Goal: Information Seeking & Learning: Learn about a topic

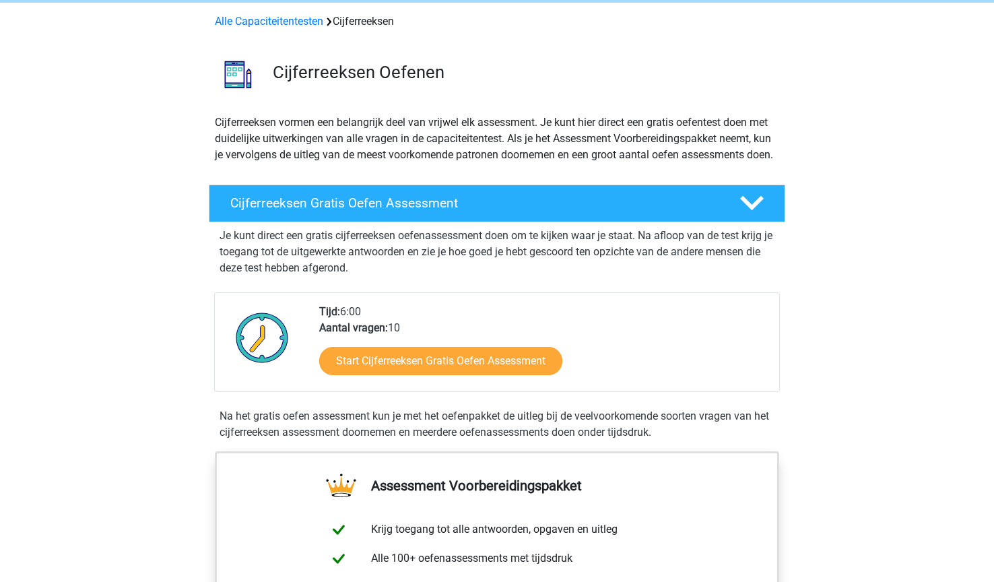
scroll to position [136, 0]
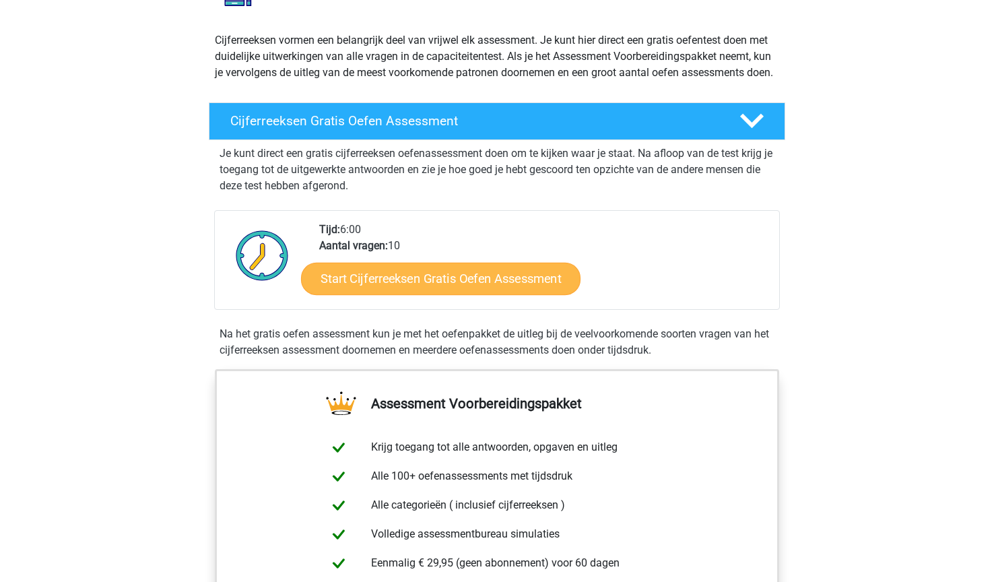
click at [461, 294] on link "Start Cijferreeksen Gratis Oefen Assessment" at bounding box center [441, 278] width 280 height 32
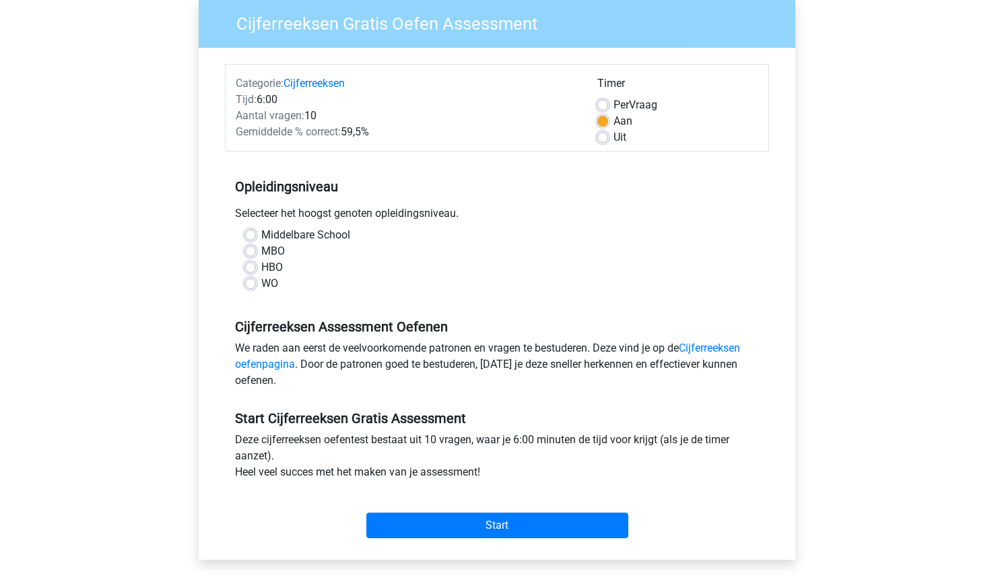
scroll to position [113, 0]
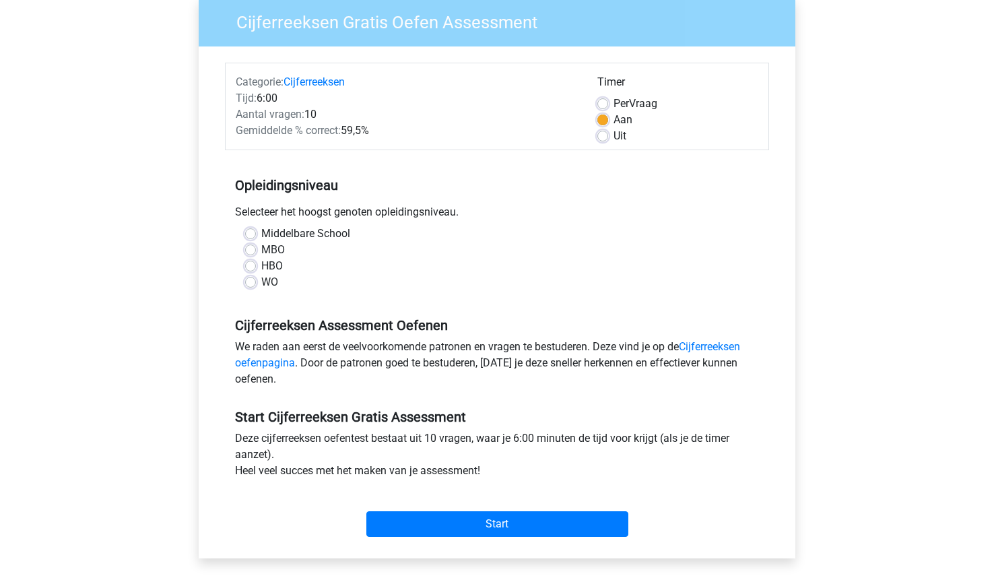
click at [261, 250] on label "MBO" at bounding box center [273, 250] width 24 height 16
click at [255, 250] on input "MBO" at bounding box center [250, 248] width 11 height 13
radio input "true"
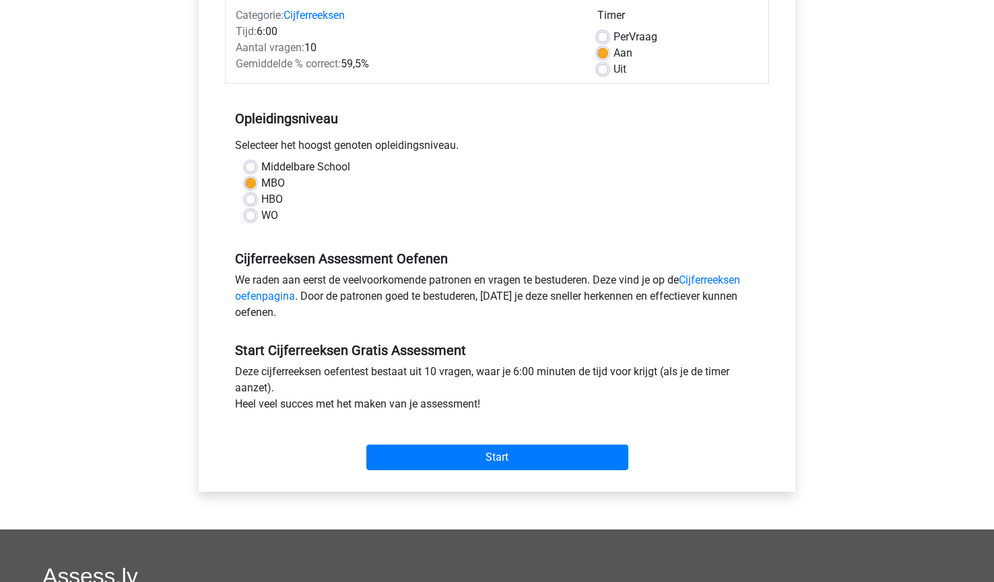
scroll to position [195, 0]
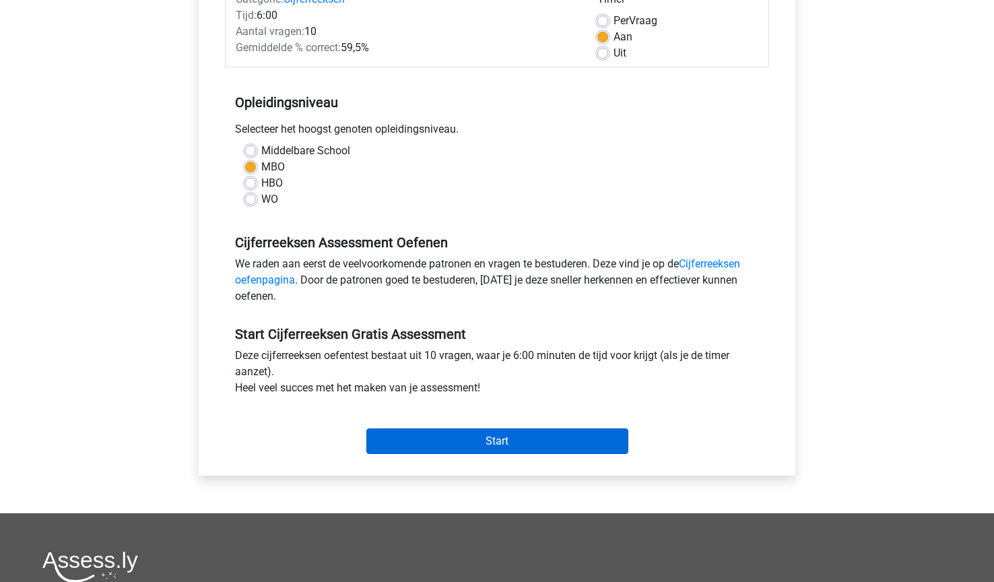
click at [479, 448] on input "Start" at bounding box center [497, 441] width 262 height 26
click at [465, 439] on input "Start" at bounding box center [497, 441] width 262 height 26
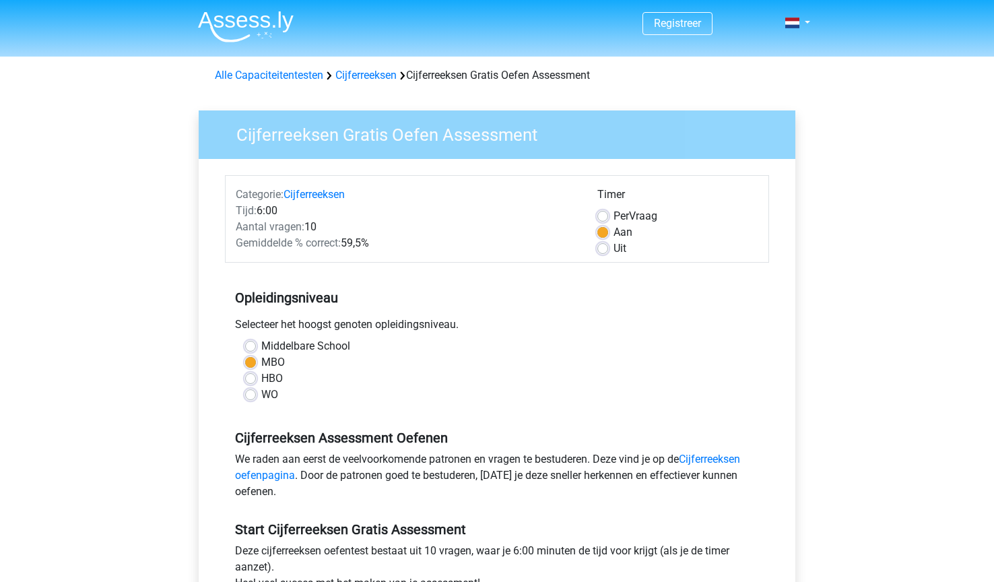
scroll to position [0, 0]
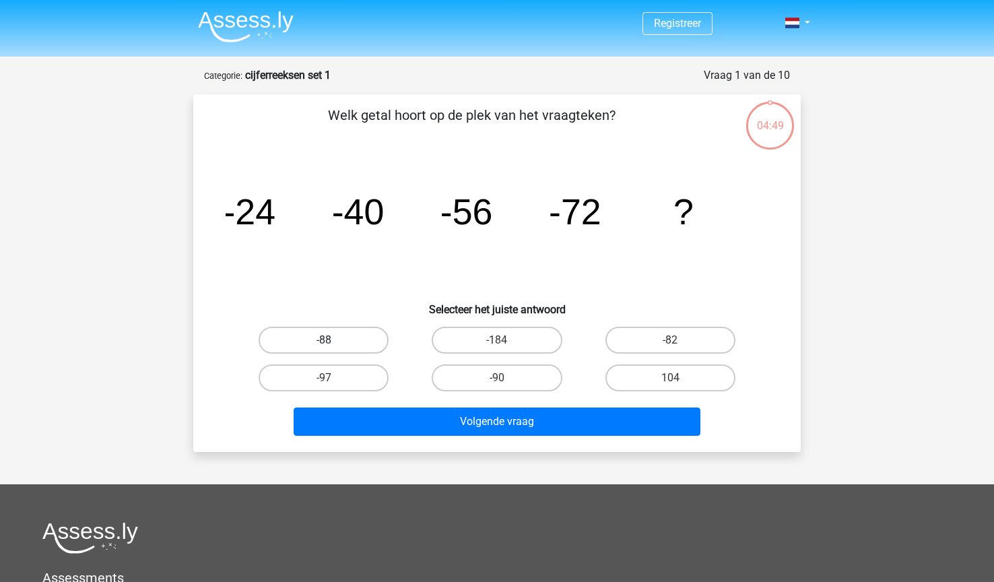
click at [333, 331] on label "-88" at bounding box center [324, 340] width 130 height 27
click at [333, 340] on input "-88" at bounding box center [328, 344] width 9 height 9
radio input "true"
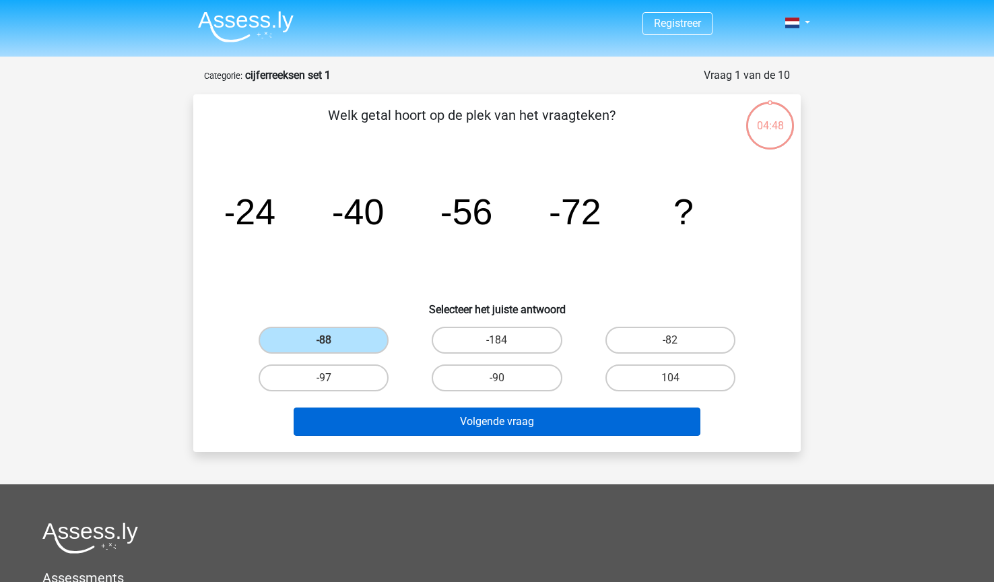
click at [502, 433] on button "Volgende vraag" at bounding box center [498, 422] width 408 height 28
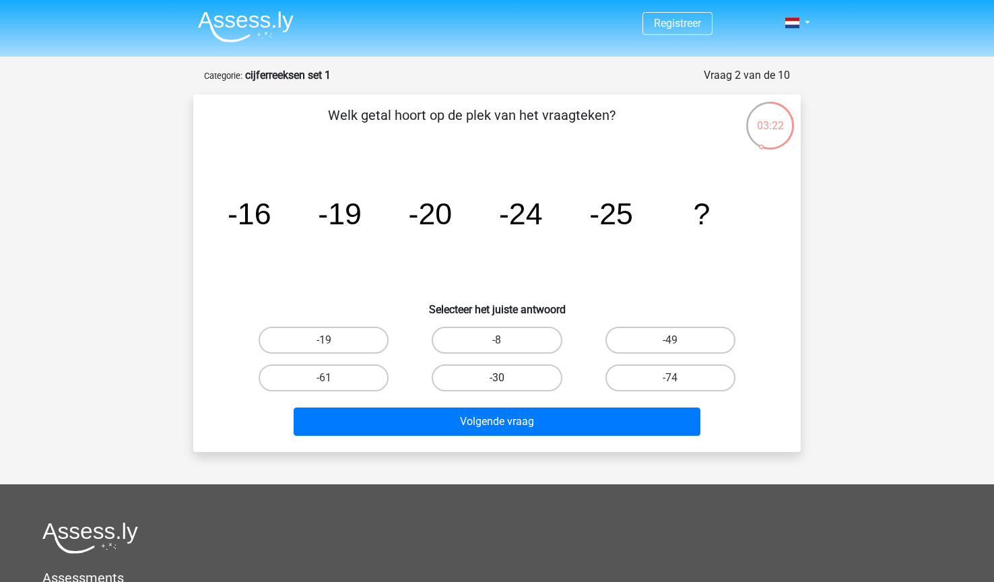
click at [540, 374] on label "-30" at bounding box center [497, 377] width 130 height 27
click at [506, 378] on input "-30" at bounding box center [501, 382] width 9 height 9
radio input "true"
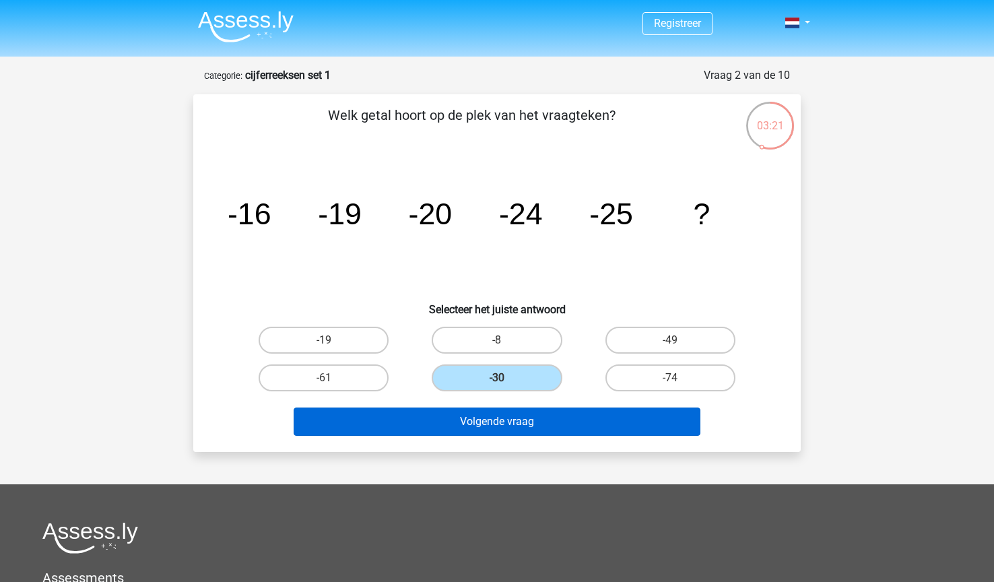
click at [541, 425] on button "Volgende vraag" at bounding box center [498, 422] width 408 height 28
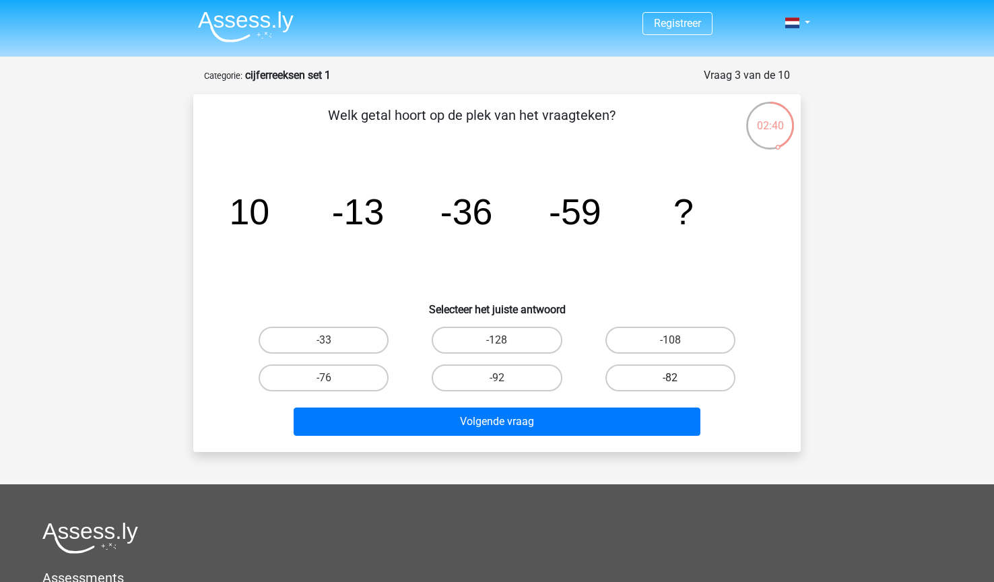
click at [629, 386] on label "-82" at bounding box center [671, 377] width 130 height 27
click at [670, 386] on input "-82" at bounding box center [674, 382] width 9 height 9
radio input "true"
click at [587, 439] on div "Volgende vraag" at bounding box center [497, 425] width 520 height 34
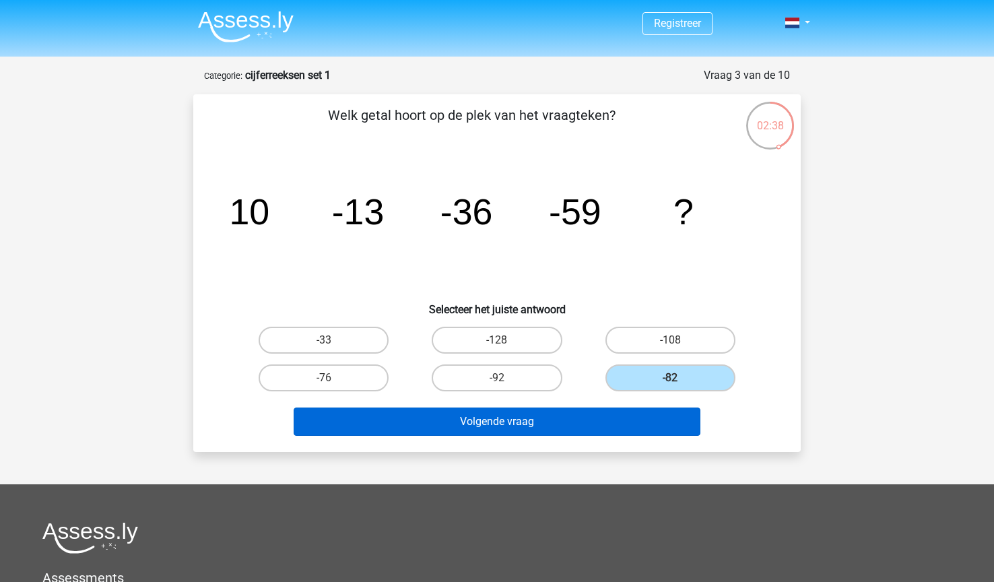
click at [586, 434] on button "Volgende vraag" at bounding box center [498, 422] width 408 height 28
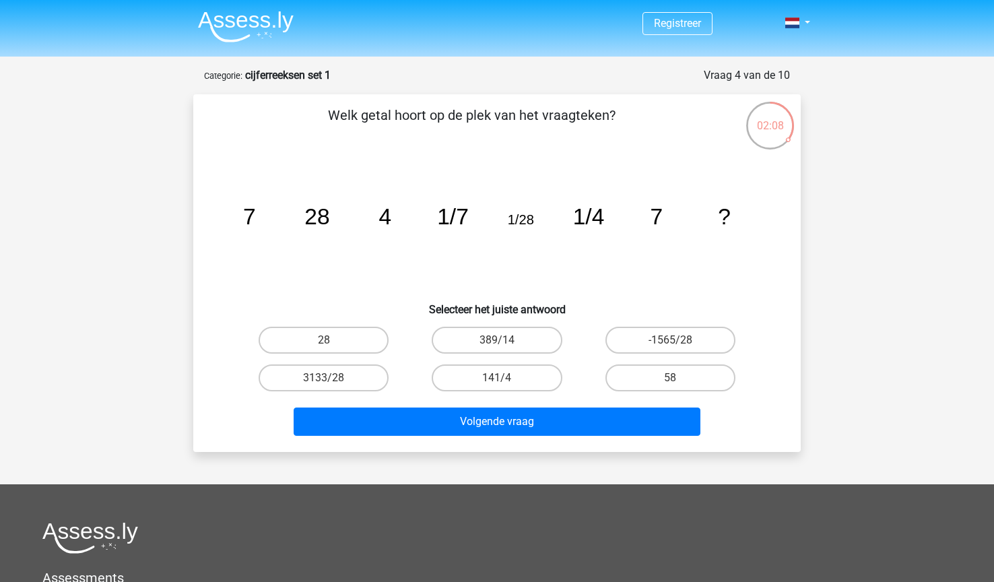
click at [358, 192] on icon "image/svg+xml 7 28 4 1/7 1/28 1/4 7 ?" at bounding box center [497, 224] width 543 height 136
click at [328, 332] on label "28" at bounding box center [324, 340] width 130 height 27
click at [328, 340] on input "28" at bounding box center [328, 344] width 9 height 9
radio input "true"
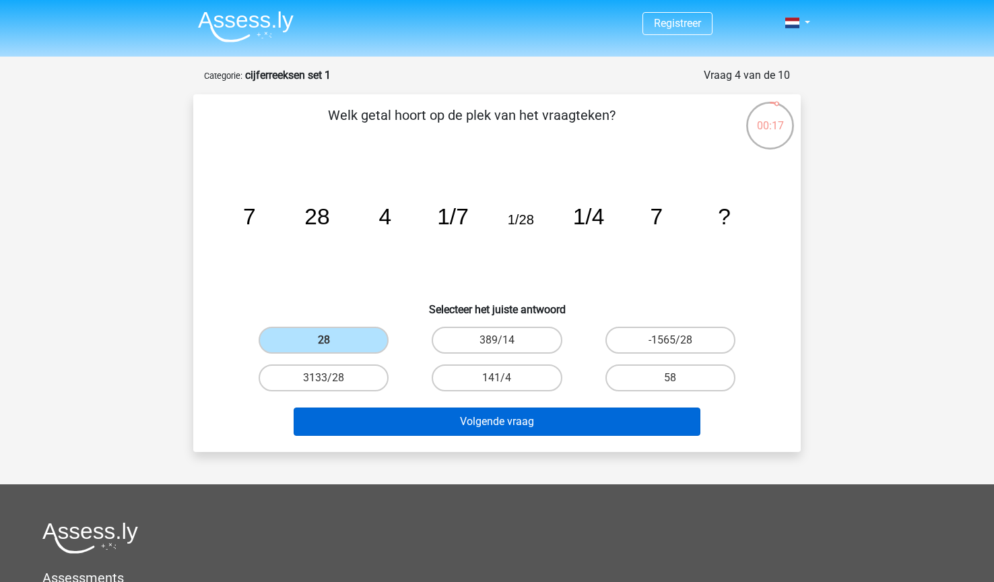
click at [450, 413] on button "Volgende vraag" at bounding box center [498, 422] width 408 height 28
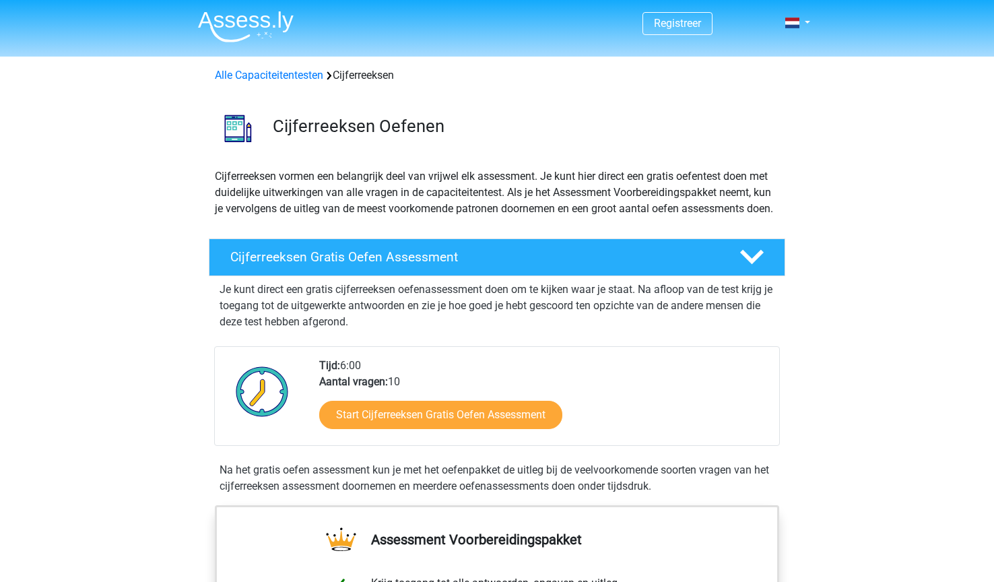
scroll to position [136, 0]
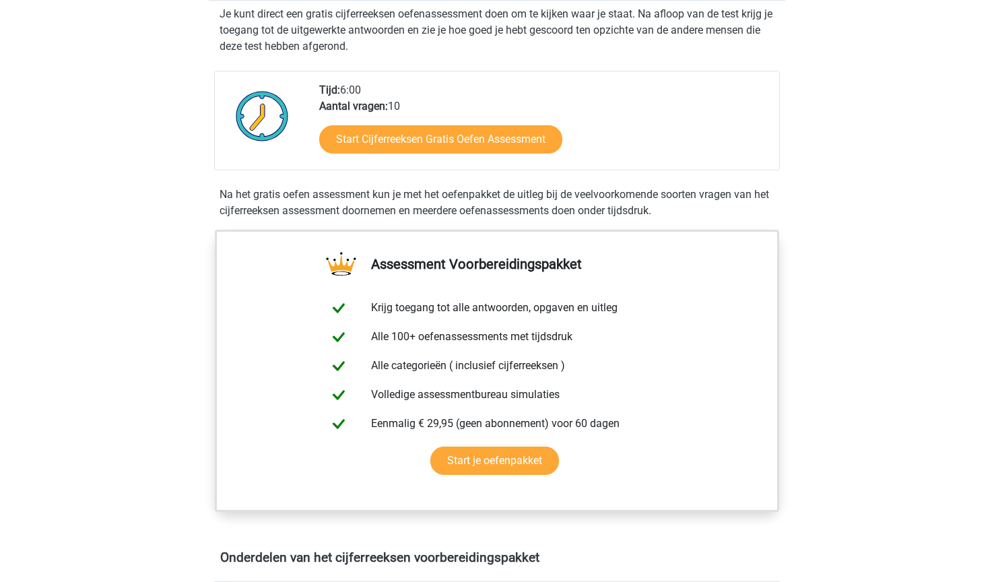
scroll to position [282, 0]
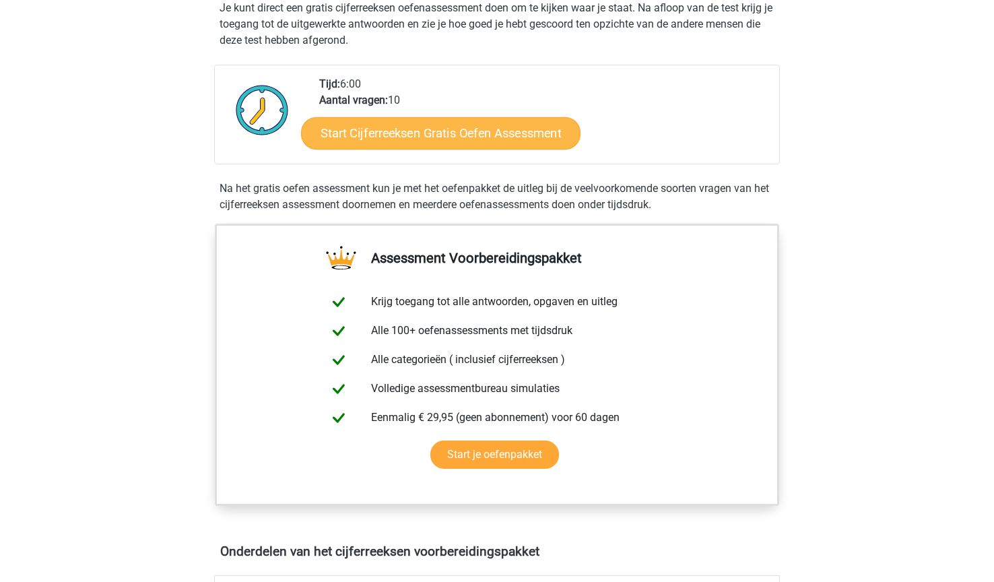
click at [420, 149] on link "Start Cijferreeksen Gratis Oefen Assessment" at bounding box center [441, 133] width 280 height 32
click at [447, 149] on link "Start Cijferreeksen Gratis Oefen Assessment" at bounding box center [441, 133] width 280 height 32
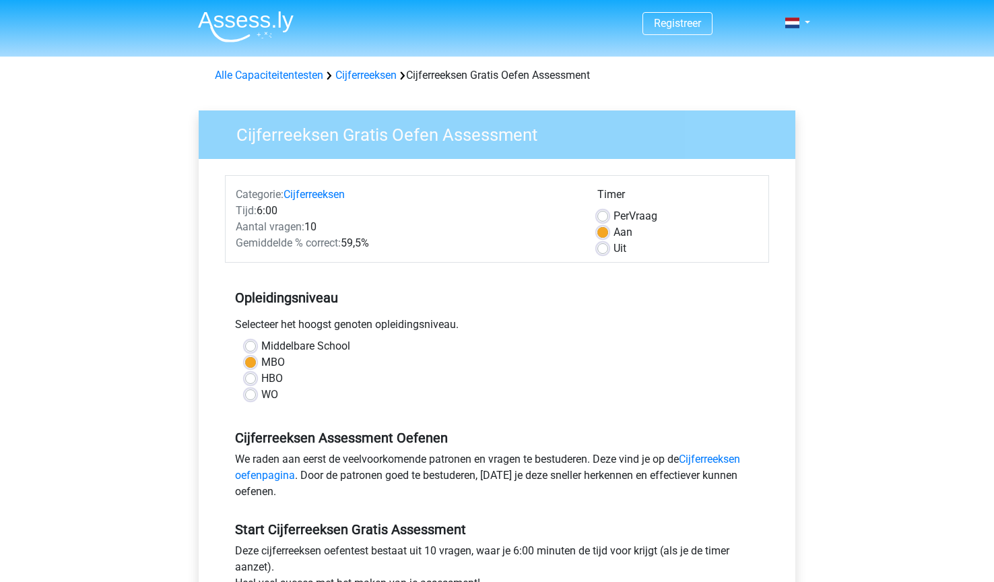
click at [261, 378] on label "HBO" at bounding box center [272, 379] width 22 height 16
click at [249, 378] on input "HBO" at bounding box center [250, 377] width 11 height 13
radio input "true"
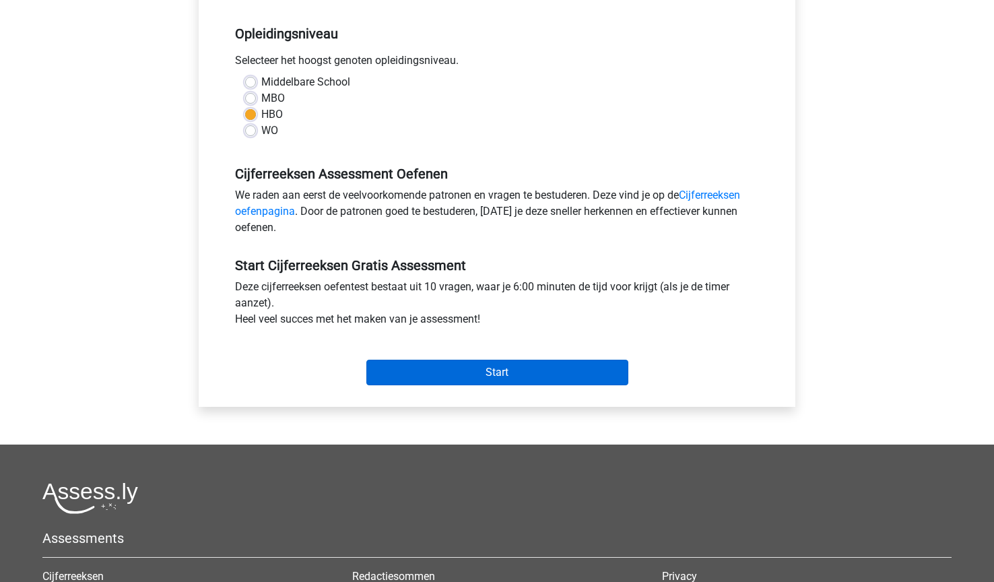
scroll to position [265, 0]
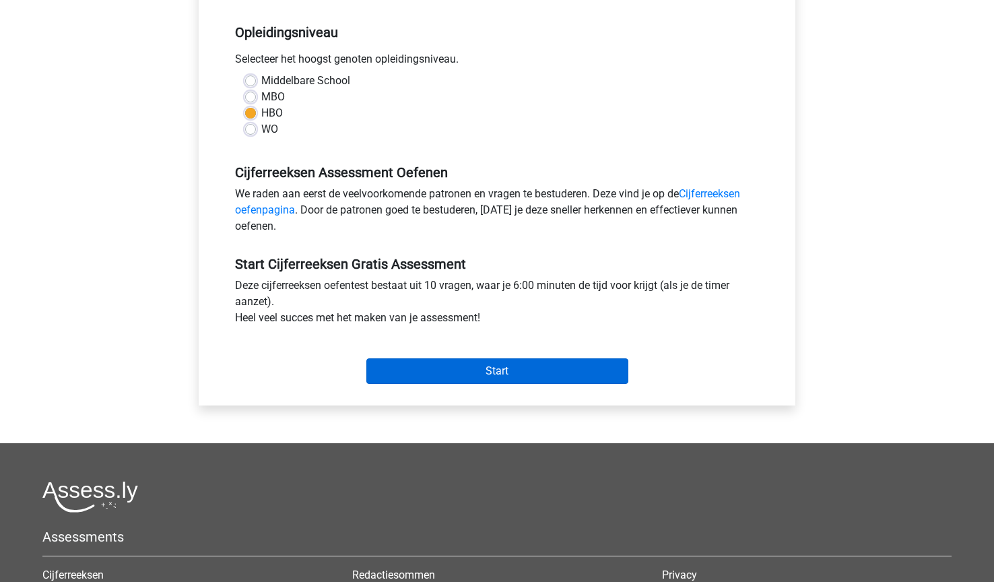
click at [482, 371] on input "Start" at bounding box center [497, 371] width 262 height 26
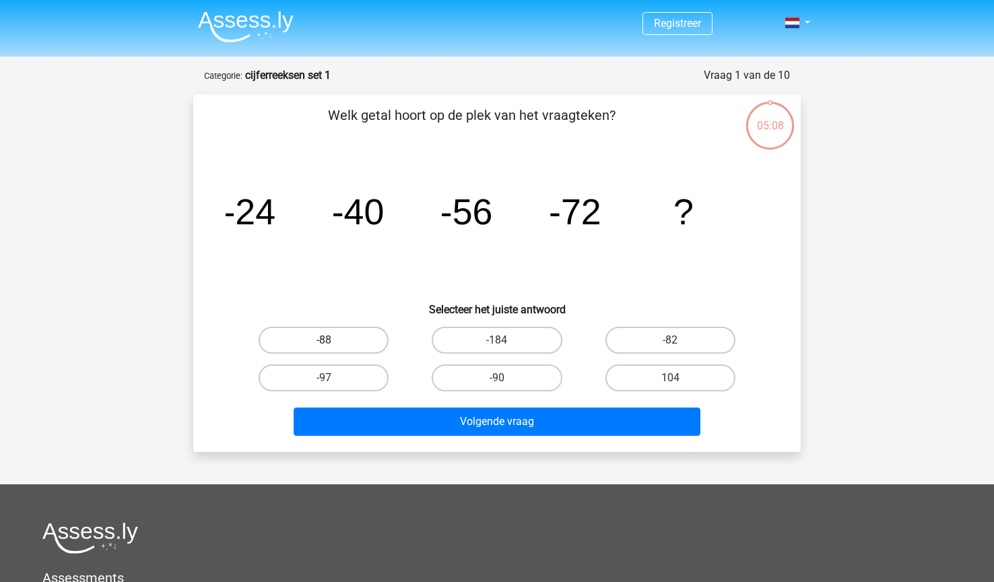
click at [325, 338] on label "-88" at bounding box center [324, 340] width 130 height 27
click at [325, 340] on input "-88" at bounding box center [328, 344] width 9 height 9
radio input "true"
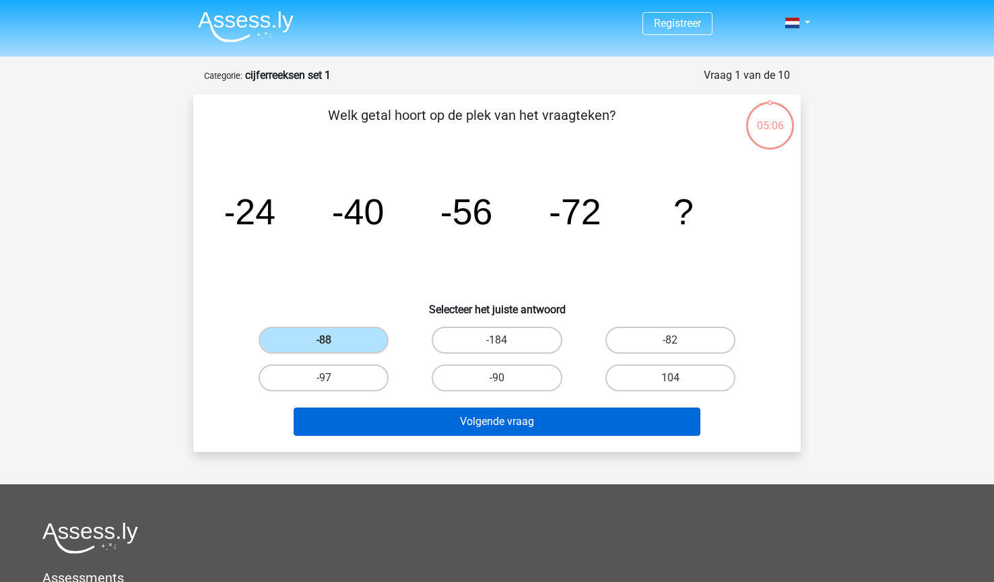
click at [397, 416] on button "Volgende vraag" at bounding box center [498, 422] width 408 height 28
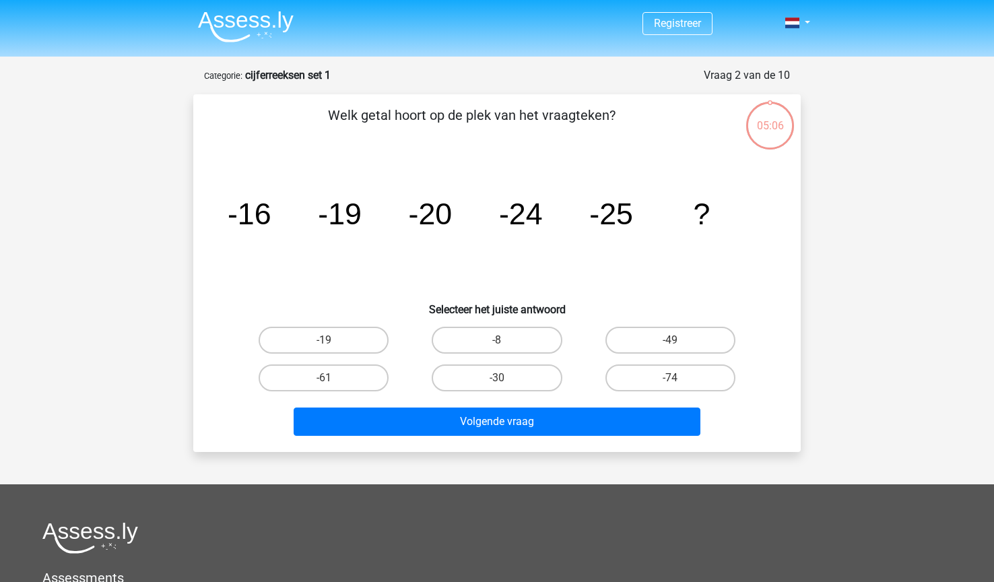
scroll to position [67, 0]
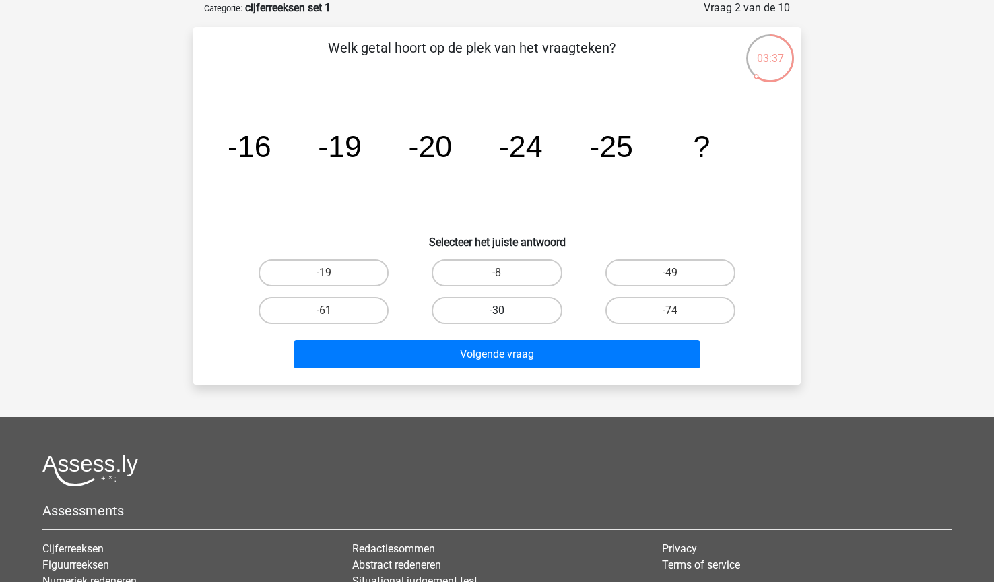
click at [484, 311] on label "-30" at bounding box center [497, 310] width 130 height 27
click at [497, 311] on input "-30" at bounding box center [501, 315] width 9 height 9
radio input "true"
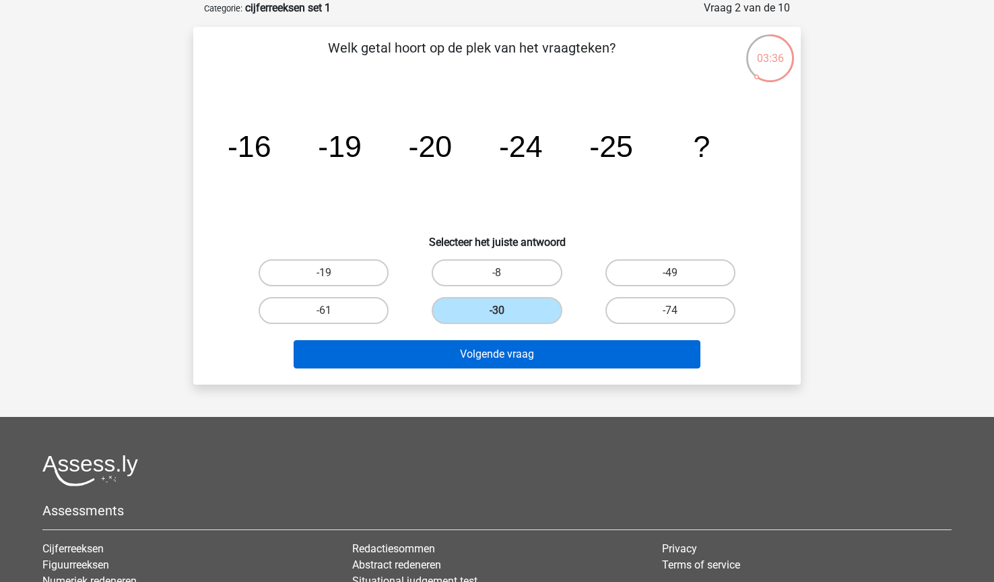
click at [477, 350] on button "Volgende vraag" at bounding box center [498, 354] width 408 height 28
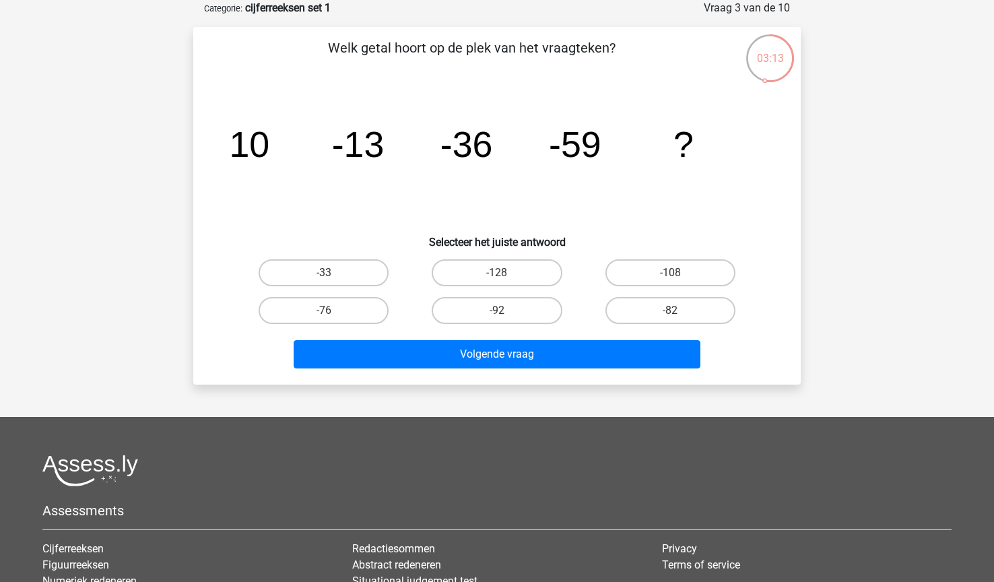
drag, startPoint x: 474, startPoint y: 152, endPoint x: 482, endPoint y: 158, distance: 10.7
click at [476, 158] on tspan "-36" at bounding box center [467, 144] width 53 height 40
click at [646, 311] on label "-82" at bounding box center [671, 310] width 130 height 27
click at [670, 311] on input "-82" at bounding box center [674, 315] width 9 height 9
radio input "true"
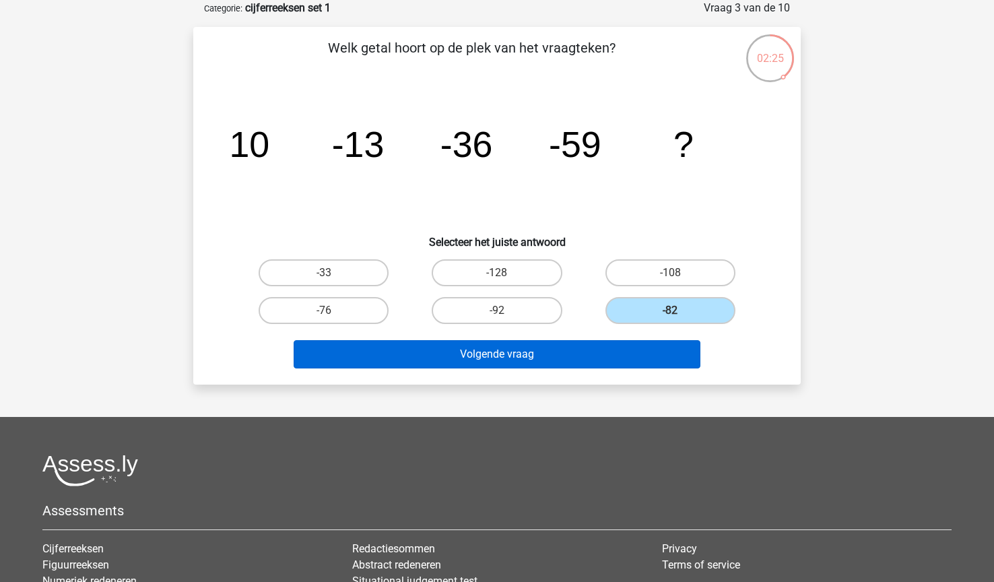
click at [525, 354] on button "Volgende vraag" at bounding box center [498, 354] width 408 height 28
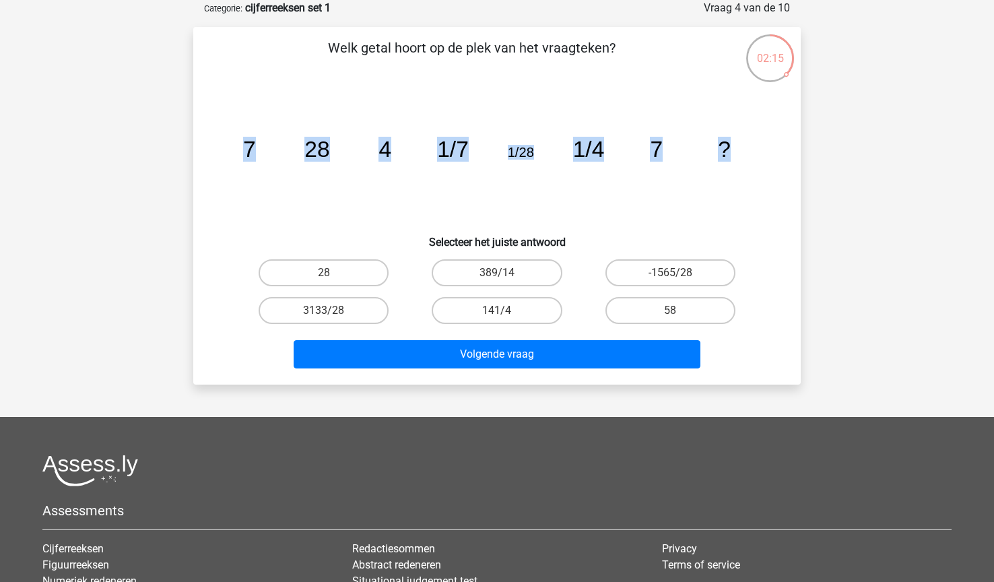
drag, startPoint x: 244, startPoint y: 150, endPoint x: 730, endPoint y: 151, distance: 486.4
copy g "7 28 4 1/7 1/28 1/4 7 ?"
click at [491, 207] on icon "image/svg+xml 7 28 4 1/7 1/28 1/4 7 ?" at bounding box center [497, 157] width 543 height 136
click at [358, 278] on label "28" at bounding box center [324, 272] width 130 height 27
click at [333, 278] on input "28" at bounding box center [328, 277] width 9 height 9
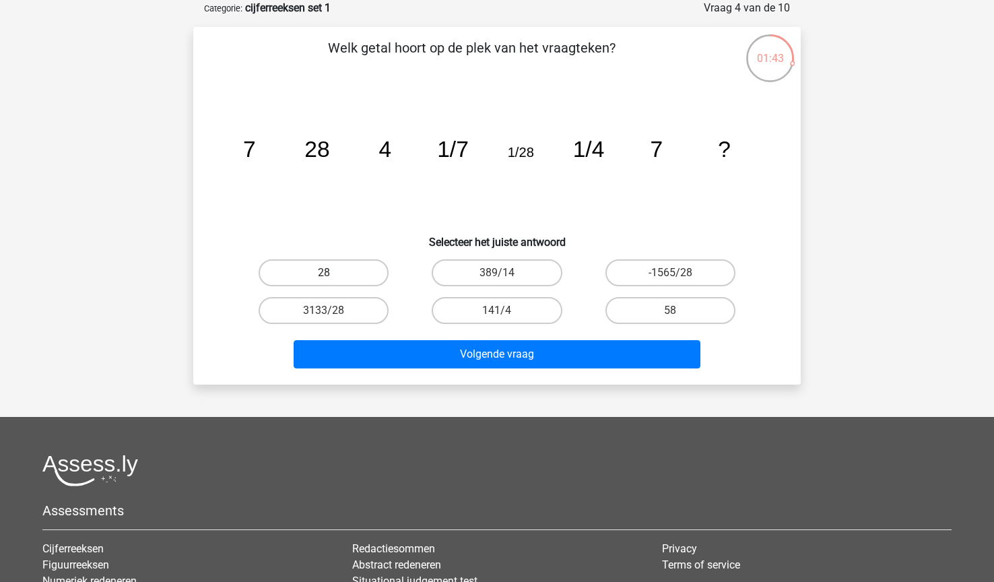
radio input "true"
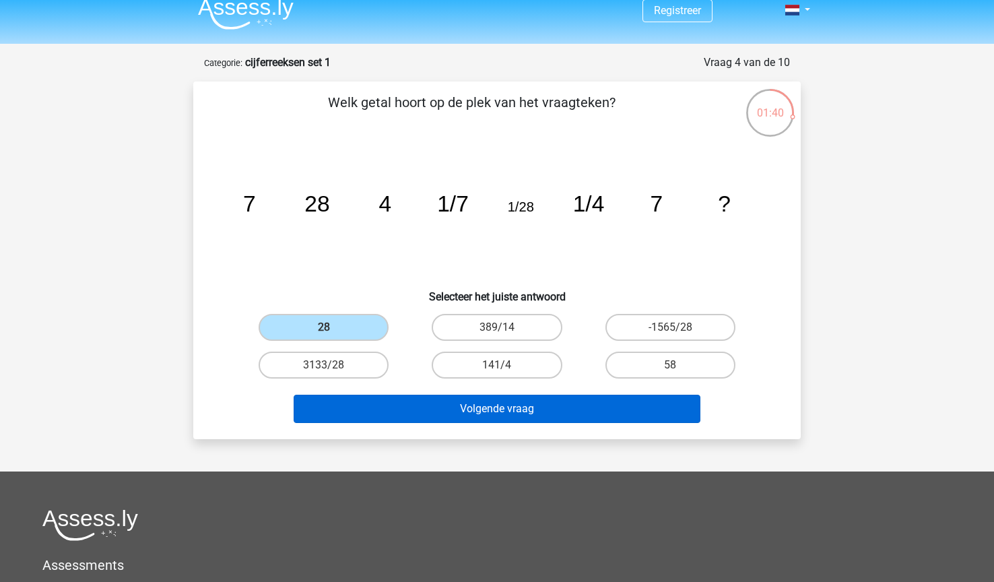
click at [558, 402] on button "Volgende vraag" at bounding box center [498, 409] width 408 height 28
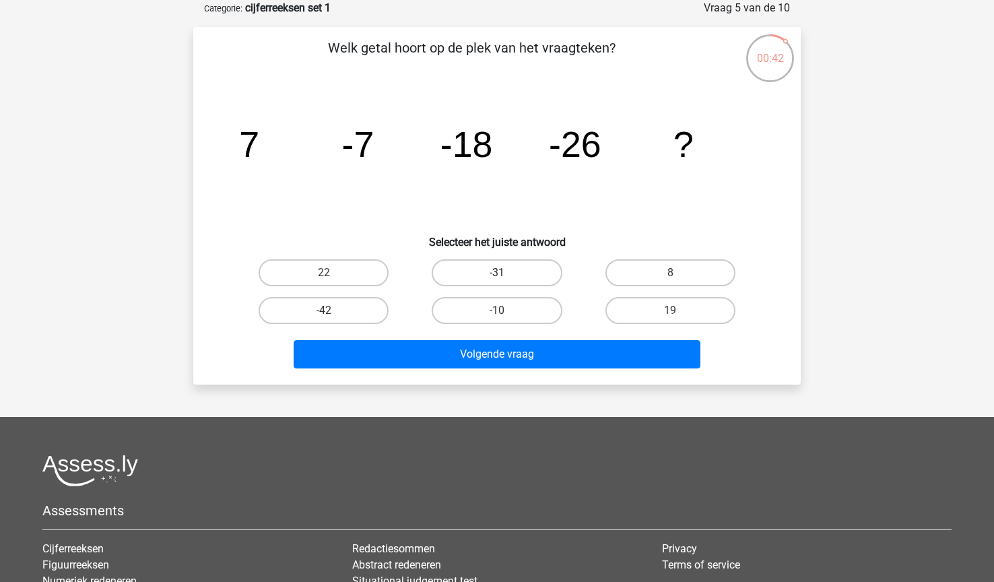
click at [531, 276] on label "-31" at bounding box center [497, 272] width 130 height 27
click at [506, 276] on input "-31" at bounding box center [501, 277] width 9 height 9
radio input "true"
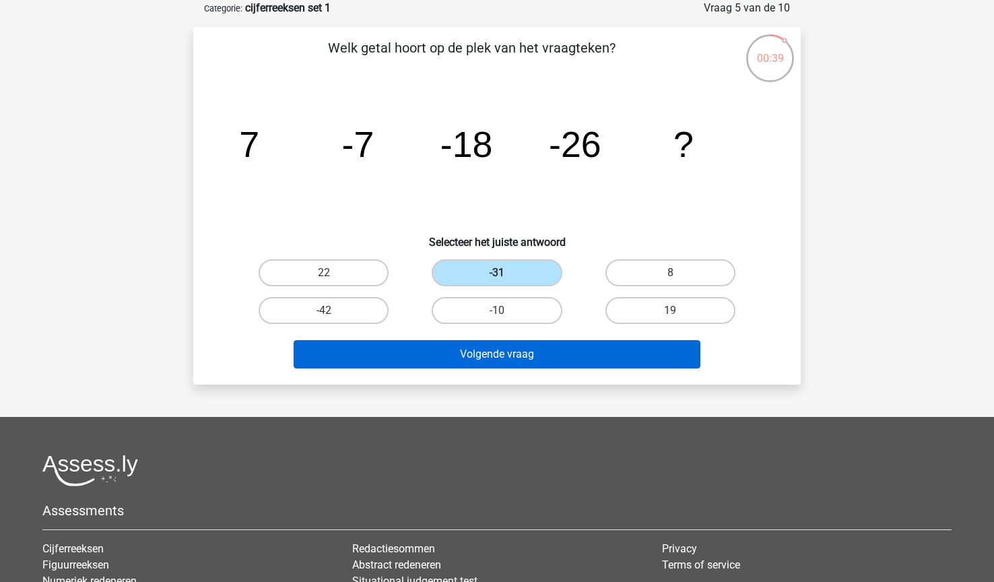
click at [540, 354] on button "Volgende vraag" at bounding box center [498, 354] width 408 height 28
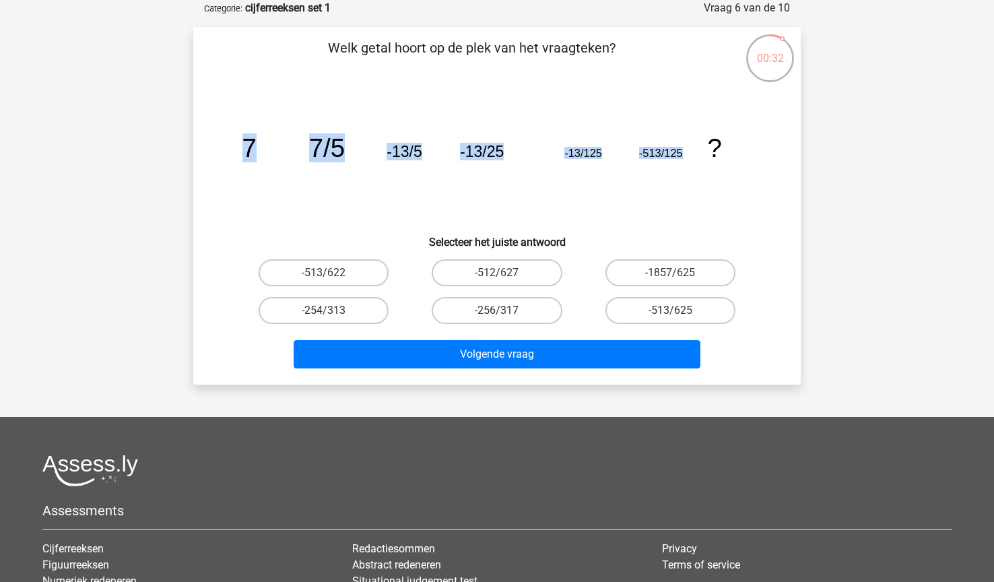
drag, startPoint x: 239, startPoint y: 152, endPoint x: 714, endPoint y: 150, distance: 474.9
click at [714, 150] on icon "image/svg+xml 7 7/5 -13/5 -13/25 -13/125 -513/125 ?" at bounding box center [497, 157] width 543 height 136
copy g "7 7/5 -13/5 -13/25 -13/125 -513/125"
click at [757, 199] on icon "image/svg+xml 7 7/5 -13/5 -13/25 -13/125 -513/125 ?" at bounding box center [497, 157] width 543 height 136
click at [516, 311] on label "-256/317" at bounding box center [497, 310] width 130 height 27
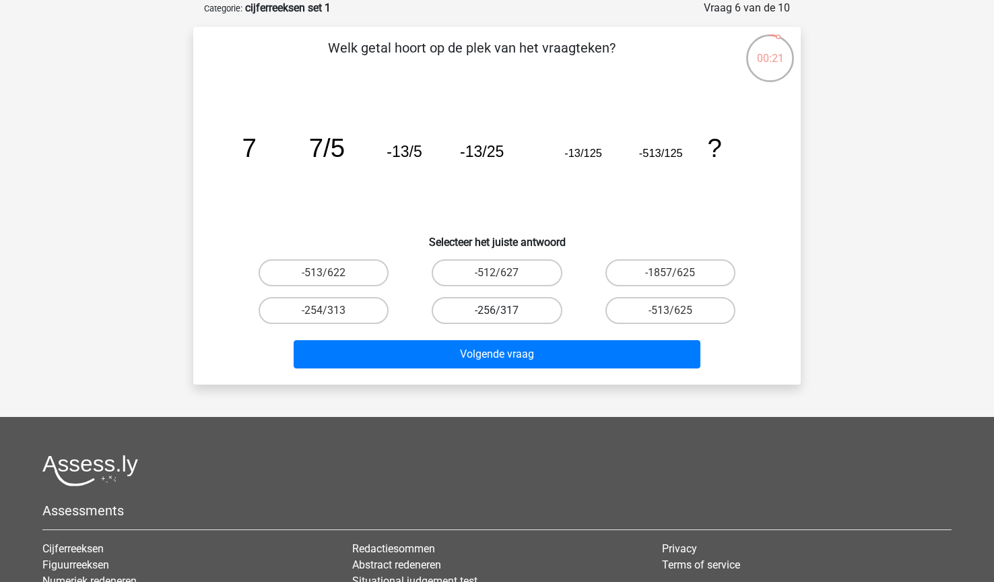
click at [506, 311] on input "-256/317" at bounding box center [501, 315] width 9 height 9
radio input "true"
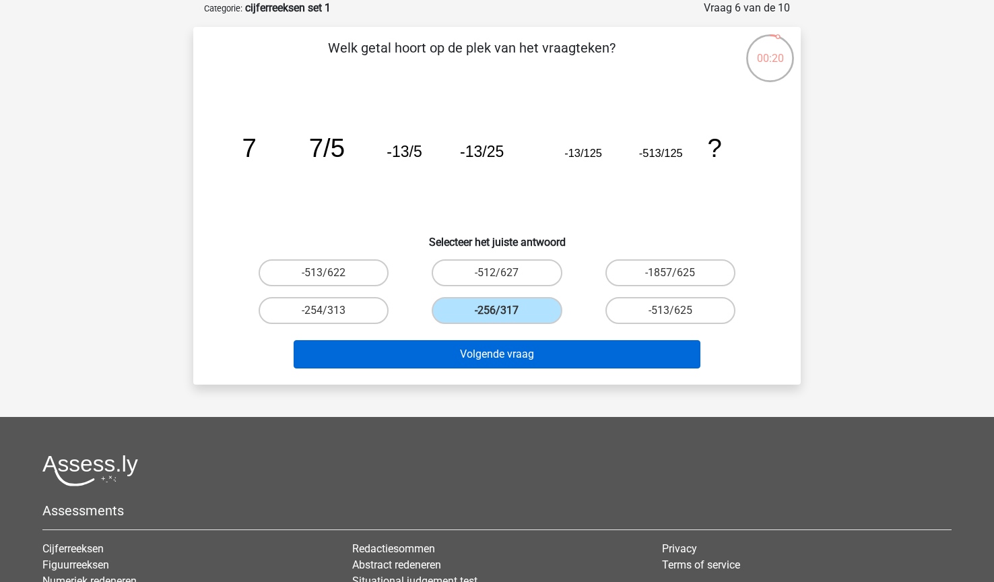
click at [499, 358] on button "Volgende vraag" at bounding box center [498, 354] width 408 height 28
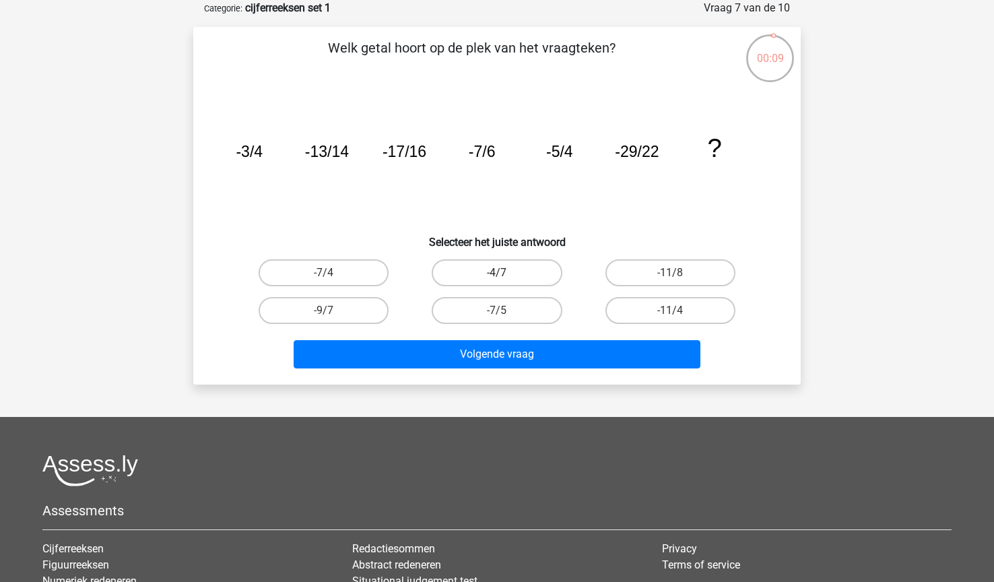
click at [490, 276] on label "-4/7" at bounding box center [497, 272] width 130 height 27
click at [497, 276] on input "-4/7" at bounding box center [501, 277] width 9 height 9
radio input "true"
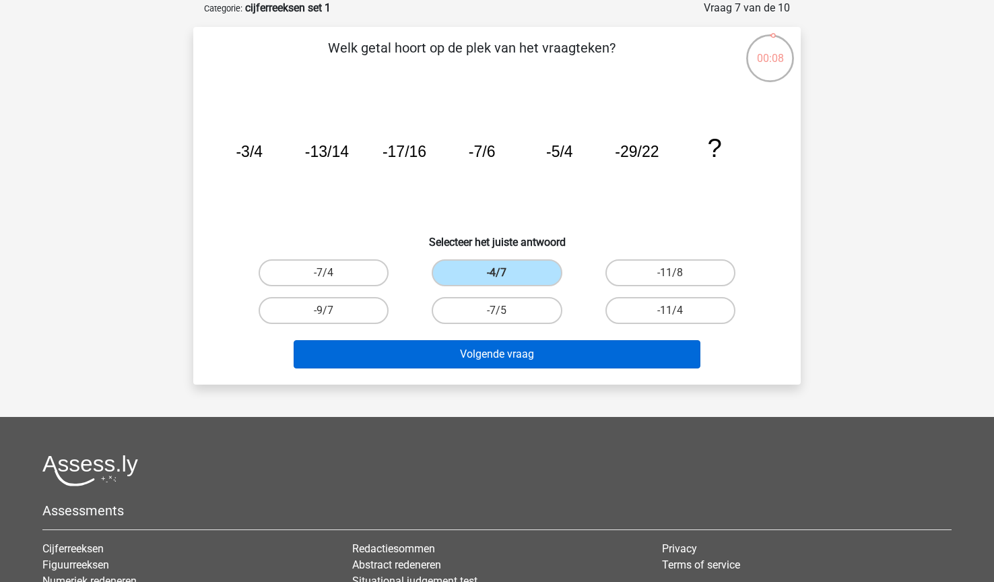
click at [471, 356] on button "Volgende vraag" at bounding box center [498, 354] width 408 height 28
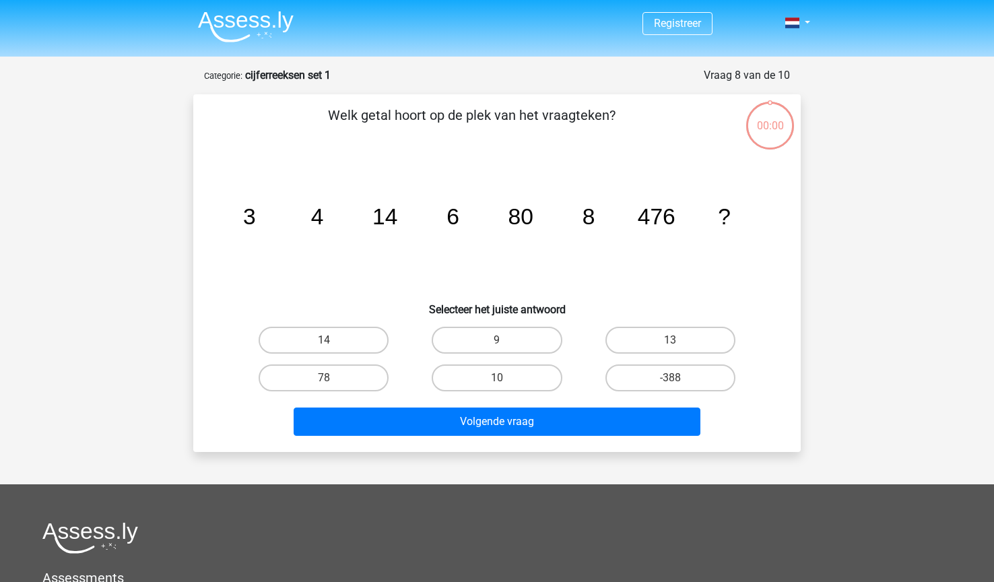
scroll to position [67, 0]
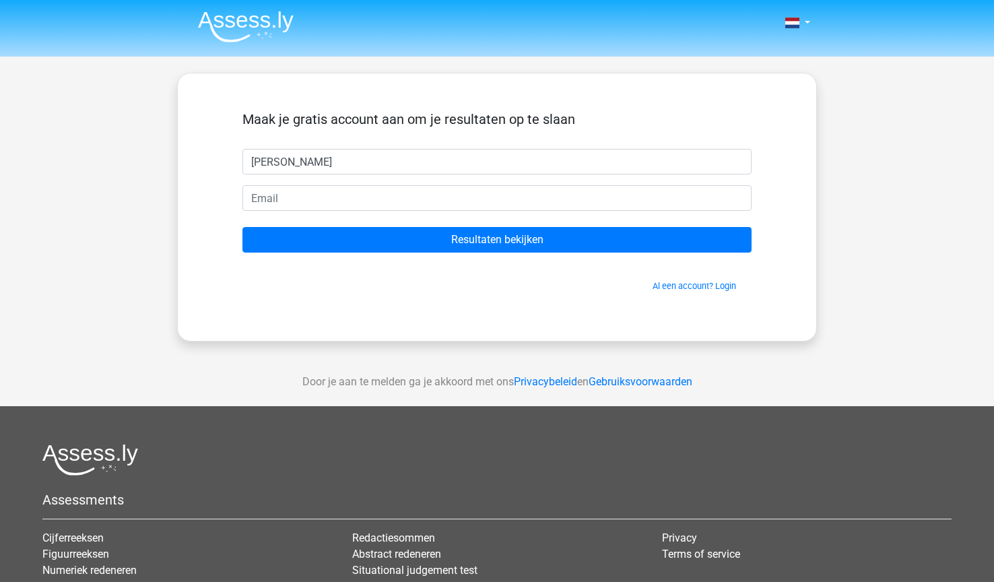
type input "[PERSON_NAME]"
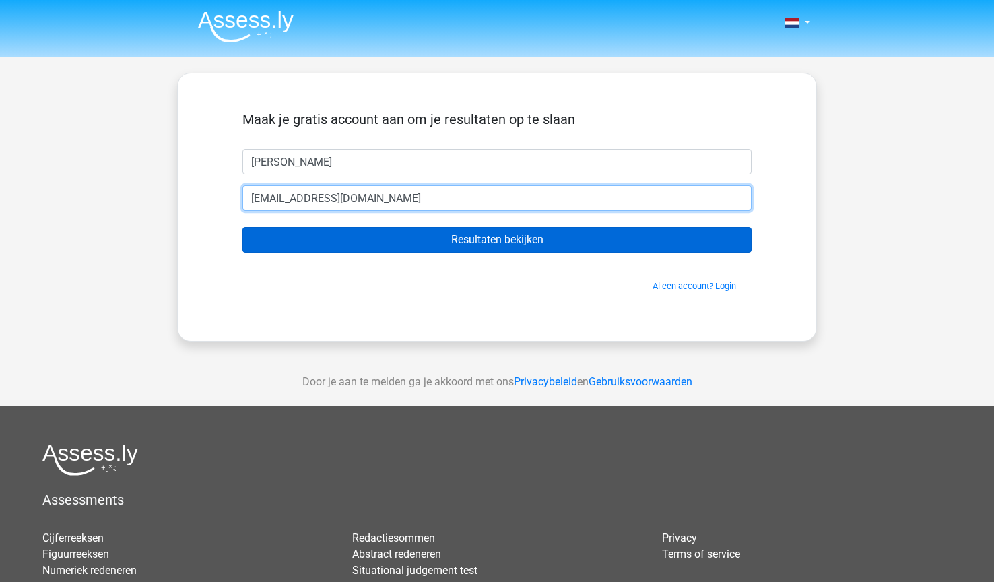
type input "[EMAIL_ADDRESS][DOMAIN_NAME]"
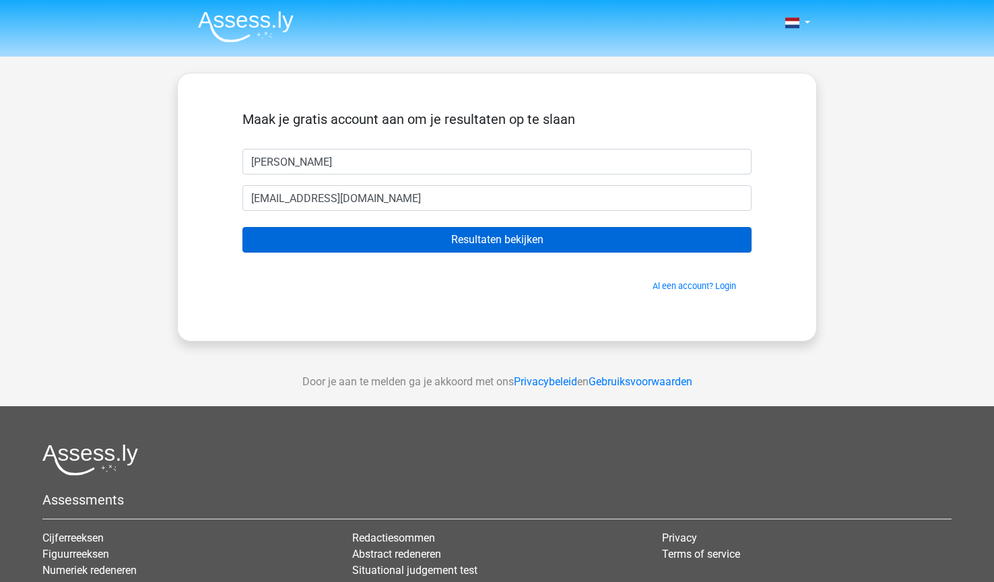
click at [443, 240] on input "Resultaten bekijken" at bounding box center [497, 240] width 509 height 26
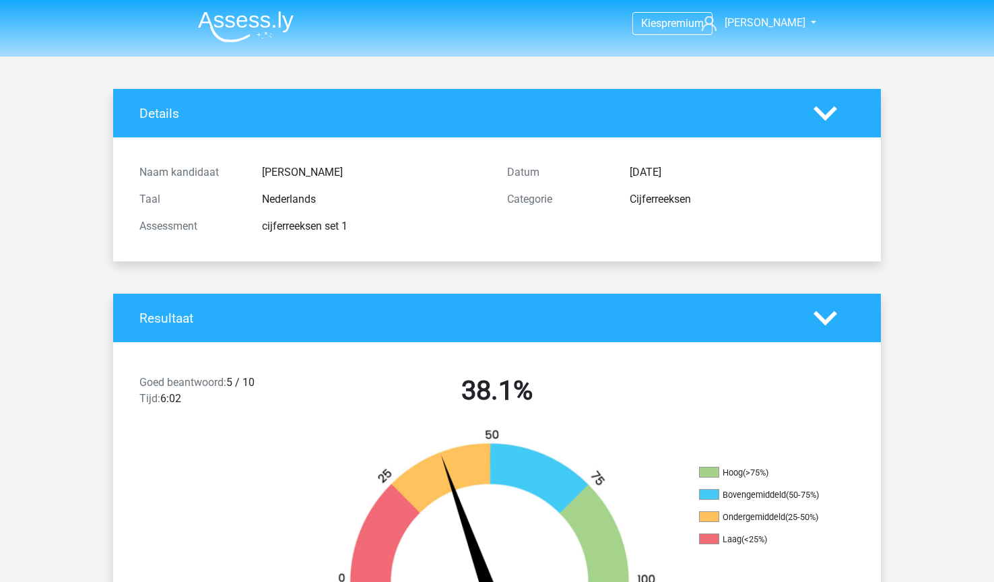
click at [271, 30] on img at bounding box center [246, 27] width 96 height 32
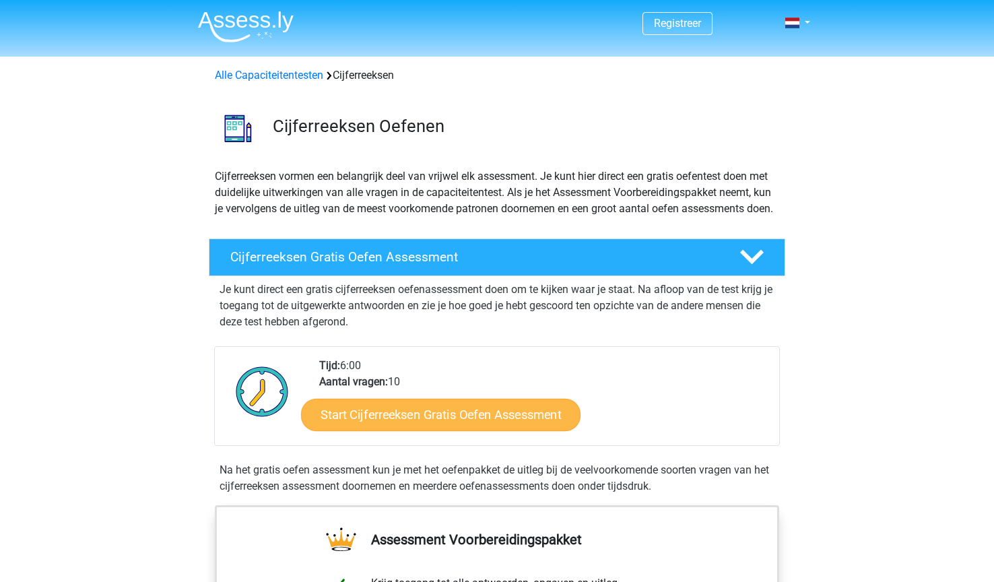
scroll to position [136, 0]
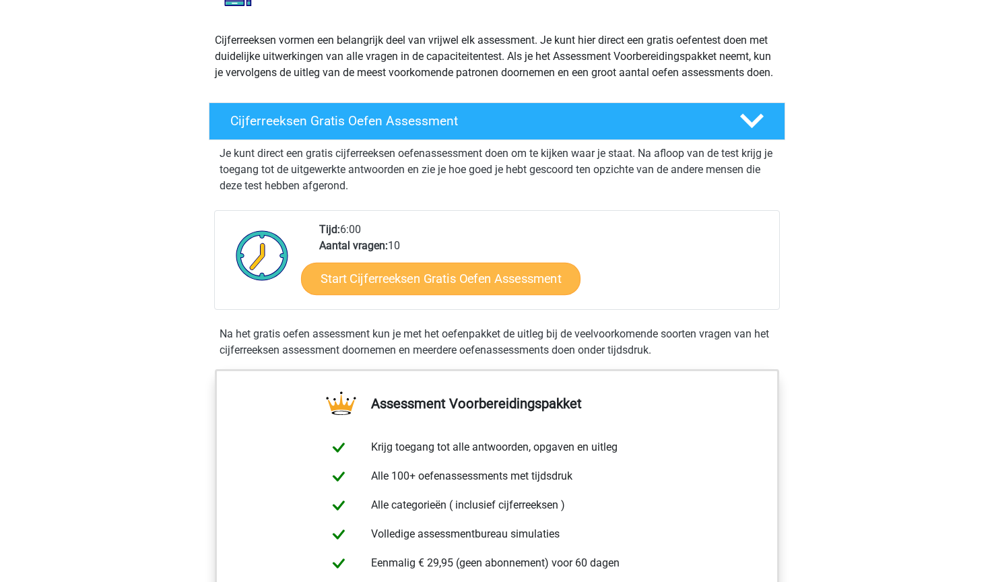
click at [378, 290] on link "Start Cijferreeksen Gratis Oefen Assessment" at bounding box center [441, 278] width 280 height 32
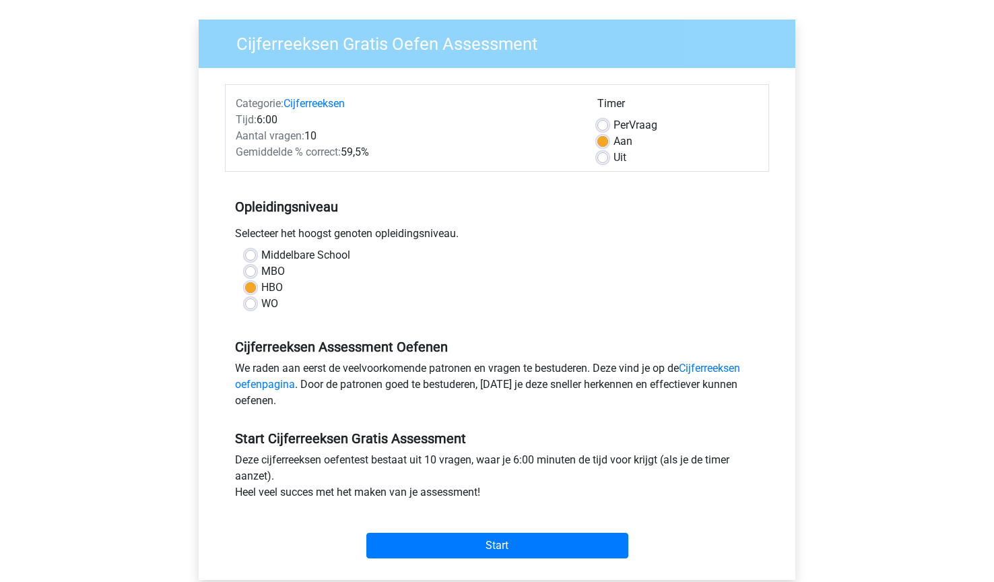
scroll to position [108, 0]
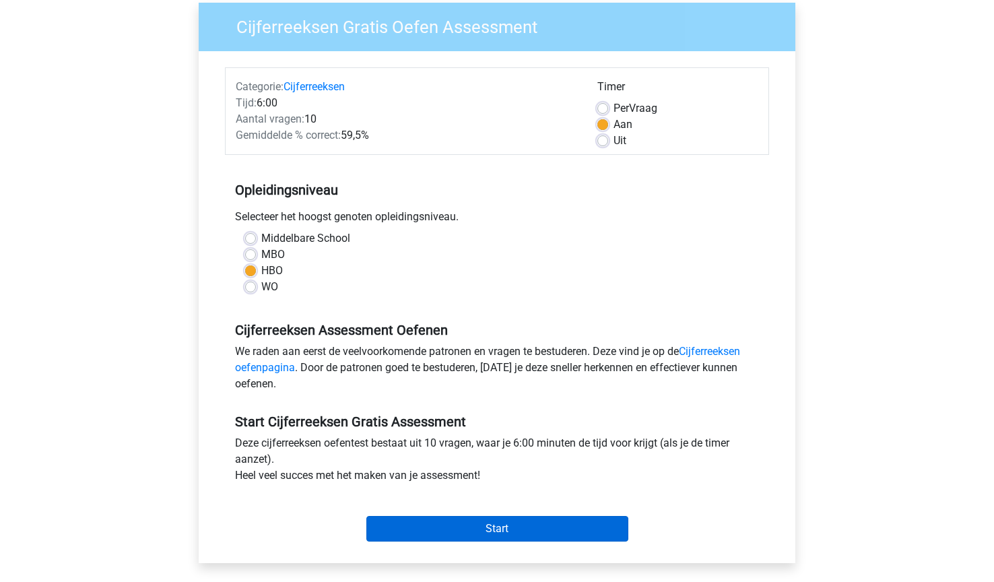
click at [494, 534] on input "Start" at bounding box center [497, 529] width 262 height 26
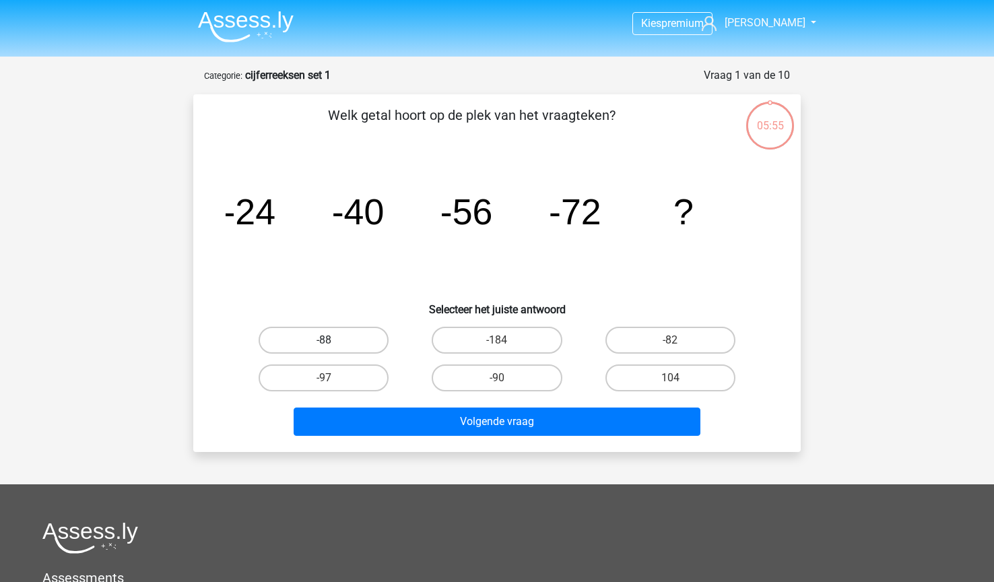
click at [348, 343] on label "-88" at bounding box center [324, 340] width 130 height 27
click at [333, 343] on input "-88" at bounding box center [328, 344] width 9 height 9
radio input "true"
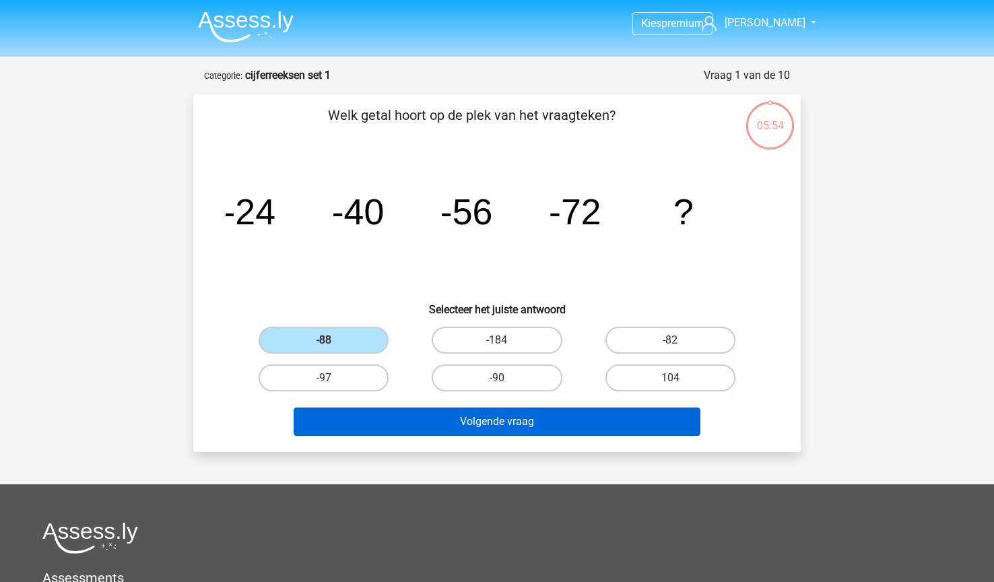
click at [452, 412] on button "Volgende vraag" at bounding box center [498, 422] width 408 height 28
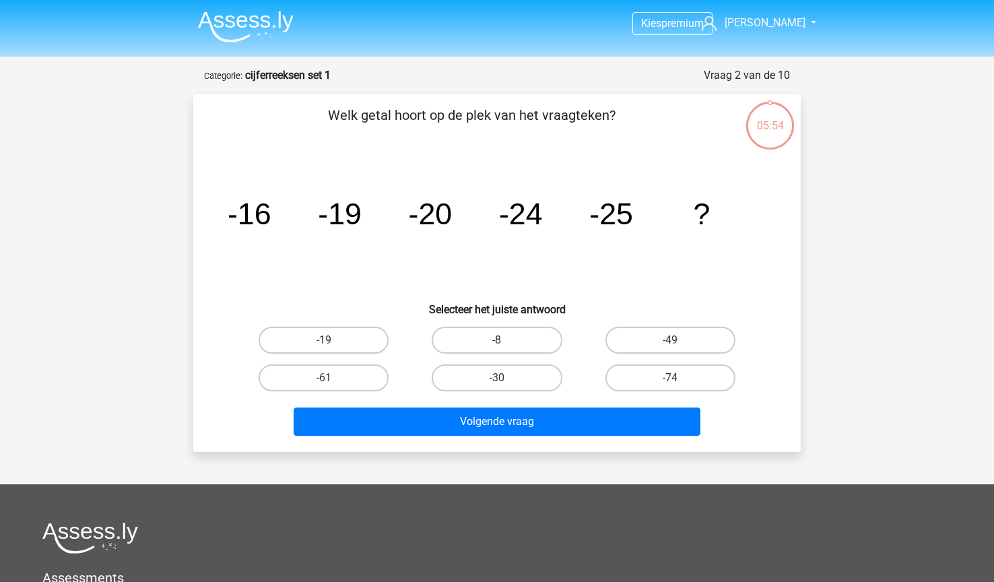
scroll to position [67, 0]
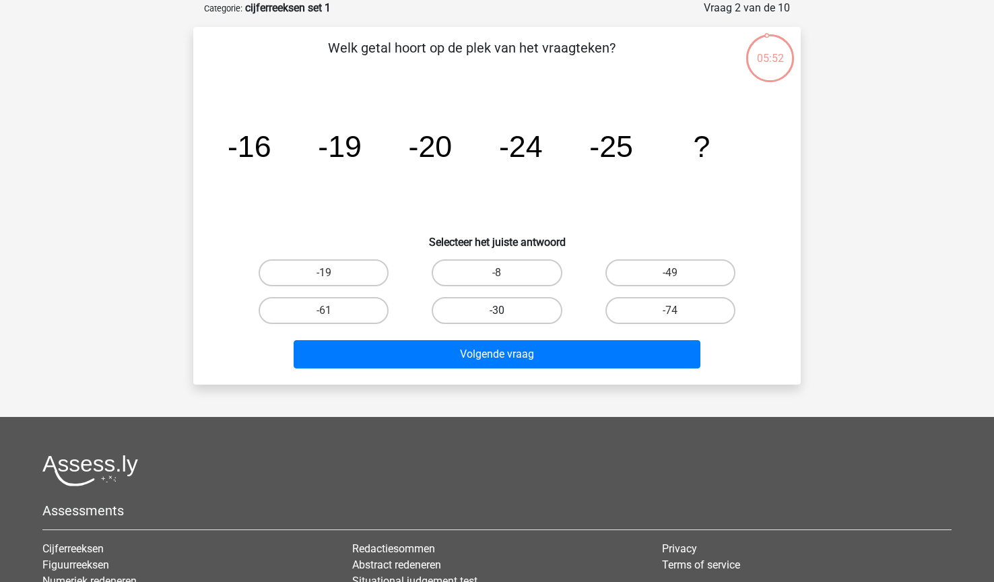
click at [519, 302] on label "-30" at bounding box center [497, 310] width 130 height 27
click at [506, 311] on input "-30" at bounding box center [501, 315] width 9 height 9
radio input "true"
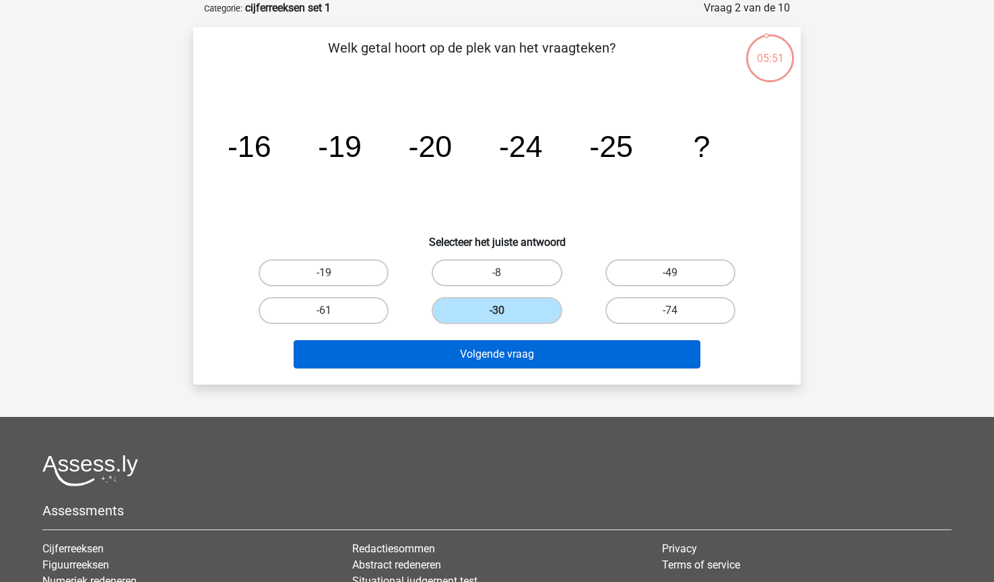
click at [518, 348] on button "Volgende vraag" at bounding box center [498, 354] width 408 height 28
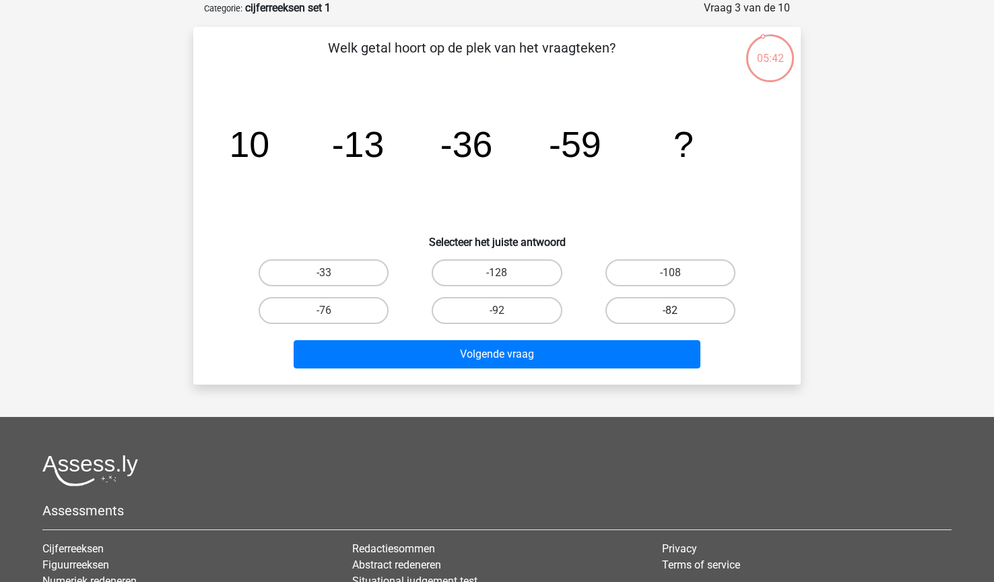
click at [618, 297] on label "-82" at bounding box center [671, 310] width 130 height 27
click at [670, 311] on input "-82" at bounding box center [674, 315] width 9 height 9
radio input "true"
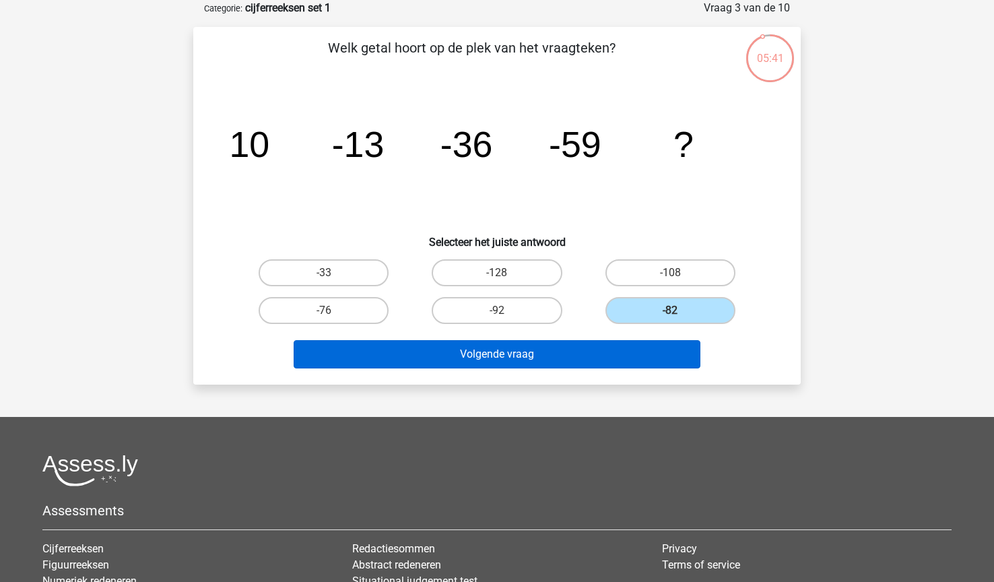
click at [629, 349] on button "Volgende vraag" at bounding box center [498, 354] width 408 height 28
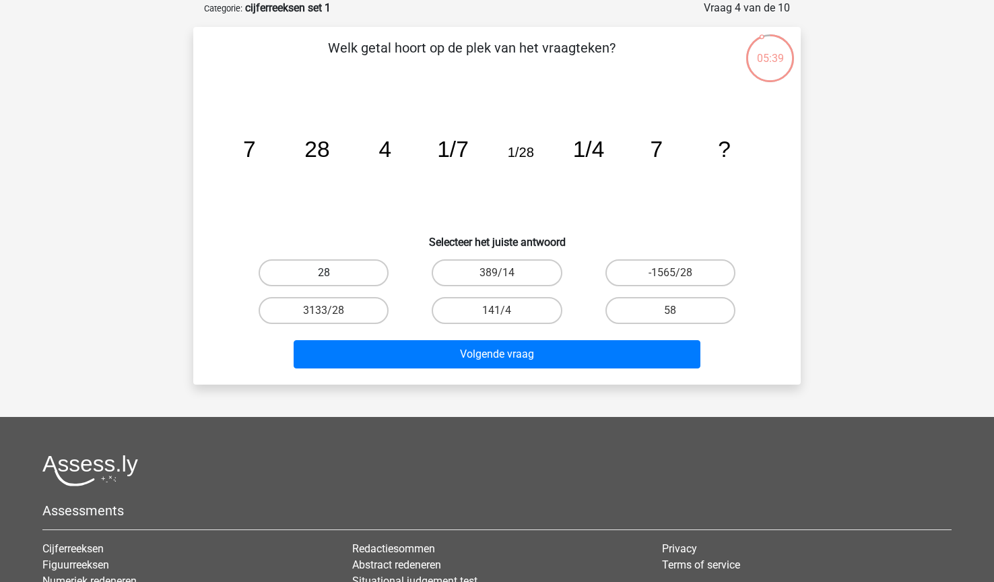
click at [362, 263] on label "28" at bounding box center [324, 272] width 130 height 27
click at [333, 273] on input "28" at bounding box center [328, 277] width 9 height 9
radio input "true"
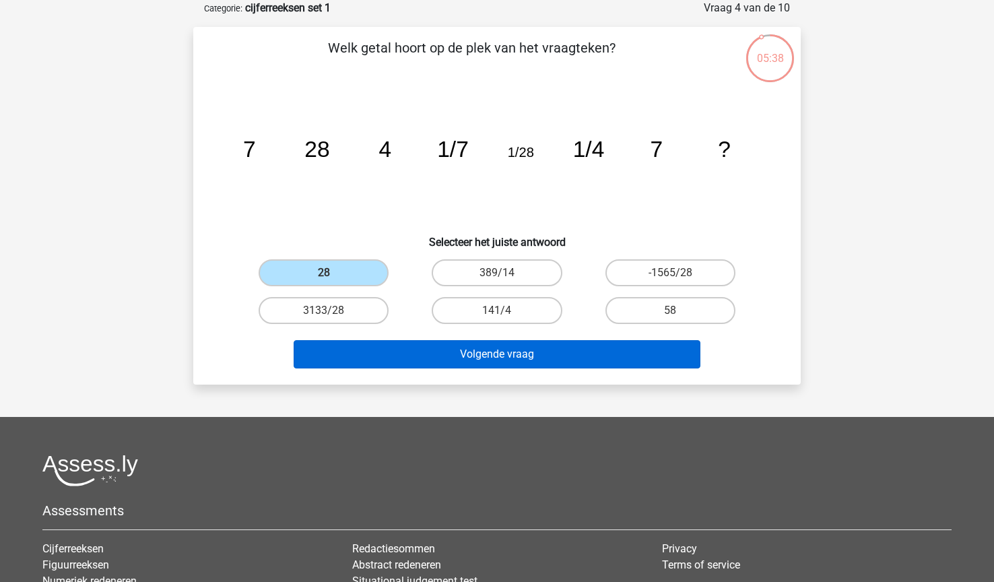
click at [509, 357] on button "Volgende vraag" at bounding box center [498, 354] width 408 height 28
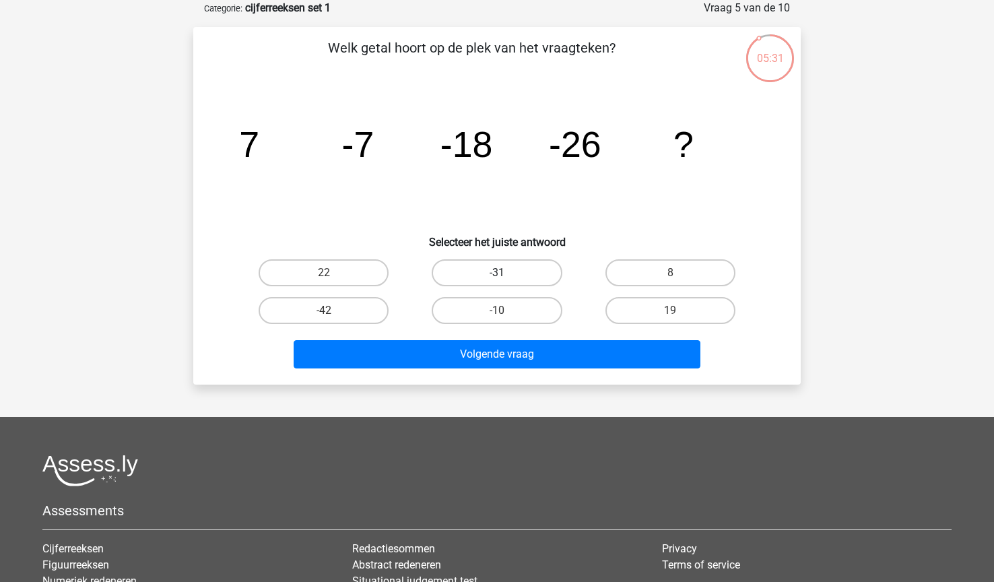
click at [515, 272] on label "-31" at bounding box center [497, 272] width 130 height 27
click at [506, 273] on input "-31" at bounding box center [501, 277] width 9 height 9
radio input "true"
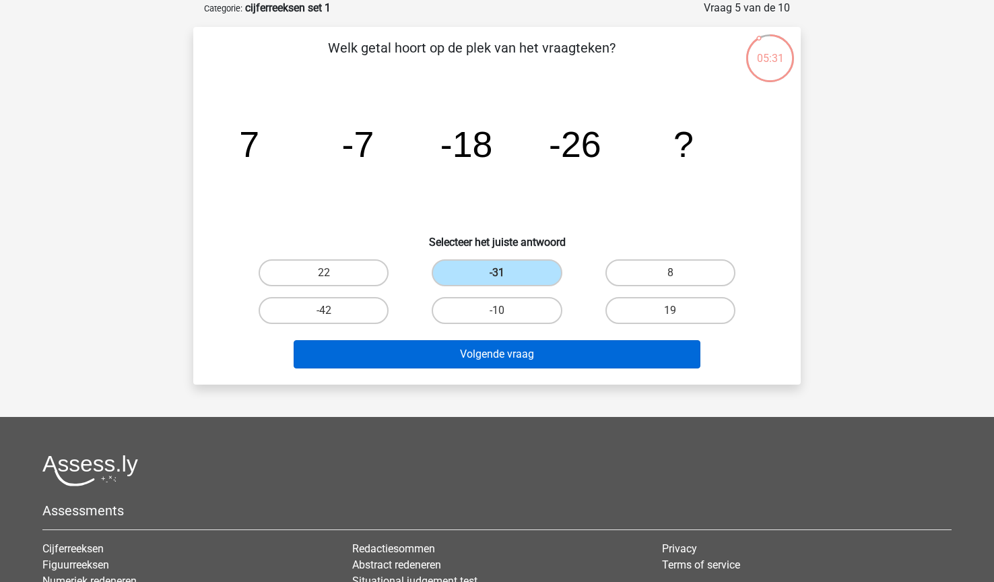
click at [536, 357] on button "Volgende vraag" at bounding box center [498, 354] width 408 height 28
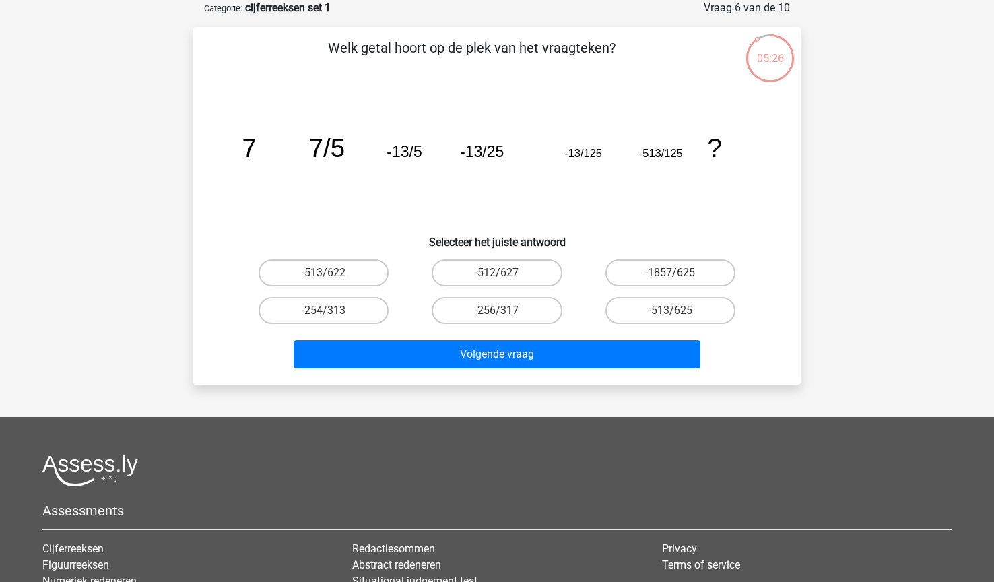
drag, startPoint x: 236, startPoint y: 140, endPoint x: 598, endPoint y: 145, distance: 361.8
click at [598, 145] on icon "image/svg+xml 7 7/5 -13/5 -13/25 -13/125 -513/125 ?" at bounding box center [497, 157] width 543 height 136
drag, startPoint x: 728, startPoint y: 148, endPoint x: 368, endPoint y: 142, distance: 359.8
click at [368, 142] on icon "image/svg+xml 7 7/5 -13/5 -13/25 -13/125 -513/125 ?" at bounding box center [497, 157] width 543 height 136
drag, startPoint x: 244, startPoint y: 148, endPoint x: 683, endPoint y: 146, distance: 439.2
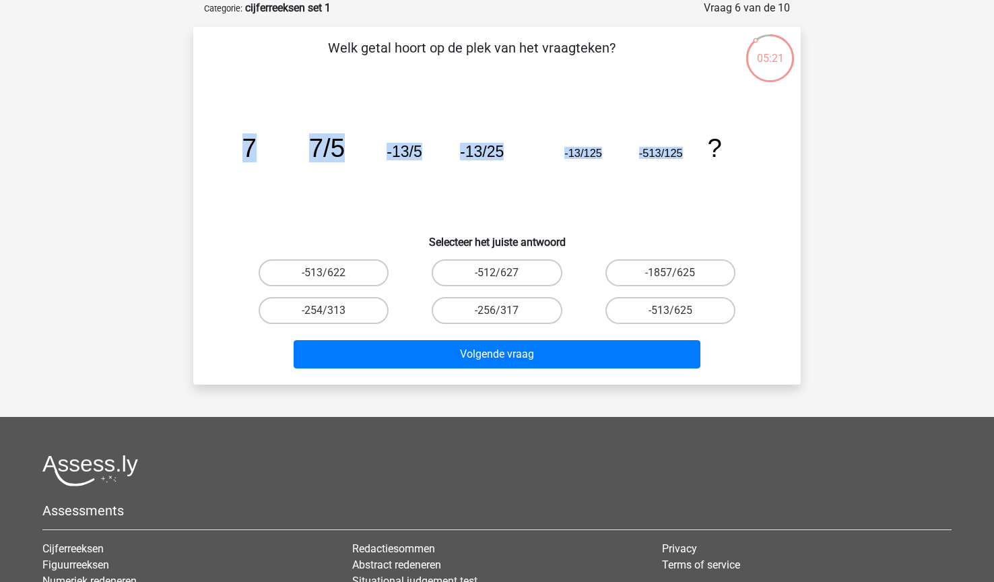
click at [683, 146] on g "7 7/5 -13/5 -13/25 -13/125 -513/125 ?" at bounding box center [483, 147] width 480 height 29
copy g "7 7/5 -13/5 -13/25 -13/125 -513/125"
click at [662, 180] on icon "image/svg+xml 7 7/5 -13/5 -13/25 -13/125 -513/125 ?" at bounding box center [497, 157] width 543 height 136
drag, startPoint x: 725, startPoint y: 153, endPoint x: 249, endPoint y: 150, distance: 476.3
click at [249, 150] on icon "image/svg+xml 7 7/5 -13/5 -13/25 -13/125 -513/125 ?" at bounding box center [497, 157] width 543 height 136
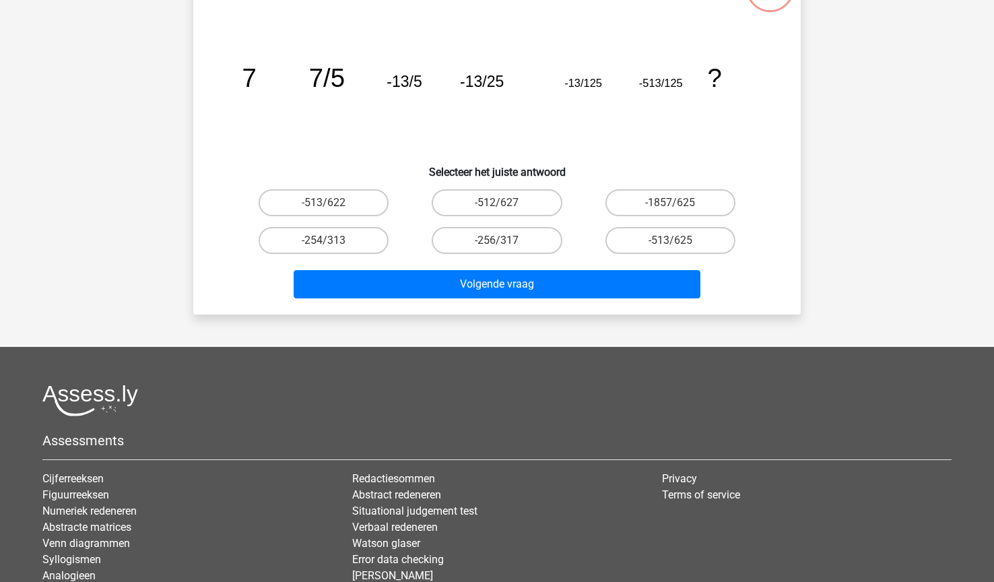
drag, startPoint x: 243, startPoint y: 150, endPoint x: 284, endPoint y: 147, distance: 41.2
click at [284, 147] on icon "image/svg+xml 7 7/5 -13/5 -13/25 -13/125 -513/125 ?" at bounding box center [497, 87] width 543 height 136
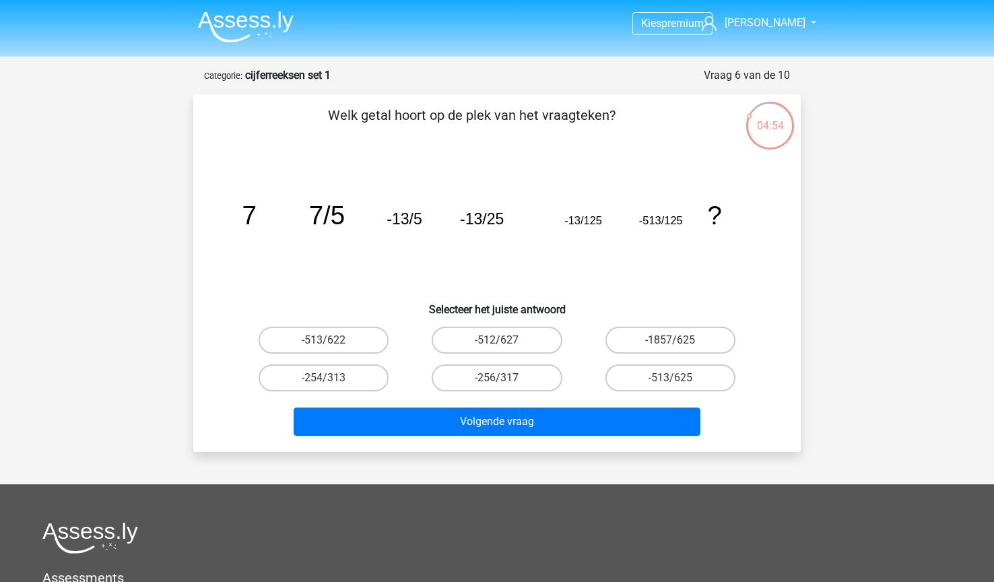
scroll to position [0, 0]
drag, startPoint x: 240, startPoint y: 212, endPoint x: 721, endPoint y: 218, distance: 481.0
click at [721, 218] on icon "image/svg+xml 7 7/5 -13/5 -13/25 -13/125 -513/125 ?" at bounding box center [497, 224] width 543 height 136
copy g "7 7/5 -13/5 -13/25 -13/125 -513/125 ?"
click at [357, 336] on label "-513/622" at bounding box center [324, 340] width 130 height 27
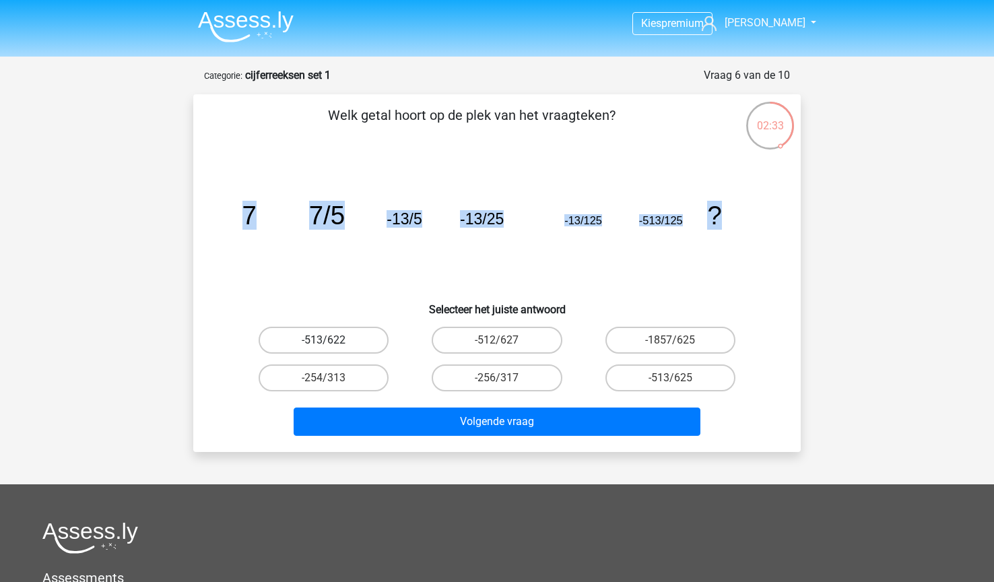
click at [333, 340] on input "-513/622" at bounding box center [328, 344] width 9 height 9
radio input "true"
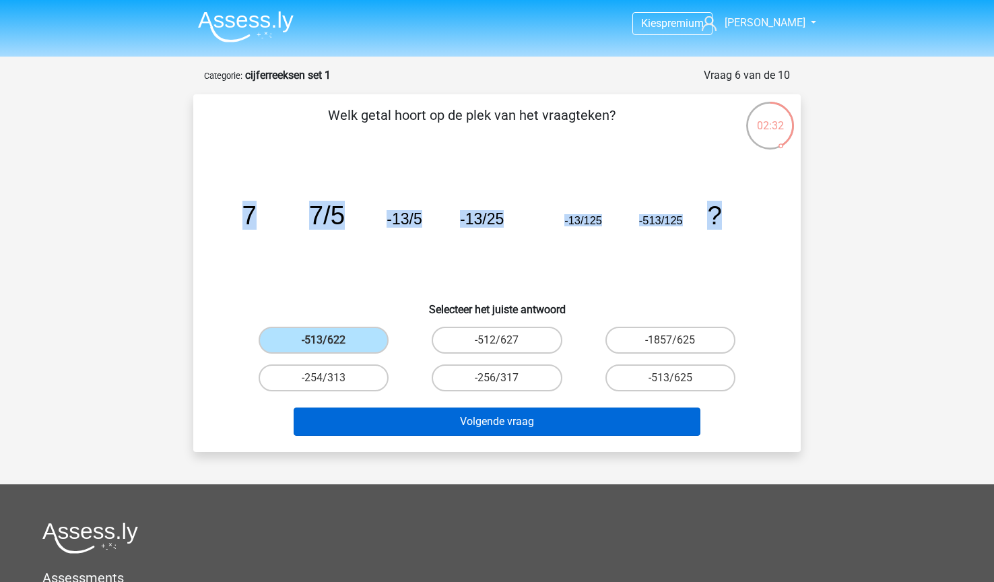
click at [584, 421] on button "Volgende vraag" at bounding box center [498, 422] width 408 height 28
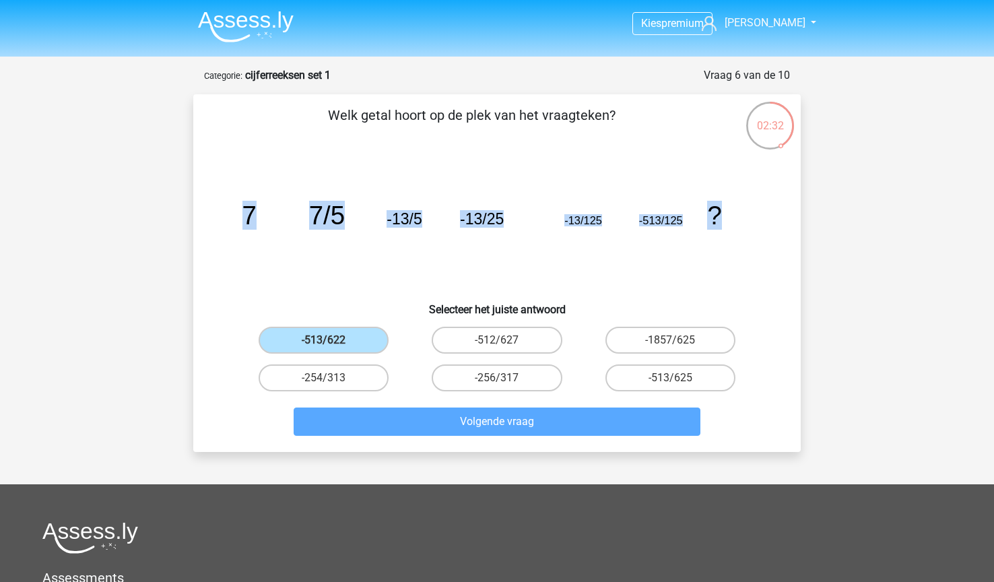
scroll to position [67, 0]
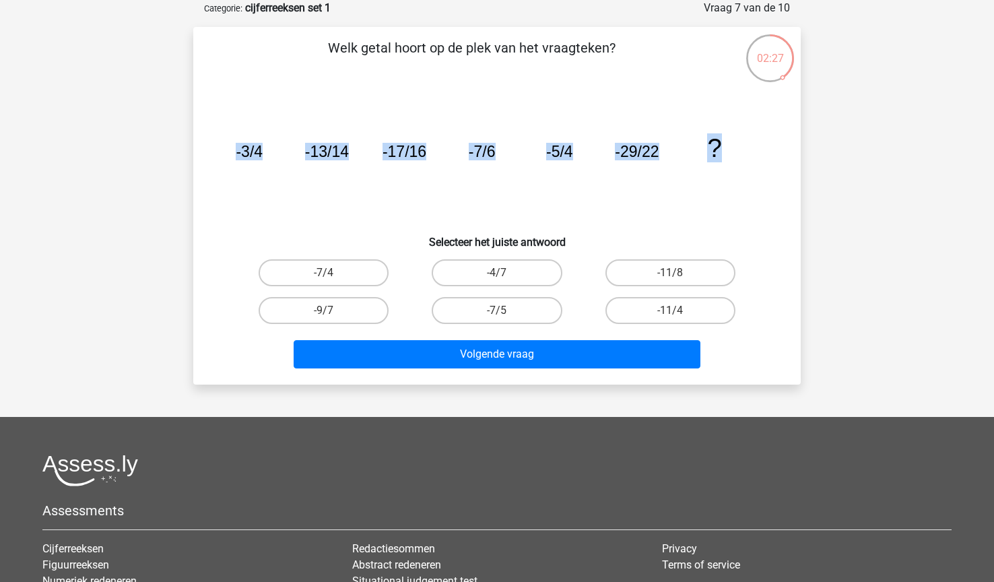
drag, startPoint x: 234, startPoint y: 146, endPoint x: 720, endPoint y: 148, distance: 486.4
click at [720, 148] on icon "image/svg+xml -3/4 -13/14 -17/16 -7/6 -5/4 -29/22 ?" at bounding box center [497, 157] width 543 height 136
copy g "-3/4 -13/14 -17/16 -7/6 -5/4 -29/22 ?"
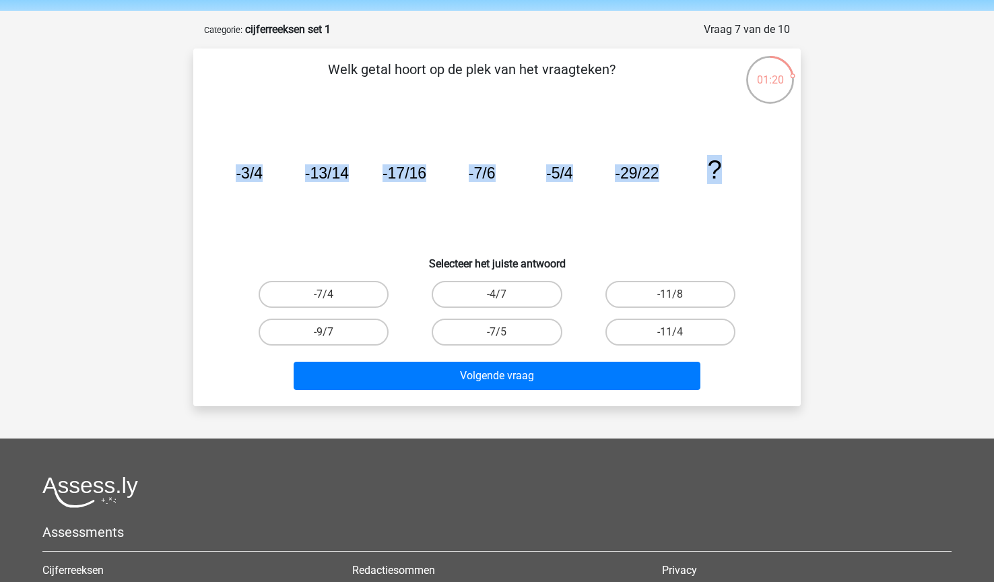
scroll to position [43, 0]
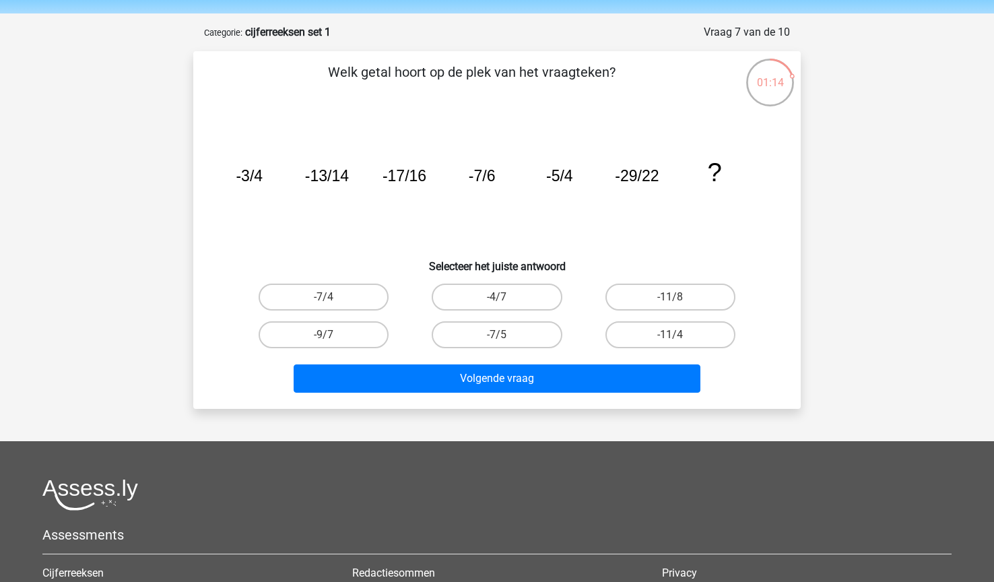
click at [401, 238] on icon "image/svg+xml -3/4 -13/14 -17/16 -7/6 -5/4 -29/22 ?" at bounding box center [497, 181] width 543 height 136
click at [624, 327] on label "-11/4" at bounding box center [671, 334] width 130 height 27
click at [670, 335] on input "-11/4" at bounding box center [674, 339] width 9 height 9
radio input "true"
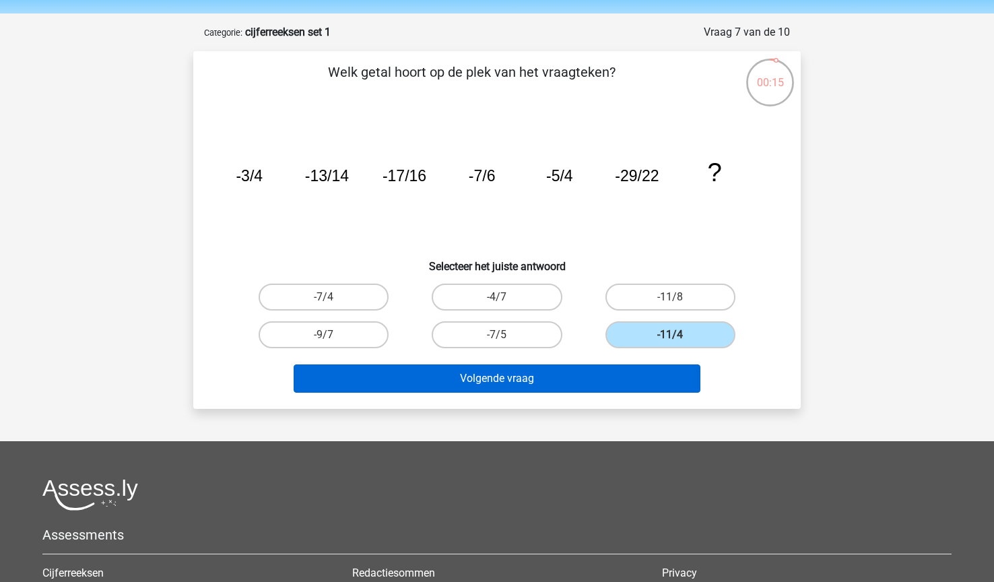
click at [563, 377] on button "Volgende vraag" at bounding box center [498, 378] width 408 height 28
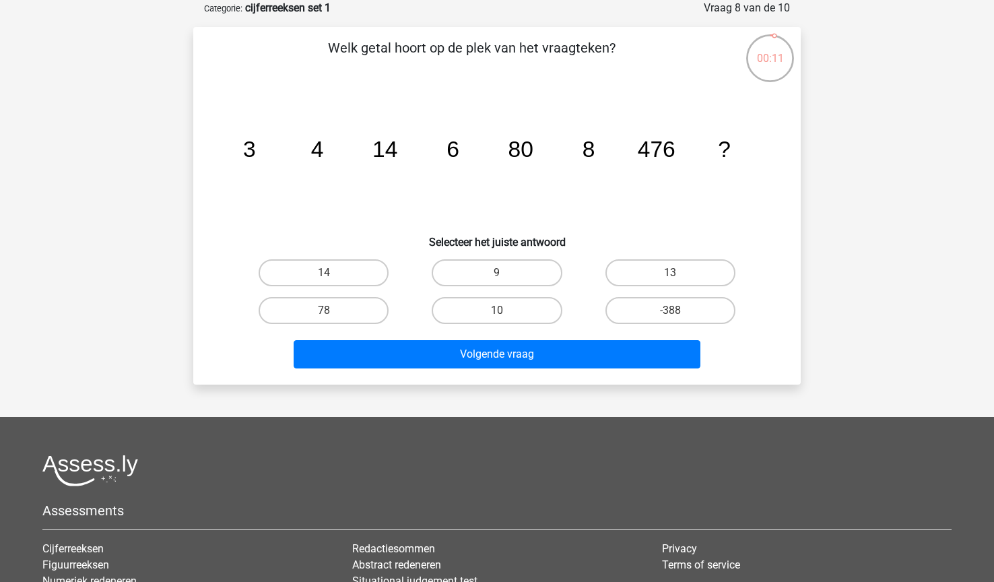
drag, startPoint x: 235, startPoint y: 141, endPoint x: 732, endPoint y: 152, distance: 497.3
click at [732, 152] on icon "image/svg+xml 3 4 14 6 80 8 476 ?" at bounding box center [497, 157] width 543 height 136
drag, startPoint x: 732, startPoint y: 152, endPoint x: 406, endPoint y: 144, distance: 326.8
click at [406, 144] on icon "image/svg+xml 3 4 14 6 80 8 476 ?" at bounding box center [497, 157] width 543 height 136
click at [255, 148] on tspan "3" at bounding box center [249, 149] width 13 height 25
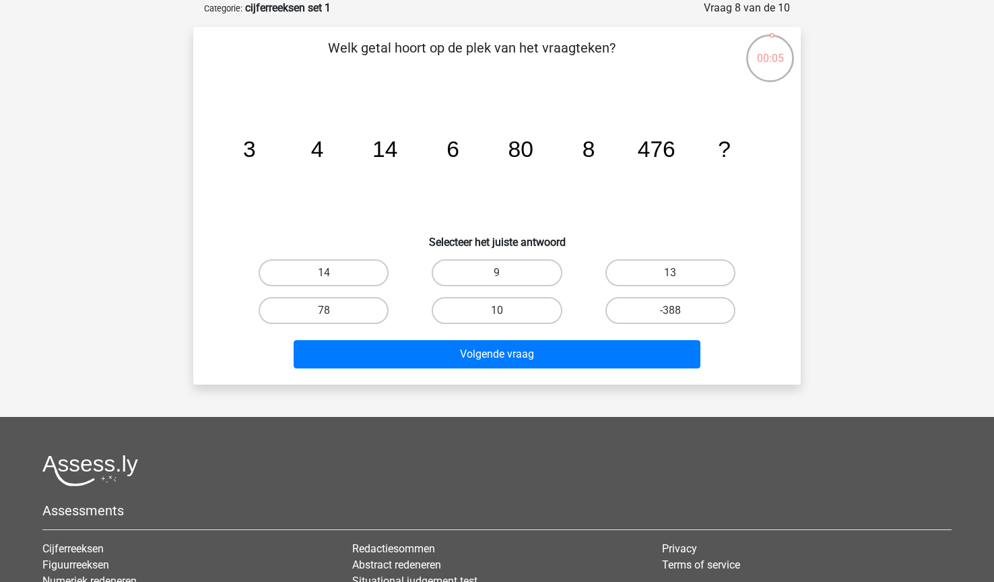
drag, startPoint x: 245, startPoint y: 151, endPoint x: 736, endPoint y: 153, distance: 491.8
click at [736, 153] on icon "image/svg+xml 3 4 14 6 80 8 476 ?" at bounding box center [497, 157] width 543 height 136
click at [557, 271] on label "9" at bounding box center [497, 272] width 130 height 27
click at [506, 273] on input "9" at bounding box center [501, 277] width 9 height 9
radio input "true"
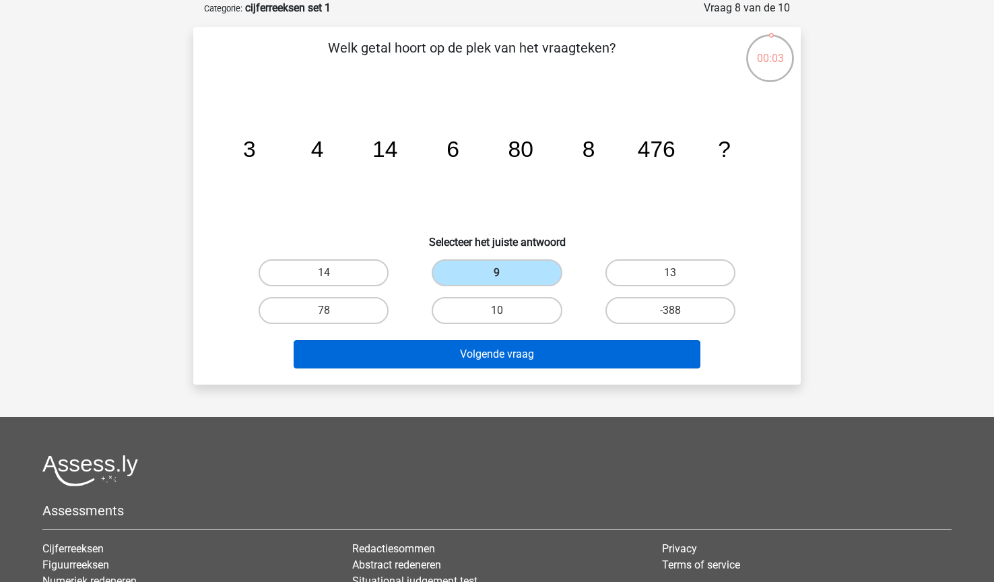
click at [527, 340] on button "Volgende vraag" at bounding box center [498, 354] width 408 height 28
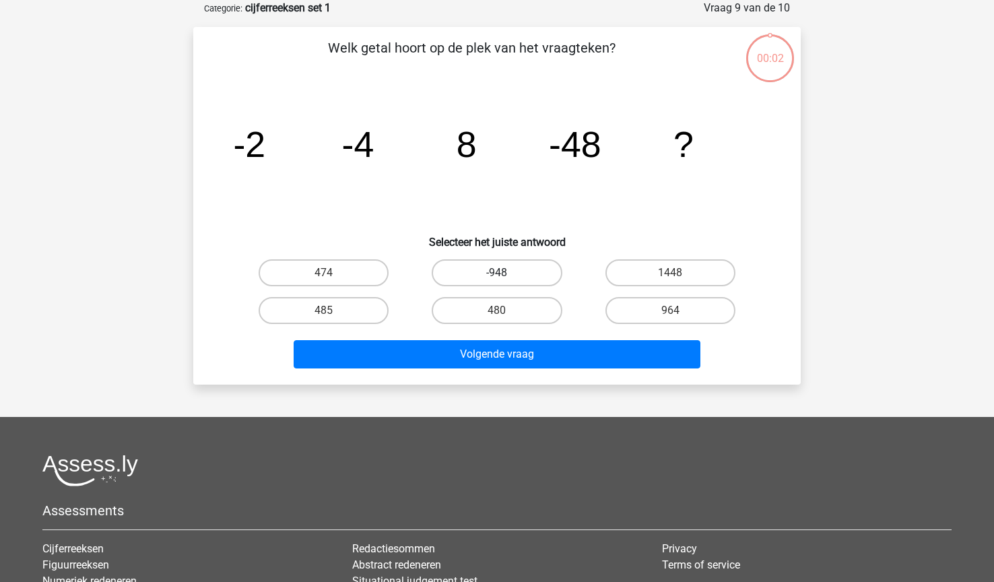
click at [494, 273] on label "-948" at bounding box center [497, 272] width 130 height 27
click at [497, 273] on input "-948" at bounding box center [501, 277] width 9 height 9
radio input "true"
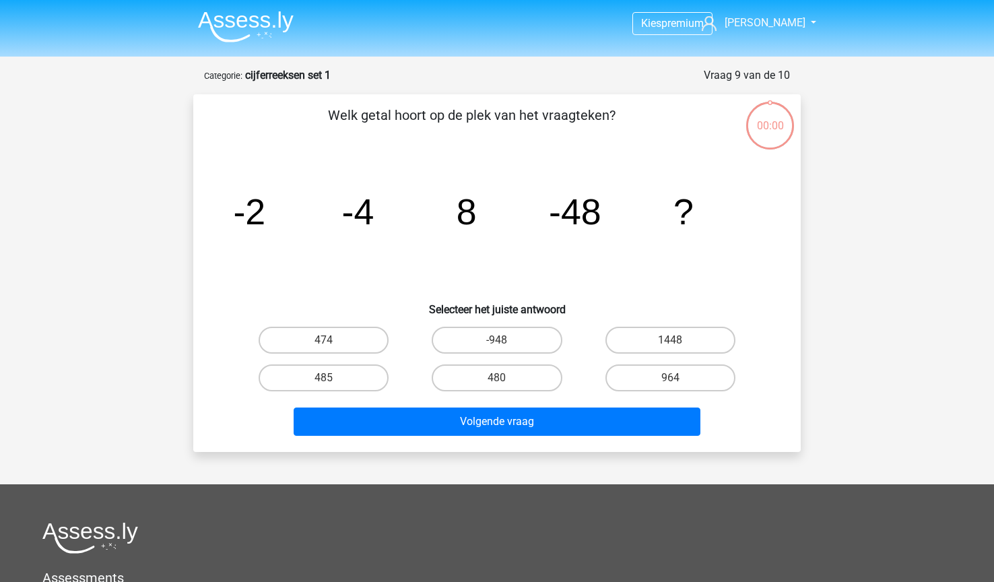
scroll to position [67, 0]
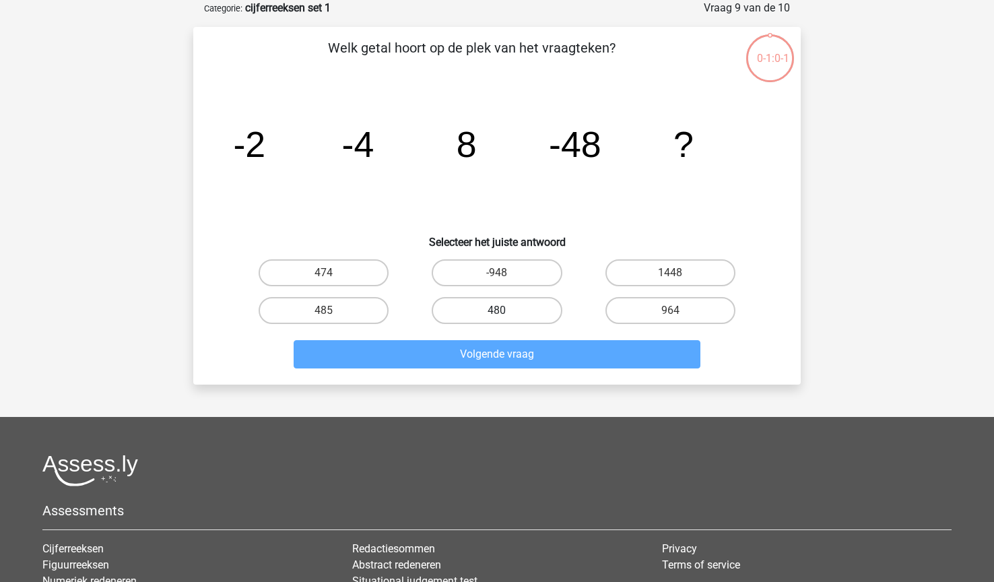
click at [506, 308] on label "480" at bounding box center [497, 310] width 130 height 27
click at [506, 311] on input "480" at bounding box center [501, 315] width 9 height 9
radio input "true"
click at [516, 311] on label "480" at bounding box center [497, 310] width 130 height 27
click at [506, 311] on input "480" at bounding box center [501, 315] width 9 height 9
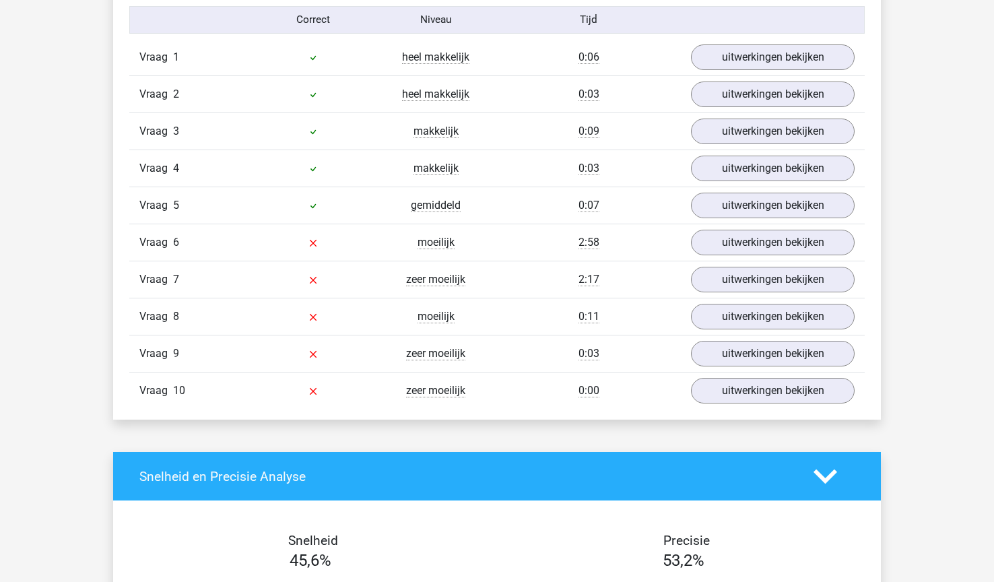
scroll to position [1088, 0]
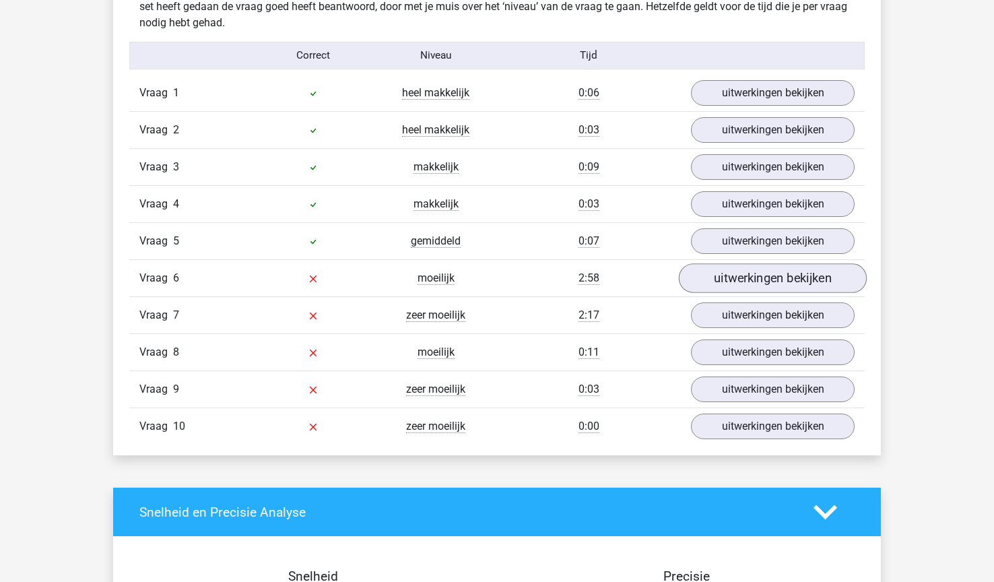
click at [747, 274] on link "uitwerkingen bekijken" at bounding box center [773, 278] width 188 height 30
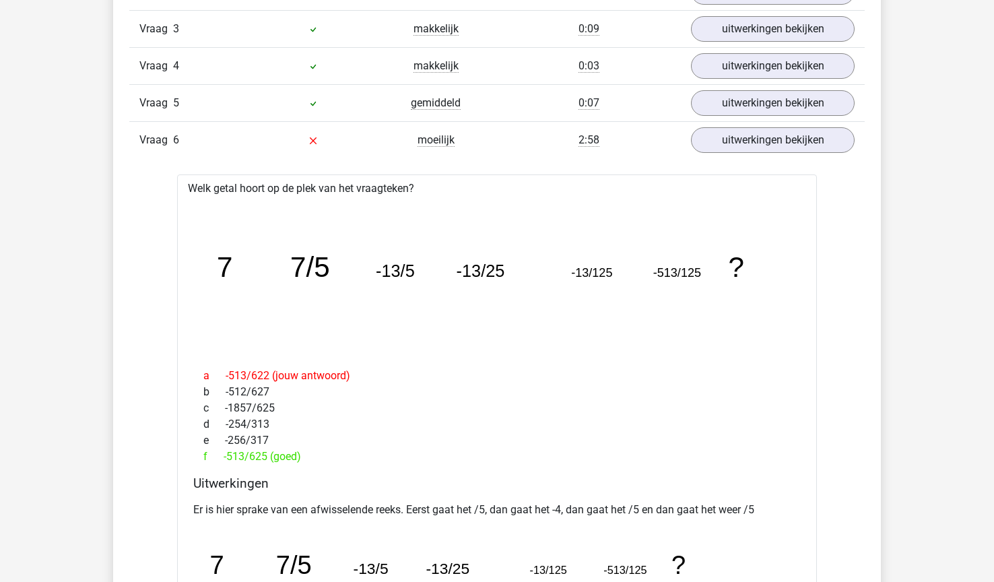
scroll to position [1330, 0]
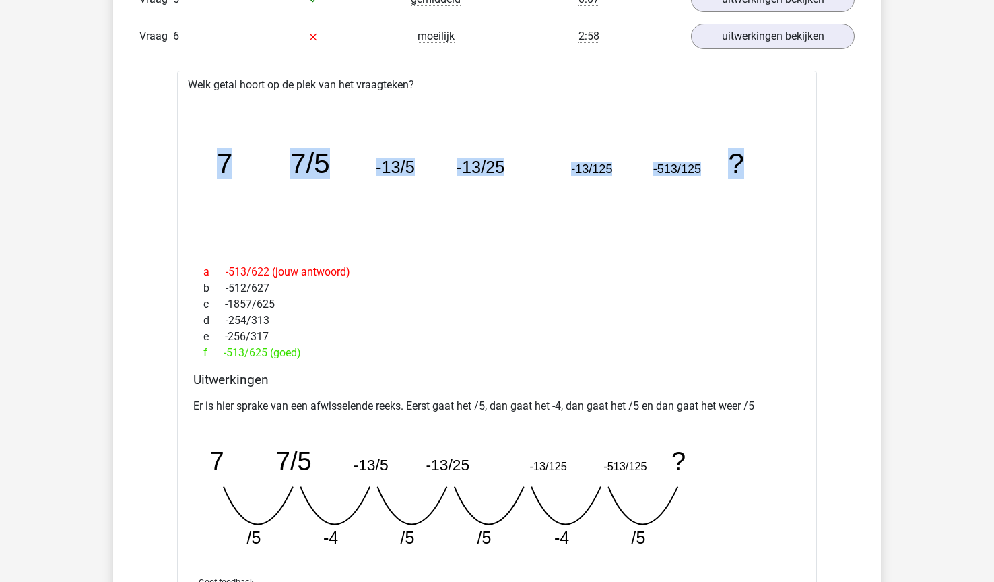
drag, startPoint x: 215, startPoint y: 155, endPoint x: 744, endPoint y: 164, distance: 529.6
click at [744, 164] on icon "image/svg+xml 7 7/5 -13/5 -13/25 -13/125 -513/125 ?" at bounding box center [497, 173] width 597 height 150
copy g "7 7/5 -13/5 -13/25 -13/125 -513/125 ?"
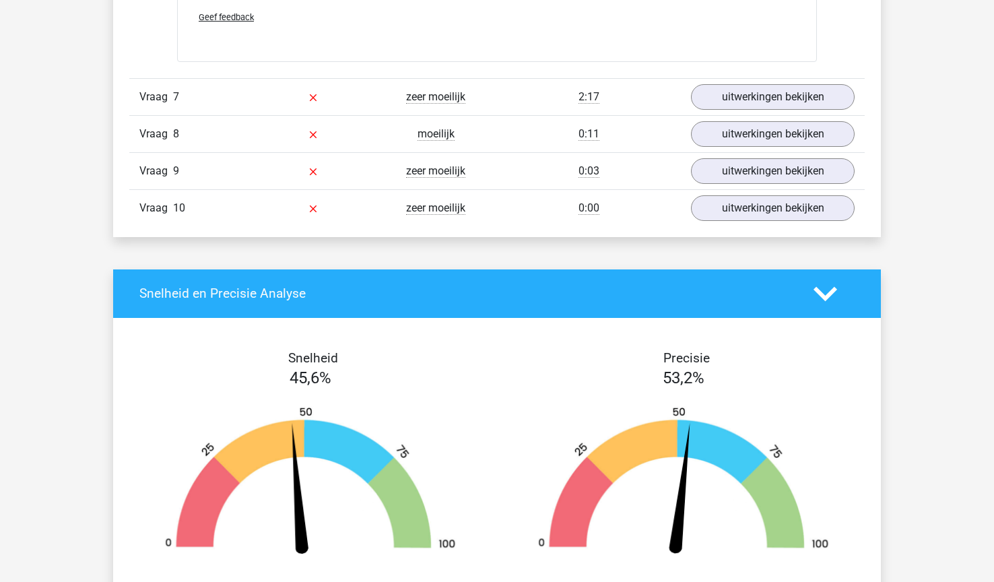
scroll to position [1863, 0]
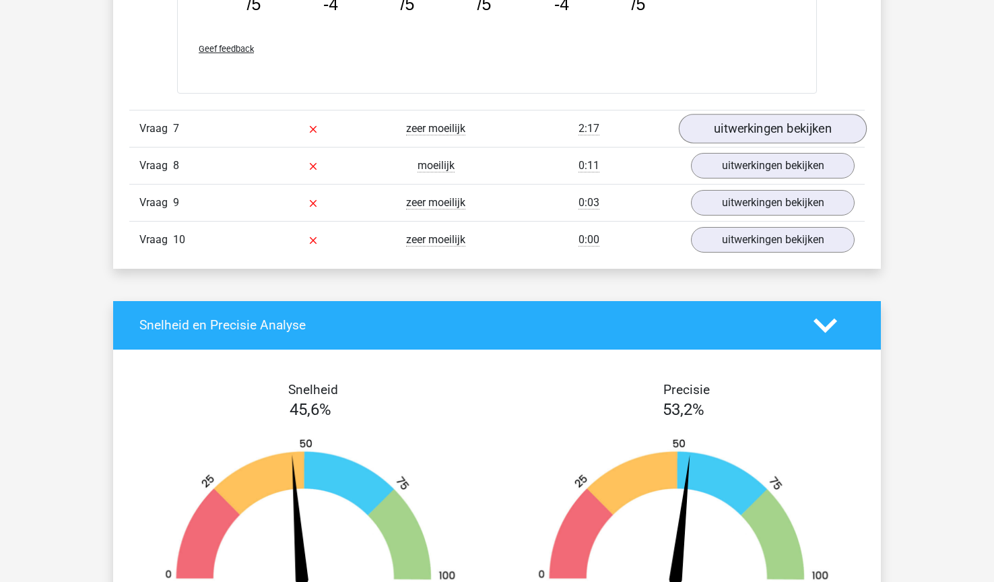
click at [761, 132] on link "uitwerkingen bekijken" at bounding box center [773, 129] width 188 height 30
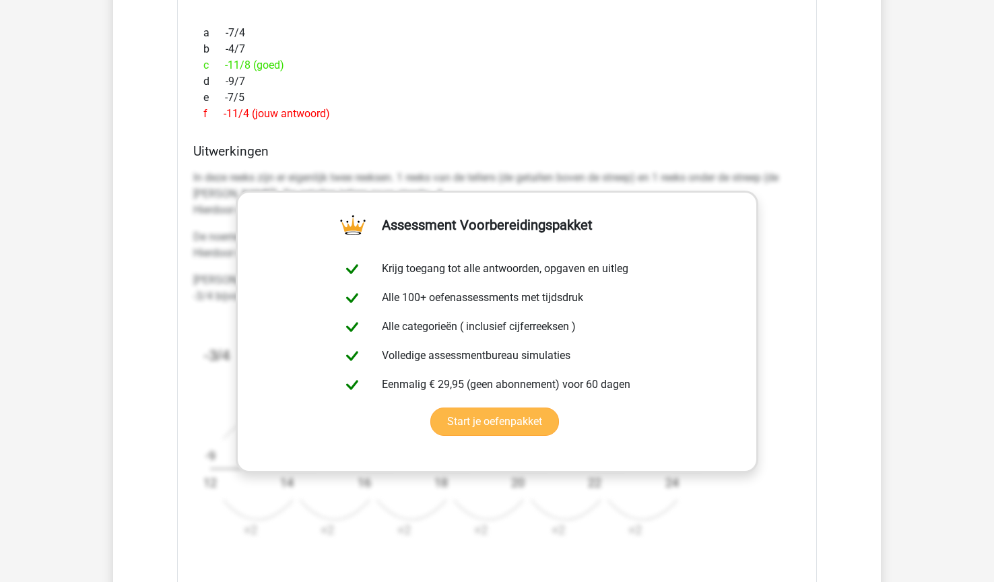
scroll to position [2210, 0]
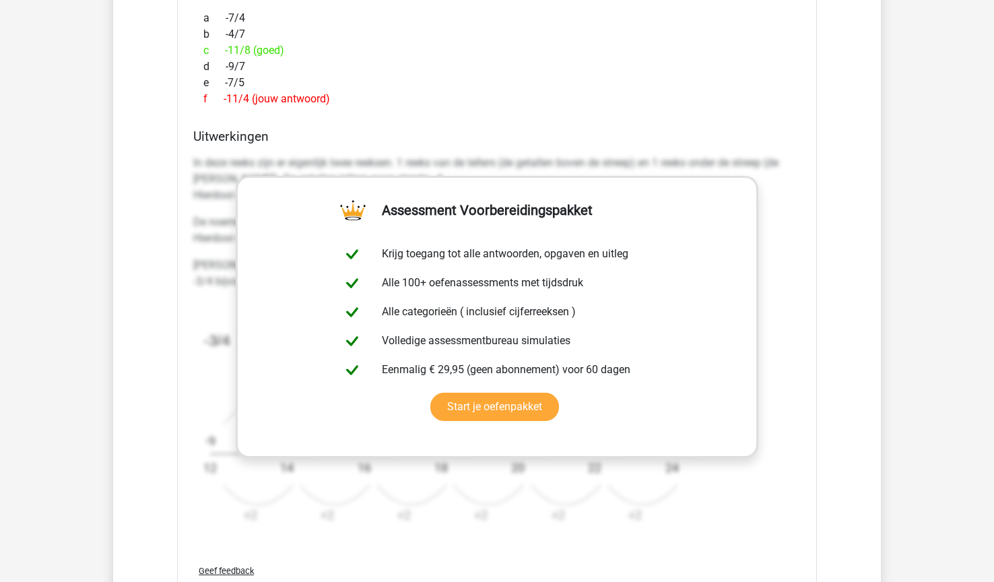
click at [782, 300] on div "In deze reeks zijn er eigenlijk twee reeksen. 1 reeks van de tellers (de getall…" at bounding box center [497, 346] width 608 height 392
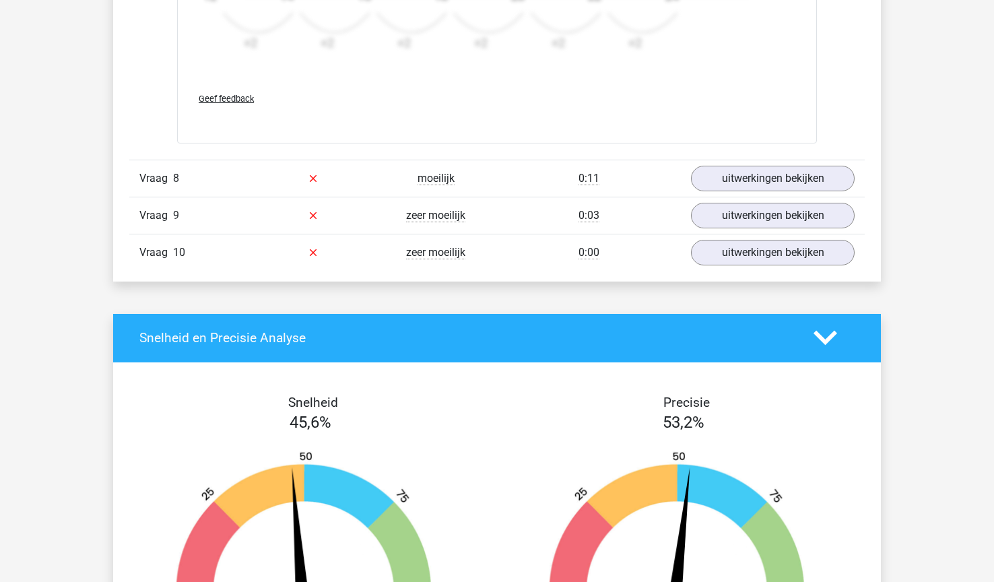
scroll to position [2678, 0]
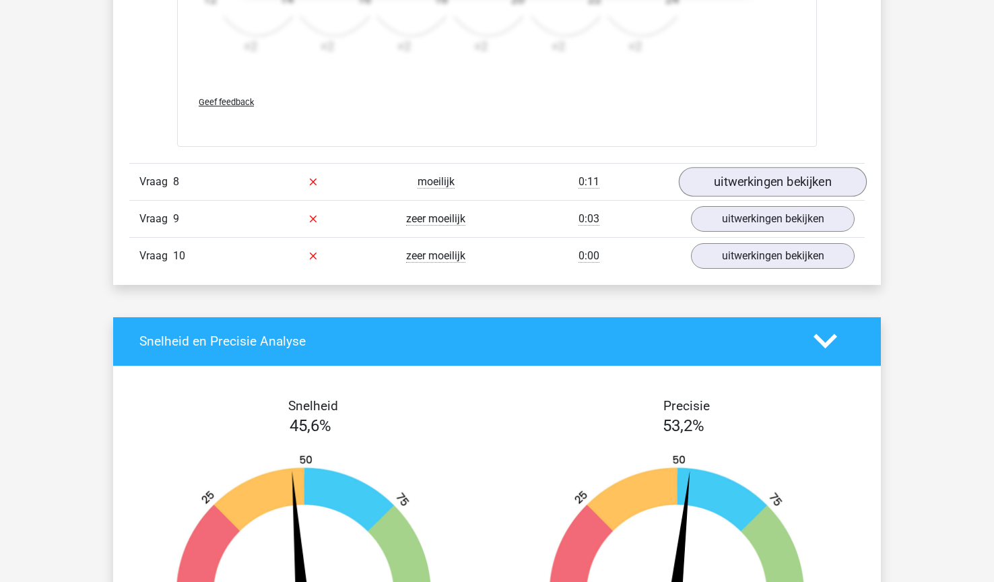
click at [734, 191] on link "uitwerkingen bekijken" at bounding box center [773, 182] width 188 height 30
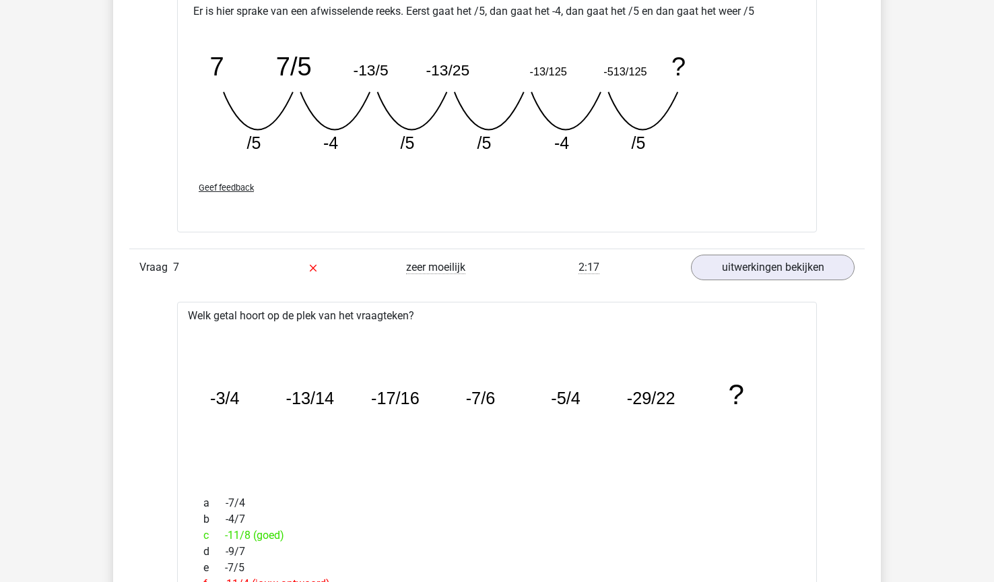
scroll to position [1716, 0]
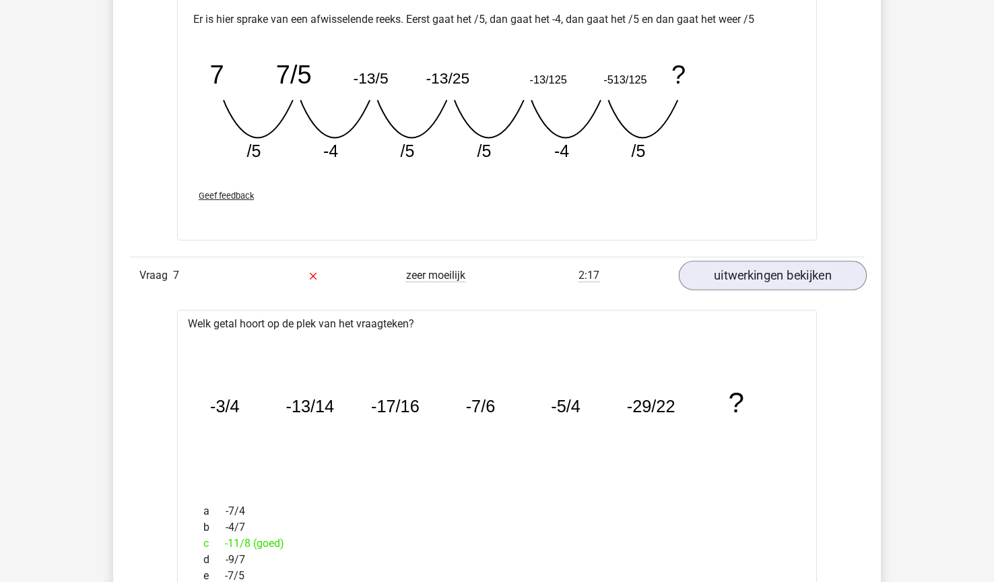
click at [730, 281] on link "uitwerkingen bekijken" at bounding box center [773, 276] width 188 height 30
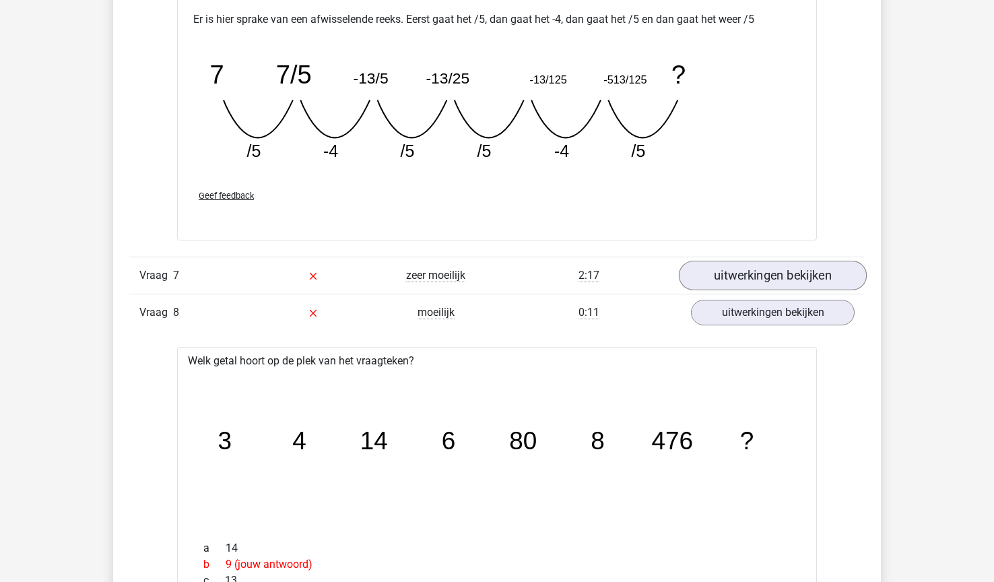
click at [730, 281] on link "uitwerkingen bekijken" at bounding box center [773, 276] width 188 height 30
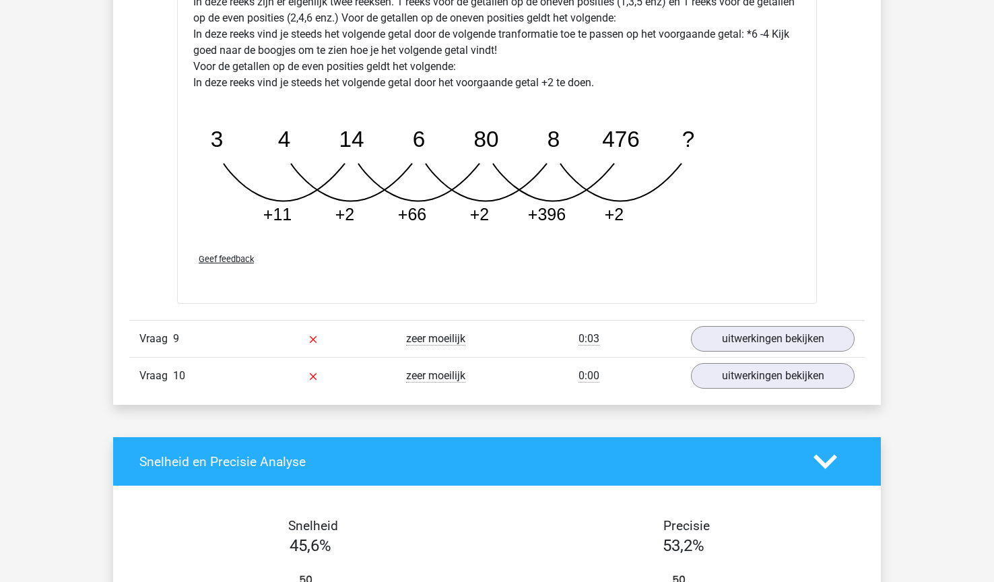
scroll to position [3229, 0]
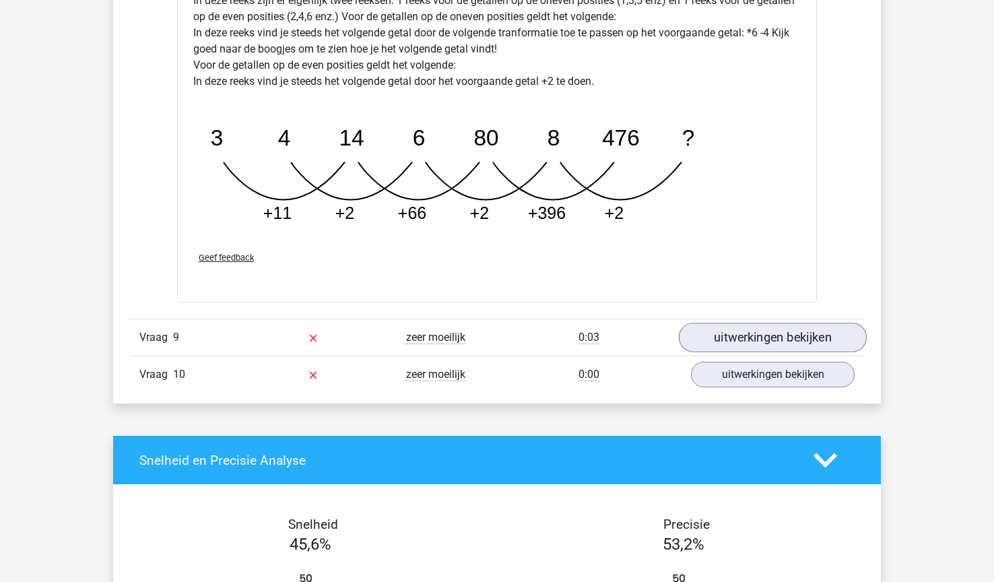
click at [720, 336] on link "uitwerkingen bekijken" at bounding box center [773, 338] width 188 height 30
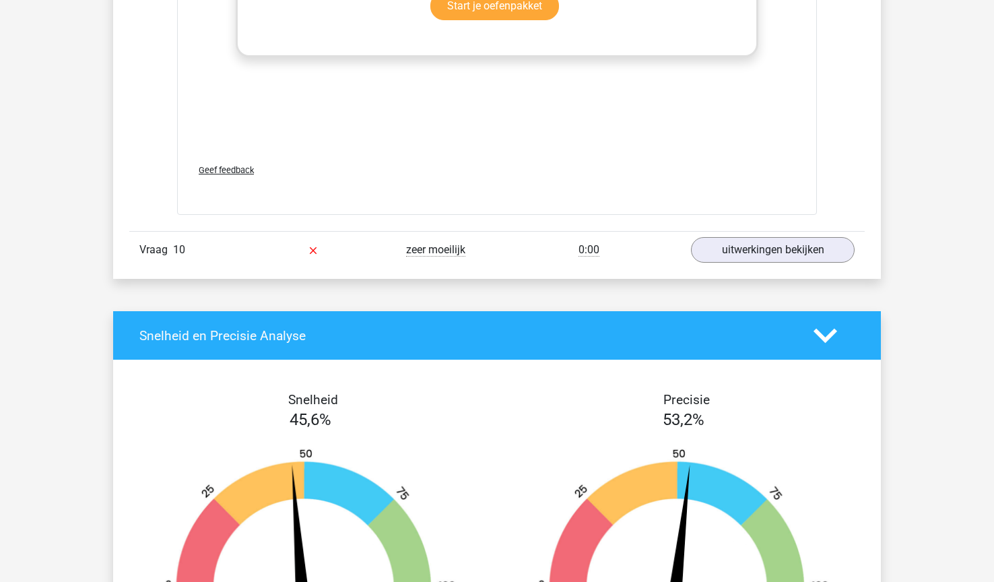
scroll to position [4159, 0]
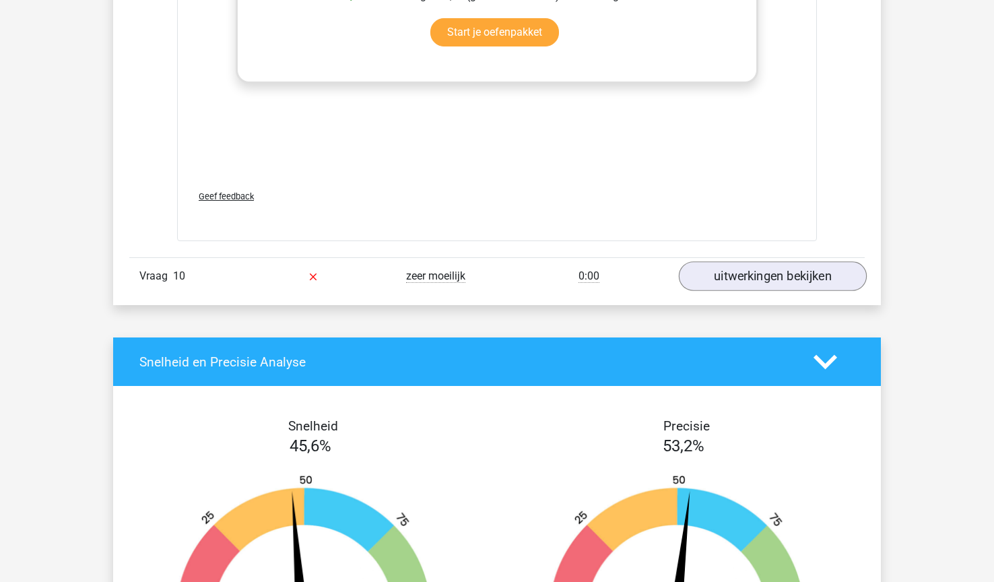
click at [735, 281] on link "uitwerkingen bekijken" at bounding box center [773, 276] width 188 height 30
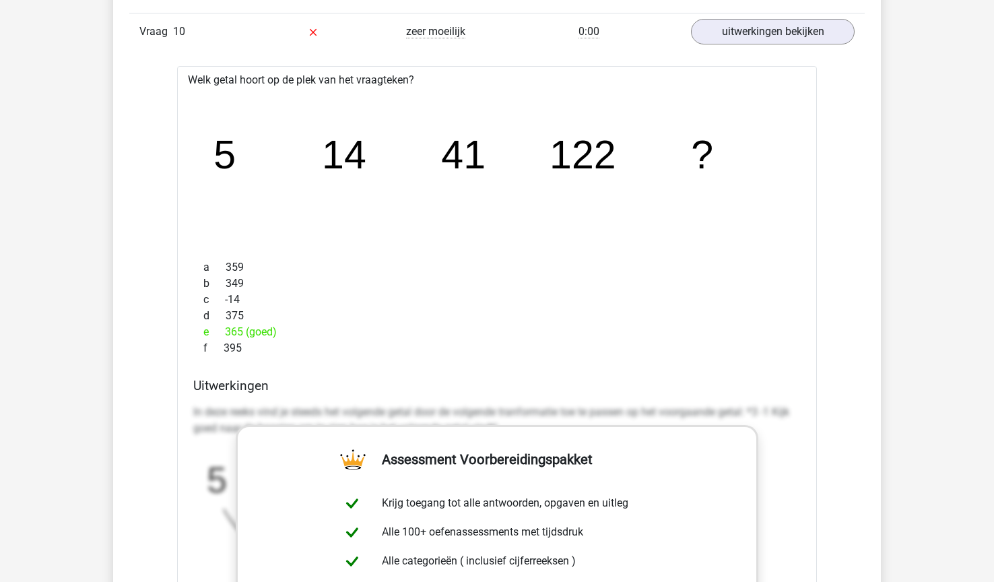
scroll to position [4404, 0]
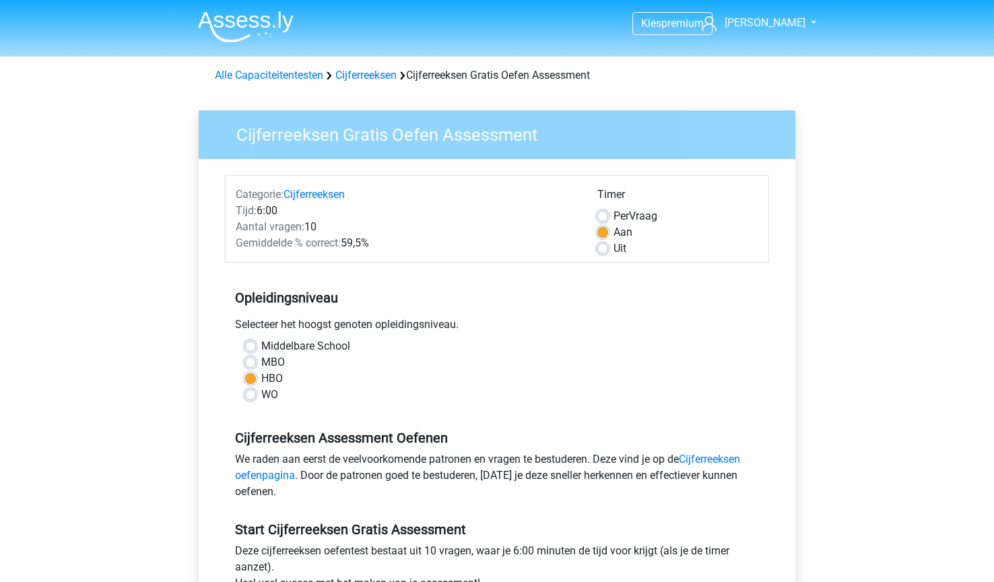
scroll to position [108, 0]
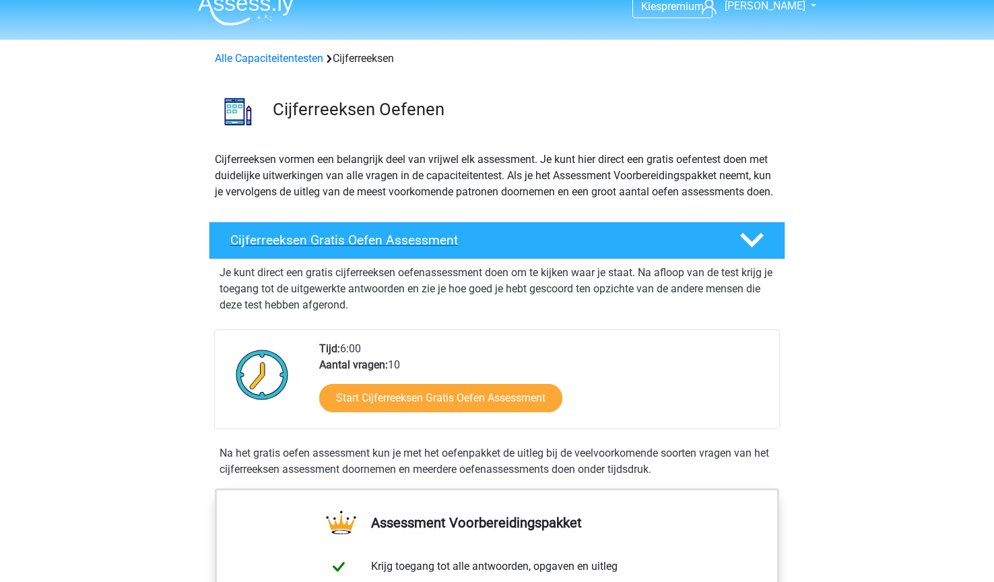
scroll to position [20, 0]
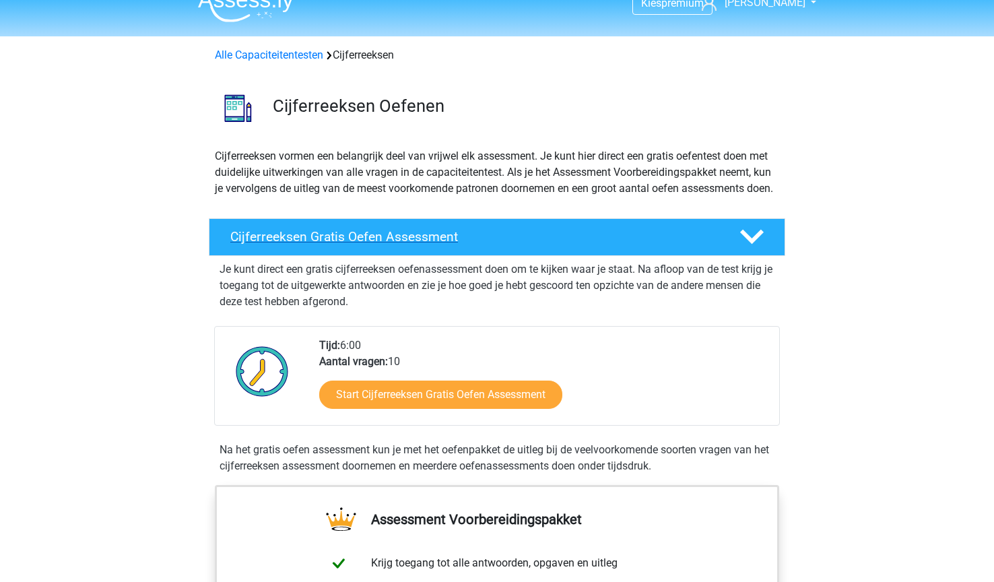
click at [754, 249] on icon at bounding box center [752, 237] width 24 height 24
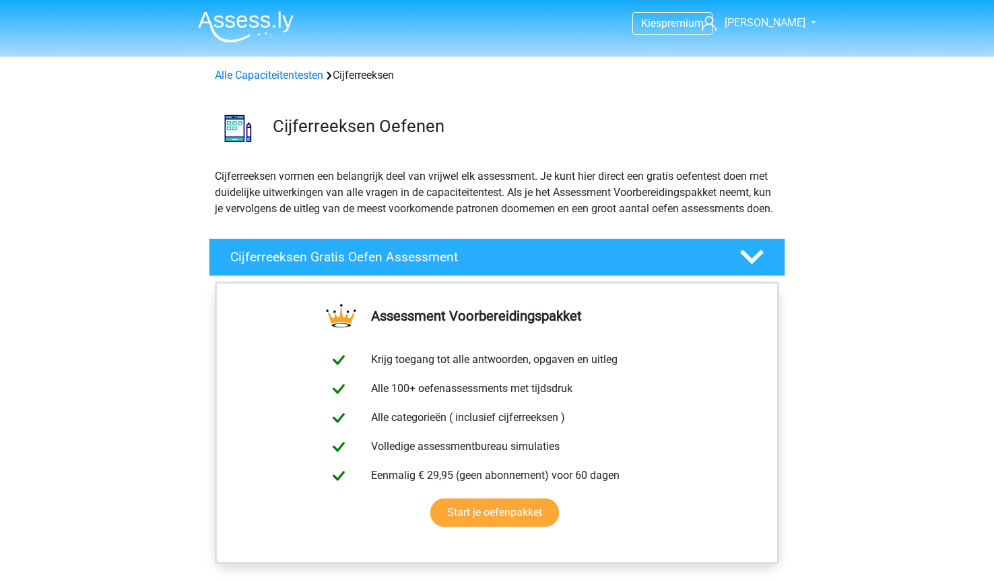
scroll to position [0, 0]
click at [110, 1] on header "Kies premium Larry larrybrival@gmail.com" at bounding box center [497, 28] width 994 height 57
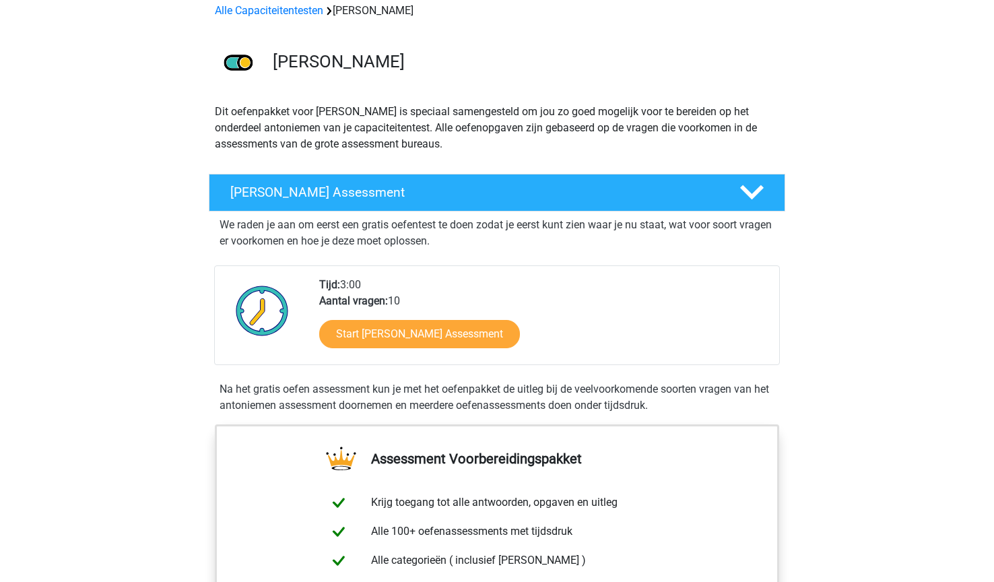
scroll to position [70, 0]
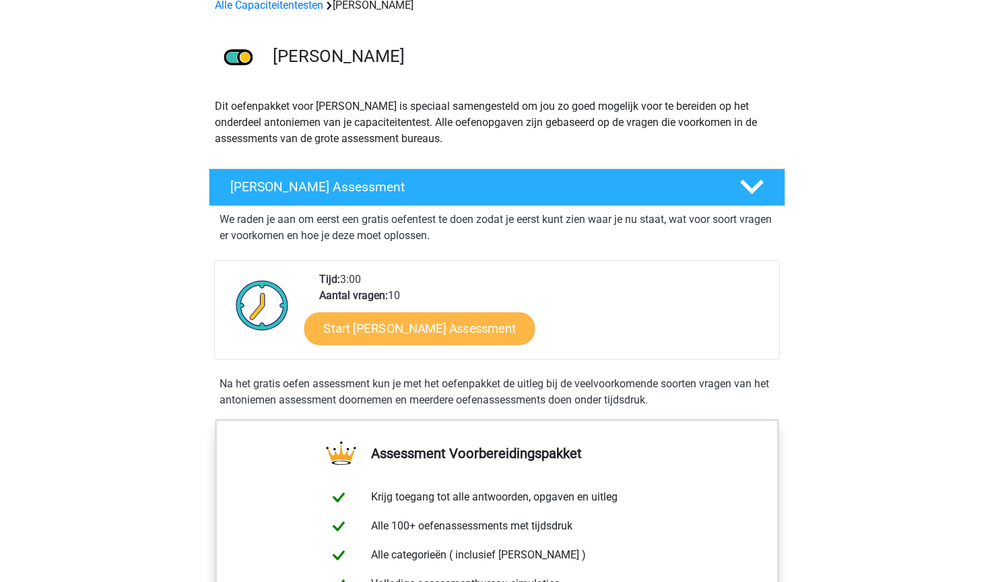
click at [437, 337] on link "Start [PERSON_NAME] Assessment" at bounding box center [419, 328] width 231 height 32
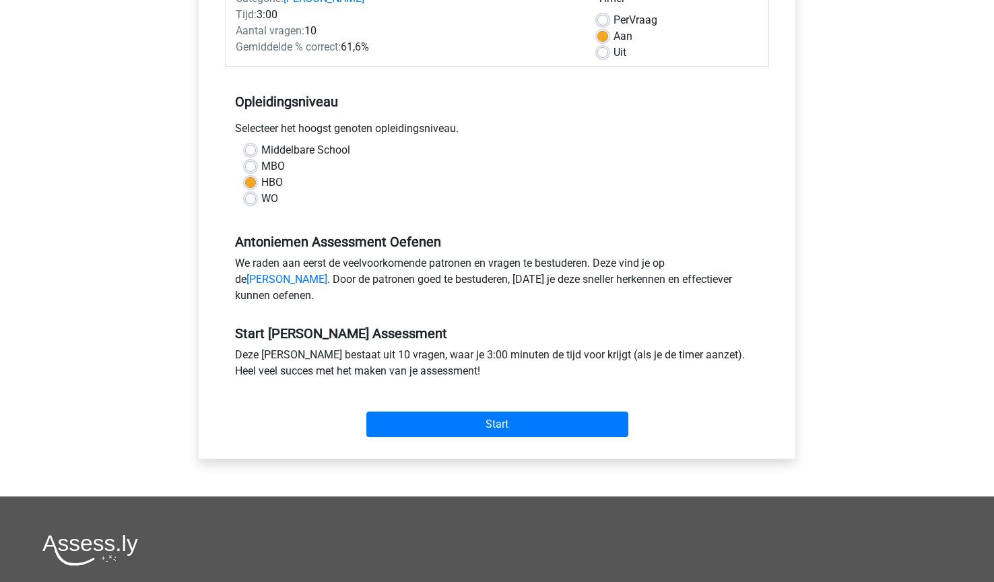
scroll to position [197, 0]
click at [475, 432] on input "Start" at bounding box center [497, 424] width 262 height 26
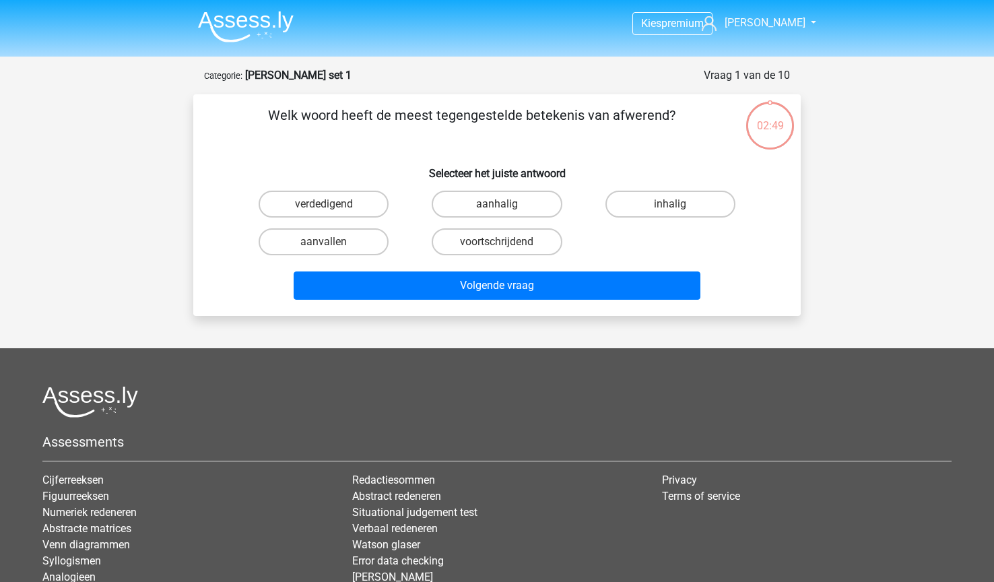
click at [505, 205] on input "aanhalig" at bounding box center [501, 208] width 9 height 9
radio input "true"
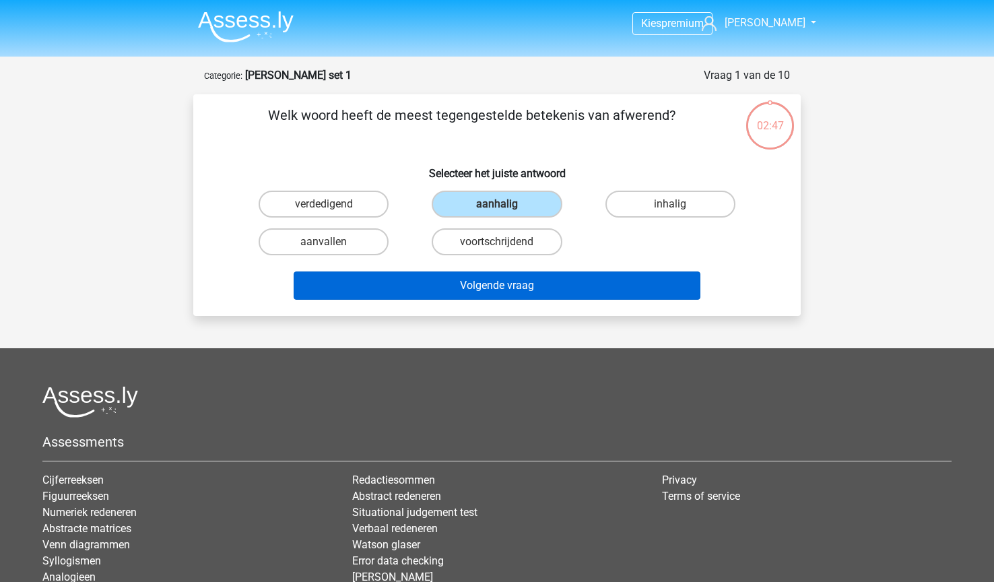
click at [478, 296] on button "Volgende vraag" at bounding box center [498, 285] width 408 height 28
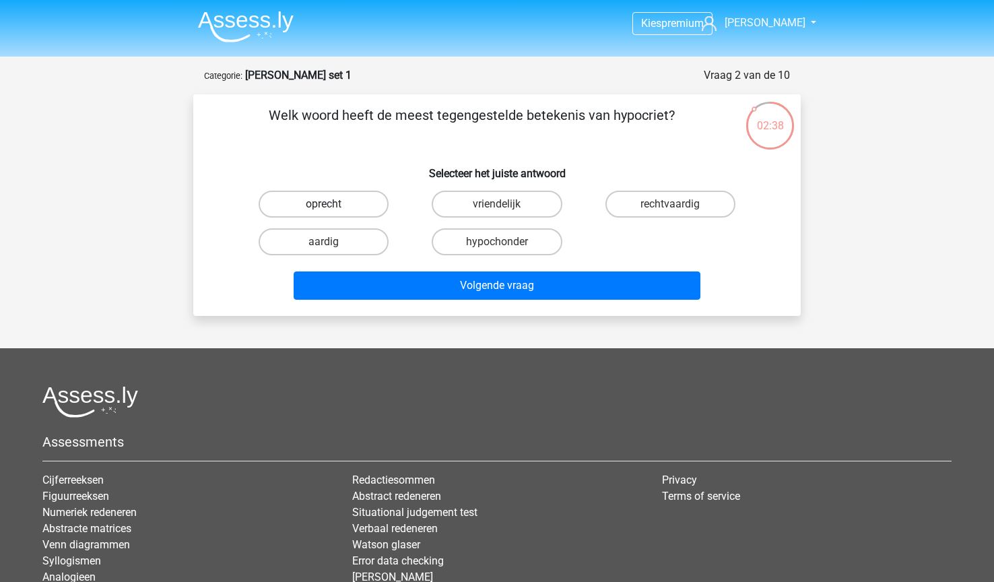
click at [339, 206] on label "oprecht" at bounding box center [324, 204] width 130 height 27
click at [333, 206] on input "oprecht" at bounding box center [328, 208] width 9 height 9
radio input "true"
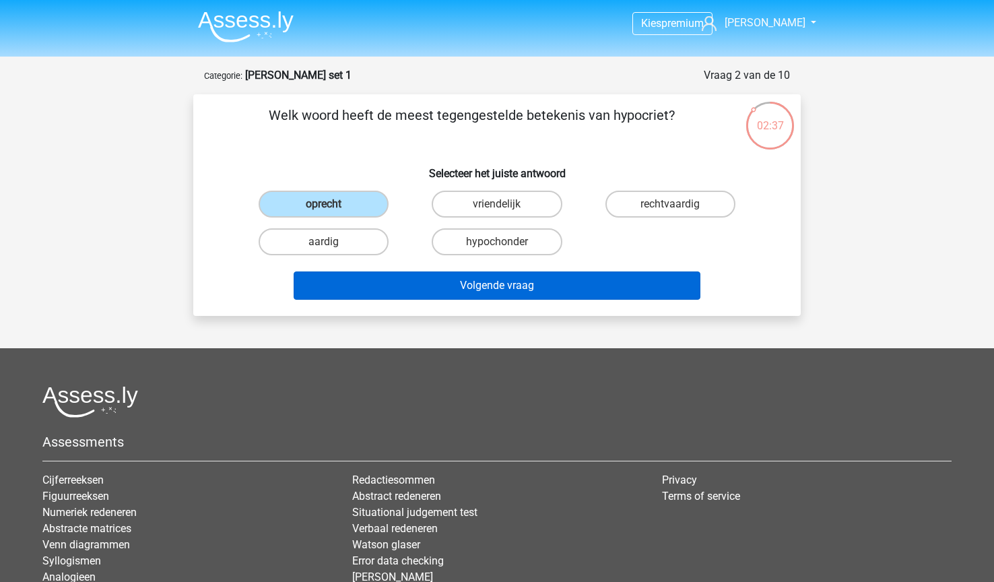
click at [455, 289] on button "Volgende vraag" at bounding box center [498, 285] width 408 height 28
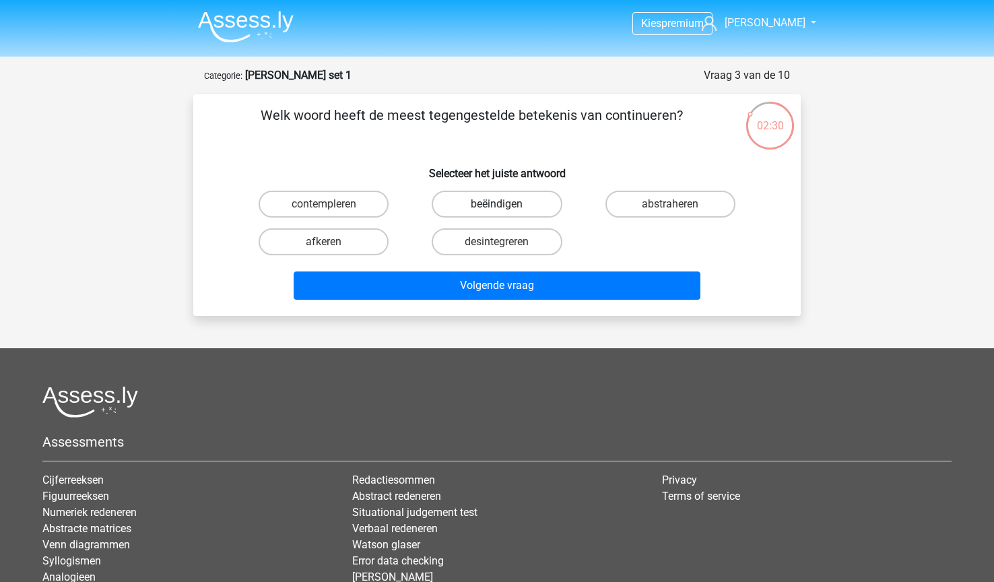
click at [505, 201] on label "beëindigen" at bounding box center [497, 204] width 130 height 27
click at [505, 204] on input "beëindigen" at bounding box center [501, 208] width 9 height 9
radio input "true"
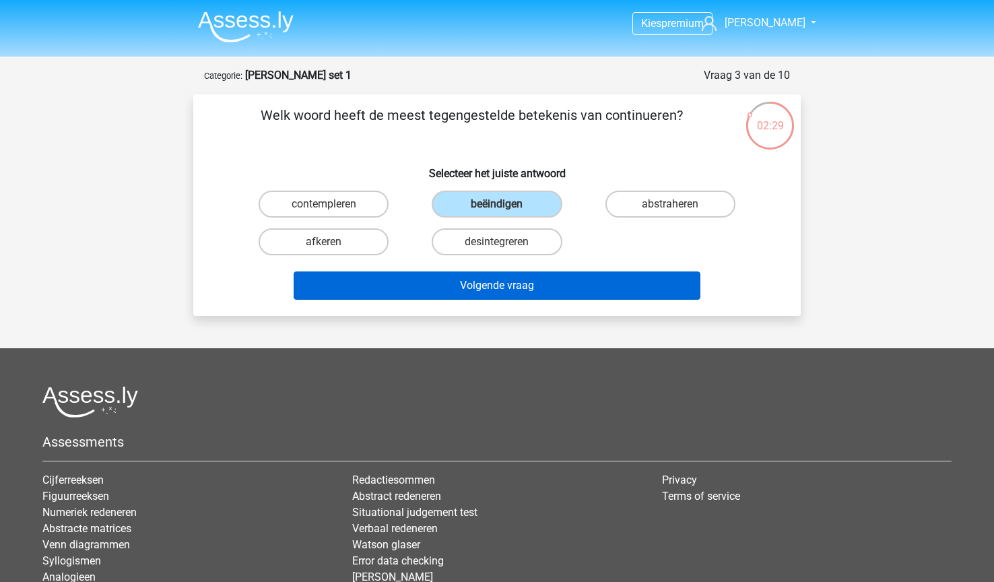
click at [463, 288] on button "Volgende vraag" at bounding box center [498, 285] width 408 height 28
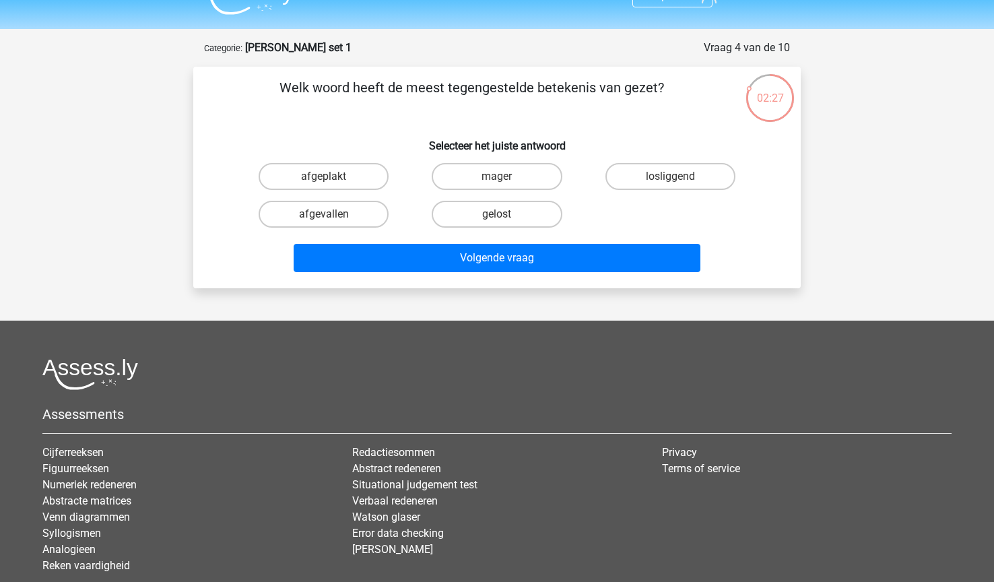
scroll to position [26, 0]
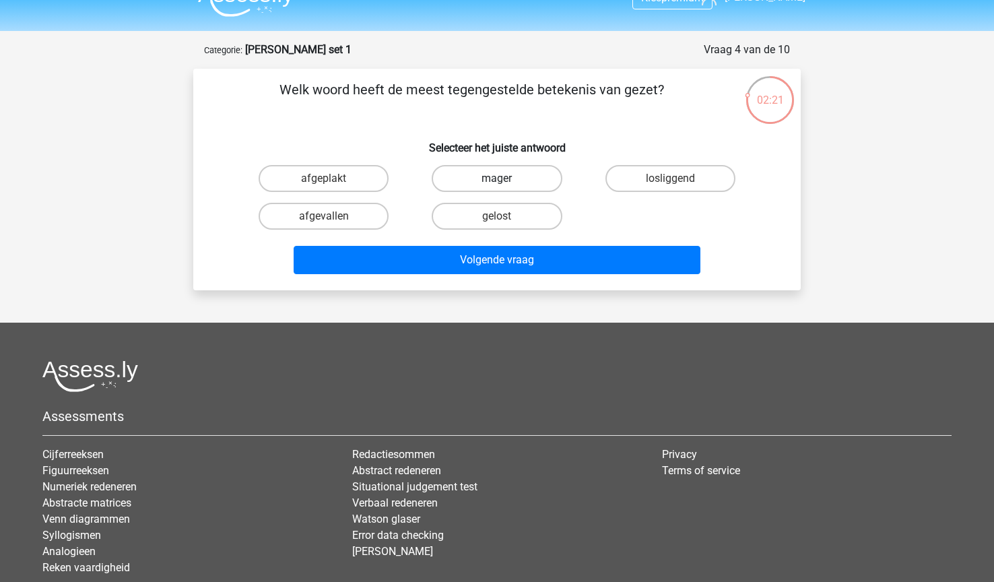
click at [510, 177] on label "mager" at bounding box center [497, 178] width 130 height 27
click at [506, 179] on input "mager" at bounding box center [501, 183] width 9 height 9
radio input "true"
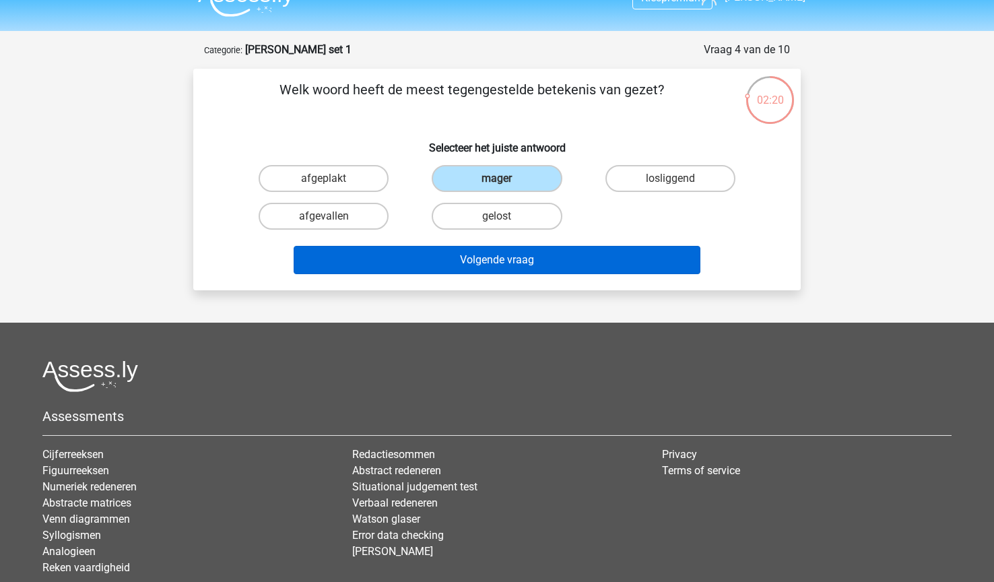
click at [439, 261] on button "Volgende vraag" at bounding box center [498, 260] width 408 height 28
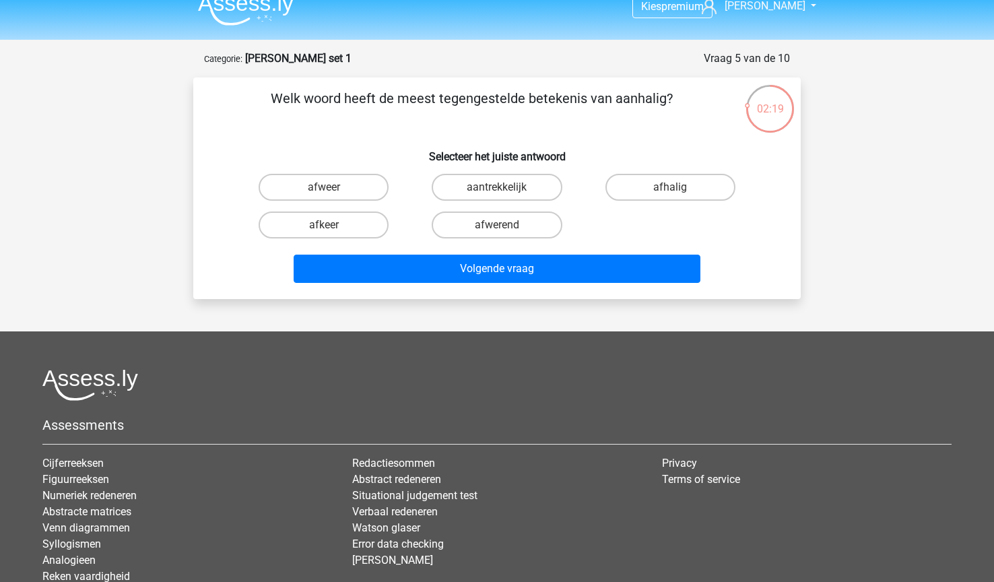
scroll to position [6, 0]
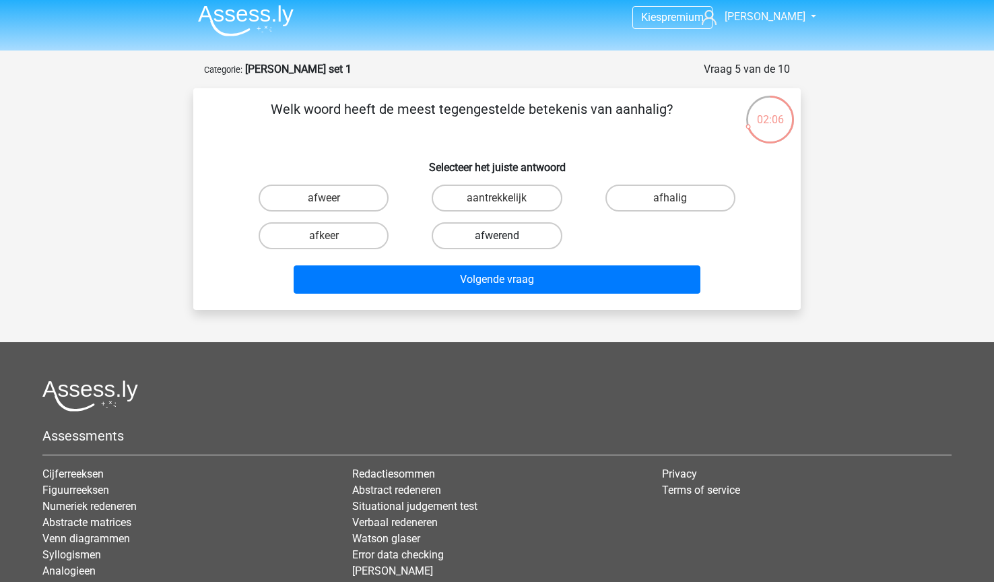
click at [480, 238] on label "afwerend" at bounding box center [497, 235] width 130 height 27
click at [497, 238] on input "afwerend" at bounding box center [501, 240] width 9 height 9
radio input "true"
click at [338, 236] on label "afkeer" at bounding box center [324, 235] width 130 height 27
click at [333, 236] on input "afkeer" at bounding box center [328, 240] width 9 height 9
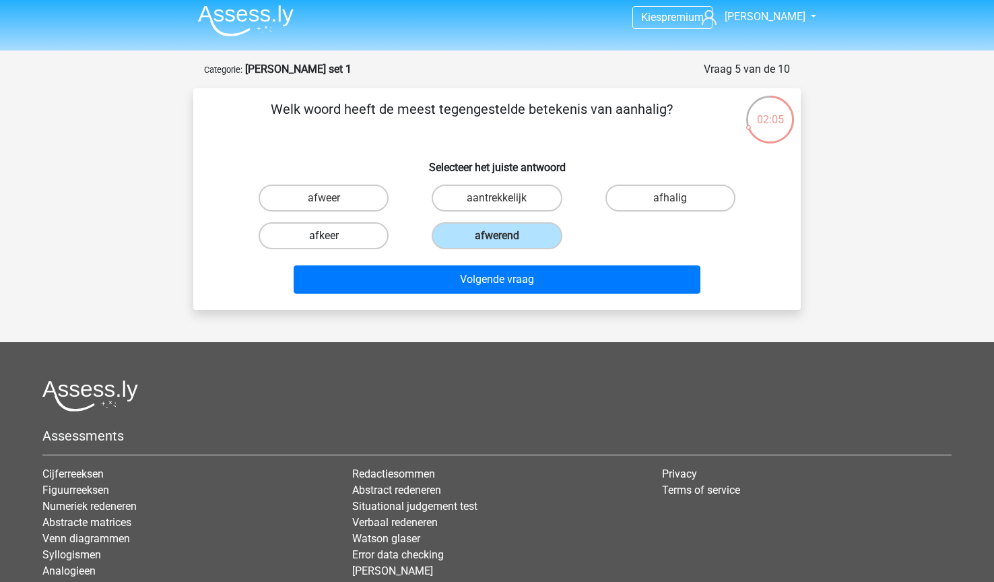
radio input "true"
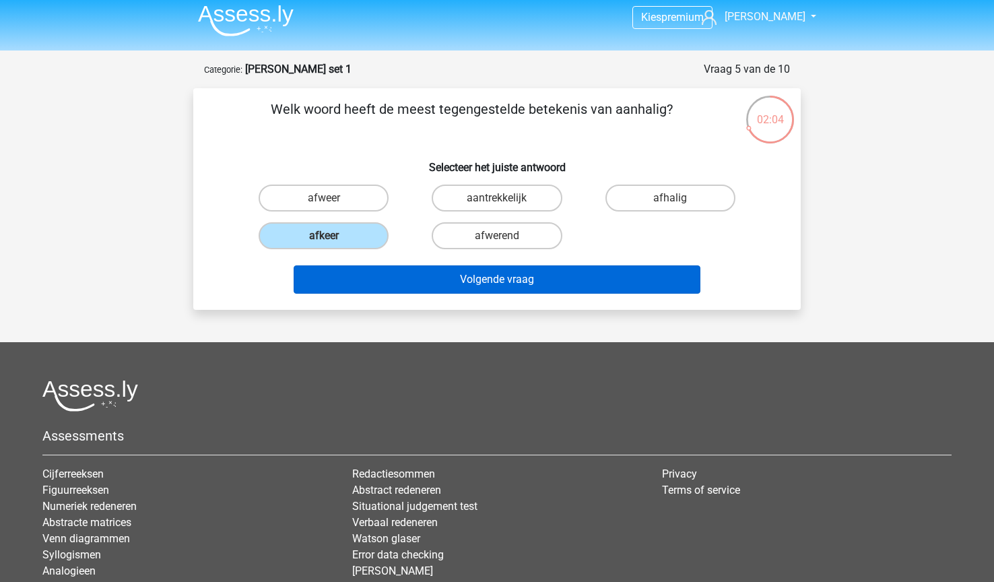
click at [426, 282] on button "Volgende vraag" at bounding box center [498, 279] width 408 height 28
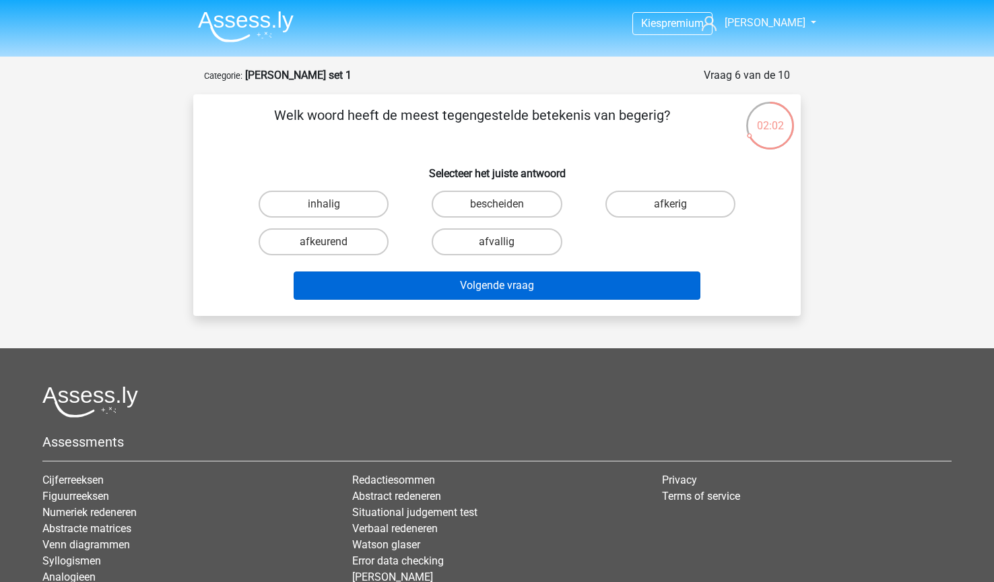
scroll to position [0, 0]
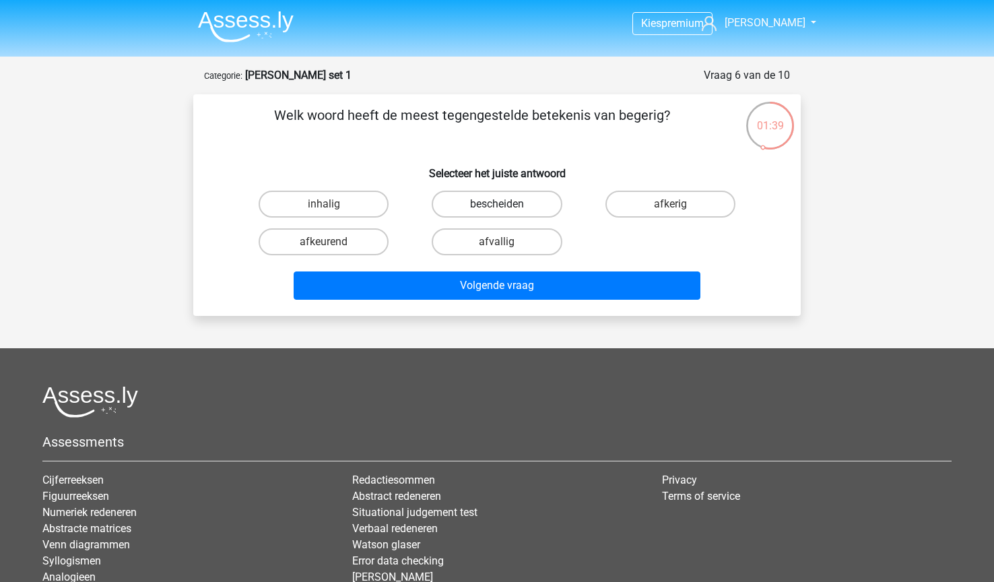
click at [477, 209] on label "bescheiden" at bounding box center [497, 204] width 130 height 27
click at [497, 209] on input "bescheiden" at bounding box center [501, 208] width 9 height 9
radio input "true"
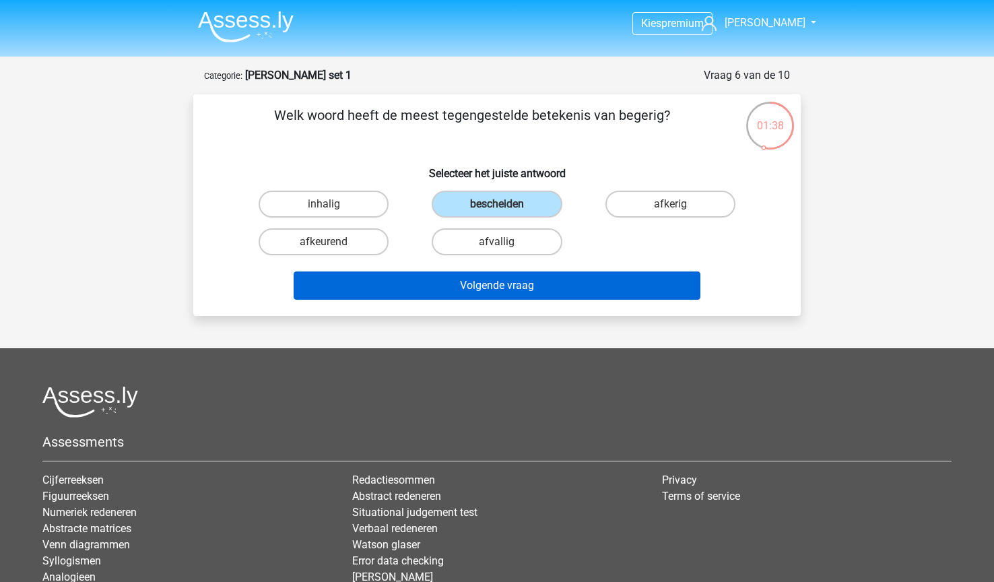
click at [491, 292] on button "Volgende vraag" at bounding box center [498, 285] width 408 height 28
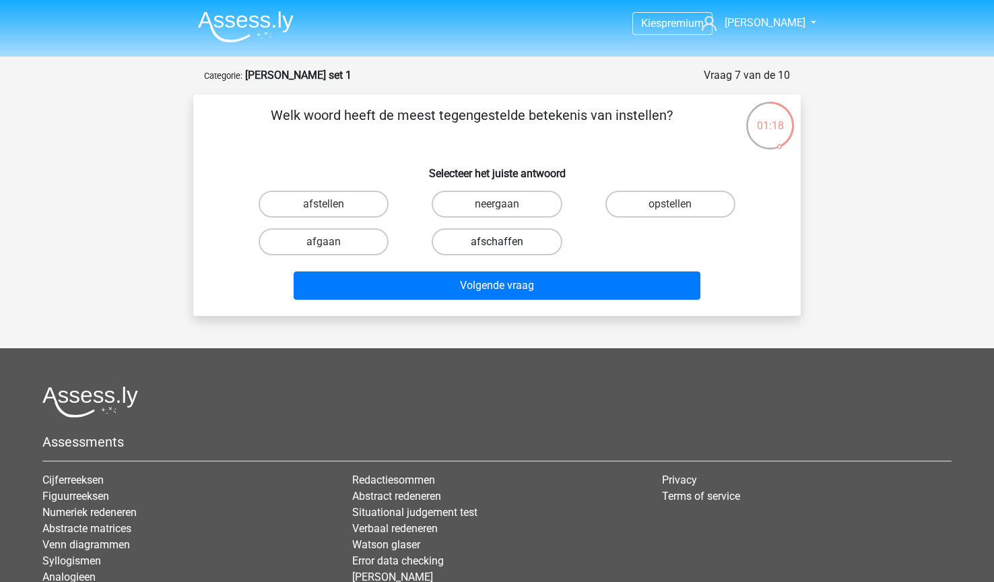
click at [482, 242] on label "afschaffen" at bounding box center [497, 241] width 130 height 27
click at [497, 242] on input "afschaffen" at bounding box center [501, 246] width 9 height 9
radio input "true"
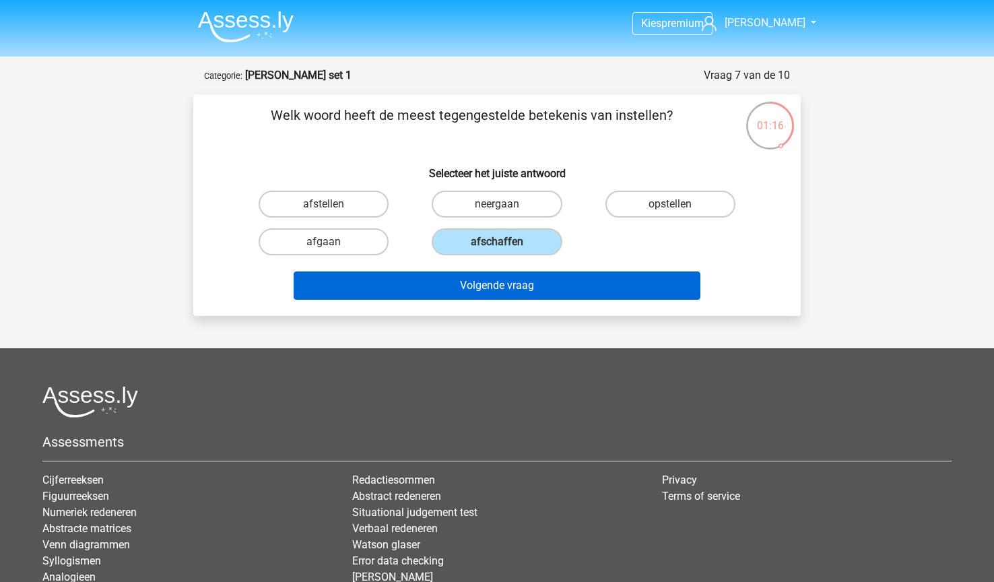
click at [509, 293] on button "Volgende vraag" at bounding box center [498, 285] width 408 height 28
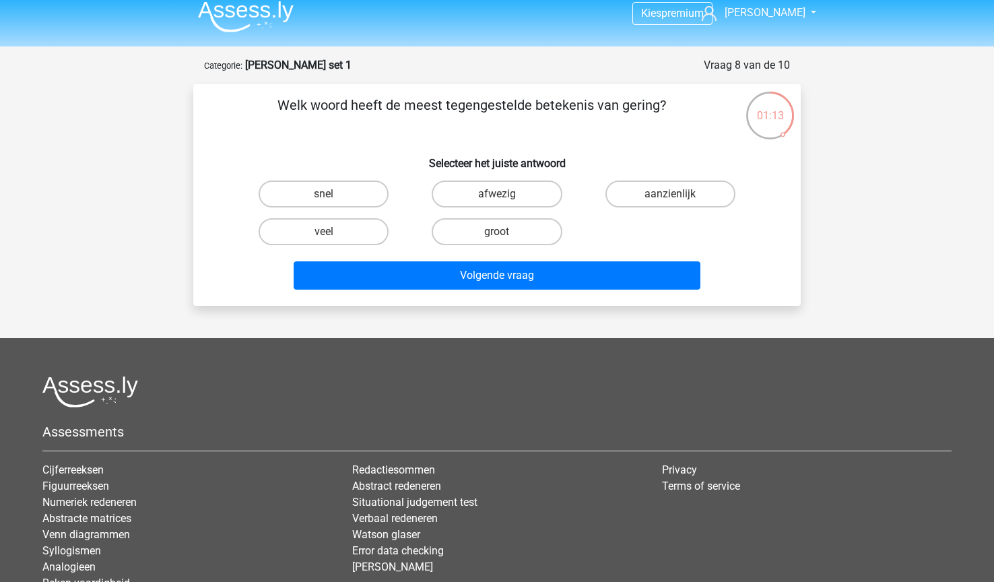
scroll to position [4, 0]
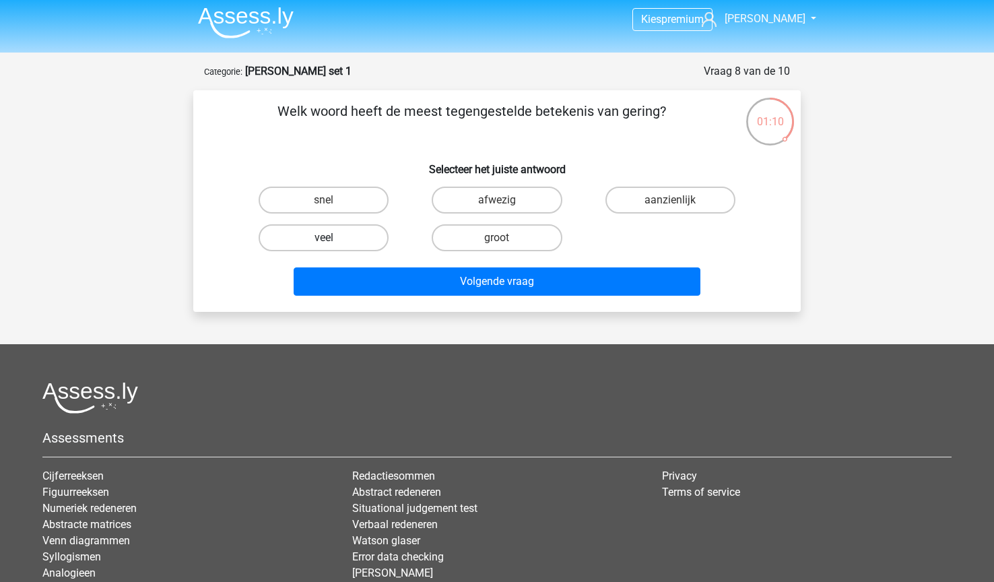
click at [358, 235] on label "veel" at bounding box center [324, 237] width 130 height 27
click at [333, 238] on input "veel" at bounding box center [328, 242] width 9 height 9
radio input "true"
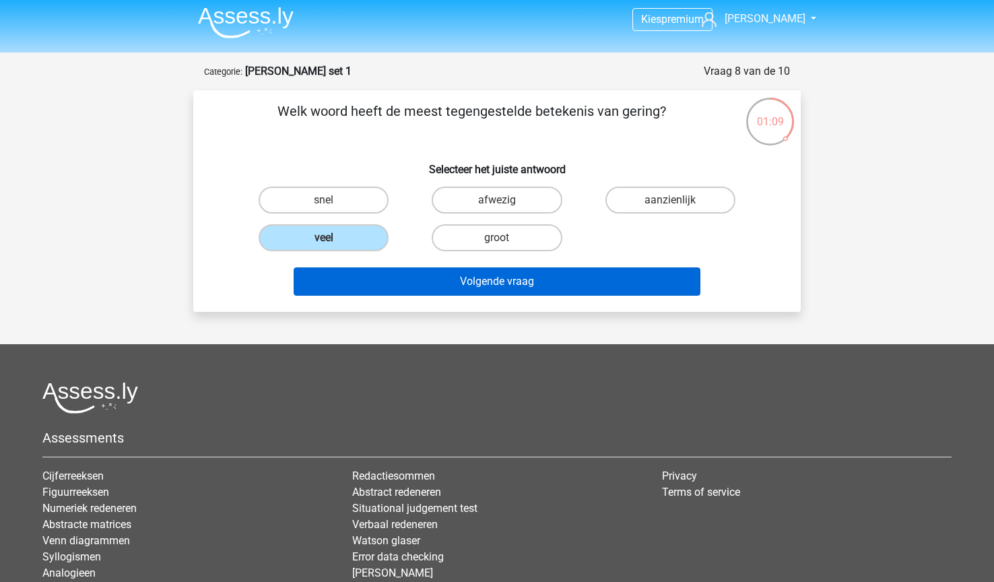
click at [499, 287] on button "Volgende vraag" at bounding box center [498, 281] width 408 height 28
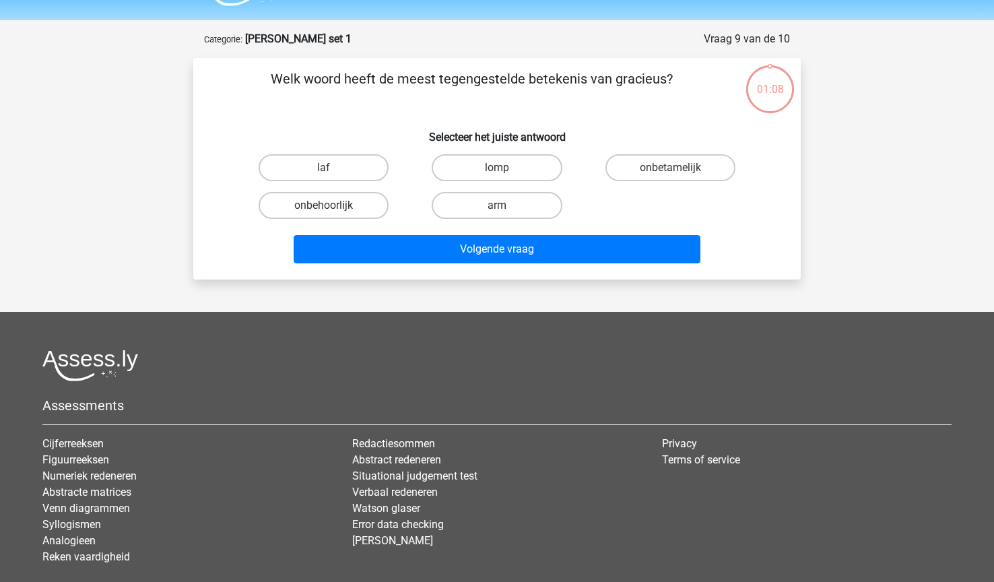
scroll to position [16, 0]
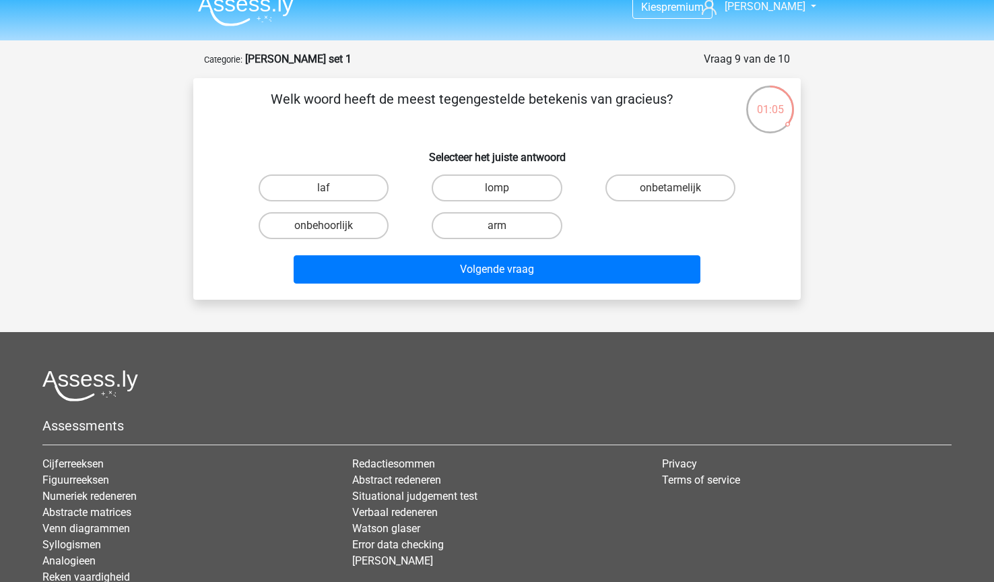
click at [499, 192] on input "lomp" at bounding box center [501, 192] width 9 height 9
radio input "true"
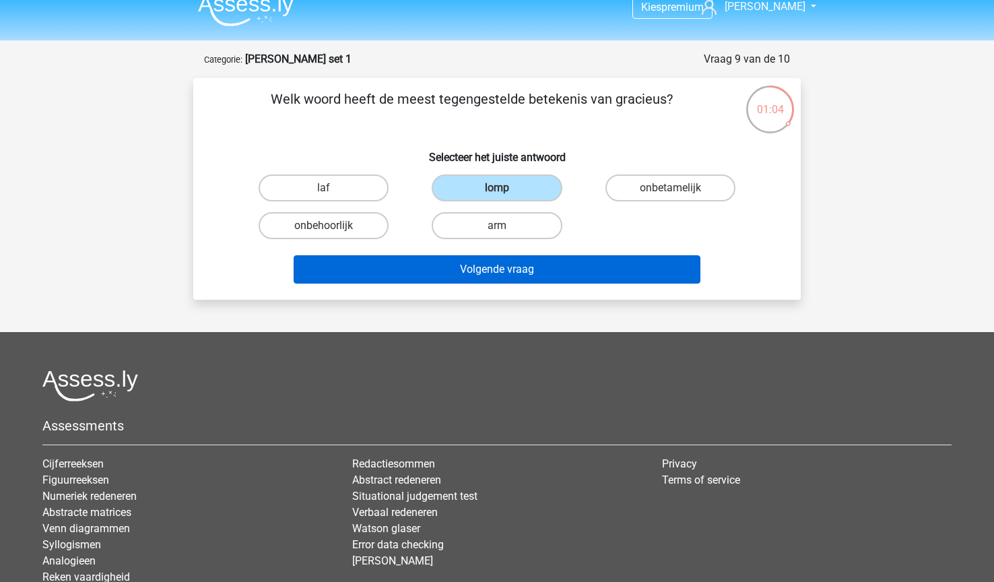
click at [463, 274] on button "Volgende vraag" at bounding box center [498, 269] width 408 height 28
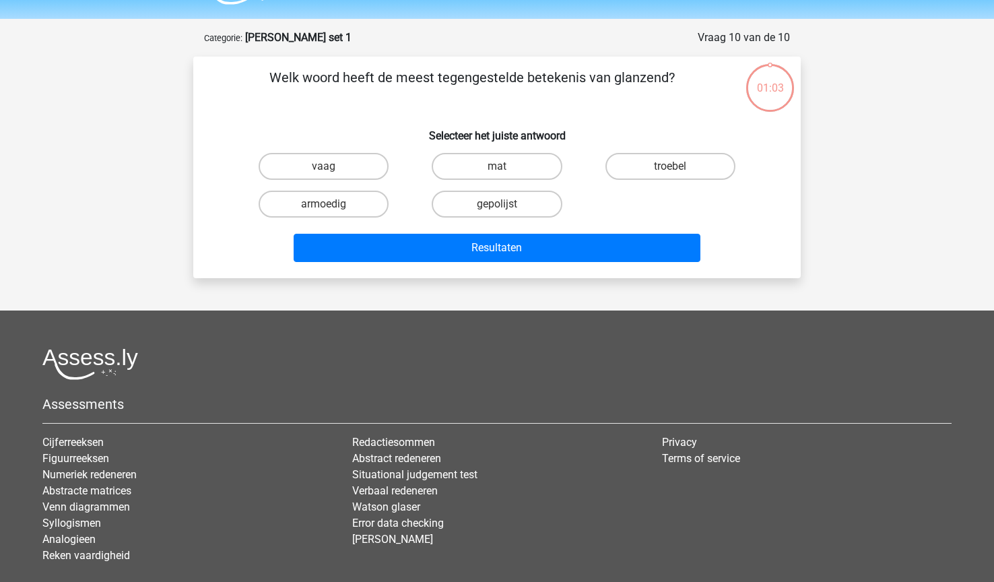
scroll to position [24, 0]
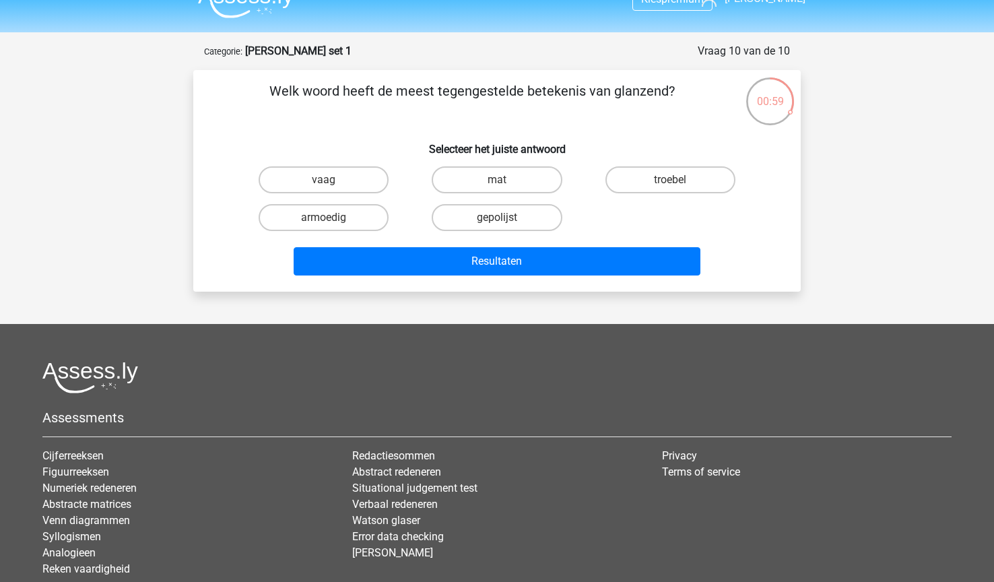
click at [501, 183] on input "mat" at bounding box center [501, 184] width 9 height 9
radio input "true"
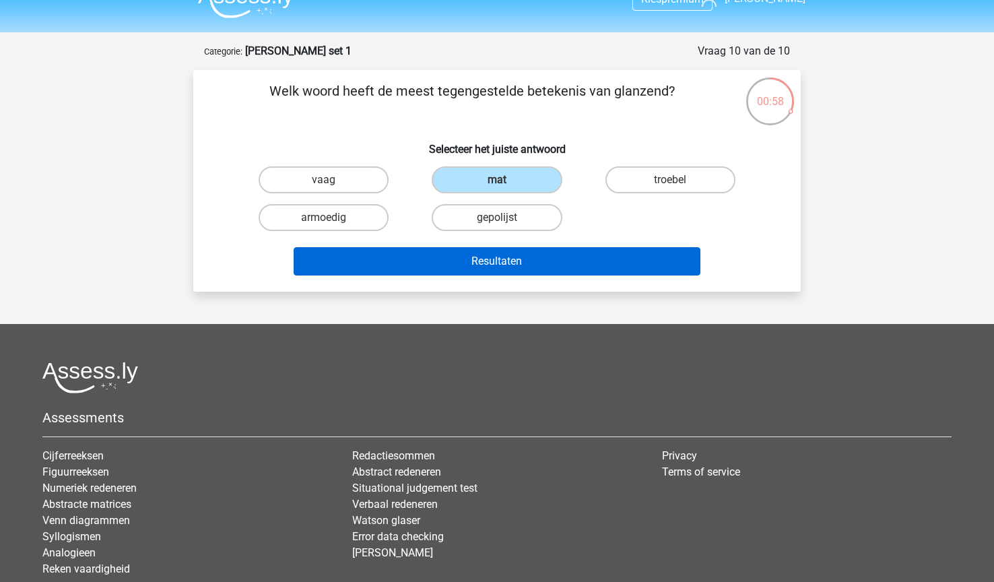
click at [520, 258] on button "Resultaten" at bounding box center [498, 261] width 408 height 28
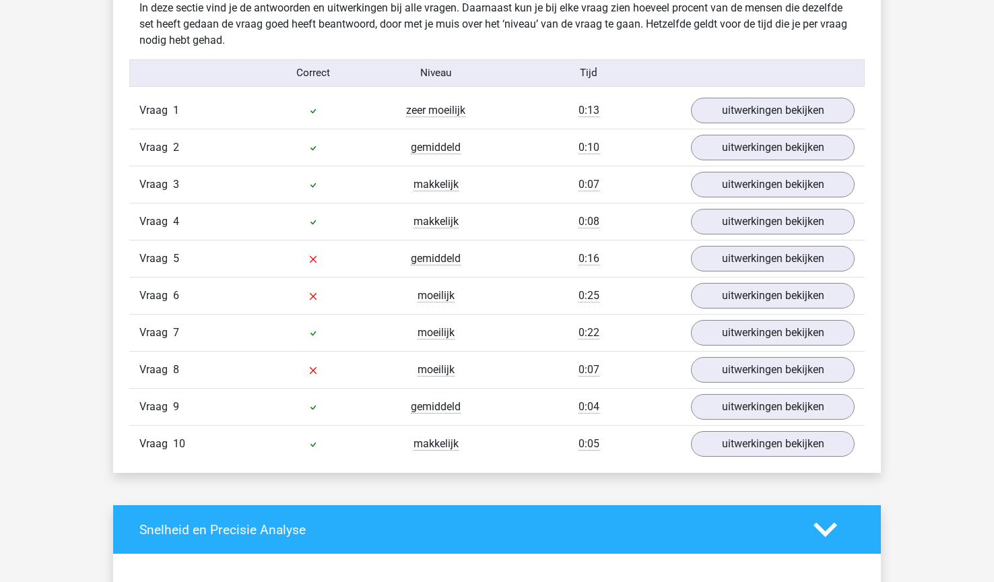
scroll to position [1068, 0]
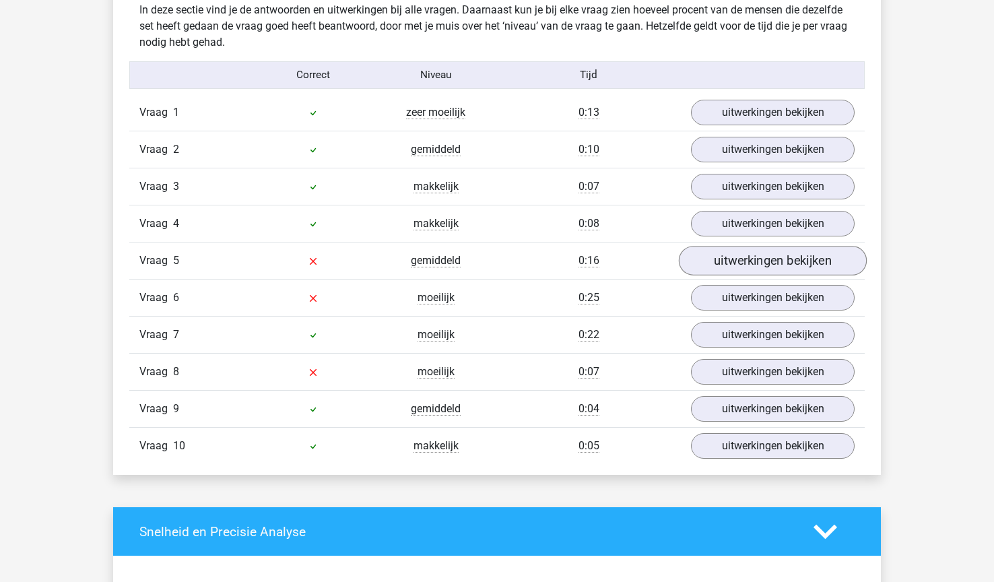
click at [797, 262] on link "uitwerkingen bekijken" at bounding box center [773, 261] width 188 height 30
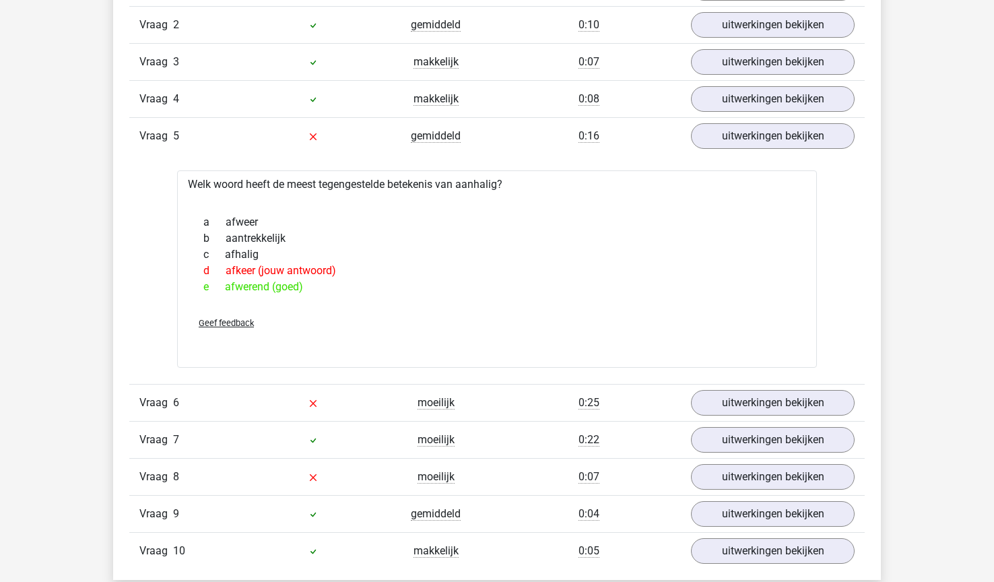
scroll to position [1232, 0]
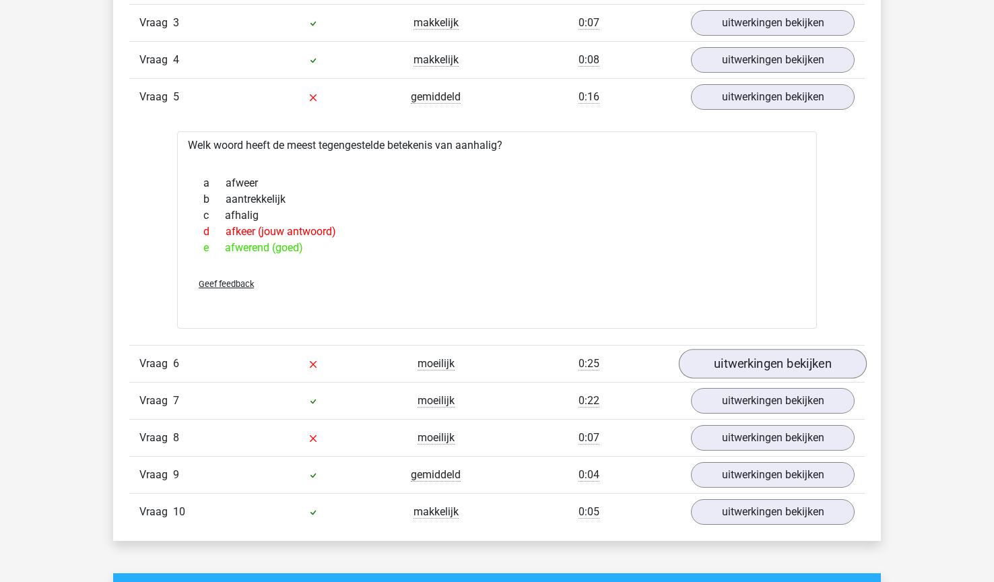
click at [735, 362] on link "uitwerkingen bekijken" at bounding box center [773, 365] width 188 height 30
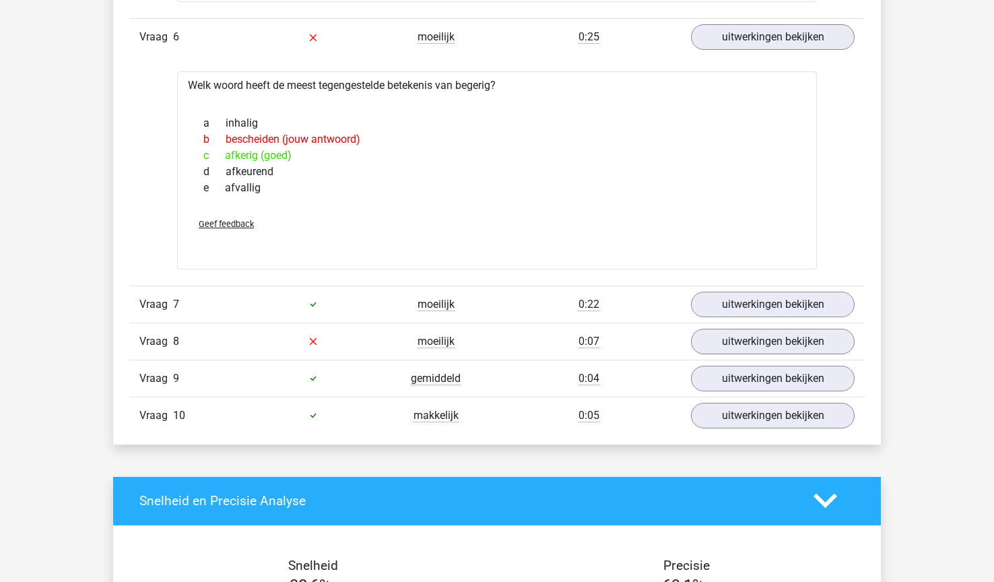
scroll to position [1561, 0]
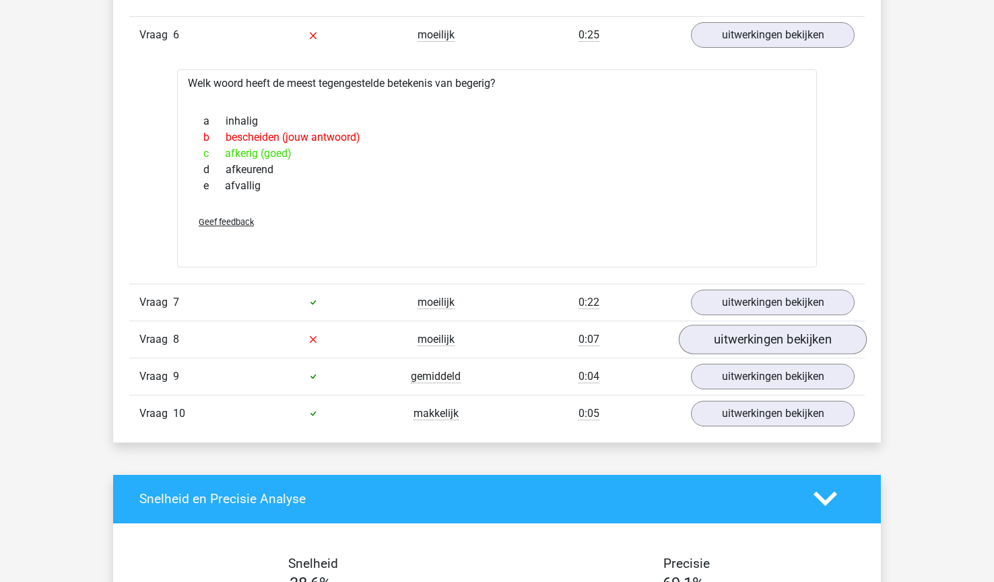
click at [716, 338] on link "uitwerkingen bekijken" at bounding box center [773, 340] width 188 height 30
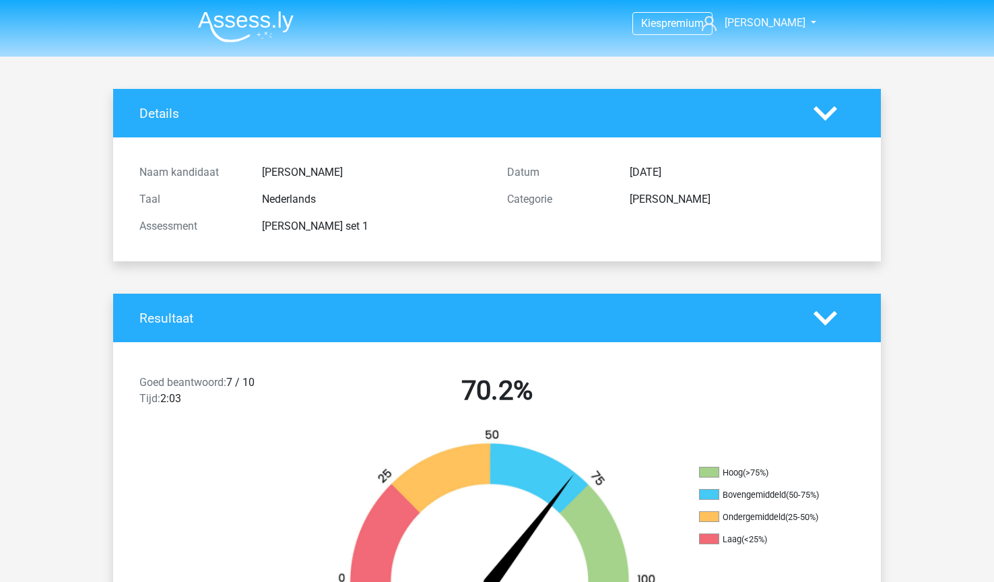
scroll to position [0, 0]
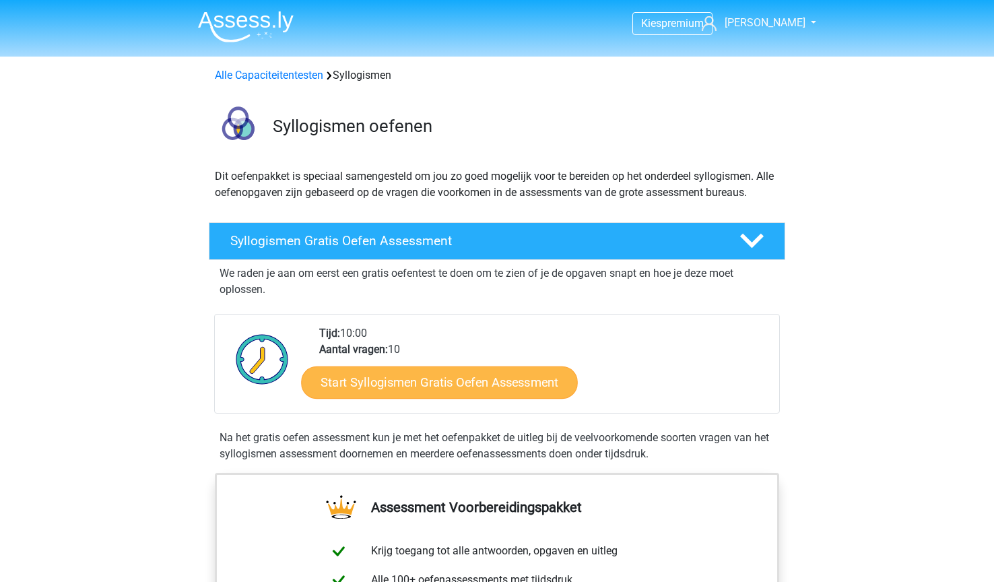
click at [426, 389] on link "Start Syllogismen Gratis Oefen Assessment" at bounding box center [440, 382] width 277 height 32
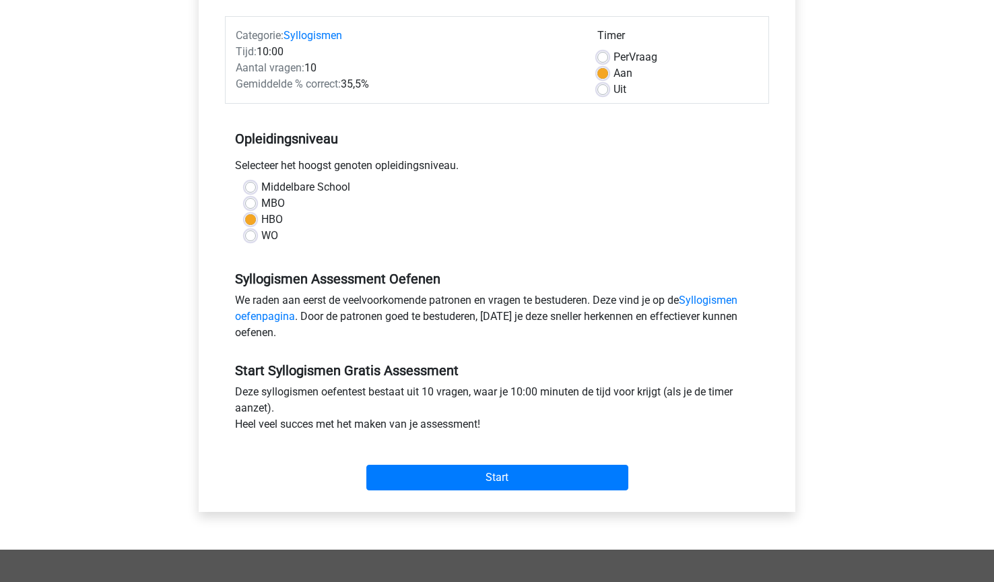
scroll to position [168, 0]
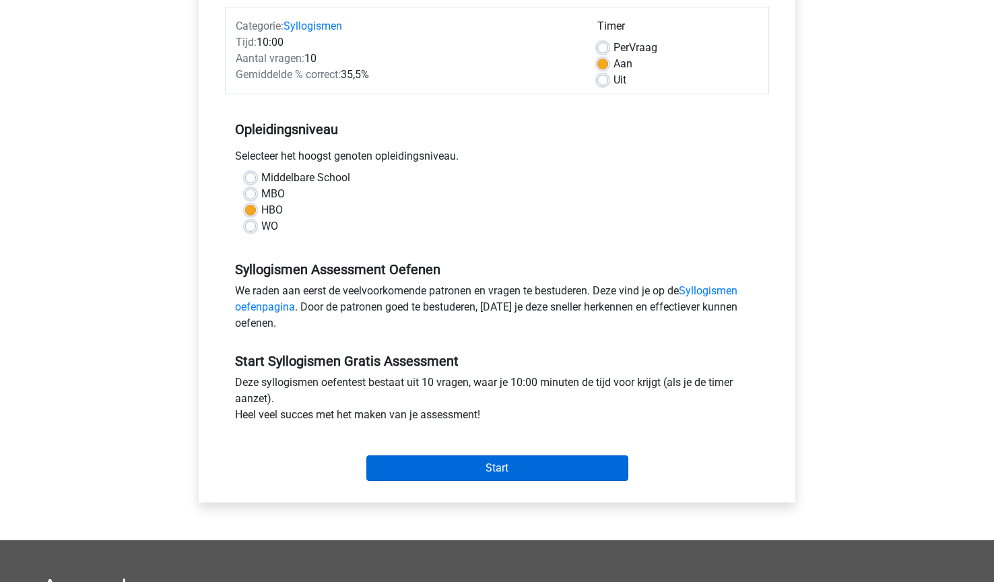
click at [457, 475] on input "Start" at bounding box center [497, 468] width 262 height 26
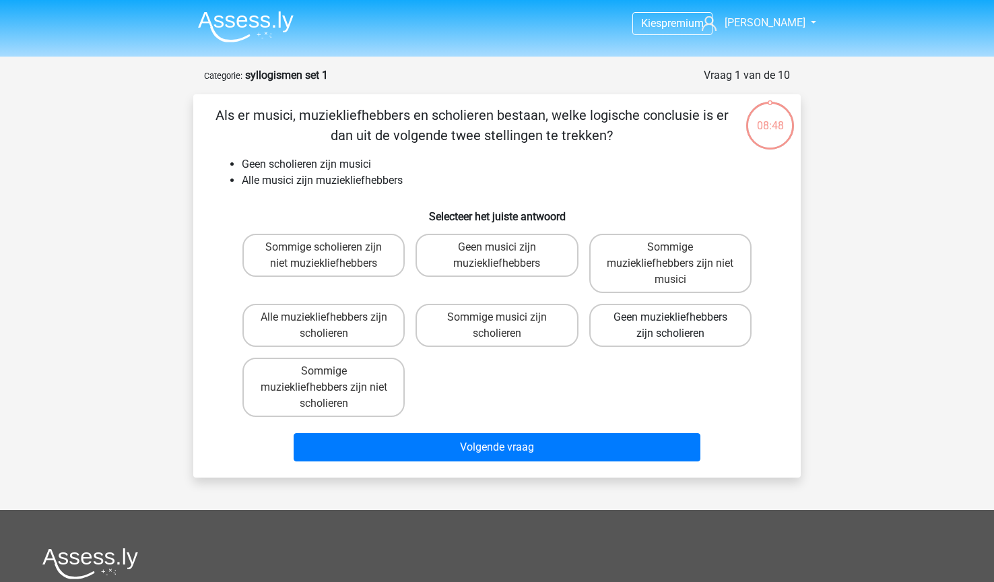
click at [716, 332] on label "Geen muziekliefhebbers zijn scholieren" at bounding box center [670, 325] width 162 height 43
click at [679, 326] on input "Geen muziekliefhebbers zijn scholieren" at bounding box center [674, 321] width 9 height 9
radio input "true"
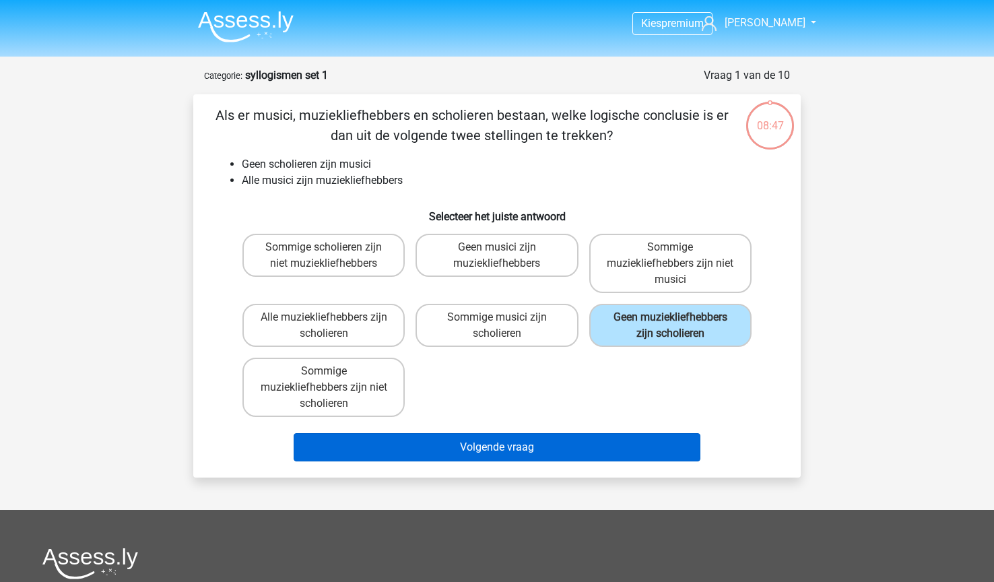
click at [447, 446] on button "Volgende vraag" at bounding box center [498, 447] width 408 height 28
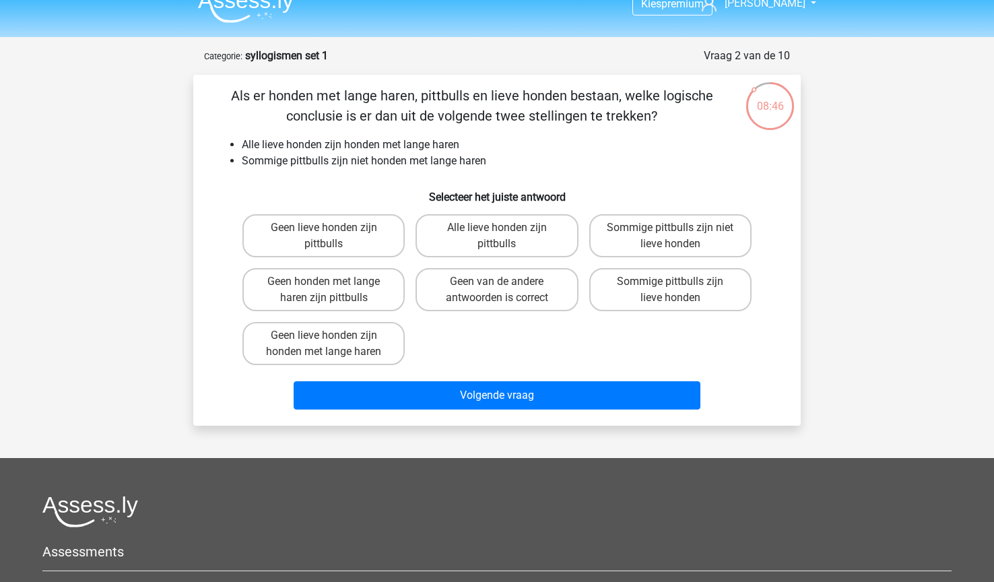
scroll to position [10, 0]
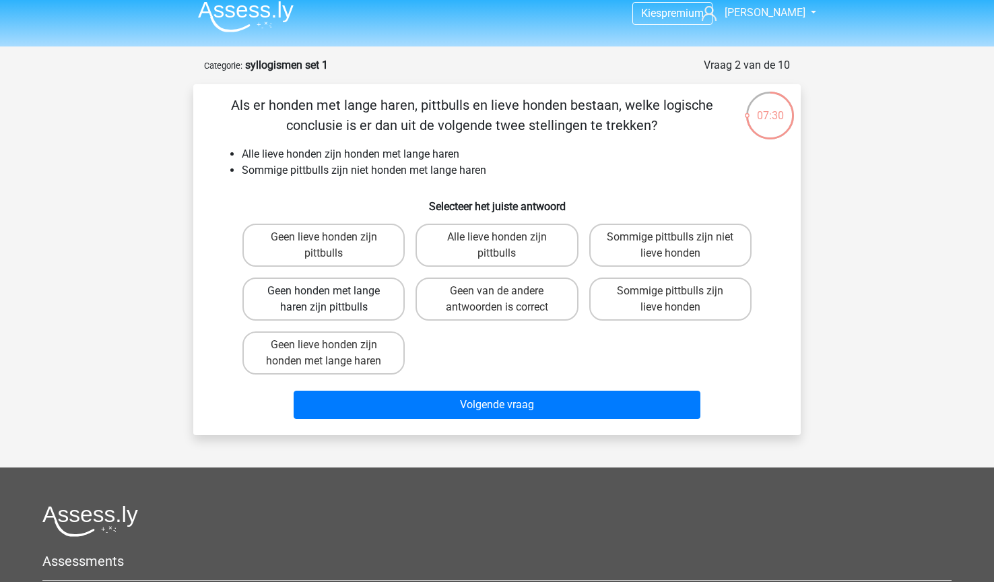
click at [363, 313] on label "Geen honden met lange haren zijn pittbulls" at bounding box center [324, 299] width 162 height 43
click at [333, 300] on input "Geen honden met lange haren zijn pittbulls" at bounding box center [328, 295] width 9 height 9
radio input "true"
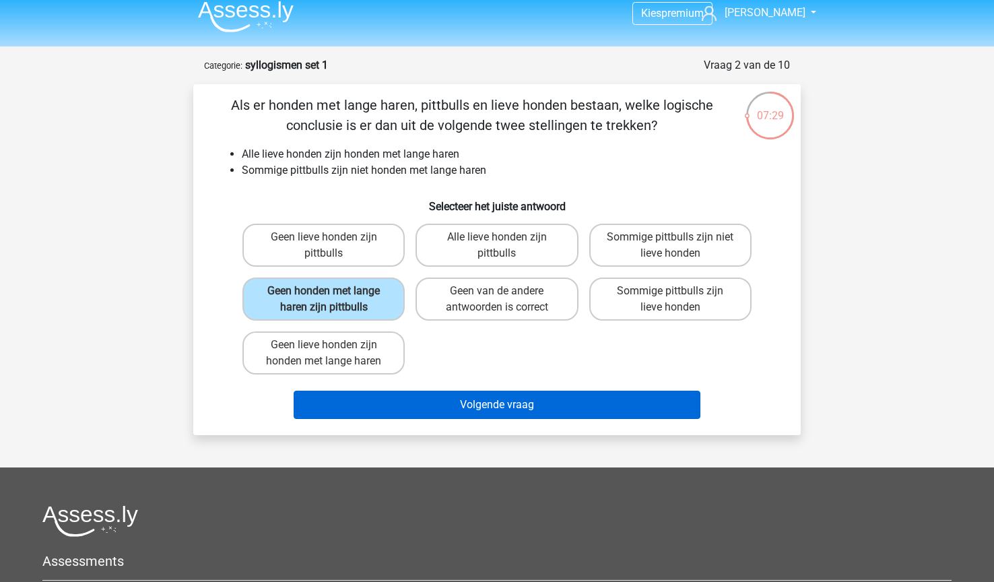
click at [484, 401] on button "Volgende vraag" at bounding box center [498, 405] width 408 height 28
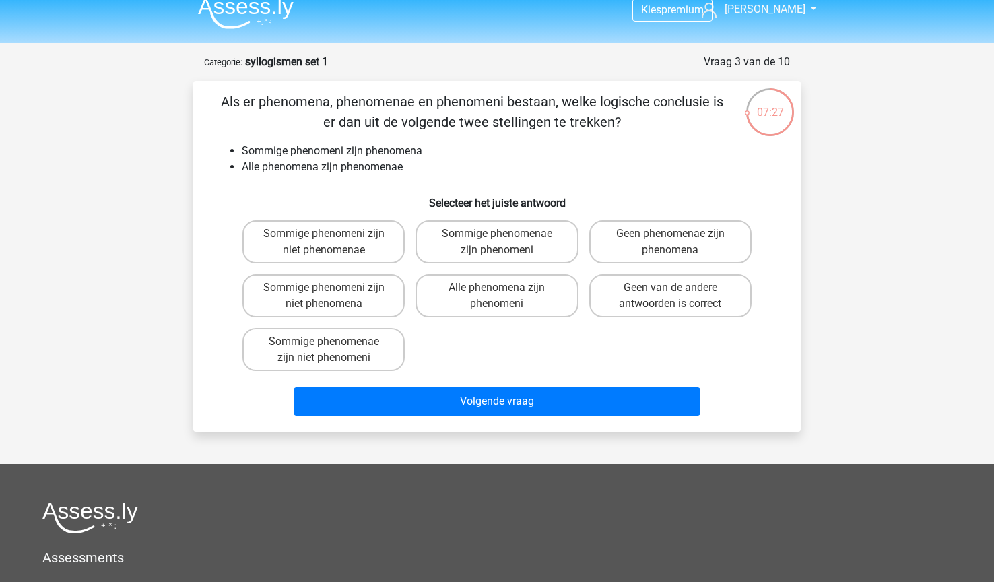
scroll to position [7, 0]
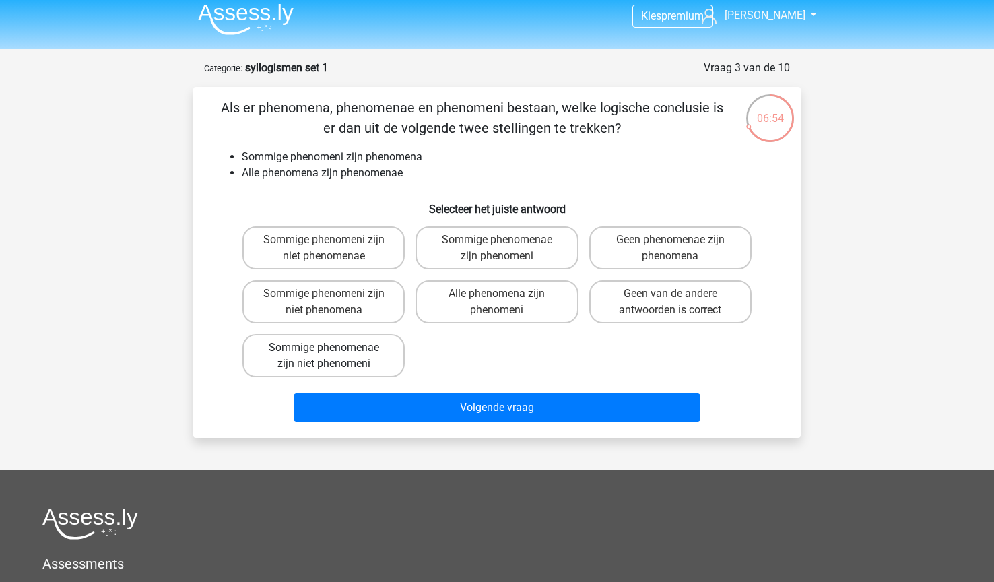
click at [352, 369] on label "Sommige phenomenae zijn niet phenomeni" at bounding box center [324, 355] width 162 height 43
click at [333, 356] on input "Sommige phenomenae zijn niet phenomeni" at bounding box center [328, 352] width 9 height 9
radio input "true"
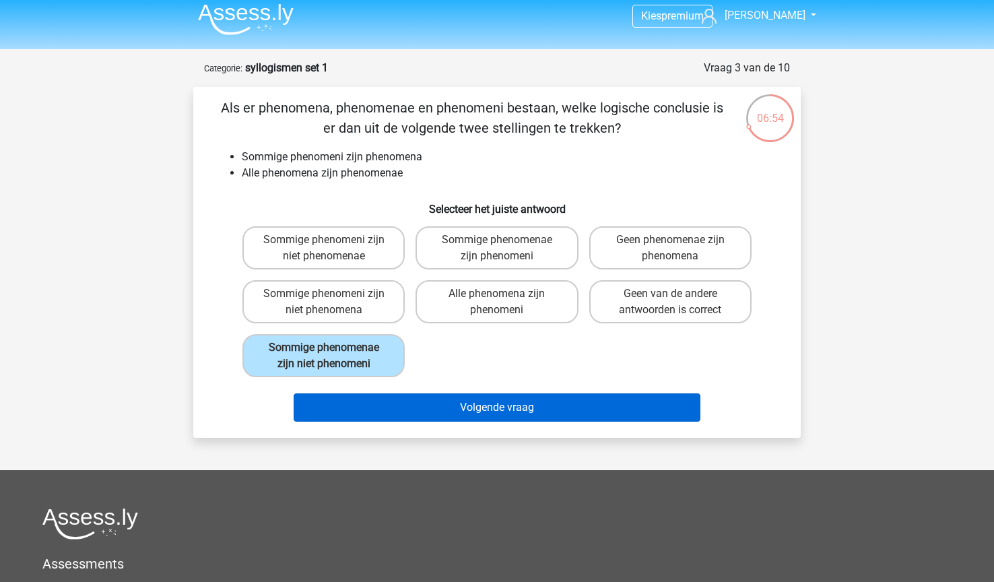
click at [476, 404] on button "Volgende vraag" at bounding box center [498, 407] width 408 height 28
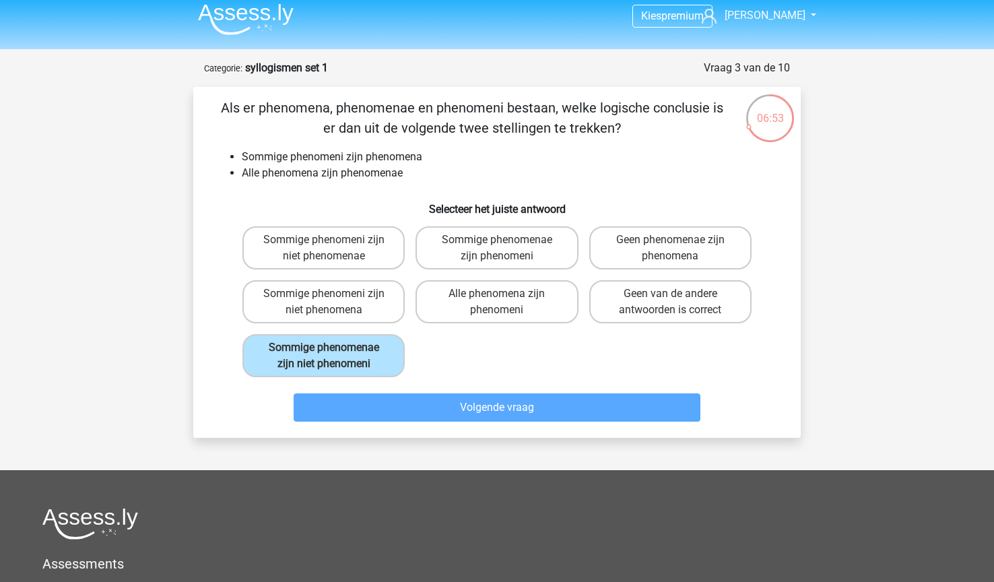
scroll to position [67, 0]
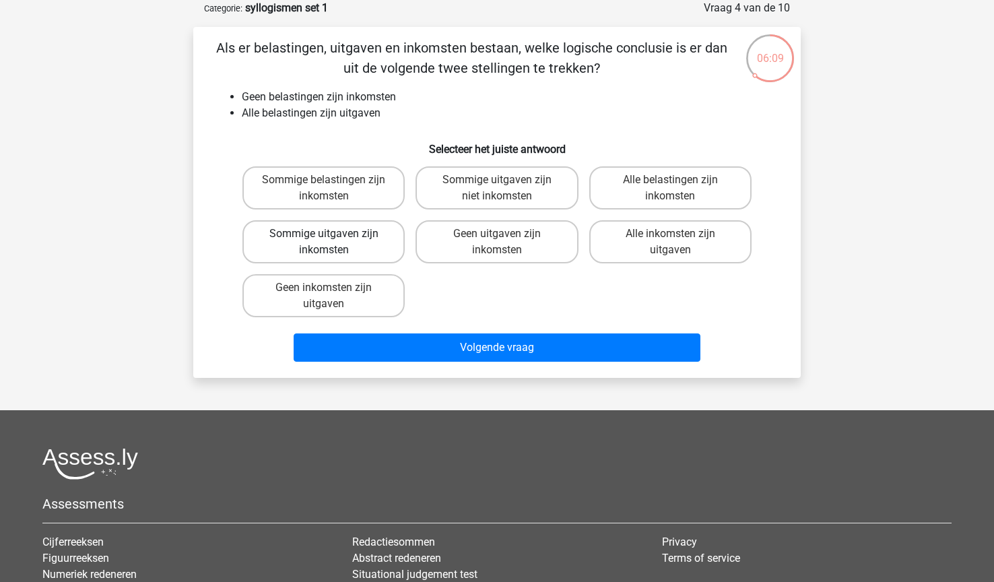
click at [345, 251] on label "Sommige uitgaven zijn inkomsten" at bounding box center [324, 241] width 162 height 43
click at [333, 243] on input "Sommige uitgaven zijn inkomsten" at bounding box center [328, 238] width 9 height 9
radio input "true"
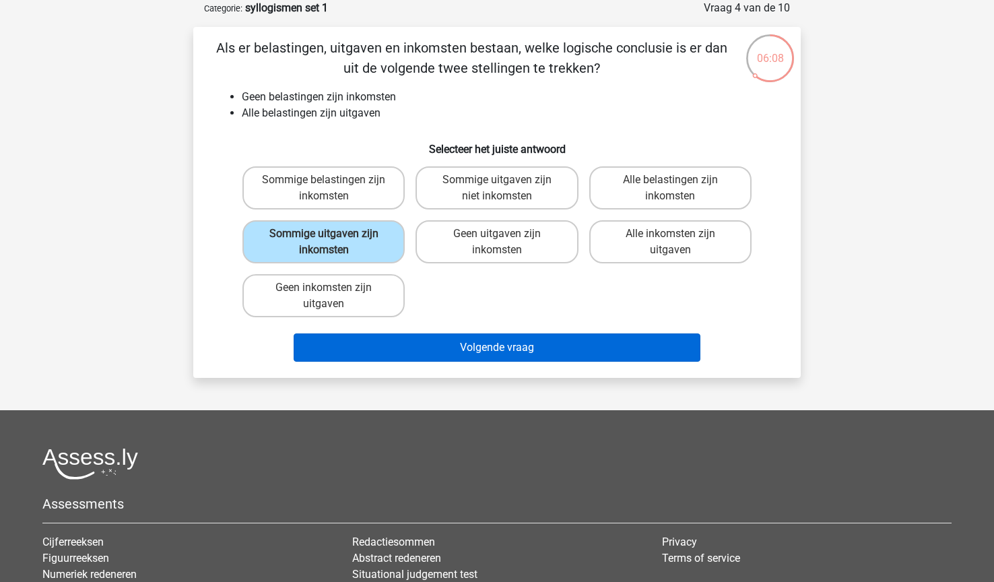
click at [497, 342] on button "Volgende vraag" at bounding box center [498, 347] width 408 height 28
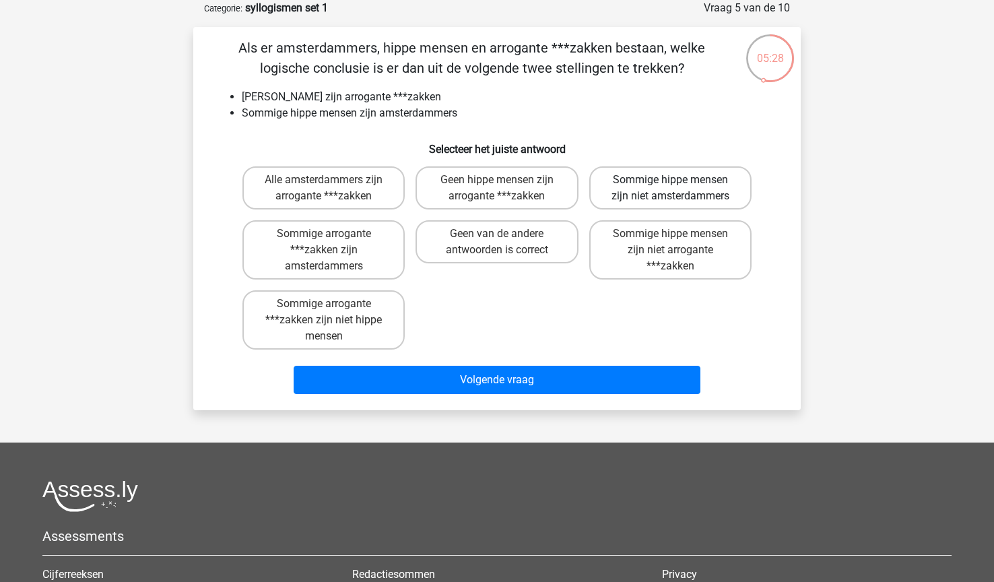
click at [660, 195] on label "Sommige hippe mensen zijn niet amsterdammers" at bounding box center [670, 187] width 162 height 43
click at [670, 189] on input "Sommige hippe mensen zijn niet amsterdammers" at bounding box center [674, 184] width 9 height 9
radio input "true"
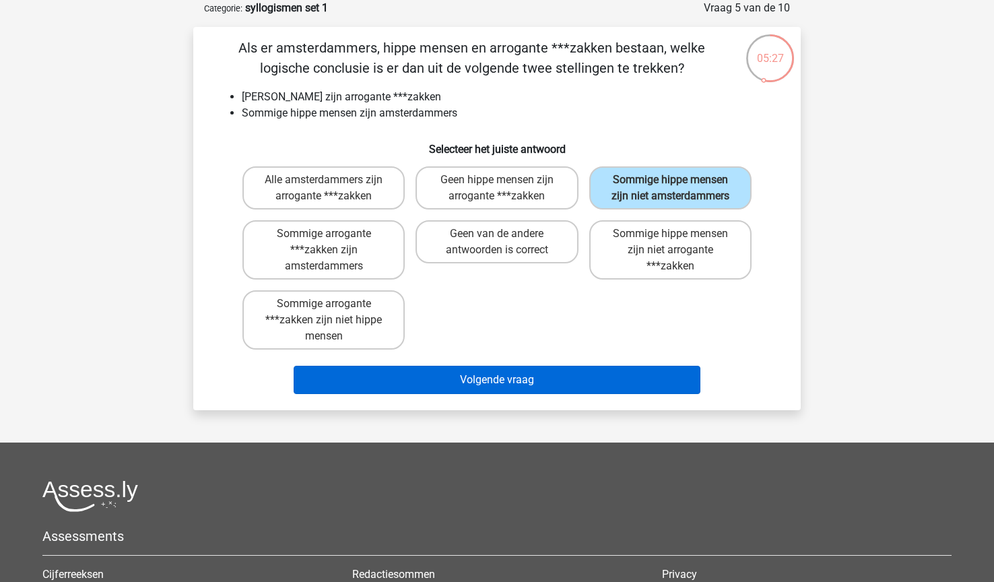
click at [441, 378] on button "Volgende vraag" at bounding box center [498, 380] width 408 height 28
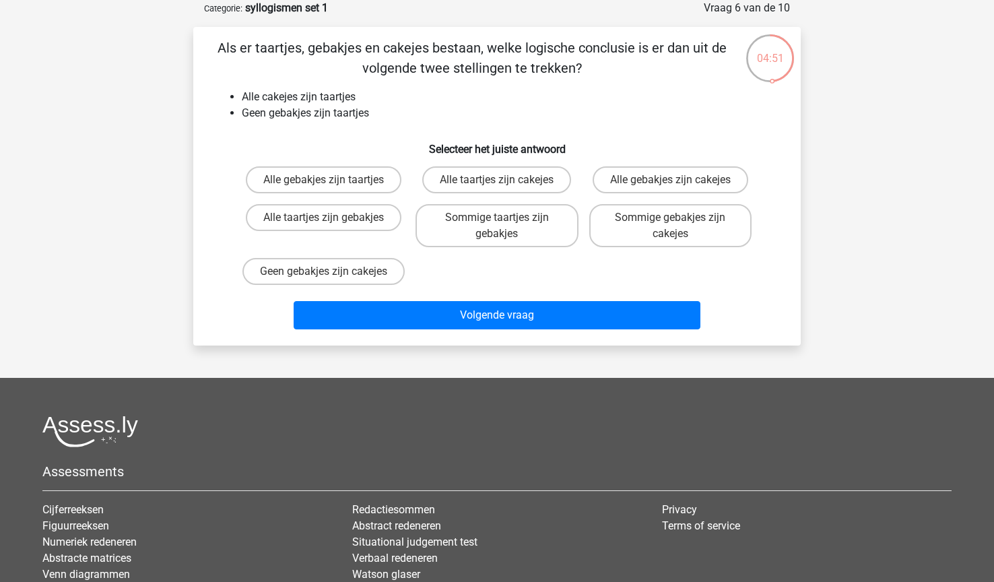
click at [325, 272] on input "Geen gebakjes zijn cakejes" at bounding box center [328, 275] width 9 height 9
radio input "true"
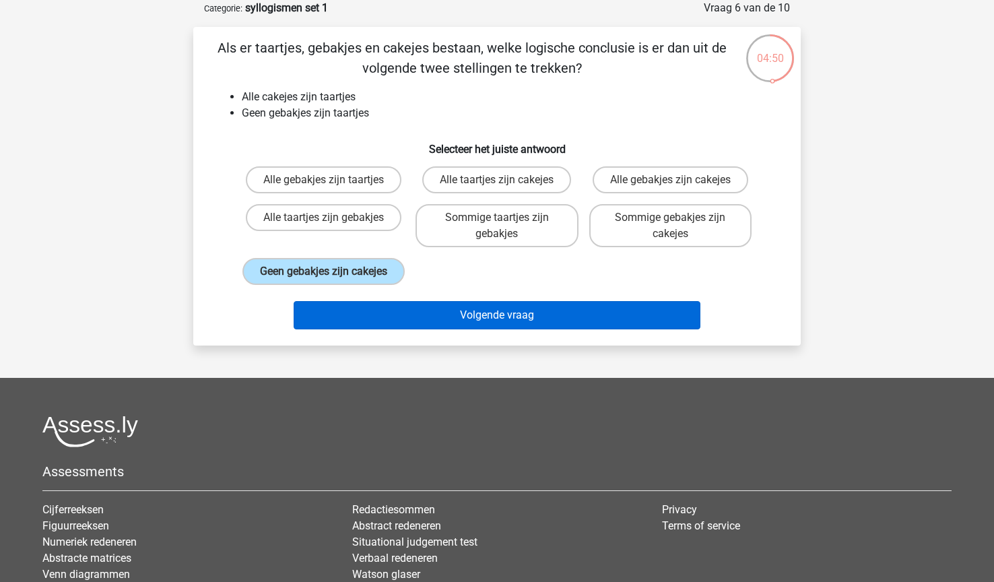
click at [420, 329] on button "Volgende vraag" at bounding box center [498, 315] width 408 height 28
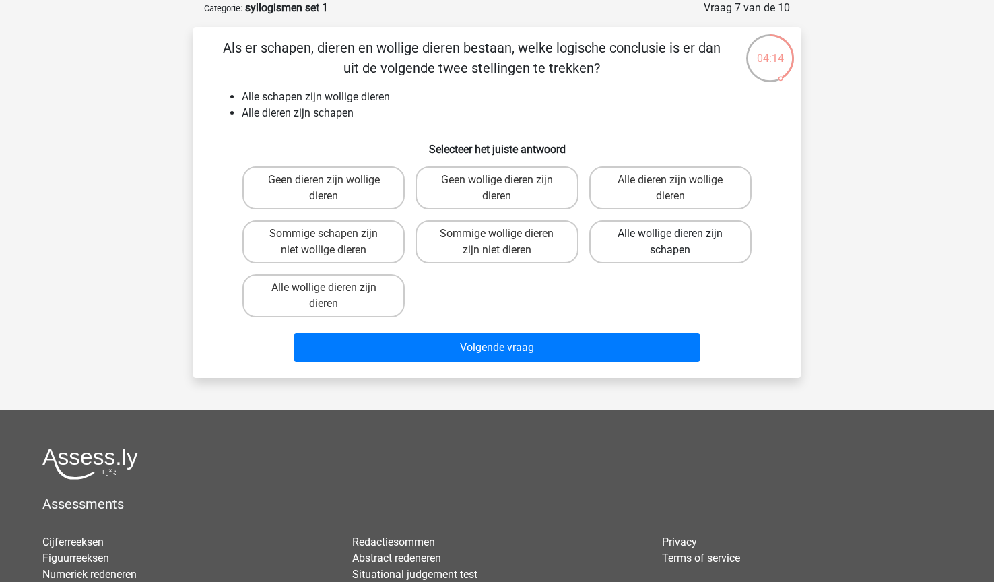
click at [649, 257] on label "Alle wollige dieren zijn schapen" at bounding box center [670, 241] width 162 height 43
click at [670, 243] on input "Alle wollige dieren zijn schapen" at bounding box center [674, 238] width 9 height 9
radio input "true"
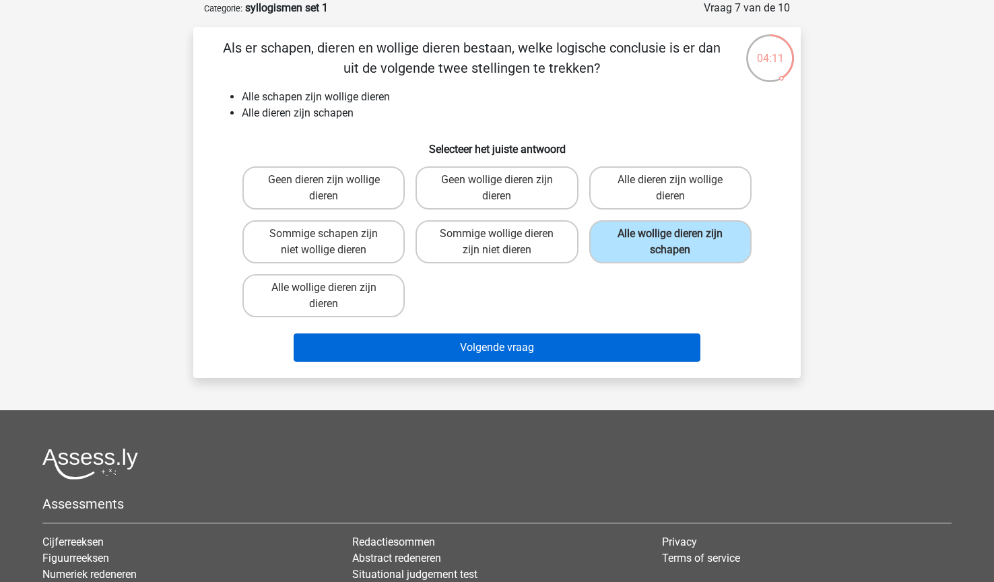
click at [521, 350] on button "Volgende vraag" at bounding box center [498, 347] width 408 height 28
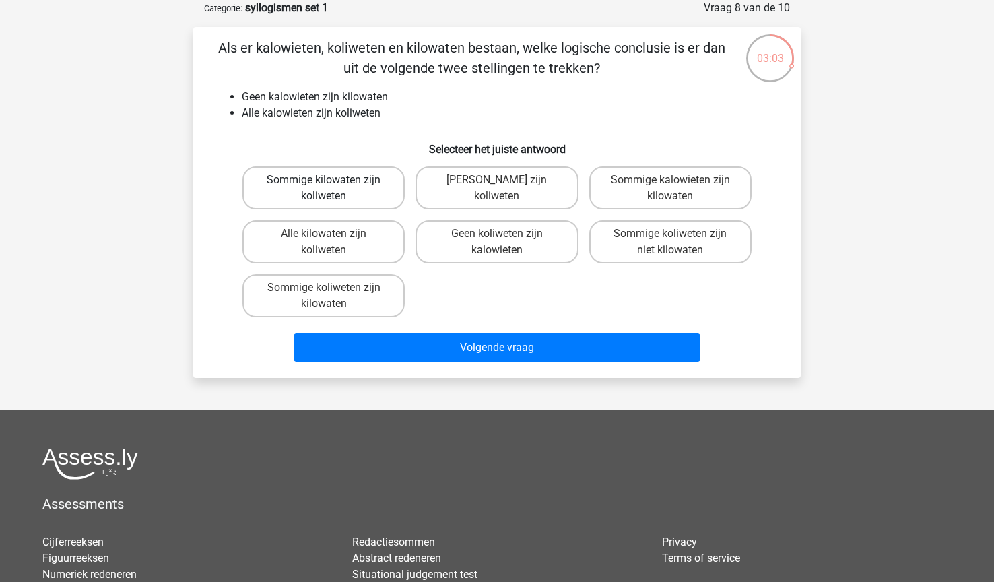
click at [375, 203] on label "Sommige kilowaten zijn koliweten" at bounding box center [324, 187] width 162 height 43
click at [333, 189] on input "Sommige kilowaten zijn koliweten" at bounding box center [328, 184] width 9 height 9
radio input "true"
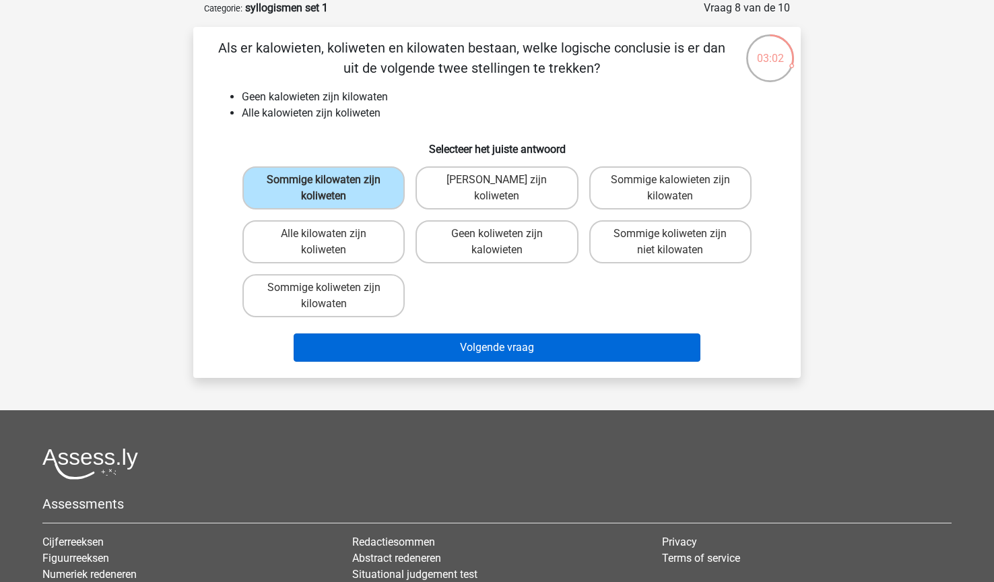
click at [413, 354] on button "Volgende vraag" at bounding box center [498, 347] width 408 height 28
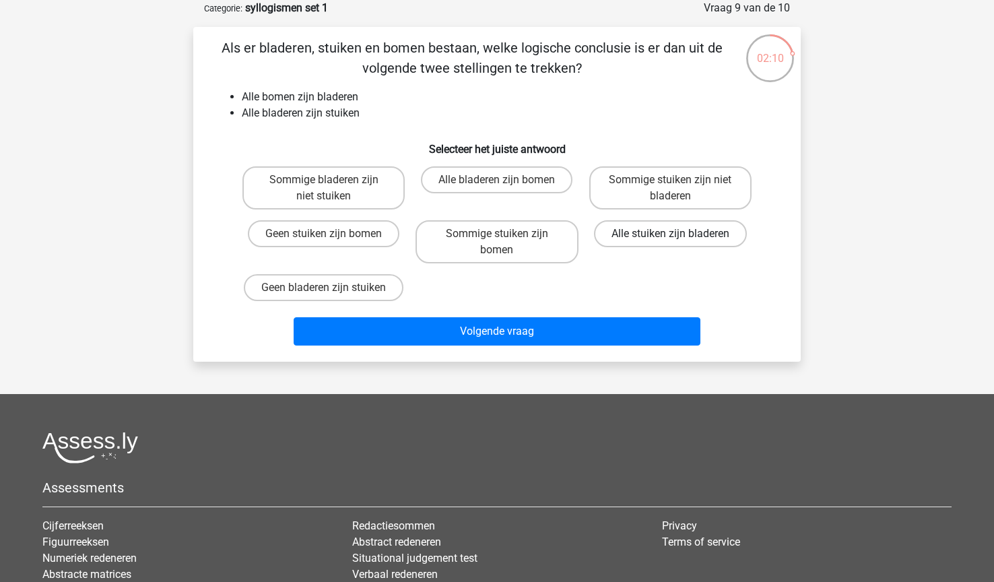
click at [631, 239] on label "Alle stuiken zijn bladeren" at bounding box center [670, 233] width 153 height 27
click at [670, 239] on input "Alle stuiken zijn bladeren" at bounding box center [674, 238] width 9 height 9
radio input "true"
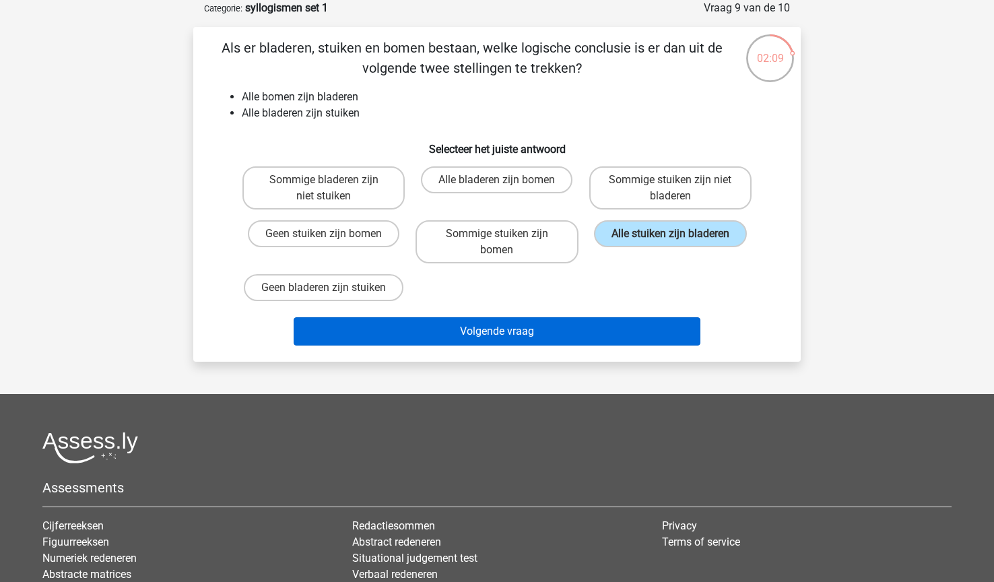
click at [512, 331] on button "Volgende vraag" at bounding box center [498, 331] width 408 height 28
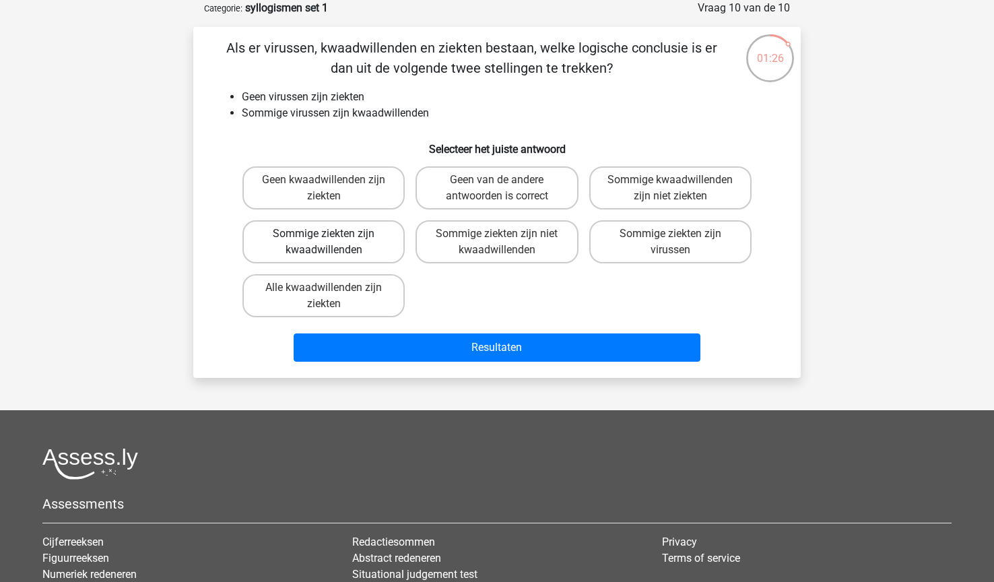
click at [364, 255] on label "Sommige ziekten zijn kwaadwillenden" at bounding box center [324, 241] width 162 height 43
click at [333, 243] on input "Sommige ziekten zijn kwaadwillenden" at bounding box center [328, 238] width 9 height 9
radio input "true"
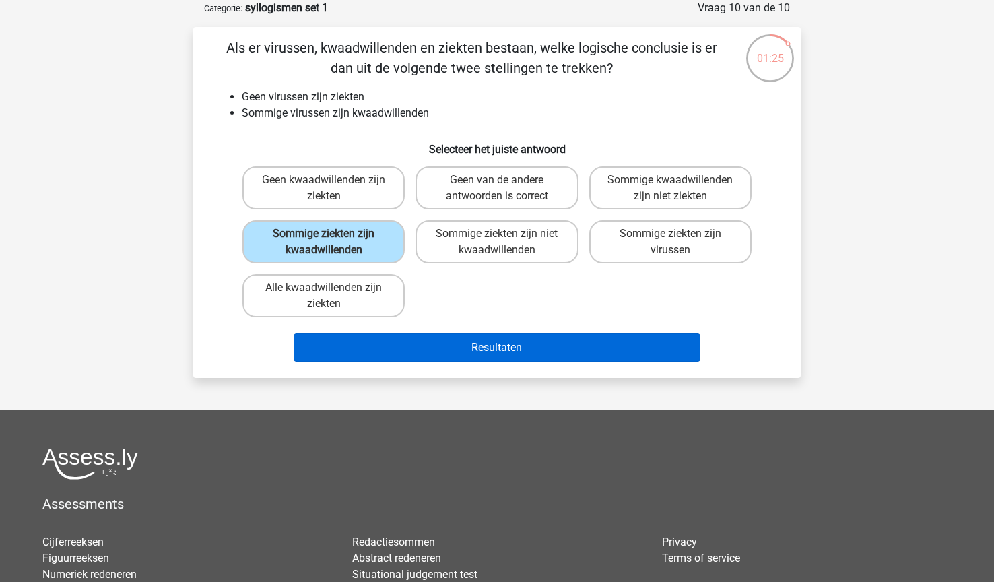
click at [428, 348] on button "Resultaten" at bounding box center [498, 347] width 408 height 28
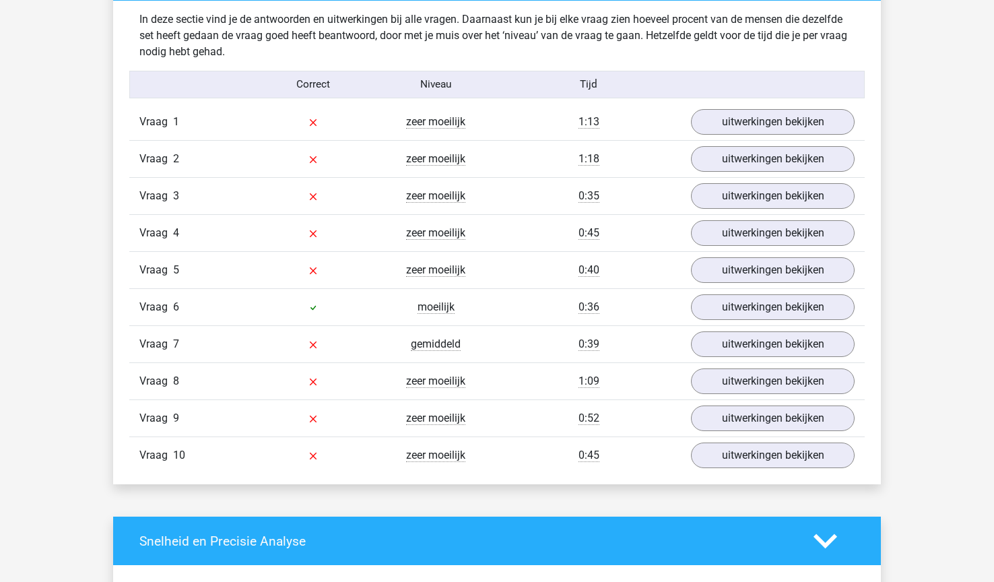
scroll to position [1058, 0]
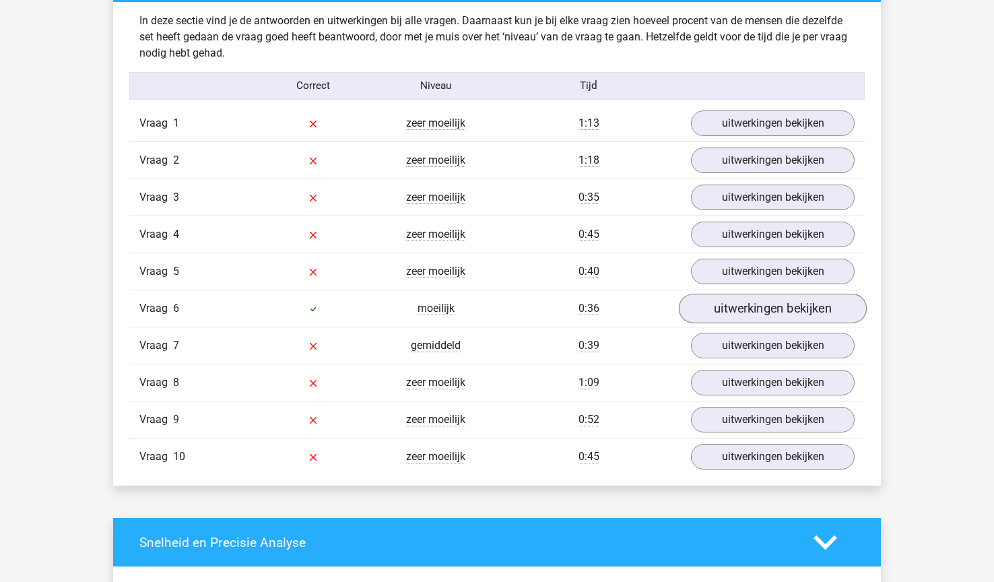
click at [729, 309] on link "uitwerkingen bekijken" at bounding box center [773, 309] width 188 height 30
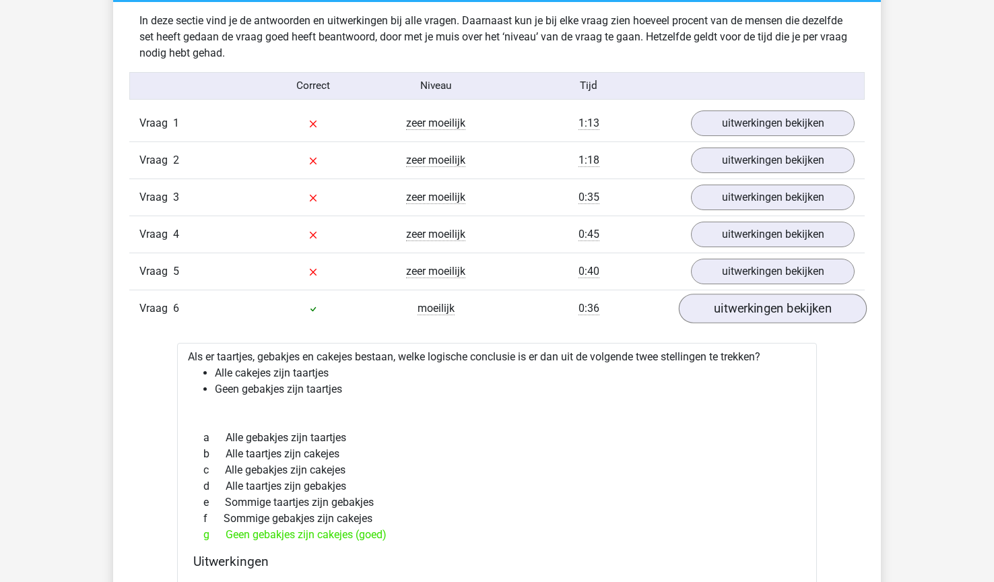
click at [725, 313] on link "uitwerkingen bekijken" at bounding box center [773, 309] width 188 height 30
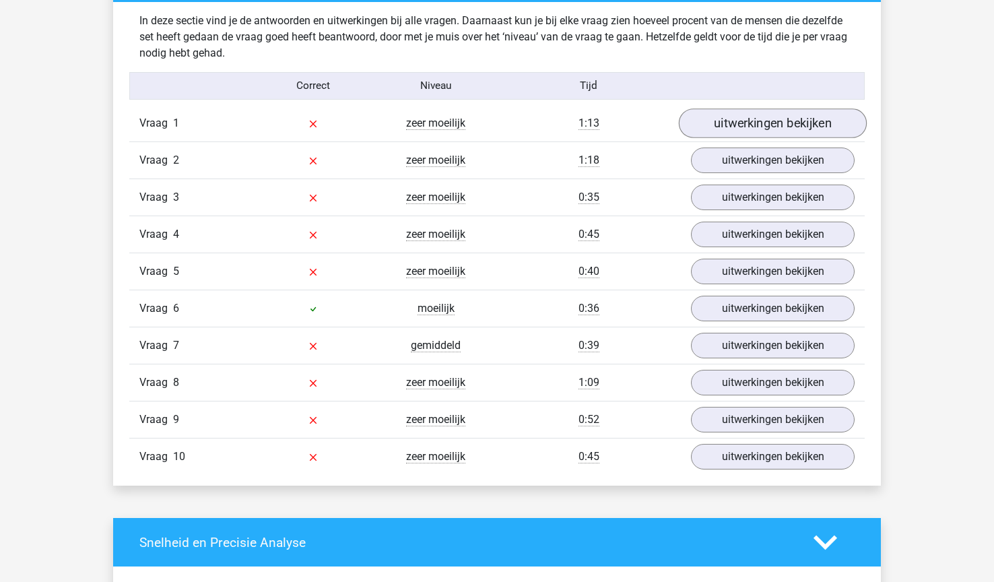
click at [744, 119] on link "uitwerkingen bekijken" at bounding box center [773, 123] width 188 height 30
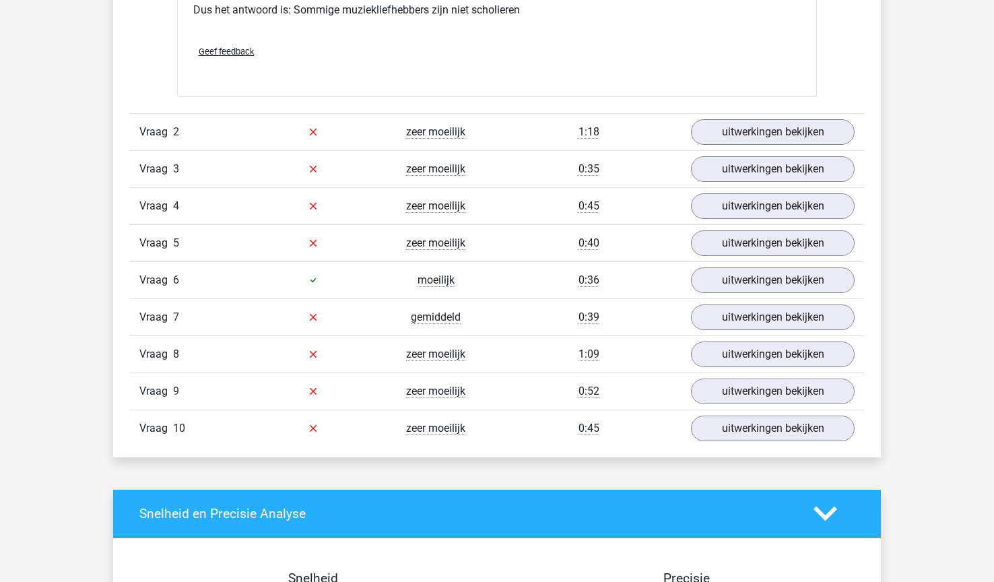
scroll to position [1632, 0]
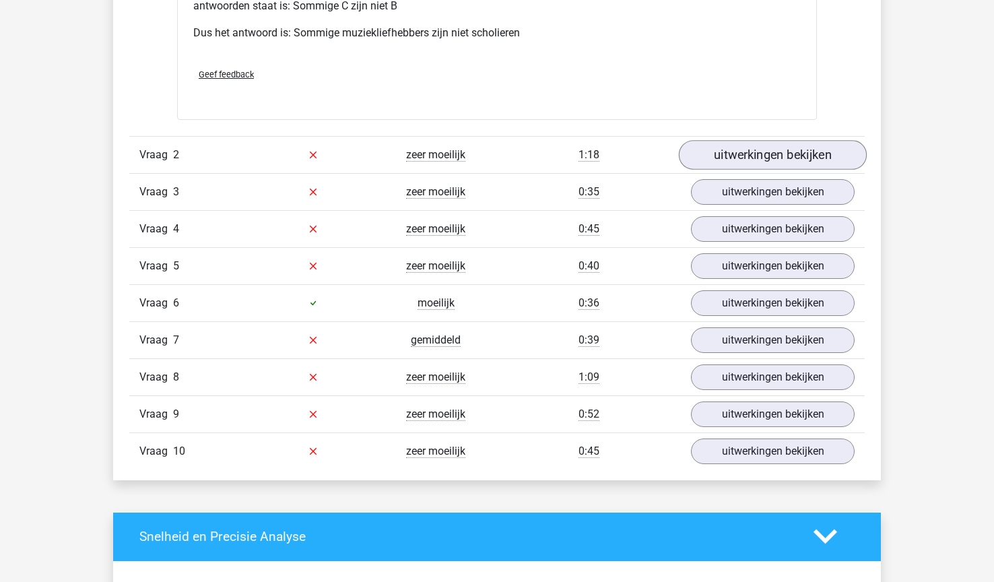
click at [772, 160] on link "uitwerkingen bekijken" at bounding box center [773, 155] width 188 height 30
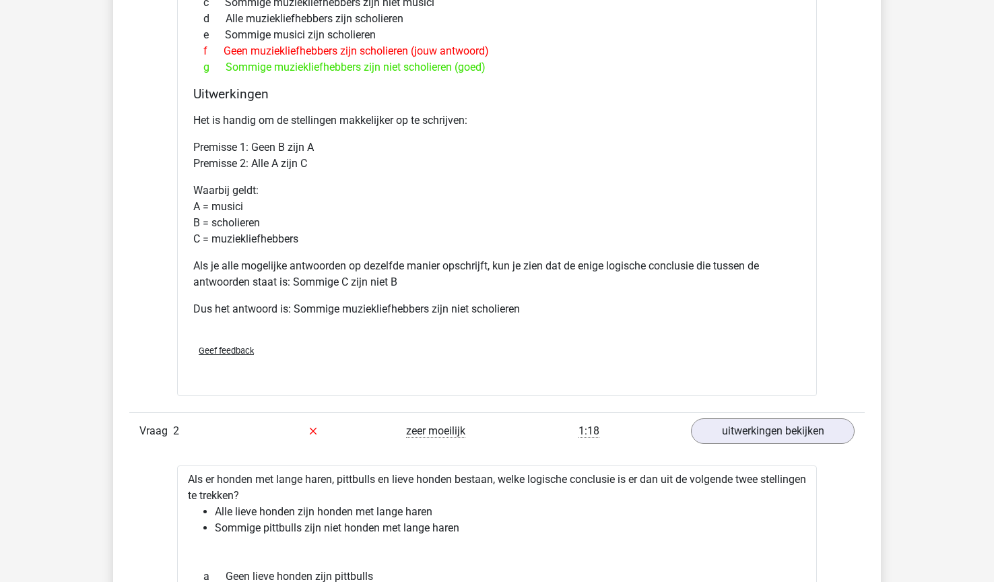
scroll to position [1378, 0]
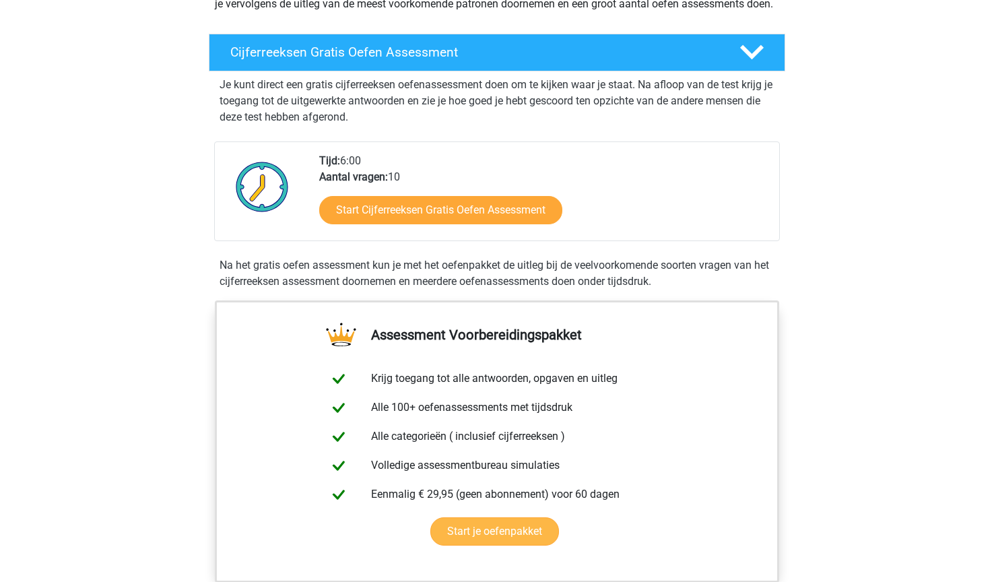
scroll to position [180, 0]
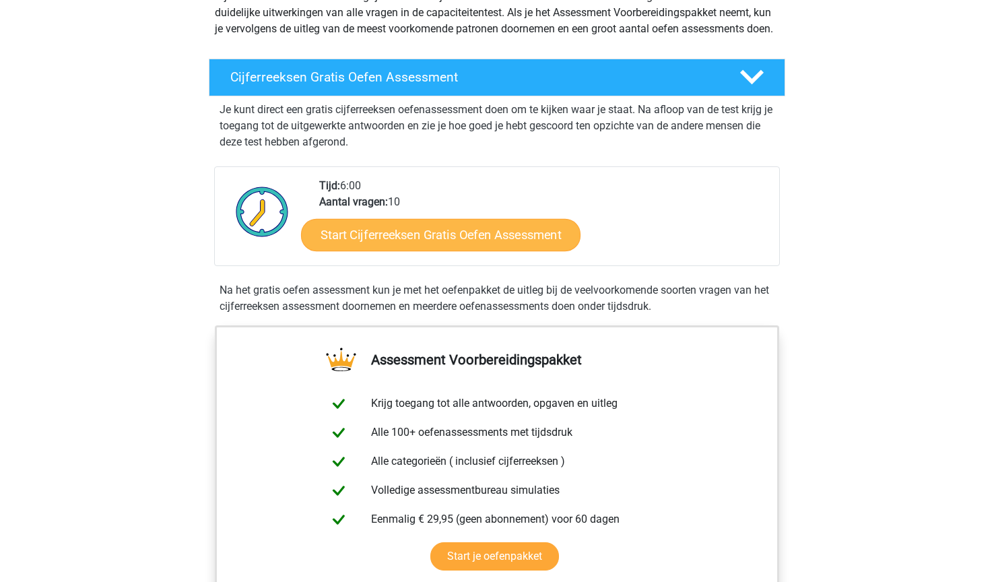
click at [423, 251] on link "Start Cijferreeksen Gratis Oefen Assessment" at bounding box center [441, 234] width 280 height 32
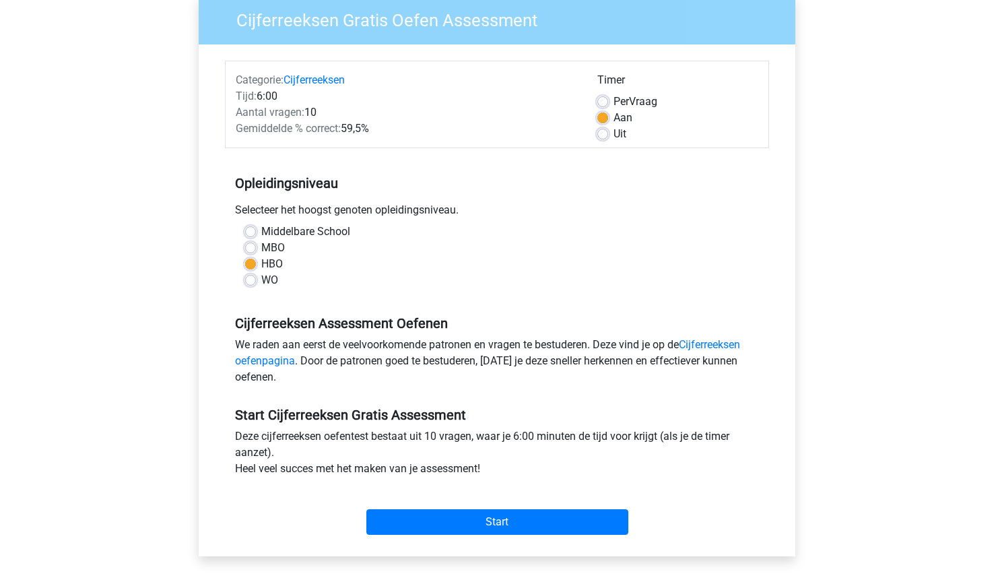
scroll to position [135, 0]
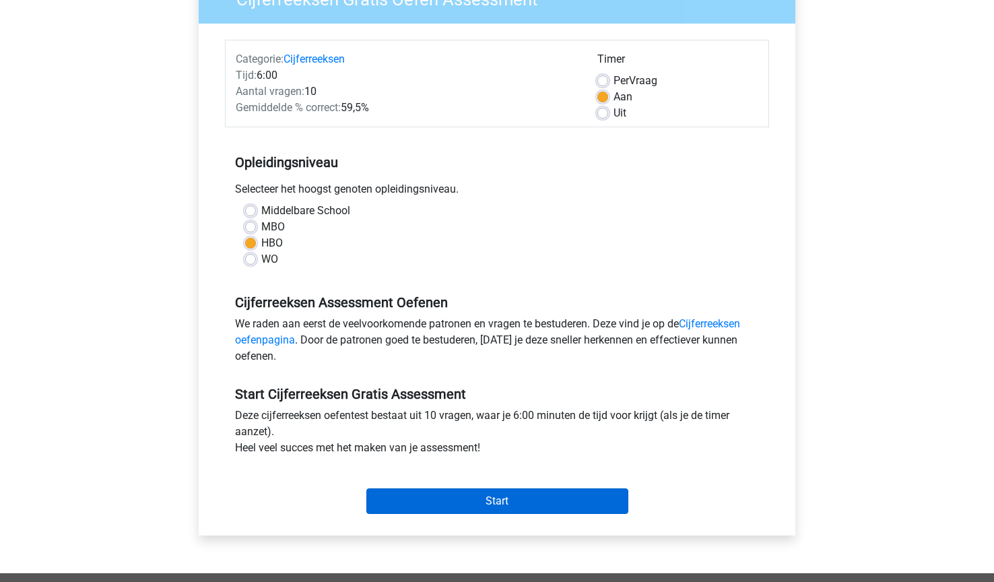
click at [501, 507] on input "Start" at bounding box center [497, 501] width 262 height 26
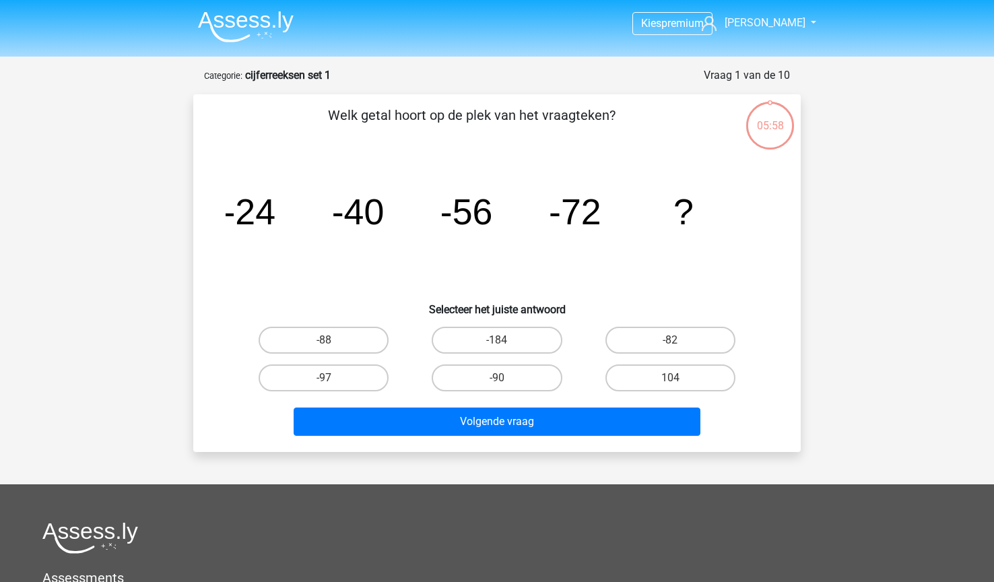
drag, startPoint x: 222, startPoint y: 214, endPoint x: 652, endPoint y: 212, distance: 430.5
click at [651, 212] on div "image/svg+xml -24 -40 -56 -72 ?" at bounding box center [497, 224] width 565 height 136
drag, startPoint x: 705, startPoint y: 236, endPoint x: 625, endPoint y: 202, distance: 86.6
click at [625, 202] on icon "image/svg+xml -24 -40 -56 -72 ?" at bounding box center [497, 224] width 543 height 136
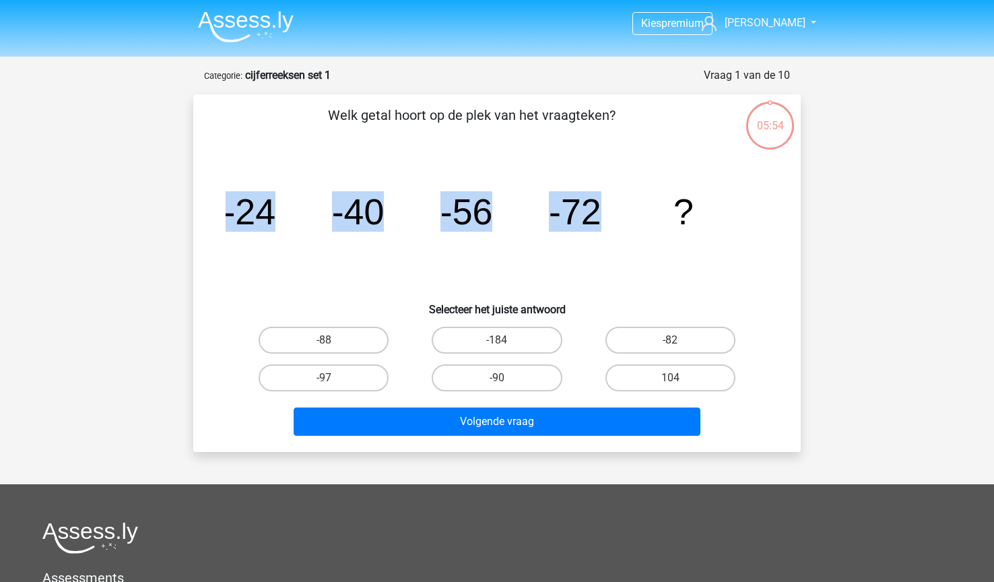
drag, startPoint x: 698, startPoint y: 207, endPoint x: 678, endPoint y: 207, distance: 19.5
click at [678, 207] on icon "image/svg+xml -24 -40 -56 -72 ?" at bounding box center [497, 224] width 543 height 136
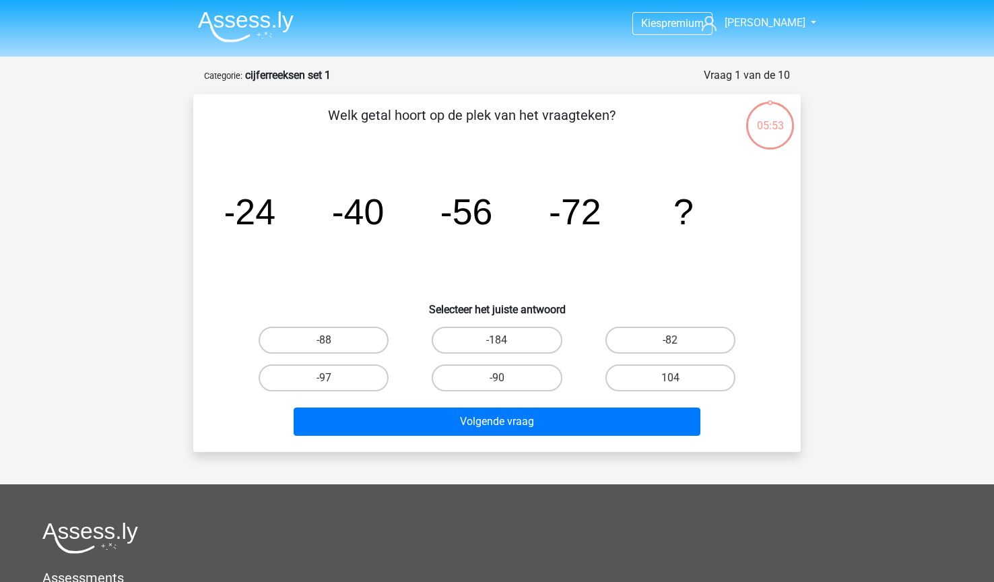
click at [207, 222] on div "Welk getal hoort op de plek van het vraagteken? image/svg+xml -24 -40 -56 -72 ?…" at bounding box center [497, 273] width 597 height 336
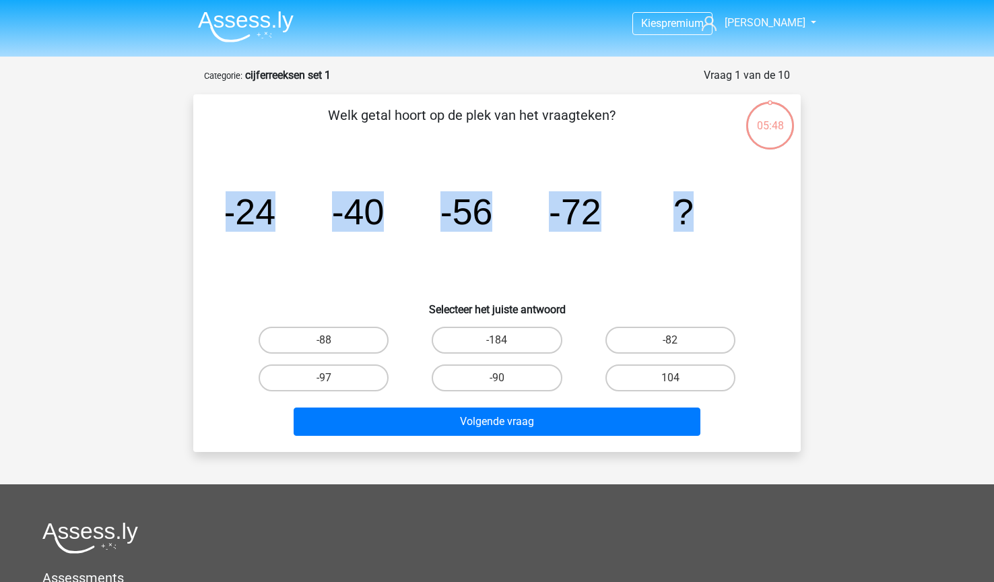
drag, startPoint x: 219, startPoint y: 207, endPoint x: 690, endPoint y: 210, distance: 470.9
click at [690, 210] on div "image/svg+xml -24 -40 -56 -72 ?" at bounding box center [497, 224] width 565 height 136
copy g "-24 -40 -56 -72 ?"
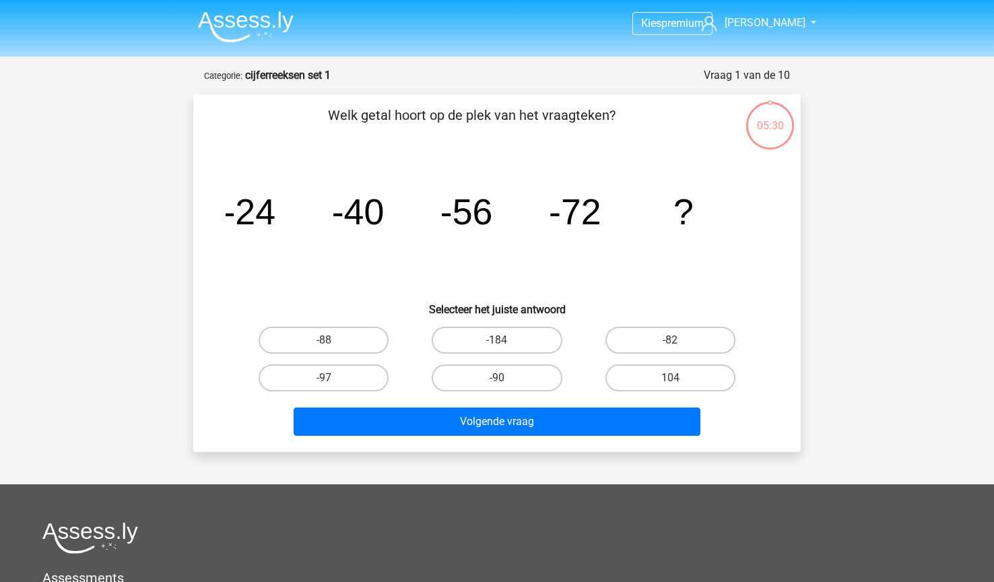
click at [511, 300] on h6 "Selecteer het juiste antwoord" at bounding box center [497, 304] width 565 height 24
click at [350, 343] on label "-88" at bounding box center [324, 340] width 130 height 27
click at [333, 343] on input "-88" at bounding box center [328, 344] width 9 height 9
radio input "true"
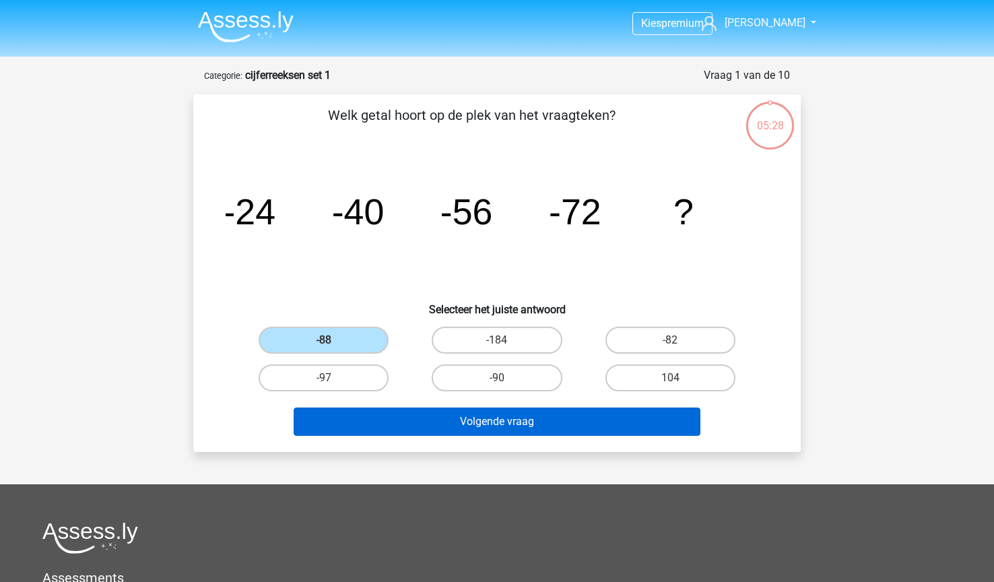
click at [598, 418] on button "Volgende vraag" at bounding box center [498, 422] width 408 height 28
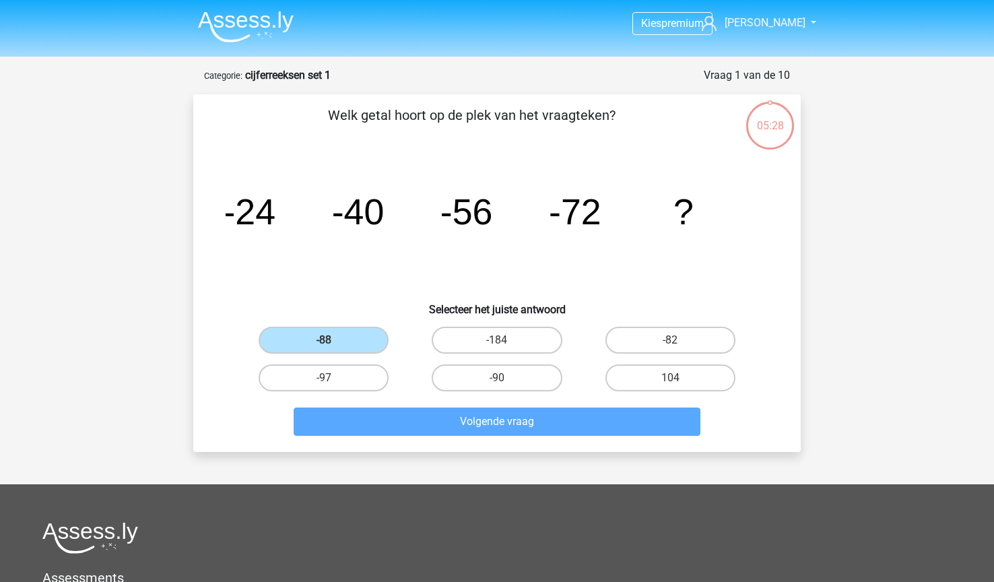
scroll to position [67, 0]
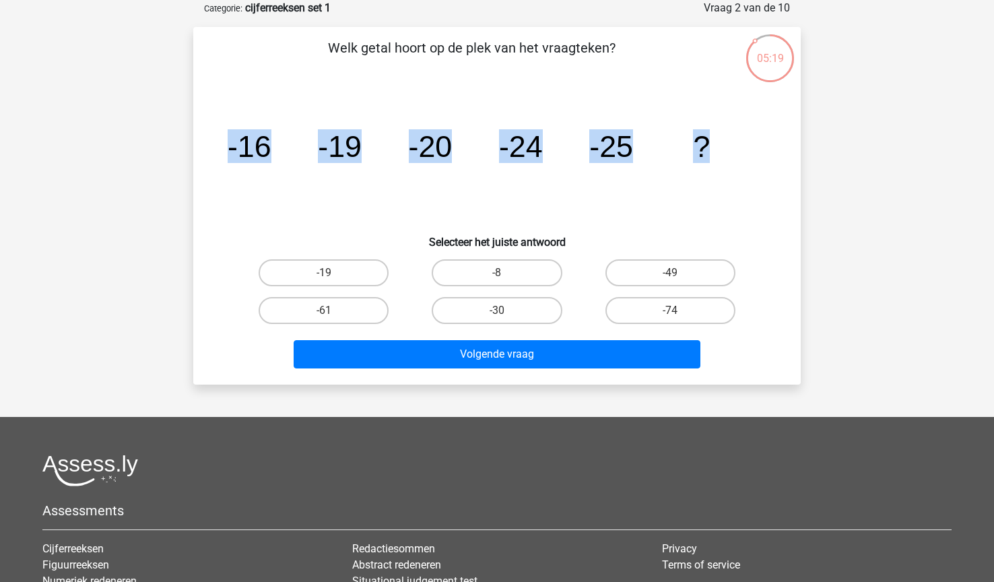
drag, startPoint x: 224, startPoint y: 148, endPoint x: 706, endPoint y: 144, distance: 481.7
click at [706, 144] on div "image/svg+xml -16 -19 -20 -24 -25 ?" at bounding box center [497, 157] width 565 height 136
copy g "-16 -19 -20 -24 -25 ?"
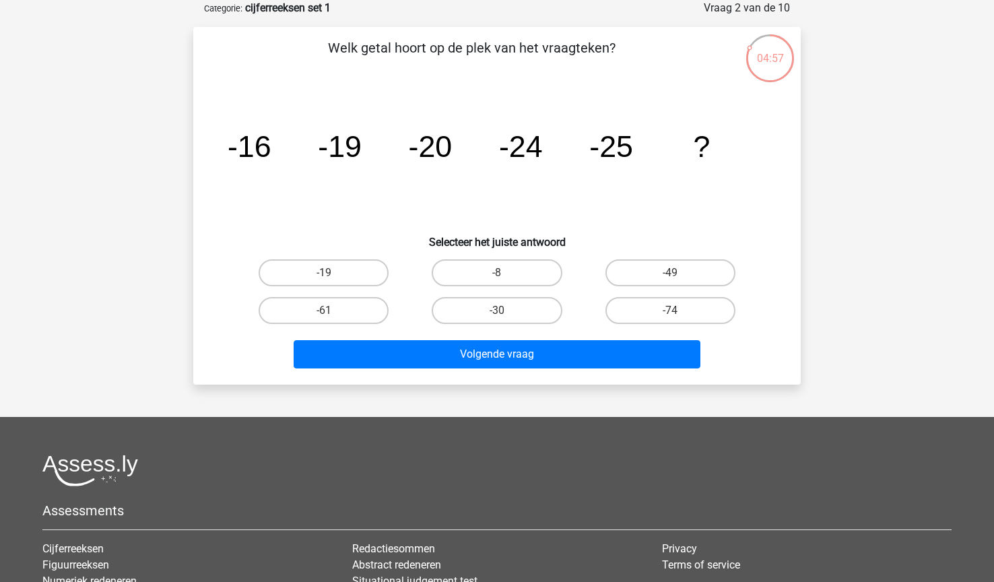
click at [558, 201] on icon "image/svg+xml -16 -19 -20 -24 -25 ?" at bounding box center [497, 157] width 543 height 136
click at [463, 296] on div "-30" at bounding box center [496, 311] width 173 height 38
click at [463, 303] on label "-30" at bounding box center [497, 310] width 130 height 27
click at [497, 311] on input "-30" at bounding box center [501, 315] width 9 height 9
radio input "true"
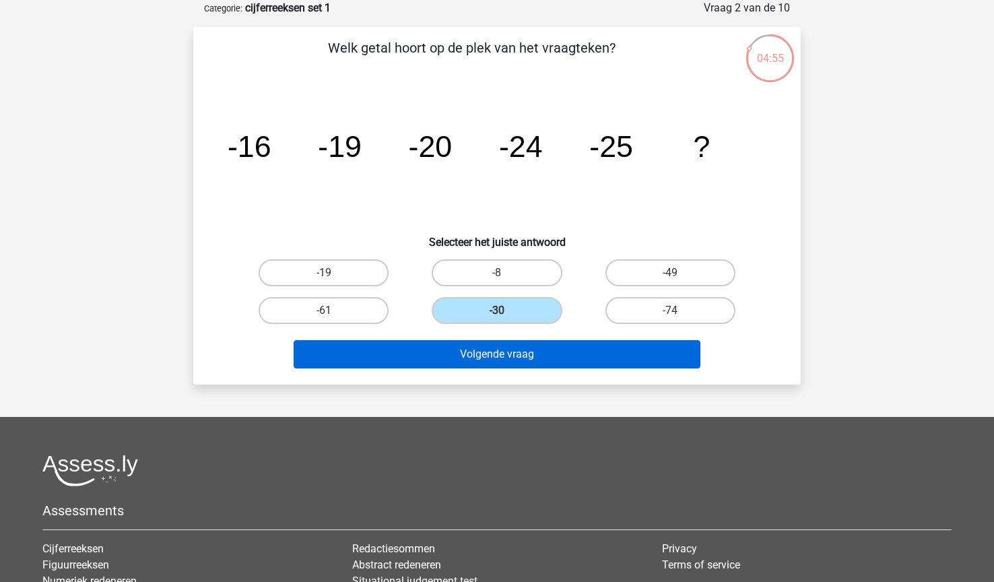
click at [525, 356] on button "Volgende vraag" at bounding box center [498, 354] width 408 height 28
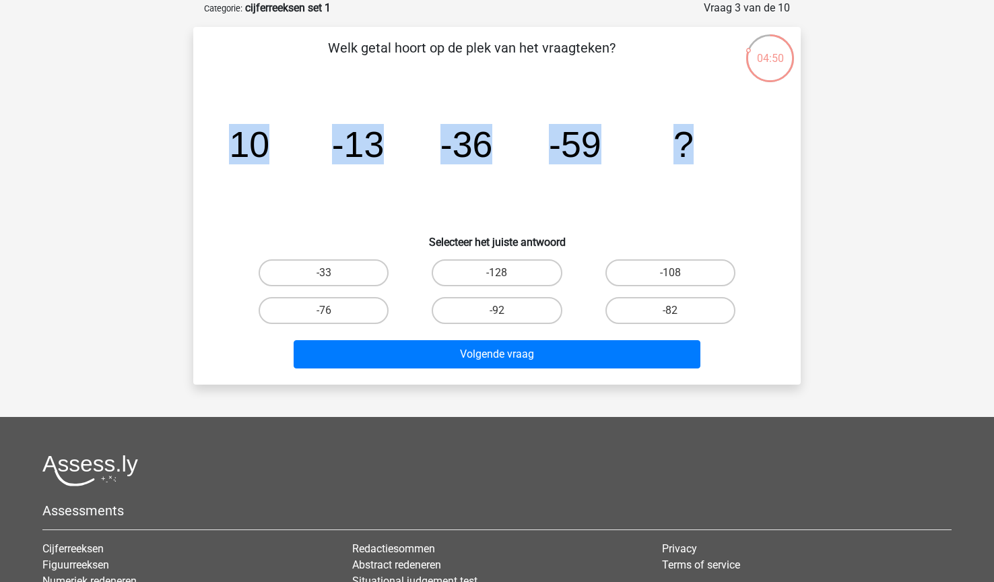
drag, startPoint x: 237, startPoint y: 146, endPoint x: 691, endPoint y: 141, distance: 454.1
click at [691, 141] on g "10 -13 -36 -59 ?" at bounding box center [461, 144] width 465 height 40
click at [484, 201] on icon "image/svg+xml 10 -13 -36 -59 ?" at bounding box center [497, 157] width 543 height 136
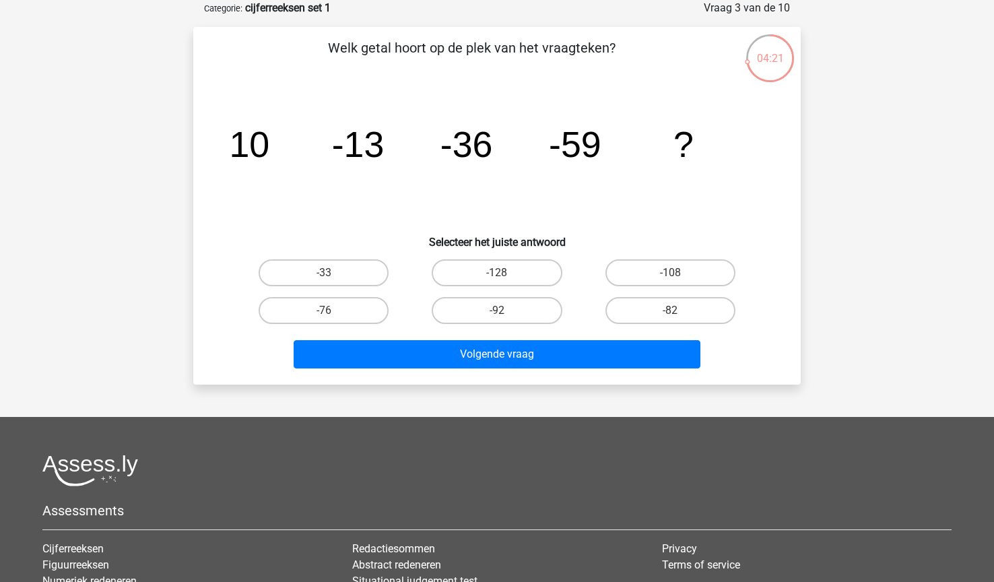
drag, startPoint x: 235, startPoint y: 142, endPoint x: 696, endPoint y: 141, distance: 460.8
click at [696, 141] on icon "image/svg+xml 10 -13 -36 -59 ?" at bounding box center [497, 157] width 543 height 136
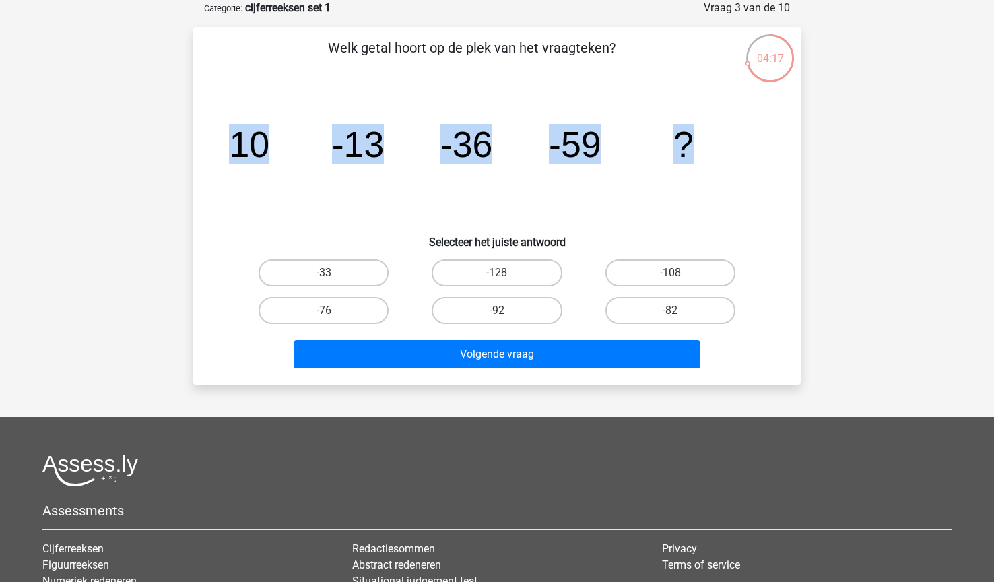
drag, startPoint x: 231, startPoint y: 143, endPoint x: 692, endPoint y: 146, distance: 460.8
click at [692, 146] on g "10 -13 -36 -59 ?" at bounding box center [461, 144] width 465 height 40
copy g "10 -13 -36 -59 ?"
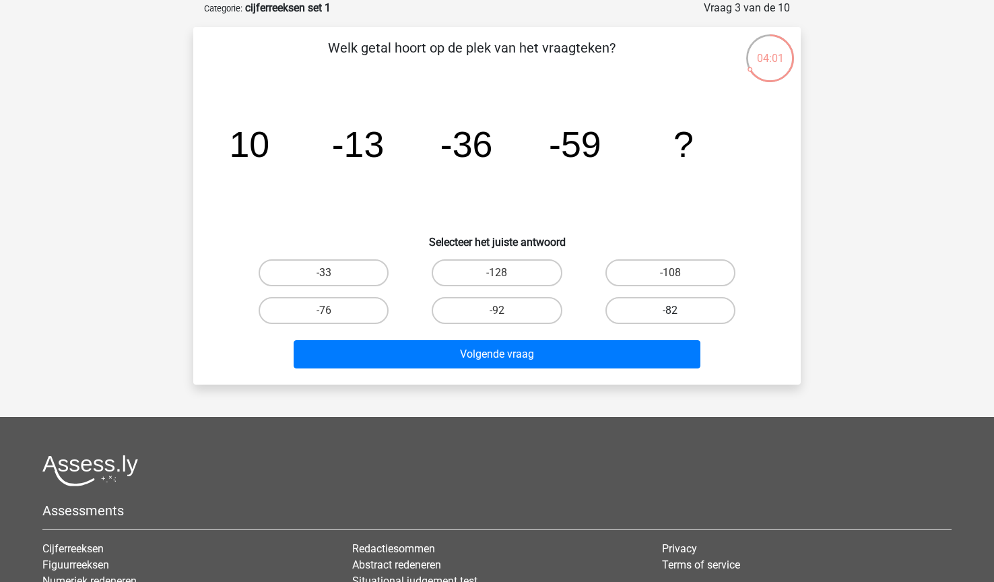
click at [620, 309] on label "-82" at bounding box center [671, 310] width 130 height 27
click at [670, 311] on input "-82" at bounding box center [674, 315] width 9 height 9
radio input "true"
click at [613, 339] on div "Volgende vraag" at bounding box center [497, 351] width 565 height 44
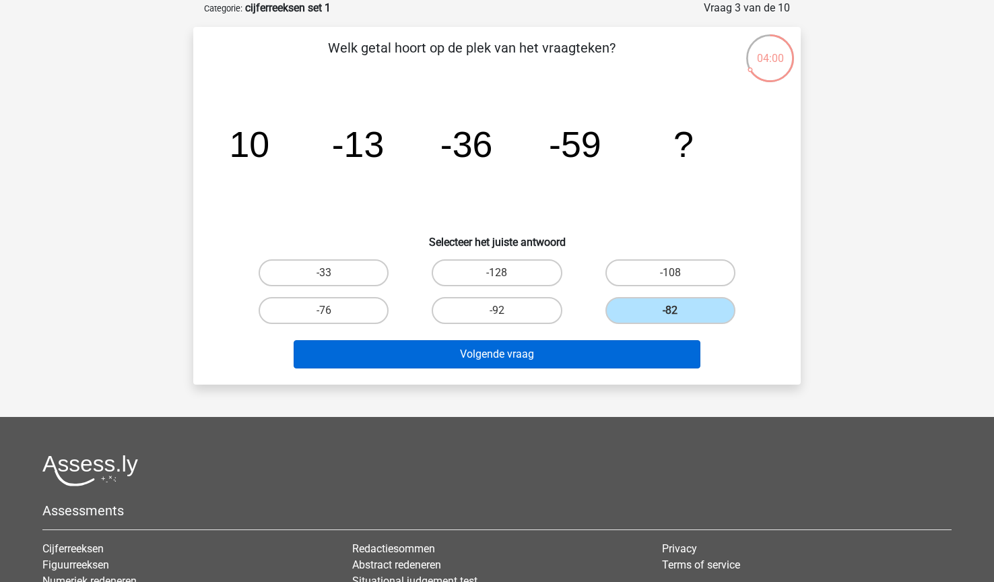
click at [600, 352] on button "Volgende vraag" at bounding box center [498, 354] width 408 height 28
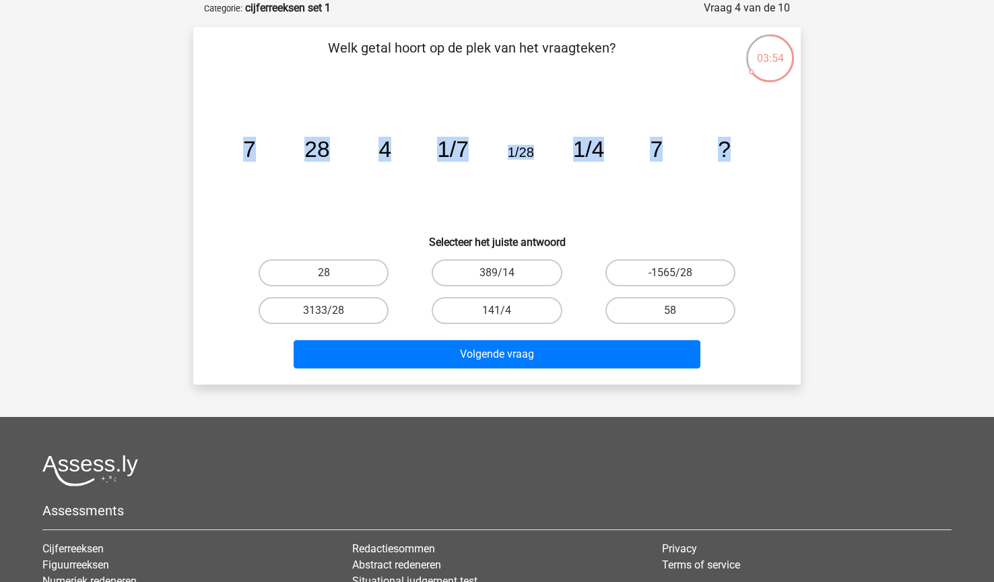
drag, startPoint x: 245, startPoint y: 143, endPoint x: 731, endPoint y: 148, distance: 486.4
click at [731, 148] on g "7 28 4 1/7 1/28 1/4 7 ?" at bounding box center [487, 149] width 488 height 25
copy g "7 28 4 1/7 1/28 1/4 7 ?"
click at [365, 278] on label "28" at bounding box center [324, 272] width 130 height 27
click at [333, 278] on input "28" at bounding box center [328, 277] width 9 height 9
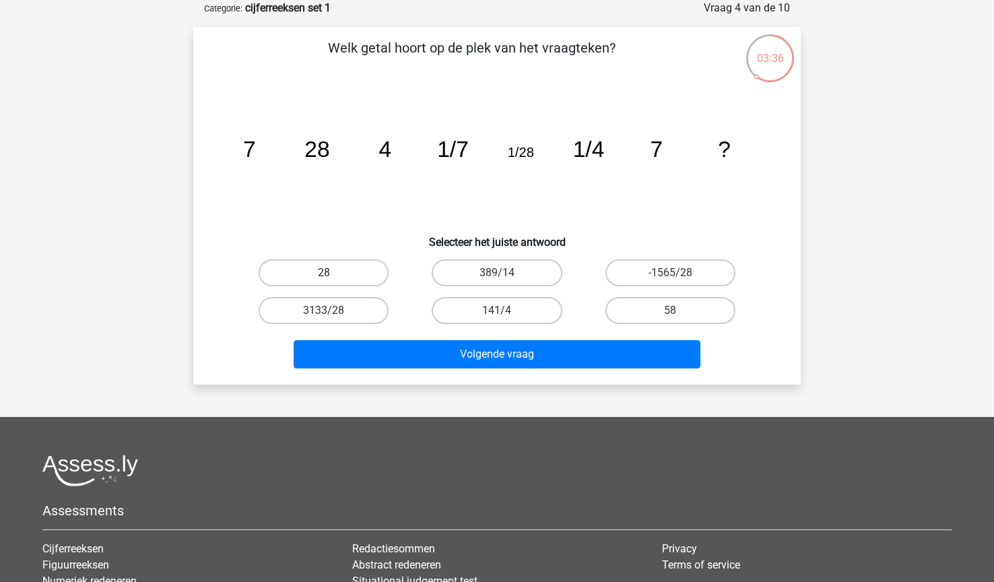
radio input "true"
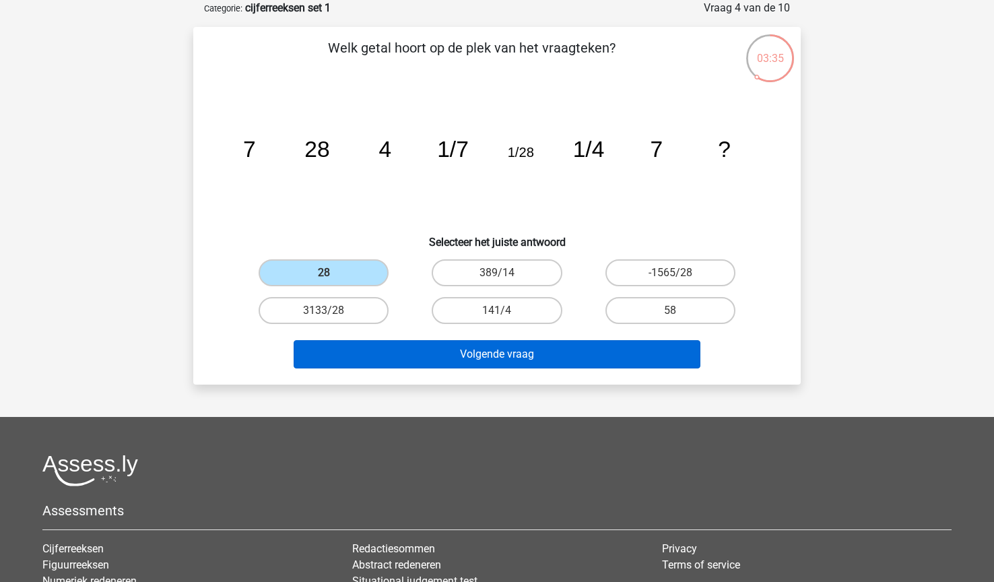
click at [462, 366] on button "Volgende vraag" at bounding box center [498, 354] width 408 height 28
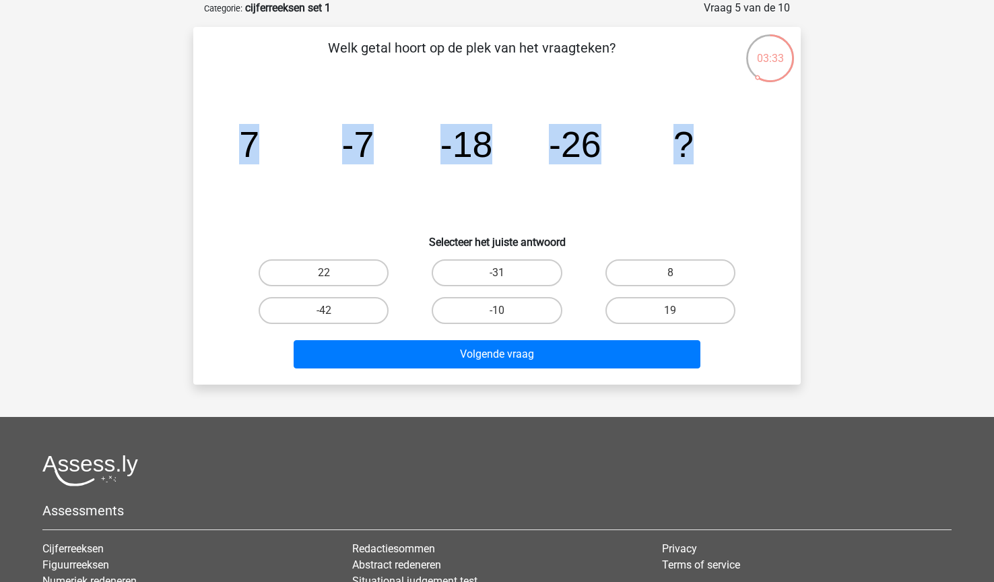
drag, startPoint x: 238, startPoint y: 149, endPoint x: 694, endPoint y: 153, distance: 456.1
click at [694, 153] on icon "image/svg+xml 7 -7 -18 -26 ?" at bounding box center [497, 157] width 543 height 136
copy g "7 -7 -18 -26 ?"
click at [509, 269] on label "-31" at bounding box center [497, 272] width 130 height 27
click at [506, 273] on input "-31" at bounding box center [501, 277] width 9 height 9
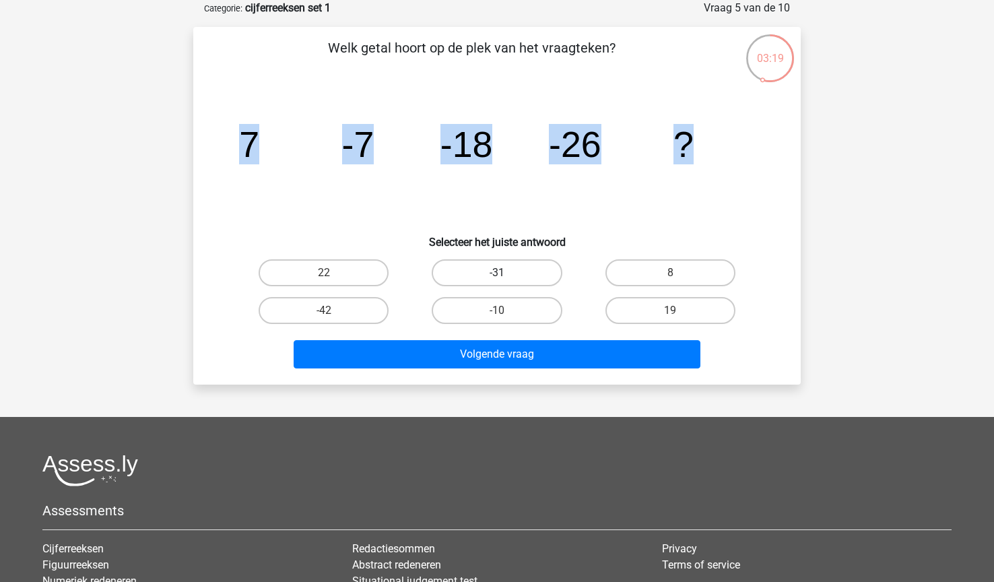
radio input "true"
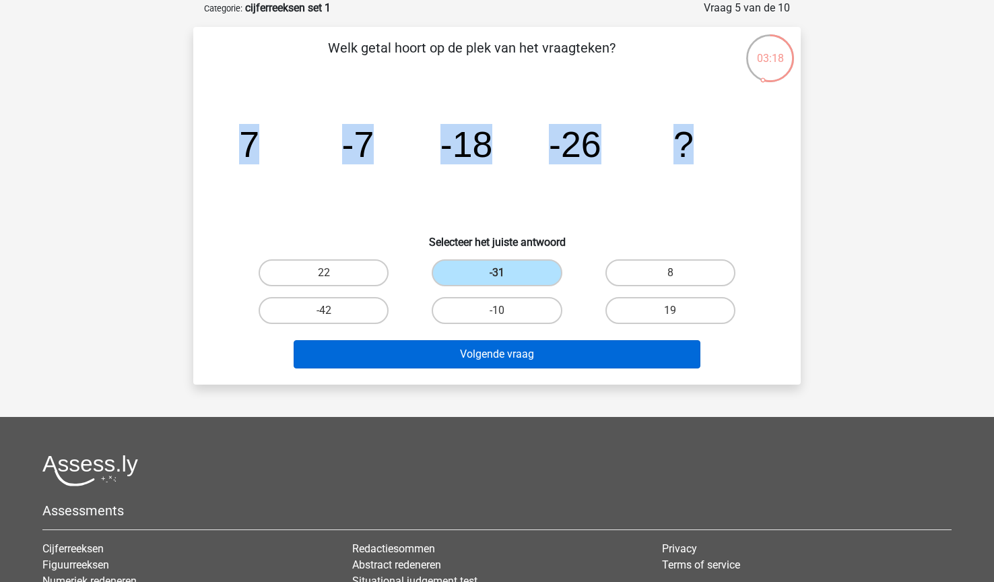
click at [584, 361] on button "Volgende vraag" at bounding box center [498, 354] width 408 height 28
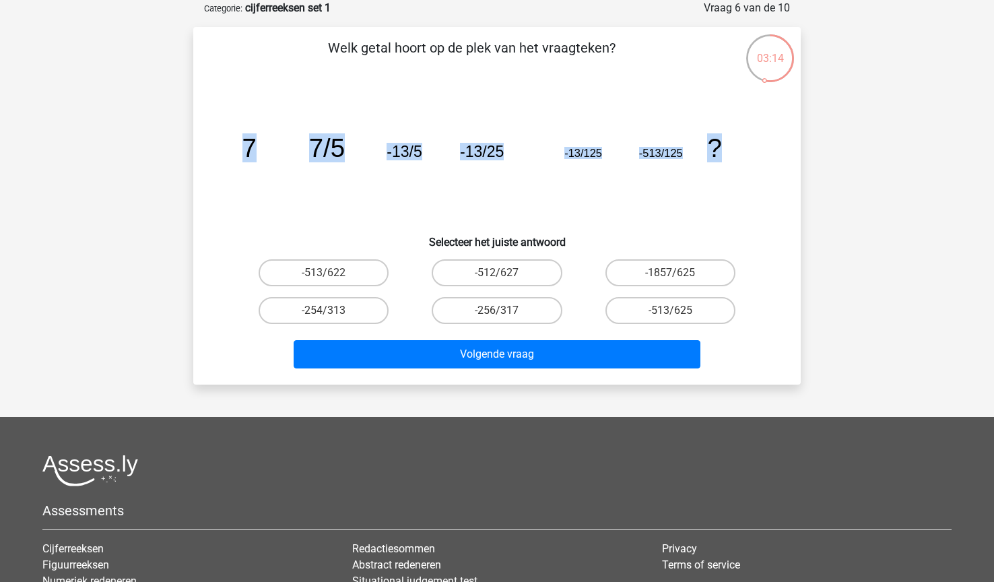
drag, startPoint x: 238, startPoint y: 147, endPoint x: 719, endPoint y: 145, distance: 480.3
click at [719, 145] on icon "image/svg+xml 7 7/5 -13/5 -13/25 -13/125 -513/125 ?" at bounding box center [497, 157] width 543 height 136
copy g "7 7/5 -13/5 -13/25 -13/125 -513/125 ?"
click at [812, 101] on div "02:53 Vraag 6 van de 10 Categorie: cijferreeksen set 1 Welk getal hoort op de p…" at bounding box center [497, 192] width 640 height 385
click at [646, 307] on label "-513/625" at bounding box center [671, 310] width 130 height 27
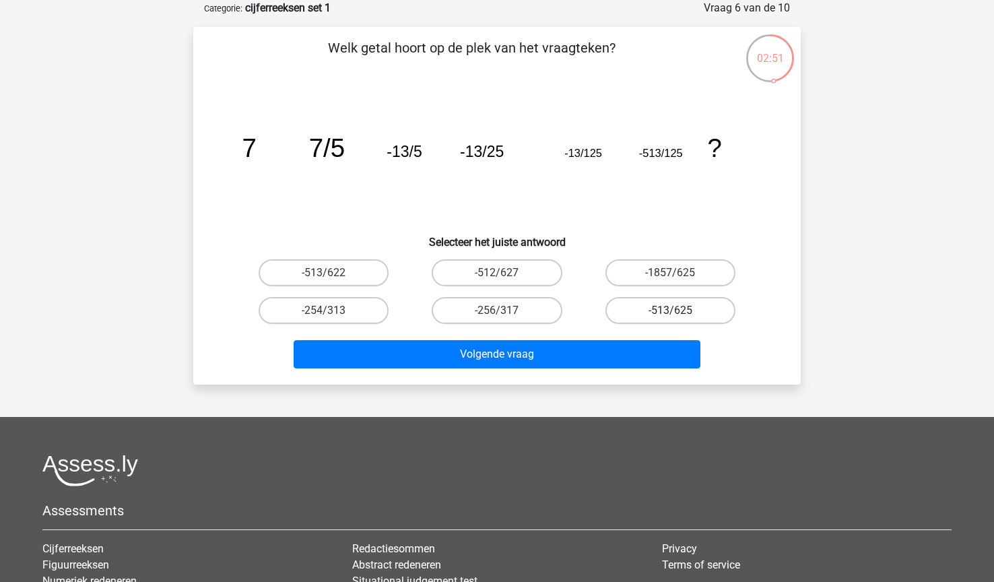
click at [670, 311] on input "-513/625" at bounding box center [674, 315] width 9 height 9
radio input "true"
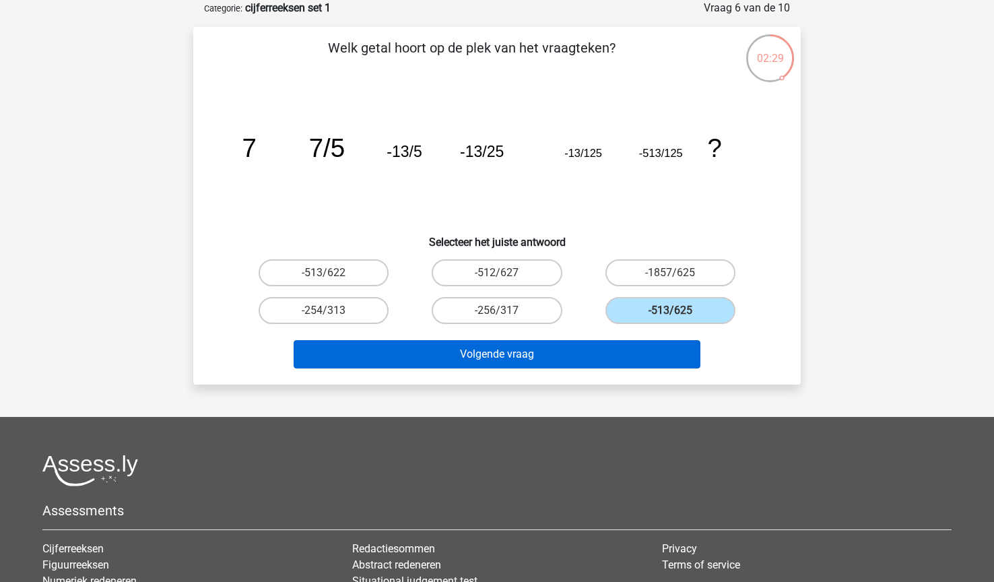
click at [603, 357] on button "Volgende vraag" at bounding box center [498, 354] width 408 height 28
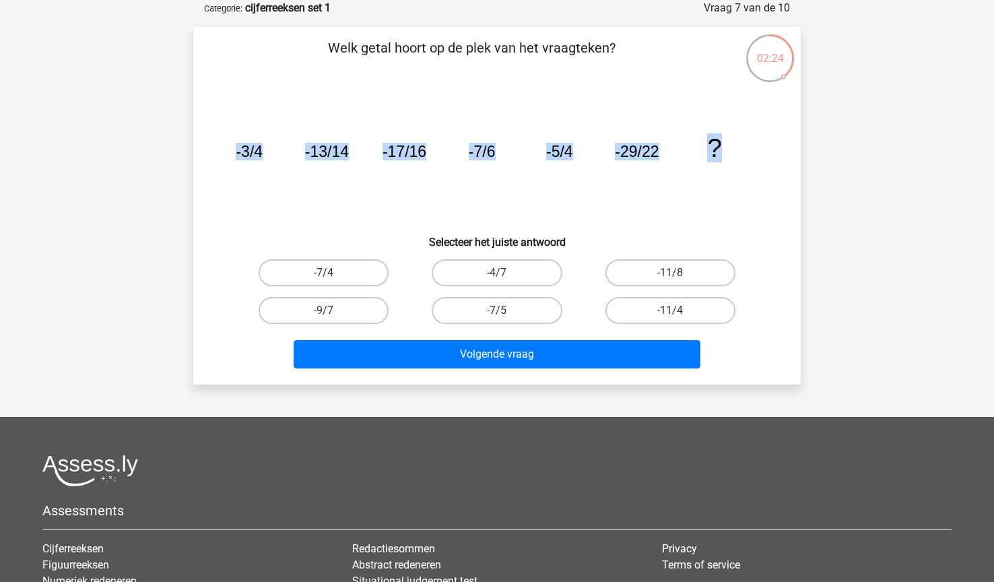
drag, startPoint x: 236, startPoint y: 150, endPoint x: 720, endPoint y: 150, distance: 483.7
click at [720, 150] on g "-3/4 -13/14 -17/16 -7/6 -5/4 -29/22 ?" at bounding box center [479, 147] width 486 height 29
copy g "-3/4 -13/14 -17/16 -7/6 -5/4 -29/22 ?"
click at [687, 206] on icon "image/svg+xml -3/4 -13/14 -17/16 -7/6 -5/4 -29/22 ?" at bounding box center [497, 157] width 543 height 136
click at [693, 272] on label "-11/8" at bounding box center [671, 272] width 130 height 27
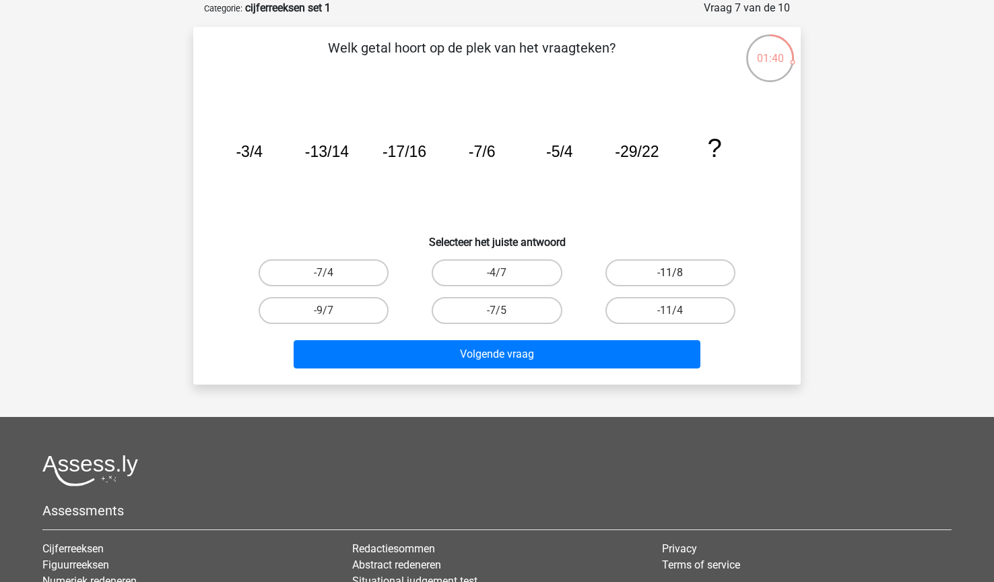
click at [679, 273] on input "-11/8" at bounding box center [674, 277] width 9 height 9
radio input "true"
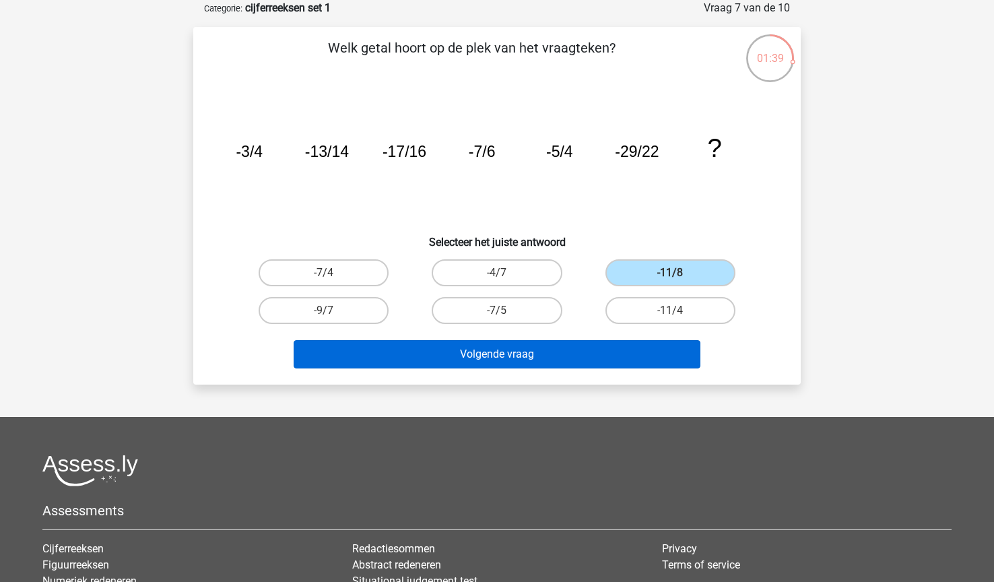
click at [611, 363] on button "Volgende vraag" at bounding box center [498, 354] width 408 height 28
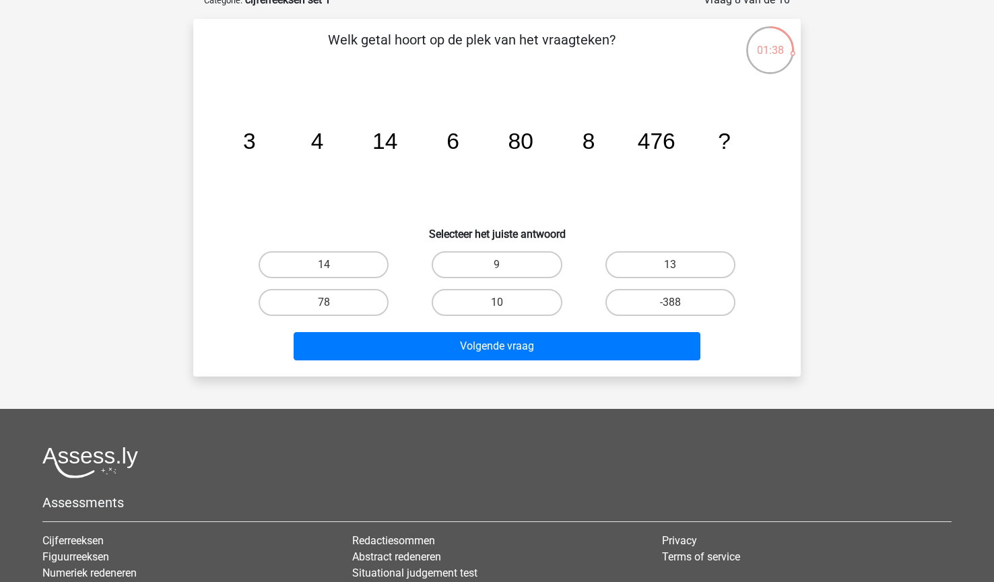
scroll to position [122, 0]
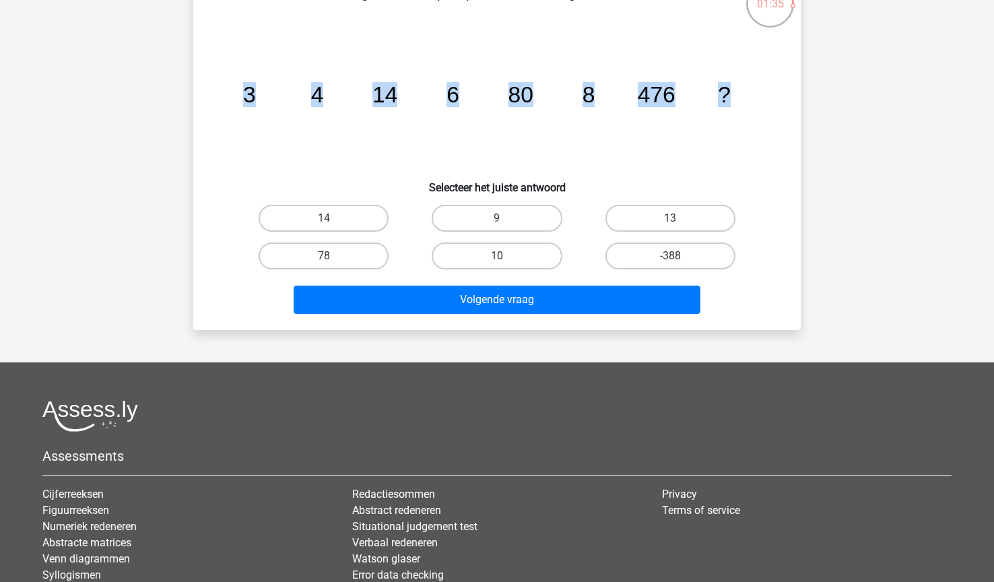
drag, startPoint x: 239, startPoint y: 92, endPoint x: 730, endPoint y: 97, distance: 490.5
click at [730, 97] on icon "image/svg+xml 3 4 14 6 80 8 476 ?" at bounding box center [497, 102] width 543 height 136
copy g "3 4 14 6 80 8 476 ?"
click at [452, 129] on icon "image/svg+xml 3 4 14 6 80 8 476 ?" at bounding box center [497, 102] width 543 height 136
click at [483, 257] on label "10" at bounding box center [497, 256] width 130 height 27
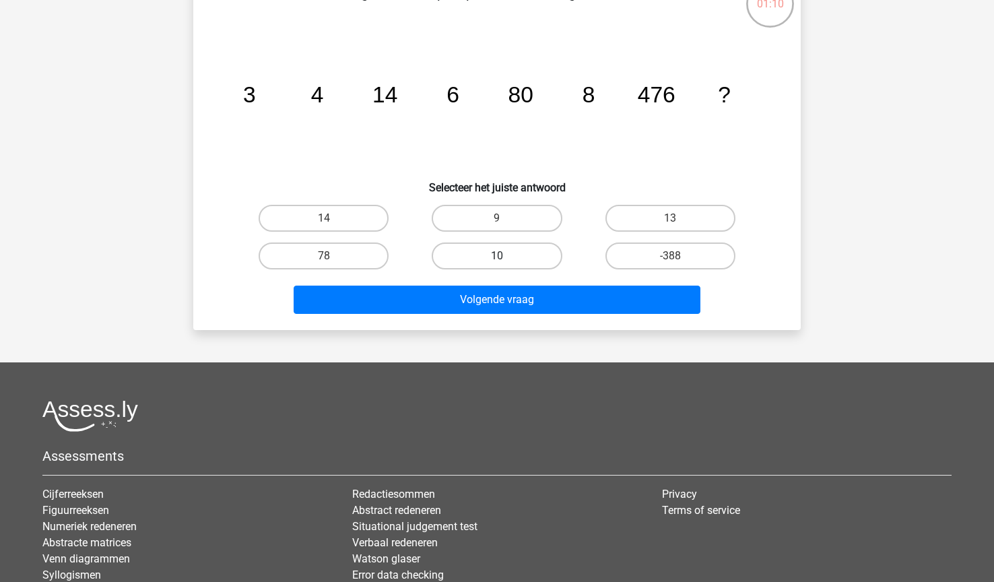
click at [497, 257] on input "10" at bounding box center [501, 260] width 9 height 9
radio input "true"
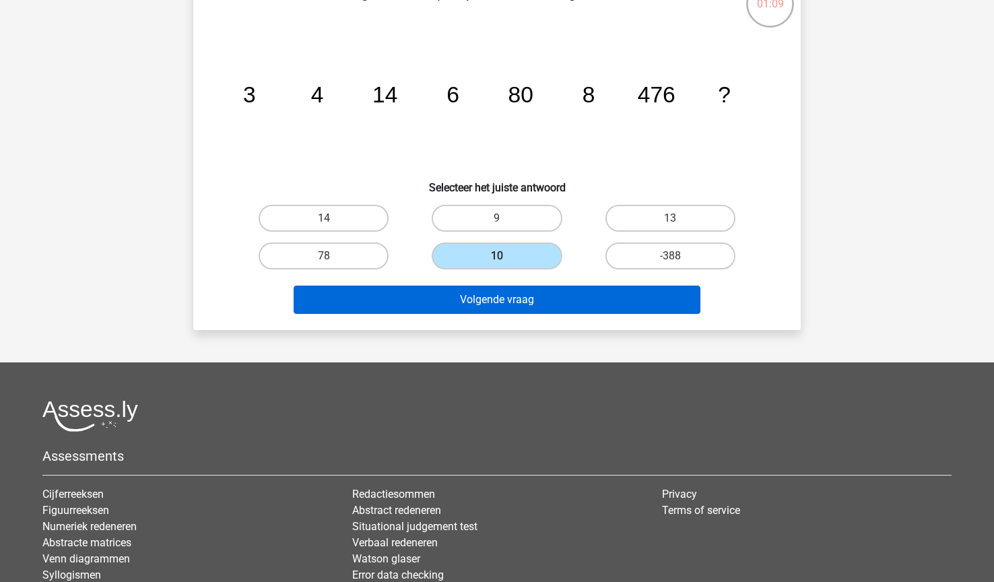
click at [492, 292] on button "Volgende vraag" at bounding box center [498, 300] width 408 height 28
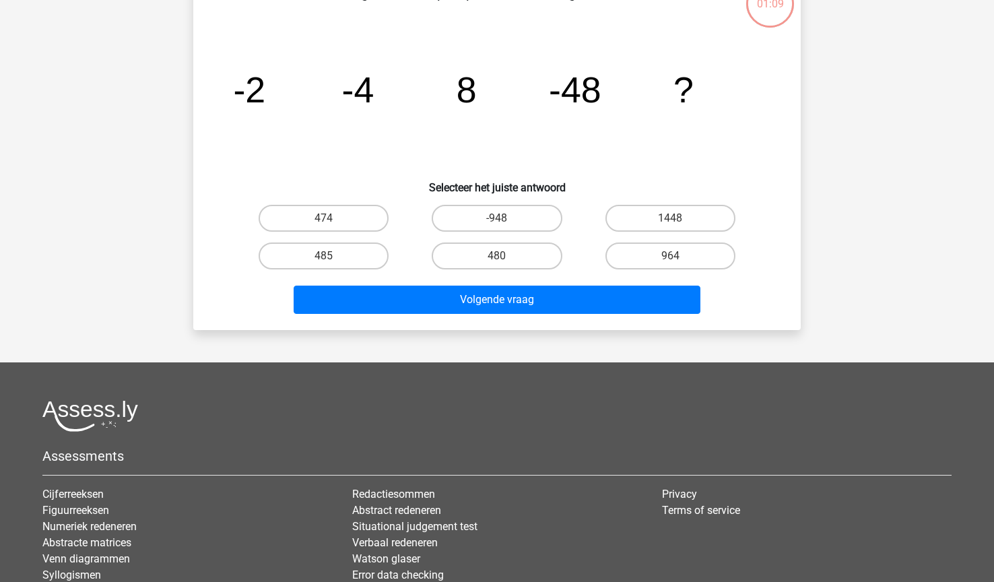
scroll to position [67, 0]
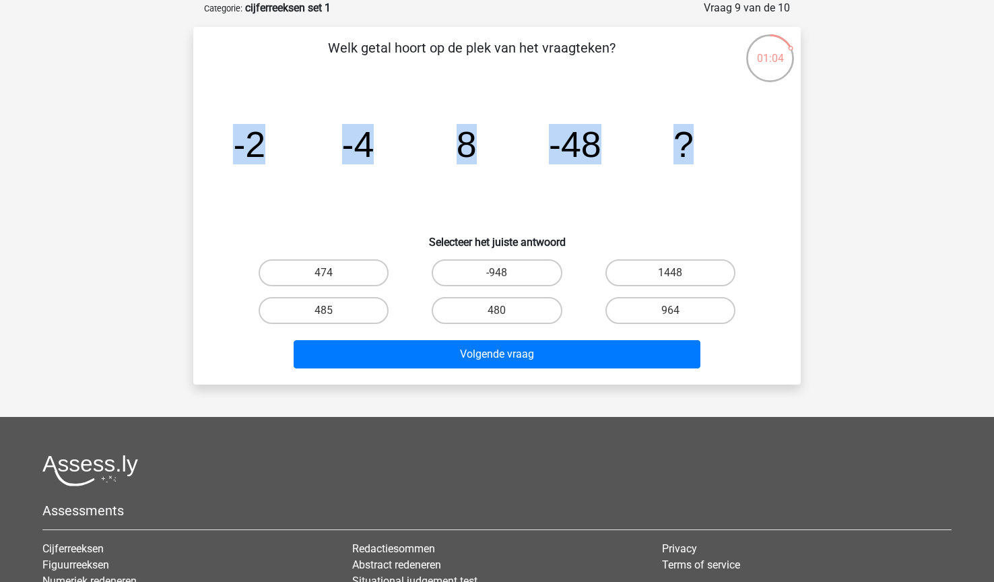
drag, startPoint x: 237, startPoint y: 147, endPoint x: 692, endPoint y: 141, distance: 454.8
click at [692, 141] on g "-2 -4 8 -48 ?" at bounding box center [463, 144] width 461 height 40
copy g "-2 -4 8 -48 ?"
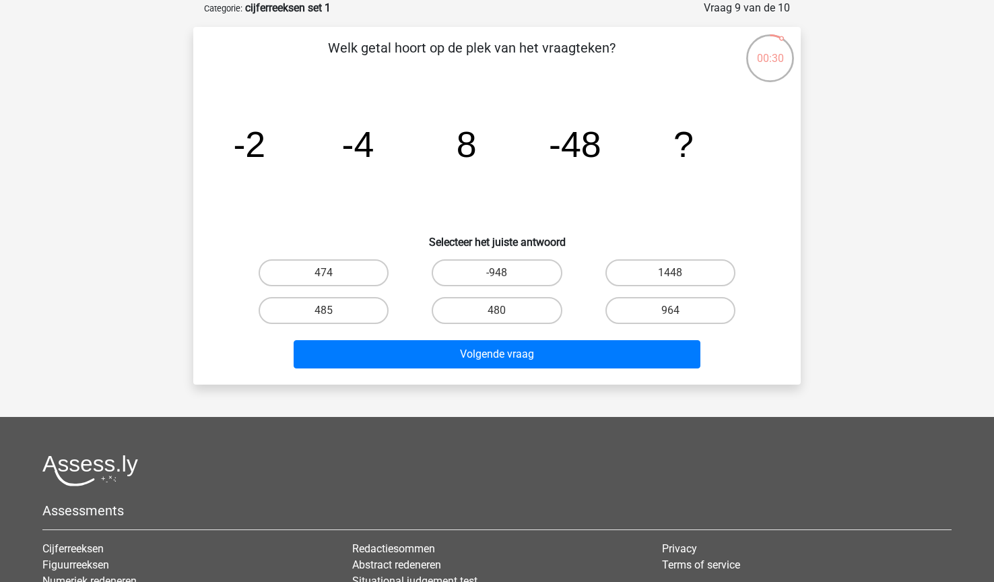
click at [251, 185] on icon "image/svg+xml -2 -4 8 -48 ?" at bounding box center [497, 157] width 543 height 136
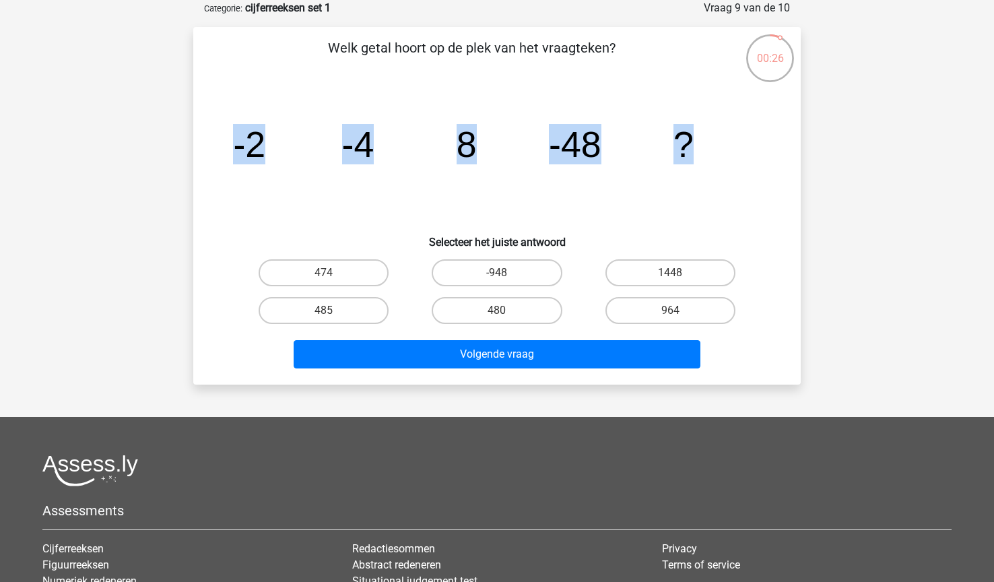
drag, startPoint x: 227, startPoint y: 146, endPoint x: 693, endPoint y: 141, distance: 465.5
click at [693, 141] on icon "image/svg+xml -2 -4 8 -48 ?" at bounding box center [497, 157] width 543 height 136
copy g "-2 -4 8 -48 ?"
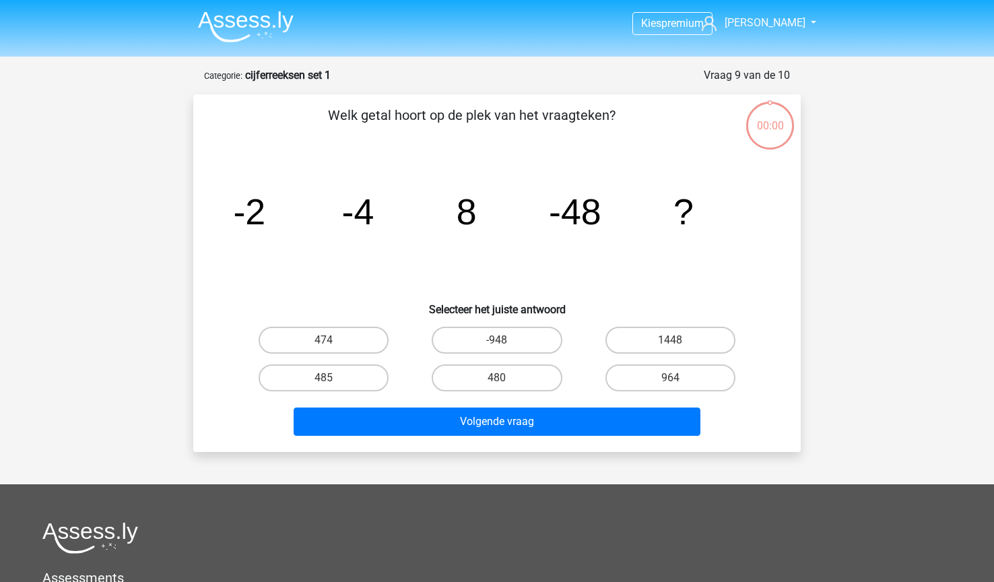
scroll to position [67, 0]
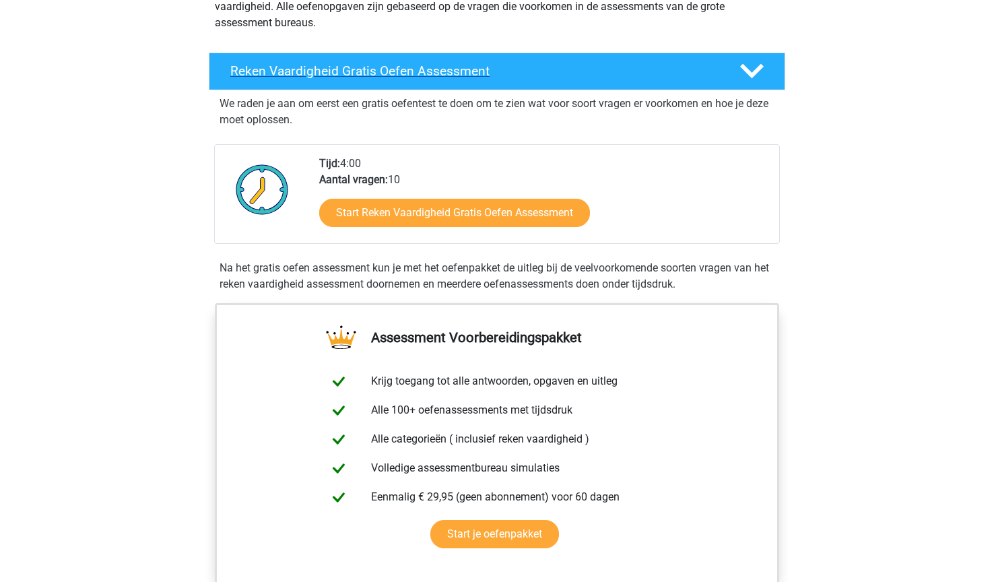
scroll to position [198, 0]
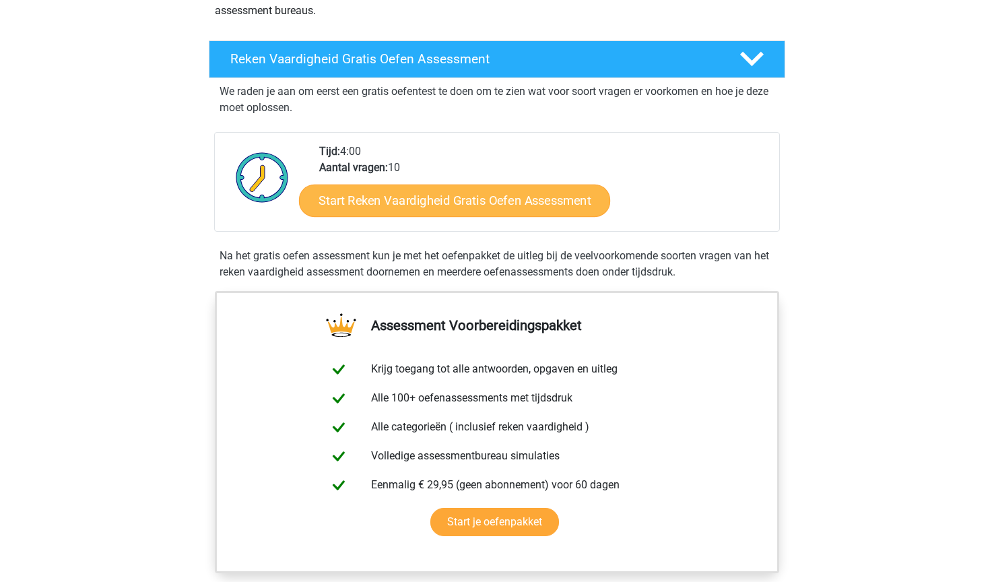
click at [417, 212] on link "Start Reken Vaardigheid Gratis Oefen Assessment" at bounding box center [454, 200] width 311 height 32
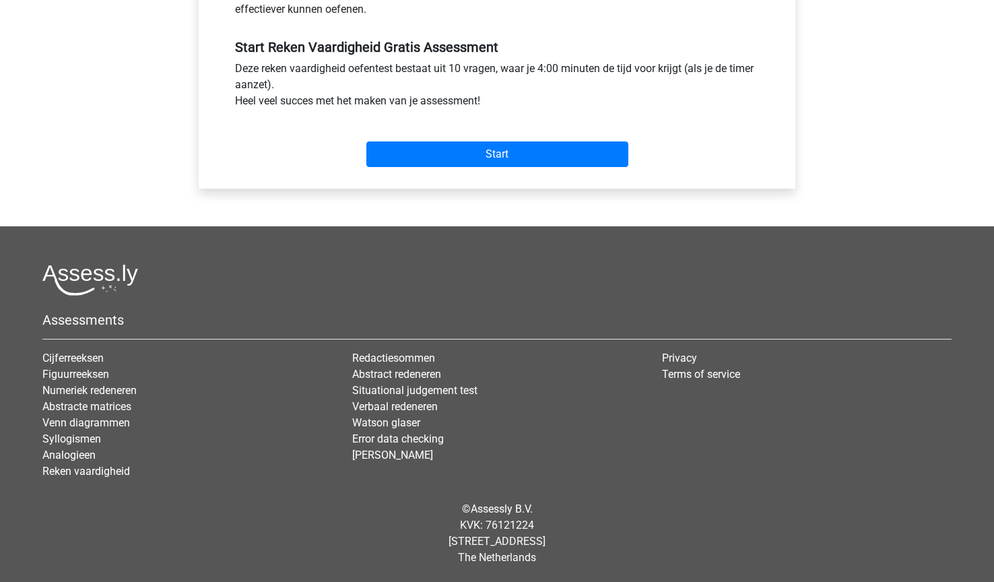
scroll to position [482, 0]
click at [492, 167] on input "Start" at bounding box center [497, 154] width 262 height 26
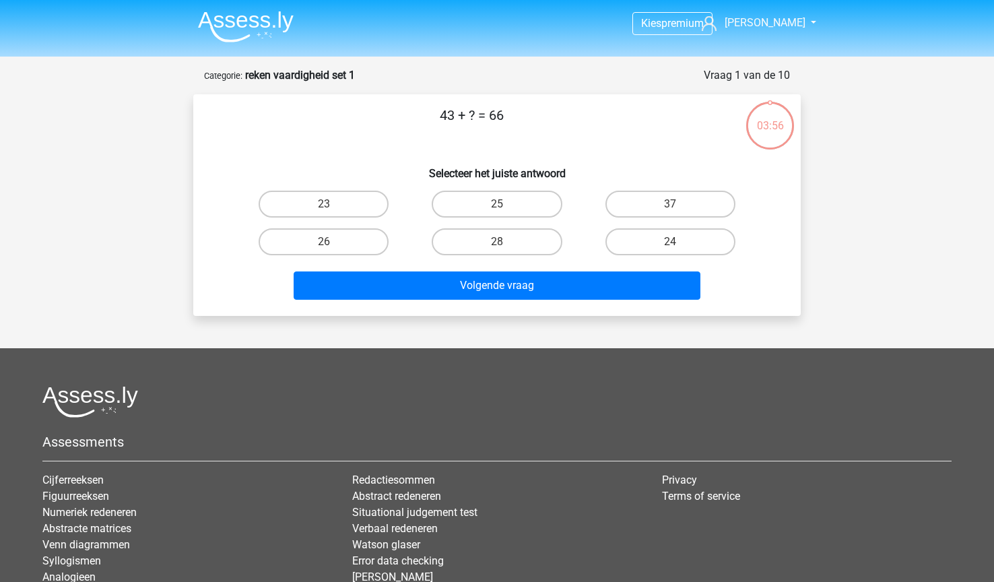
click at [483, 149] on div "43 + ? = 66 Selecteer het juiste antwoord 23 25 37 26" at bounding box center [497, 205] width 597 height 200
click at [352, 201] on label "23" at bounding box center [324, 204] width 130 height 27
click at [333, 204] on input "23" at bounding box center [328, 208] width 9 height 9
radio input "true"
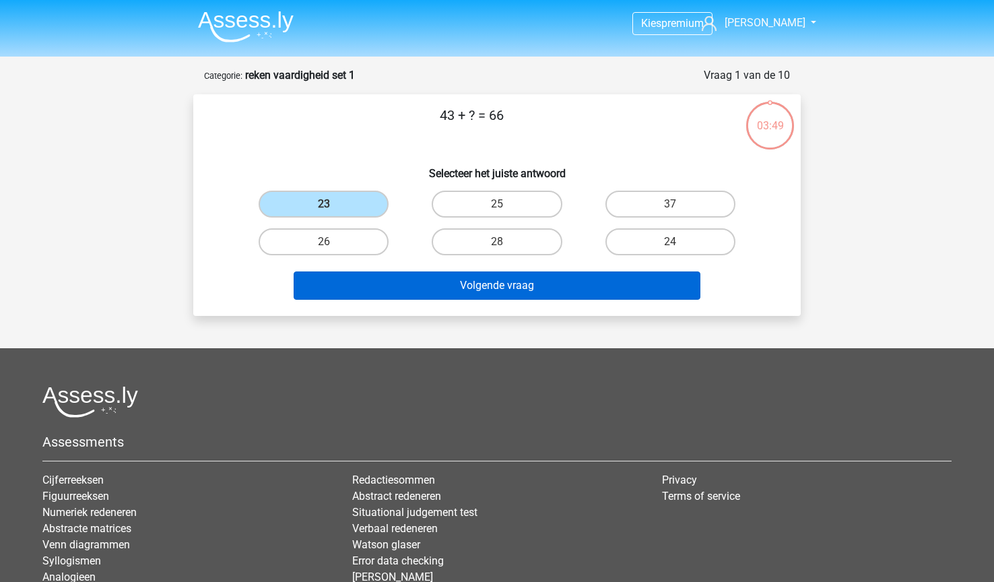
click at [476, 292] on button "Volgende vraag" at bounding box center [498, 285] width 408 height 28
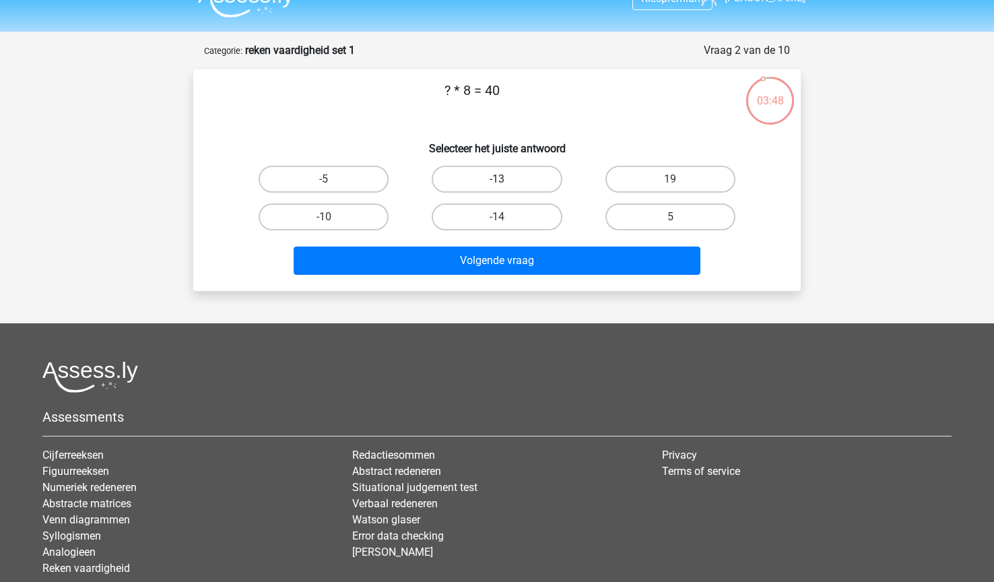
scroll to position [20, 0]
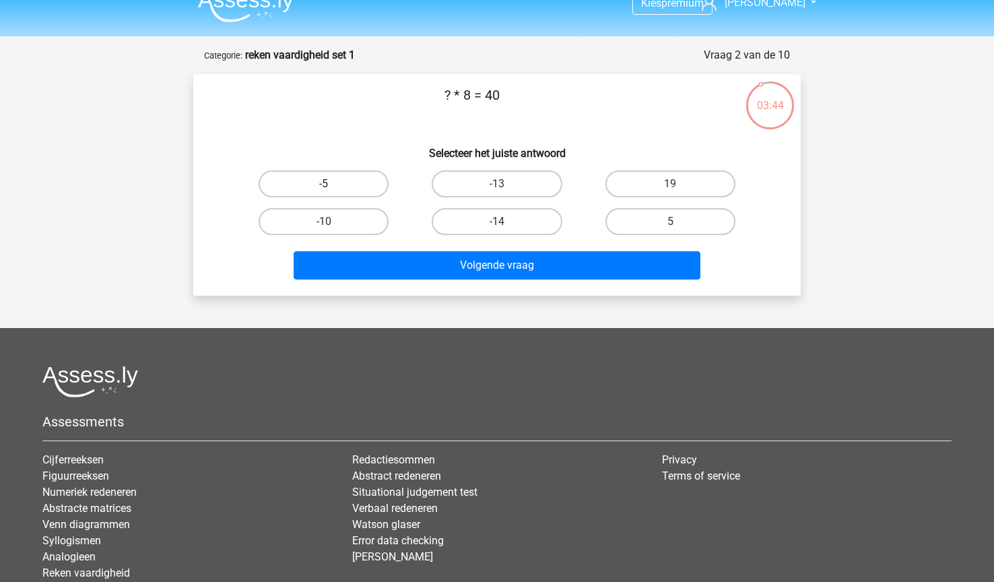
click at [373, 183] on label "-5" at bounding box center [324, 183] width 130 height 27
click at [333, 184] on input "-5" at bounding box center [328, 188] width 9 height 9
radio input "true"
click at [659, 210] on label "5" at bounding box center [671, 221] width 130 height 27
click at [670, 222] on input "5" at bounding box center [674, 226] width 9 height 9
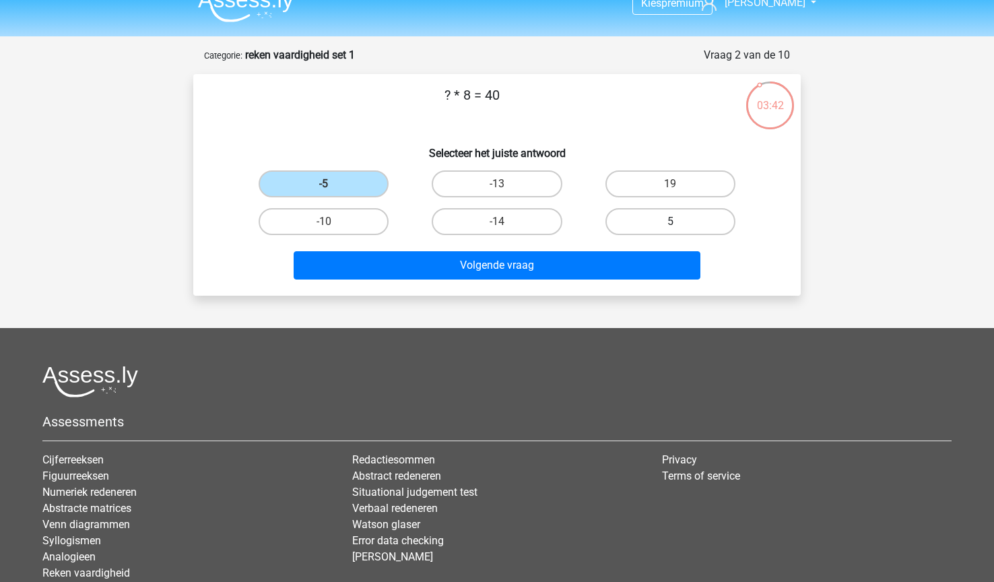
radio input "true"
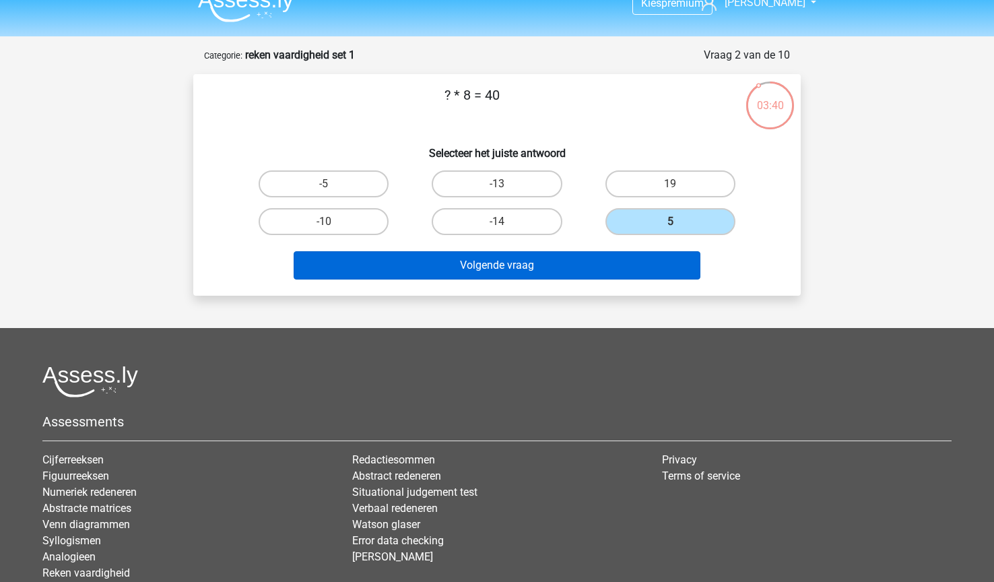
click at [513, 267] on button "Volgende vraag" at bounding box center [498, 265] width 408 height 28
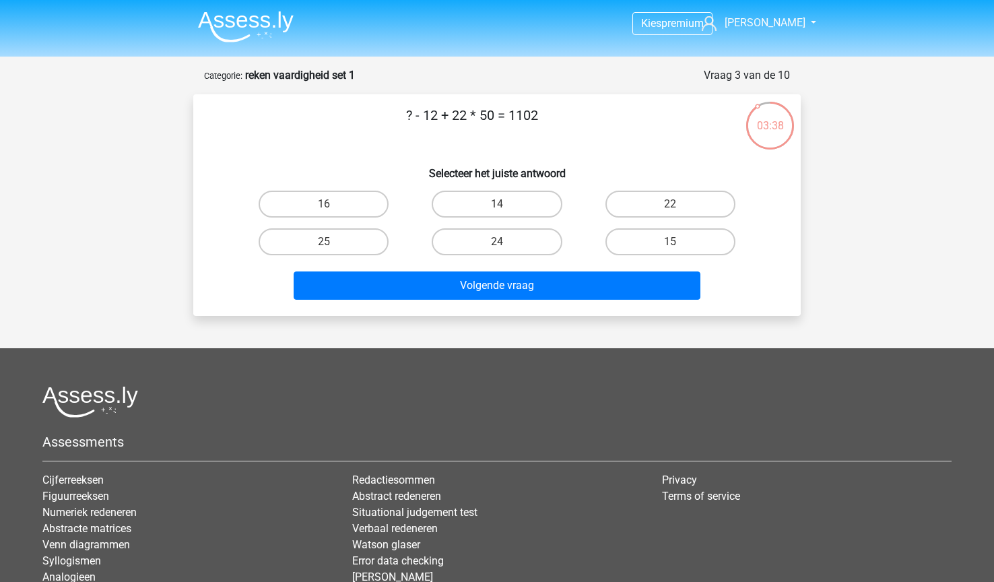
scroll to position [0, 0]
click at [513, 196] on label "14" at bounding box center [497, 204] width 130 height 27
click at [506, 204] on input "14" at bounding box center [501, 208] width 9 height 9
radio input "true"
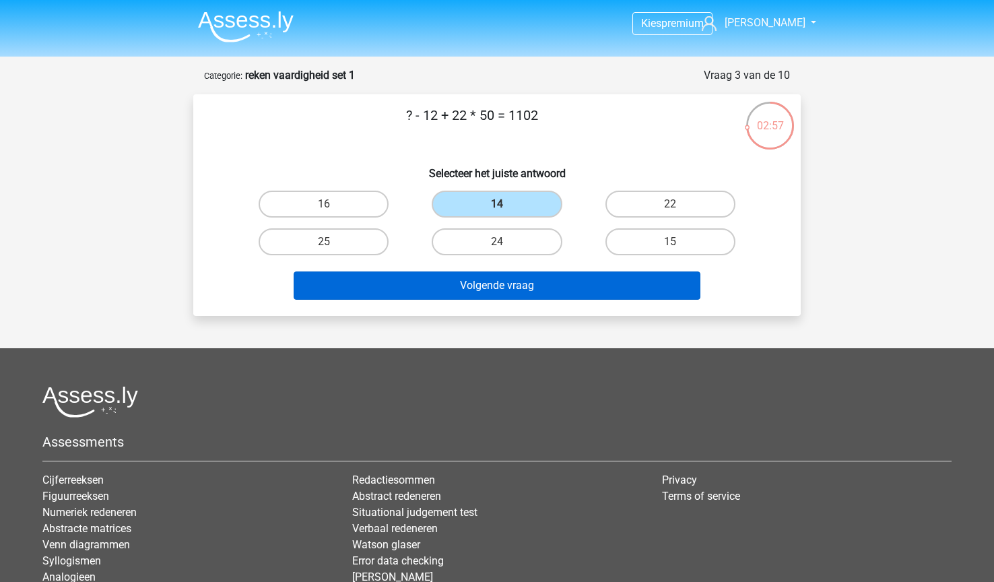
click at [506, 289] on button "Volgende vraag" at bounding box center [498, 285] width 408 height 28
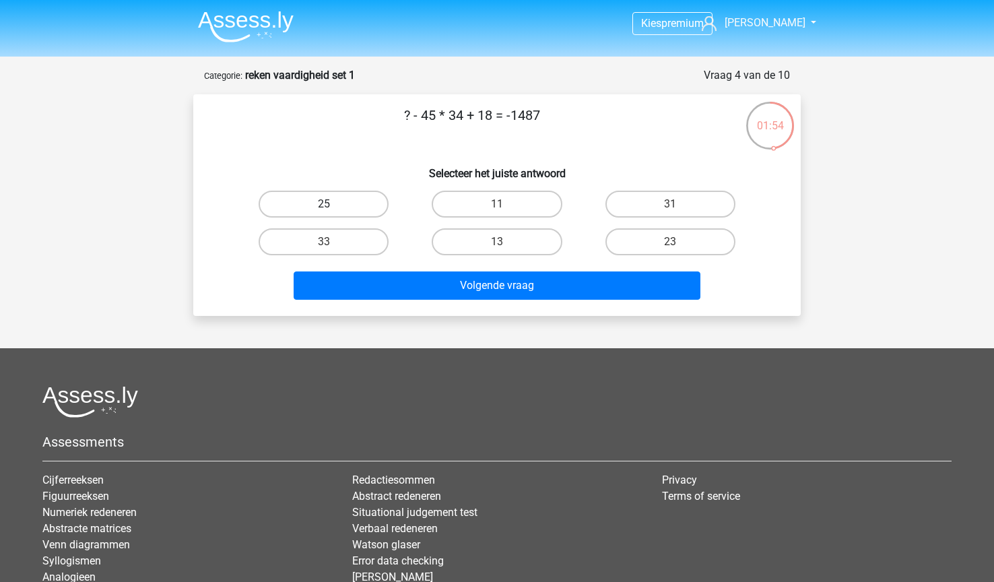
click at [354, 207] on label "25" at bounding box center [324, 204] width 130 height 27
click at [333, 207] on input "25" at bounding box center [328, 208] width 9 height 9
radio input "true"
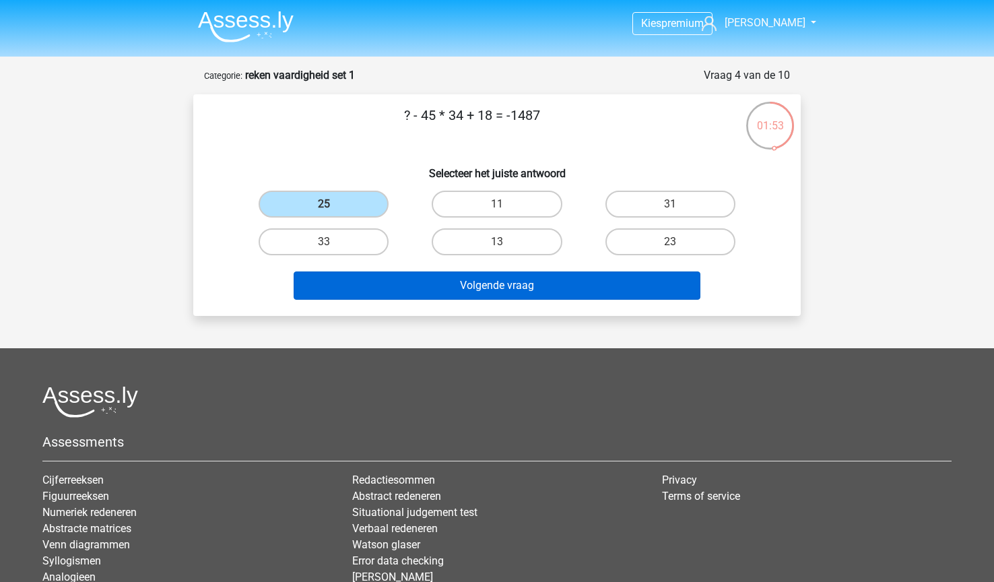
click at [457, 276] on button "Volgende vraag" at bounding box center [498, 285] width 408 height 28
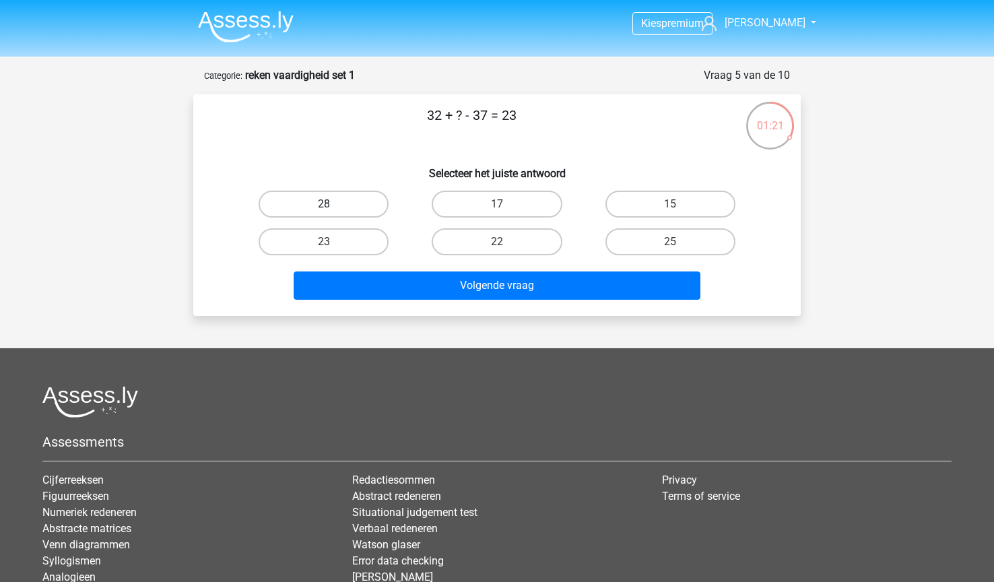
click at [352, 209] on label "28" at bounding box center [324, 204] width 130 height 27
click at [333, 209] on input "28" at bounding box center [328, 208] width 9 height 9
radio input "true"
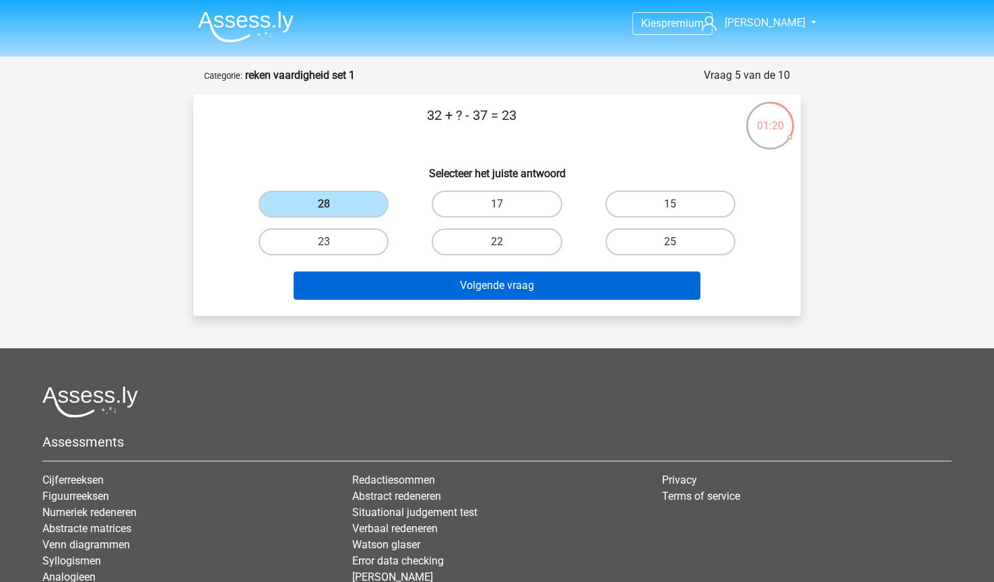
click at [484, 290] on button "Volgende vraag" at bounding box center [498, 285] width 408 height 28
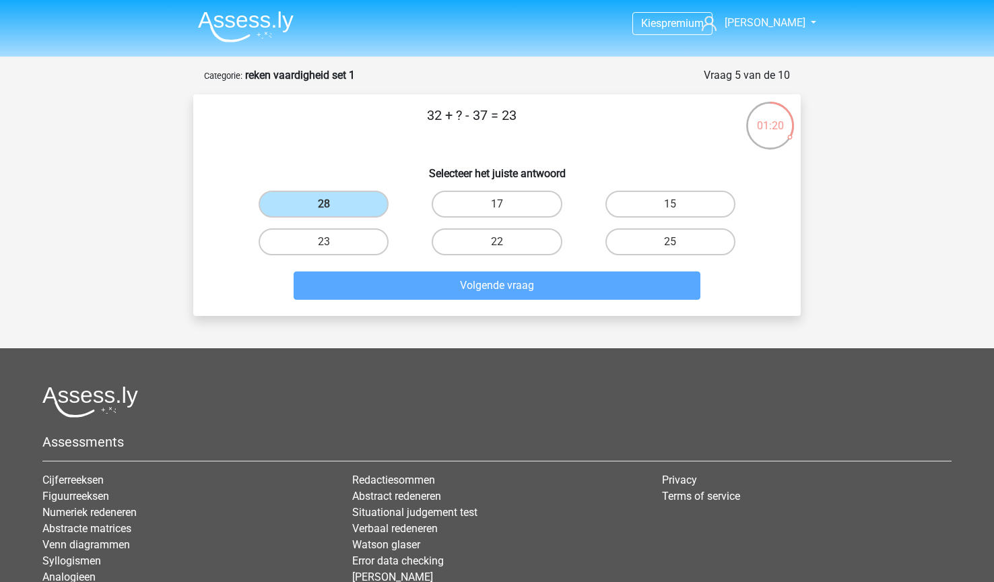
scroll to position [67, 0]
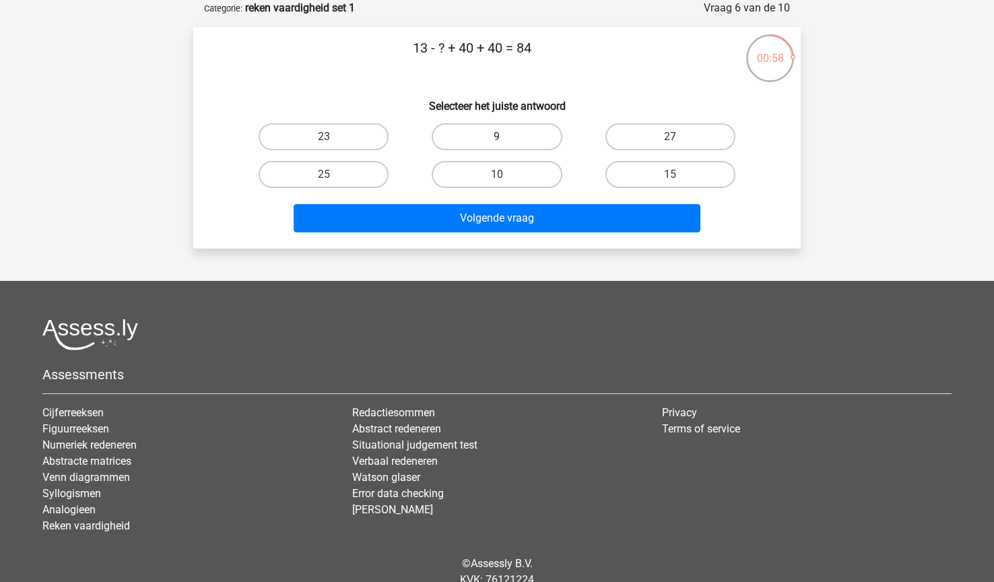
click at [498, 150] on label "9" at bounding box center [497, 136] width 130 height 27
click at [498, 146] on input "9" at bounding box center [501, 141] width 9 height 9
radio input "true"
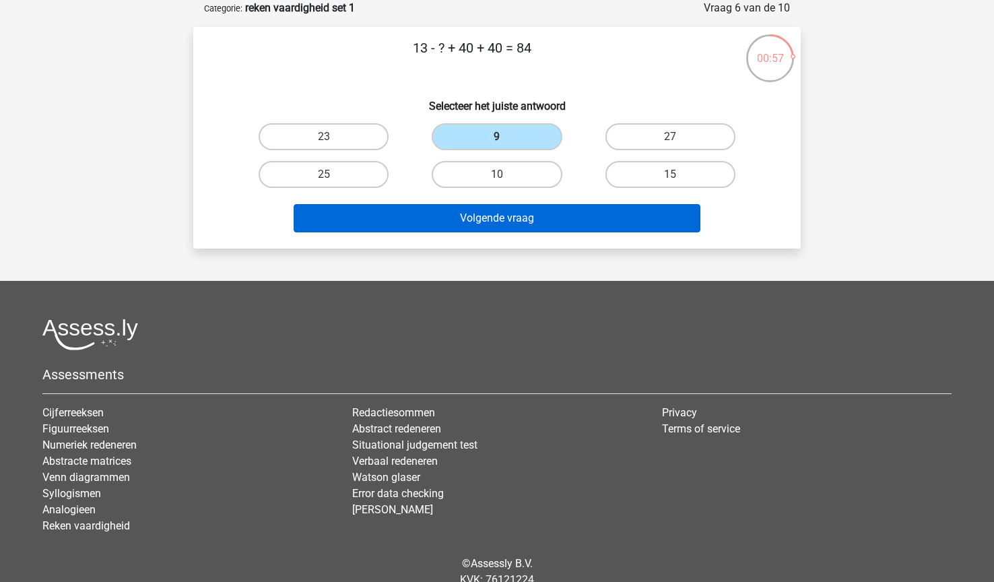
click at [470, 216] on button "Volgende vraag" at bounding box center [498, 218] width 408 height 28
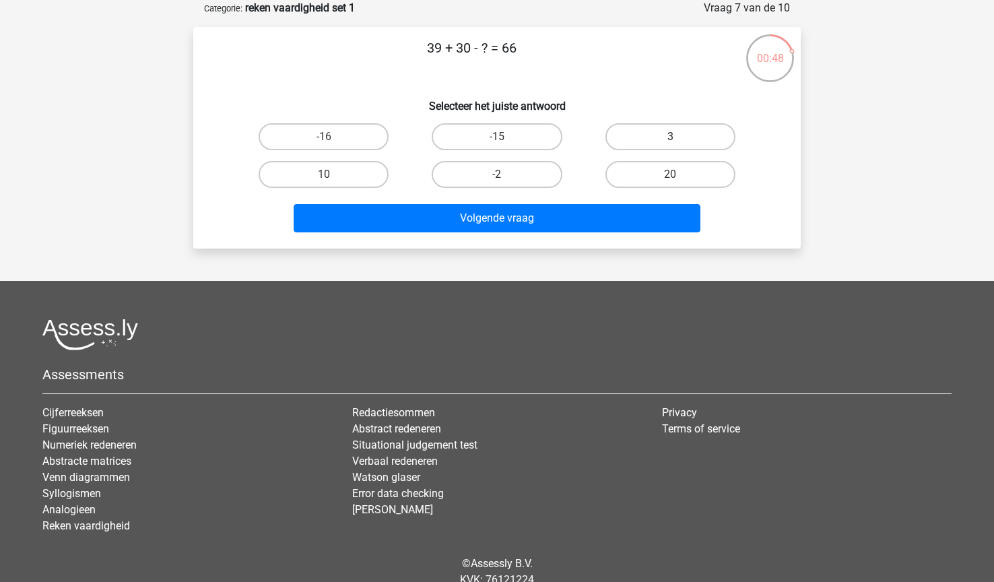
click at [664, 134] on label "3" at bounding box center [671, 136] width 130 height 27
click at [670, 137] on input "3" at bounding box center [674, 141] width 9 height 9
radio input "true"
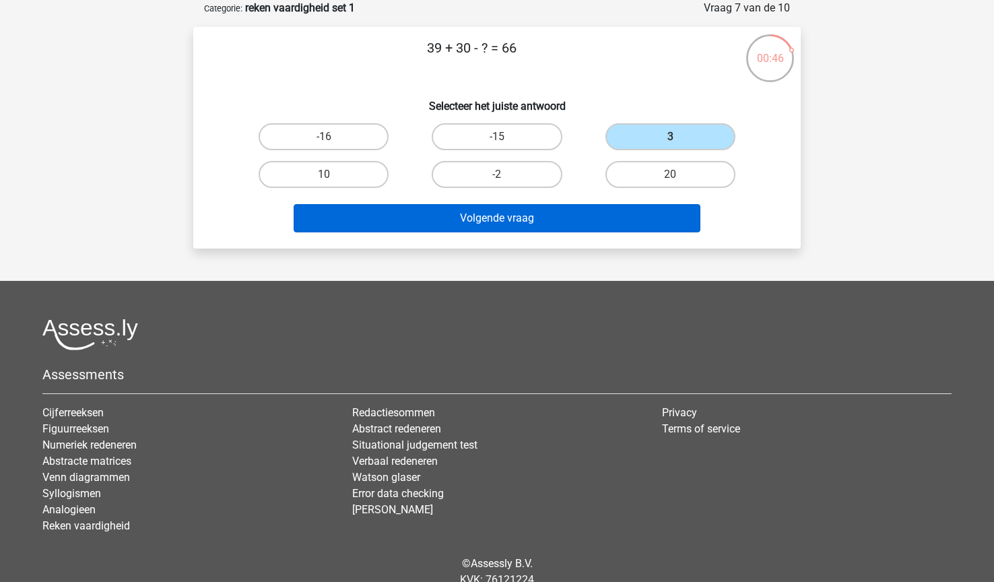
click at [457, 219] on button "Volgende vraag" at bounding box center [498, 218] width 408 height 28
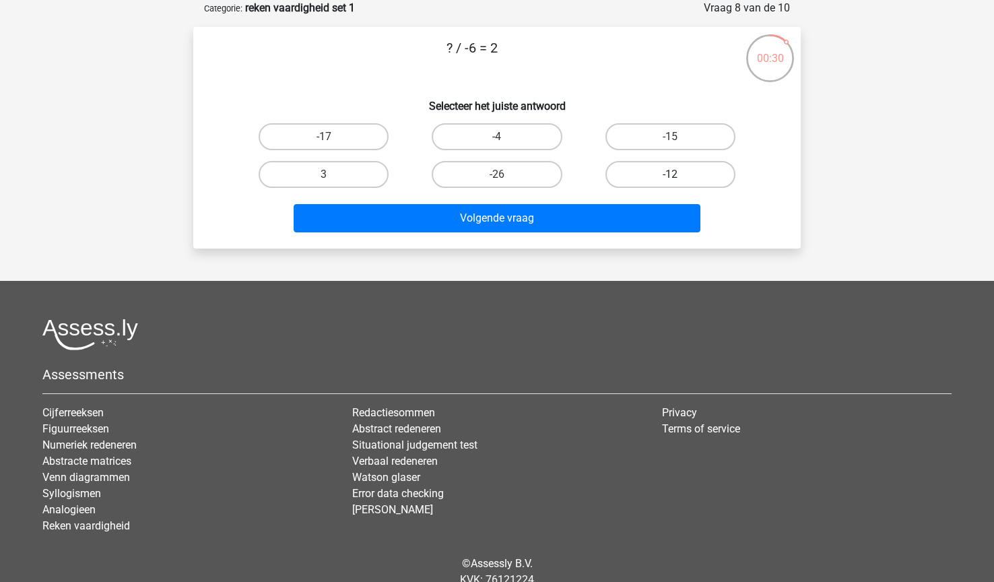
click at [649, 176] on label "-12" at bounding box center [671, 174] width 130 height 27
click at [670, 176] on input "-12" at bounding box center [674, 178] width 9 height 9
radio input "true"
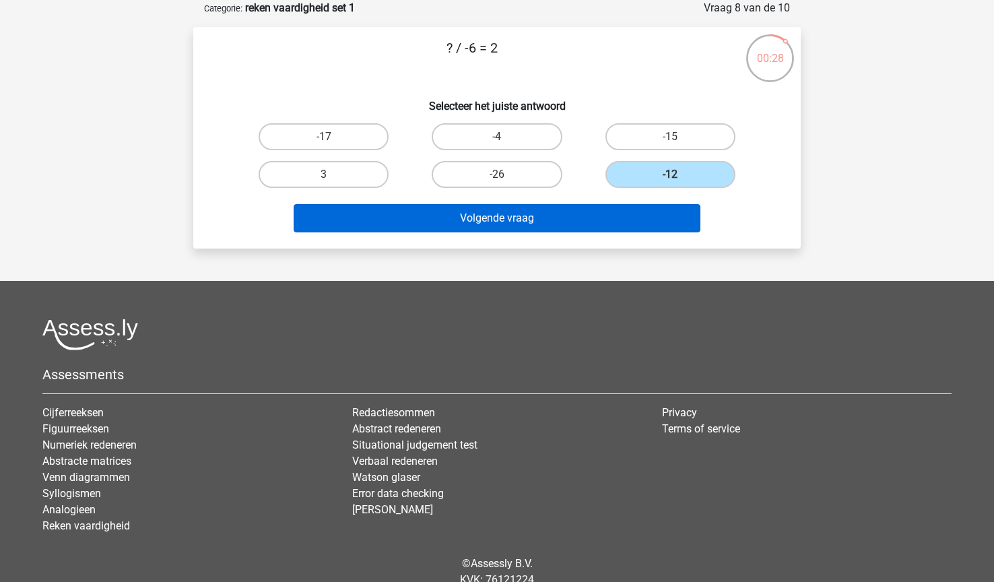
click at [536, 219] on button "Volgende vraag" at bounding box center [498, 218] width 408 height 28
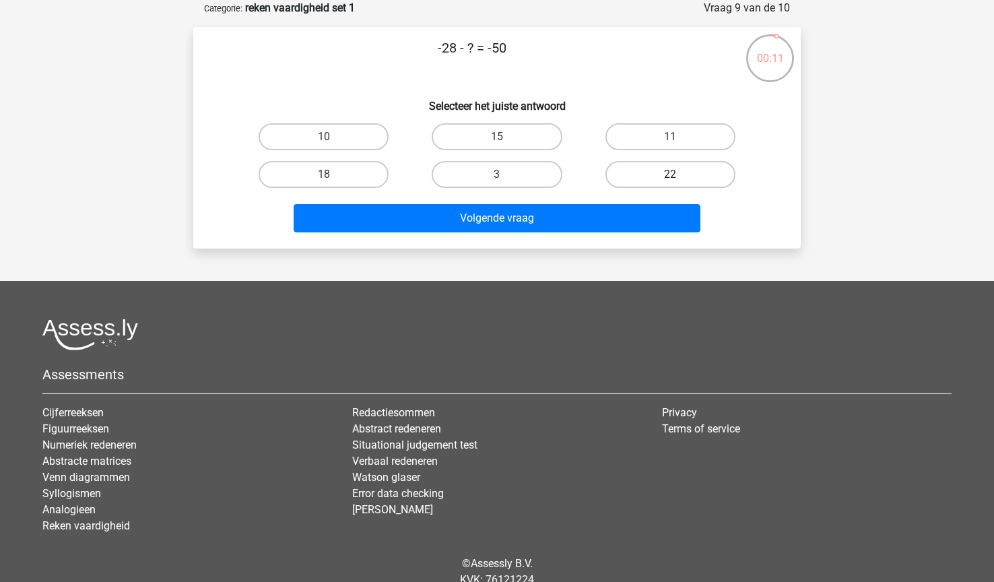
click at [633, 180] on label "22" at bounding box center [671, 174] width 130 height 27
click at [670, 180] on input "22" at bounding box center [674, 178] width 9 height 9
radio input "true"
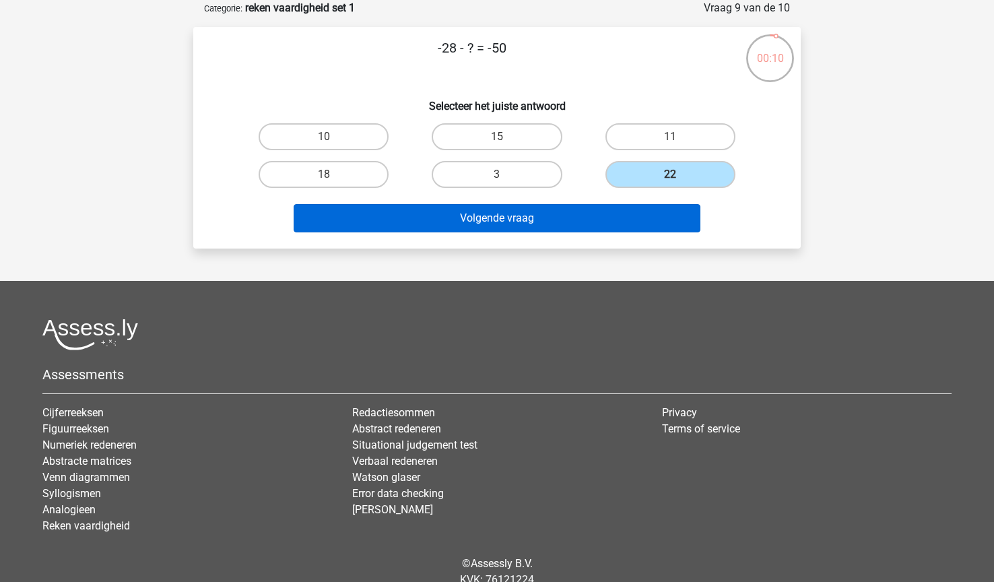
click at [507, 220] on button "Volgende vraag" at bounding box center [498, 218] width 408 height 28
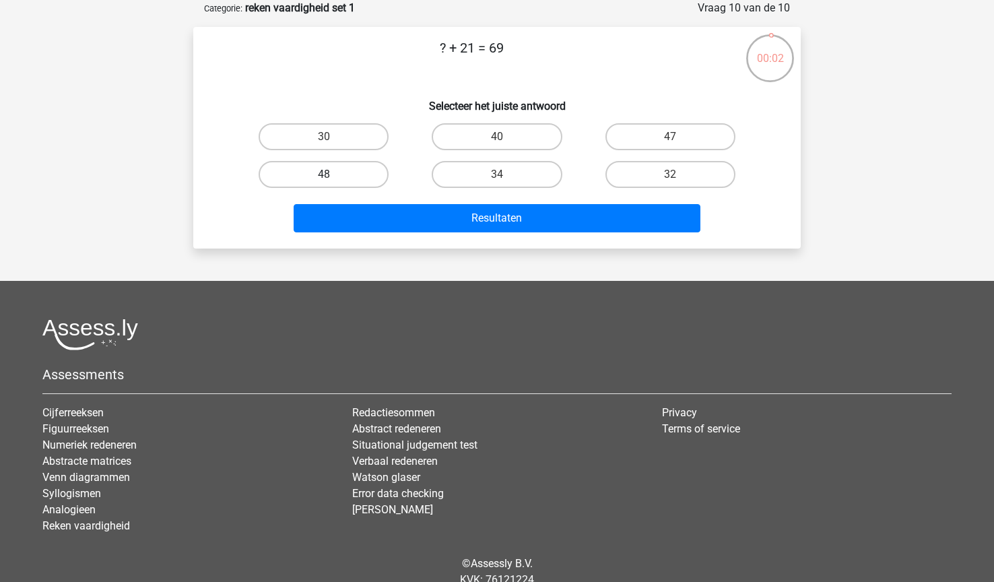
click at [331, 173] on label "48" at bounding box center [324, 174] width 130 height 27
click at [331, 174] on input "48" at bounding box center [328, 178] width 9 height 9
radio input "true"
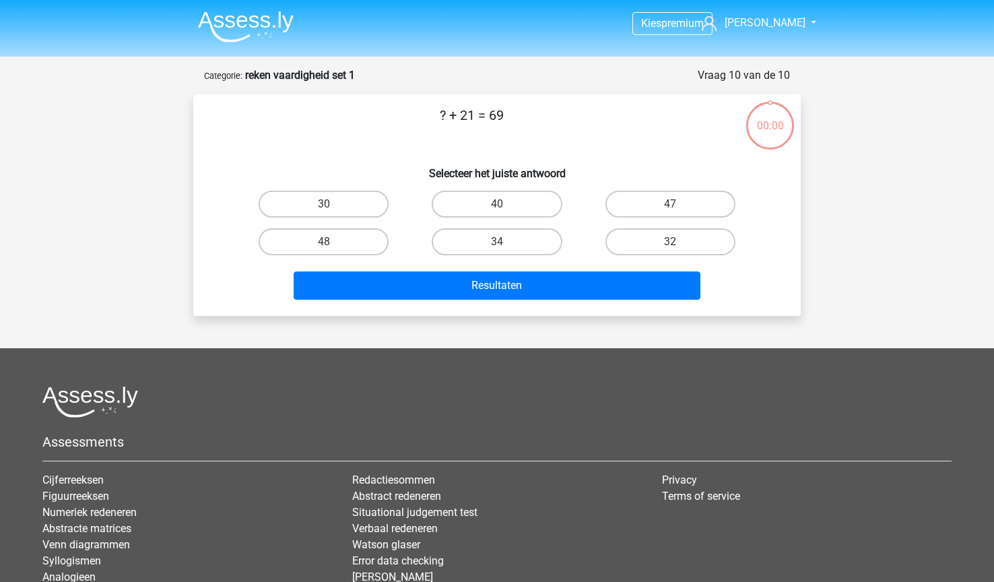
scroll to position [67, 0]
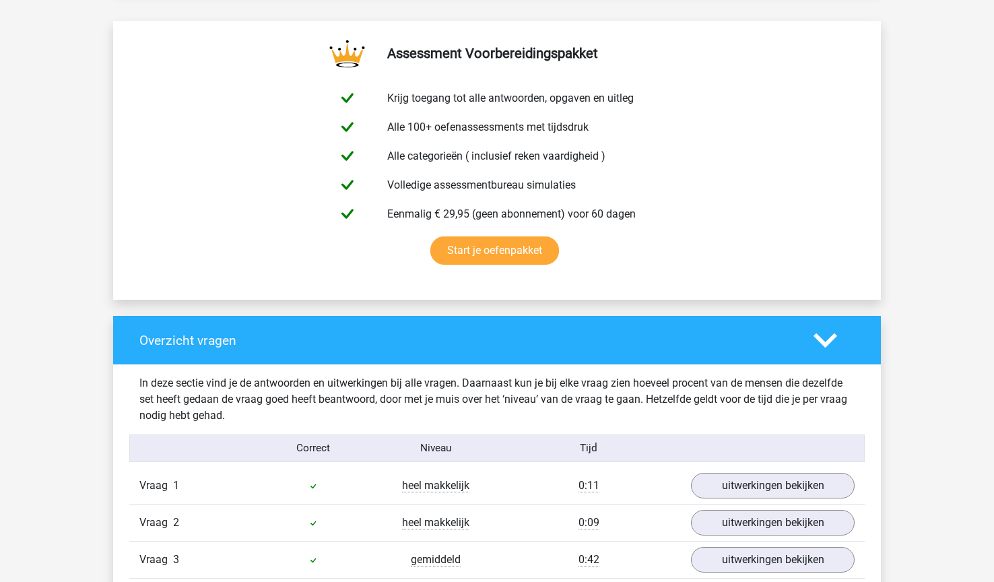
scroll to position [715, 0]
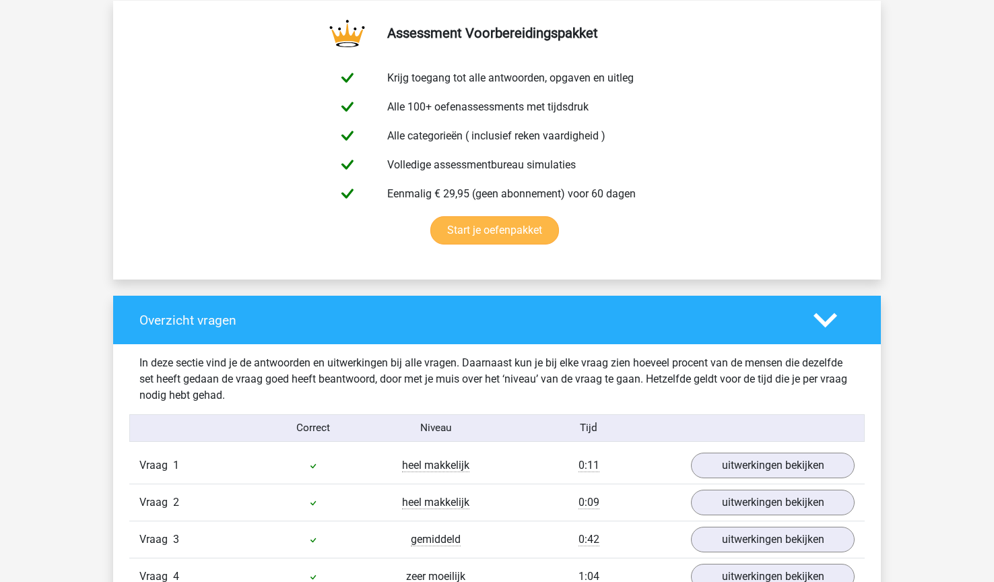
click at [468, 243] on link "Start je oefenpakket" at bounding box center [494, 230] width 129 height 28
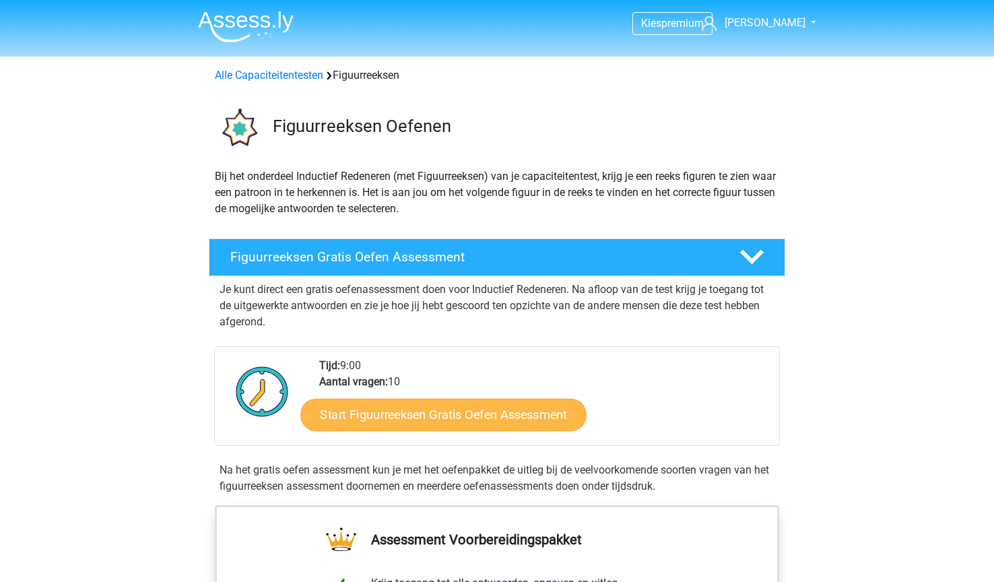
click at [472, 417] on link "Start Figuurreeksen Gratis Oefen Assessment" at bounding box center [444, 414] width 286 height 32
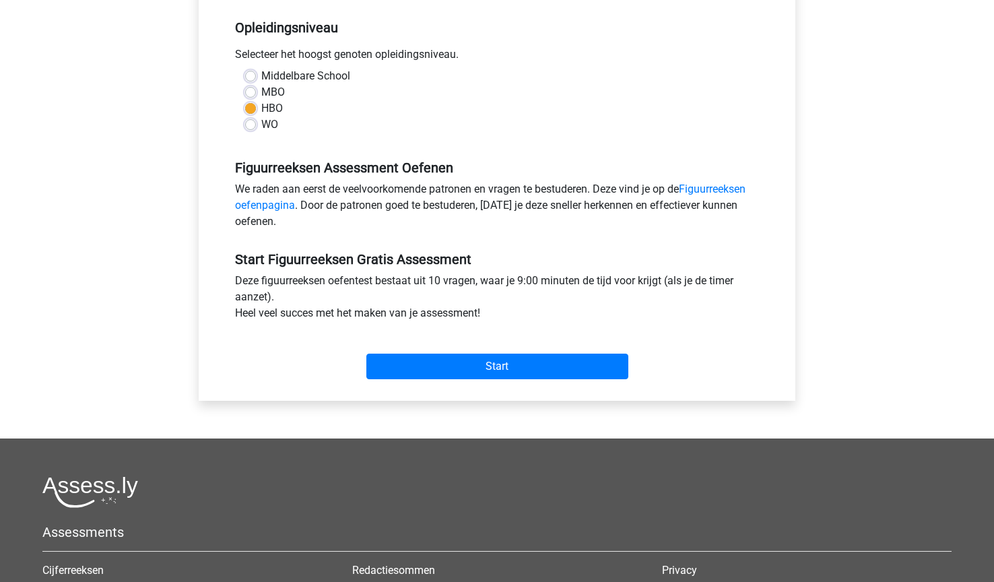
scroll to position [372, 0]
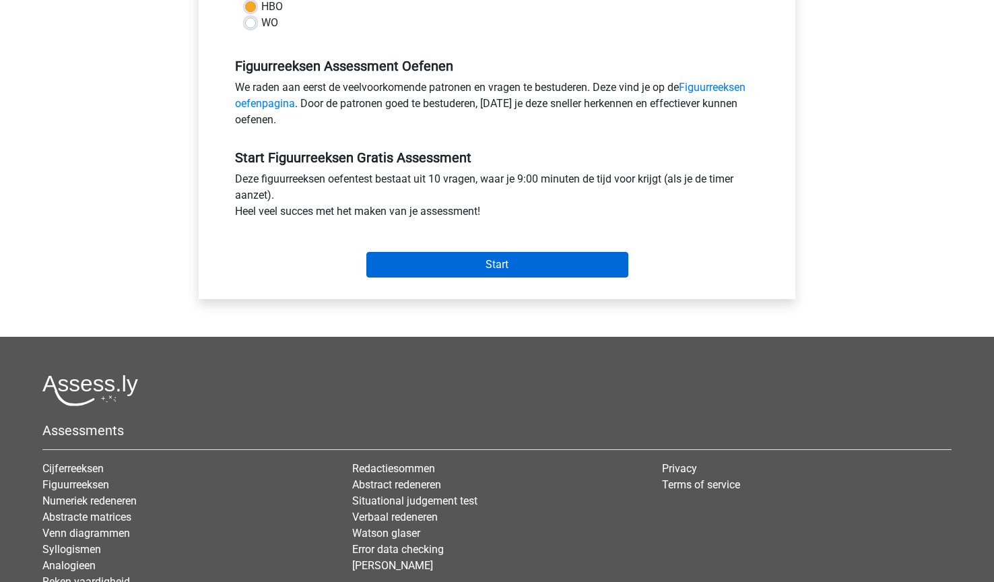
click at [481, 267] on input "Start" at bounding box center [497, 265] width 262 height 26
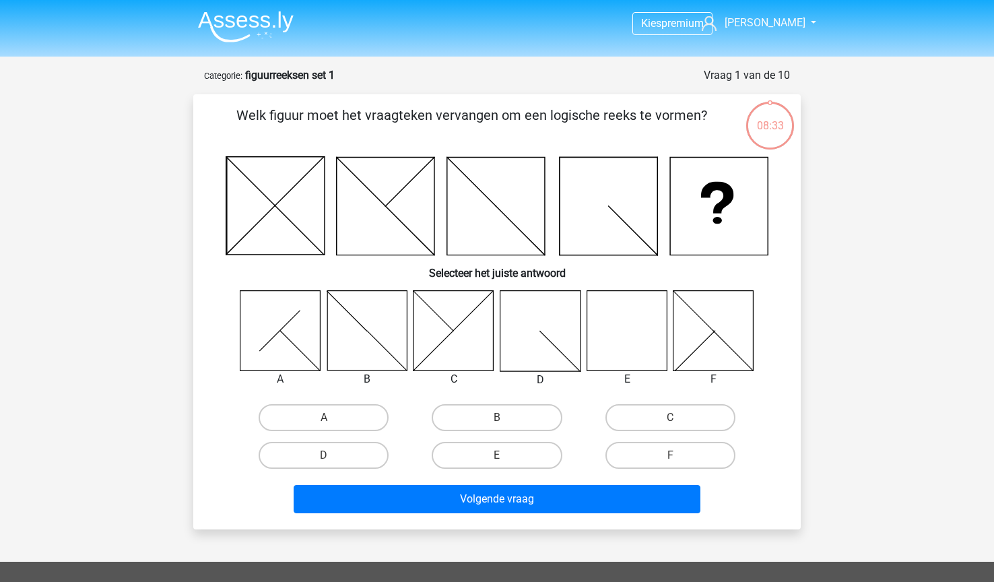
click at [261, 328] on icon at bounding box center [280, 330] width 80 height 80
click at [491, 451] on label "E" at bounding box center [497, 455] width 130 height 27
click at [497, 455] on input "E" at bounding box center [501, 459] width 9 height 9
radio input "true"
click at [630, 342] on icon at bounding box center [627, 330] width 80 height 80
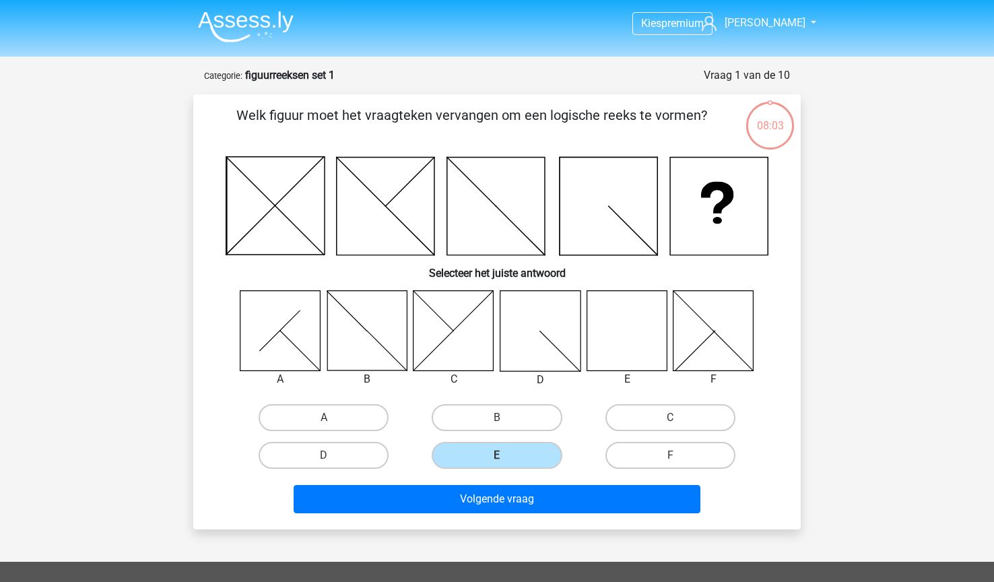
click at [634, 348] on icon at bounding box center [627, 330] width 80 height 80
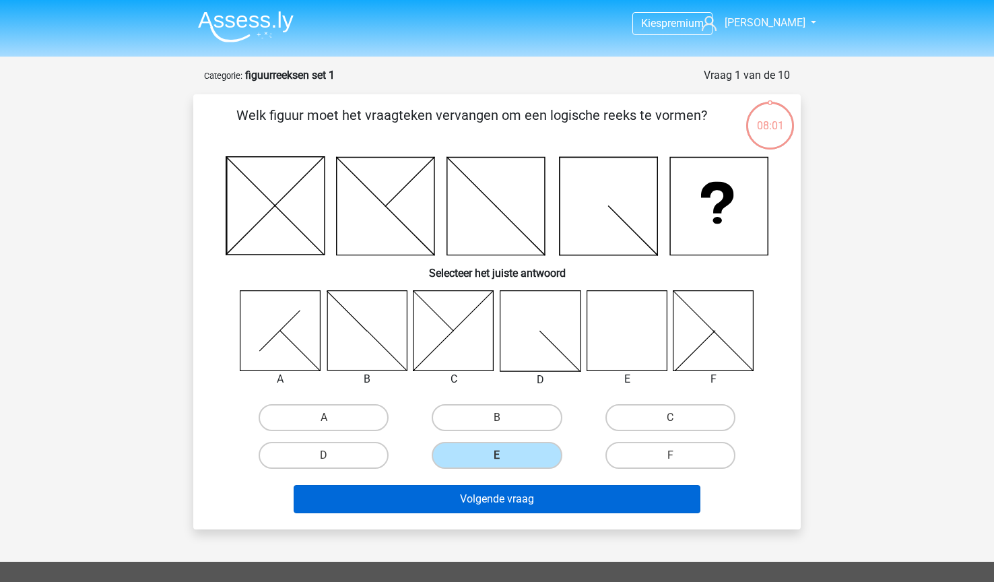
click at [639, 501] on button "Volgende vraag" at bounding box center [498, 499] width 408 height 28
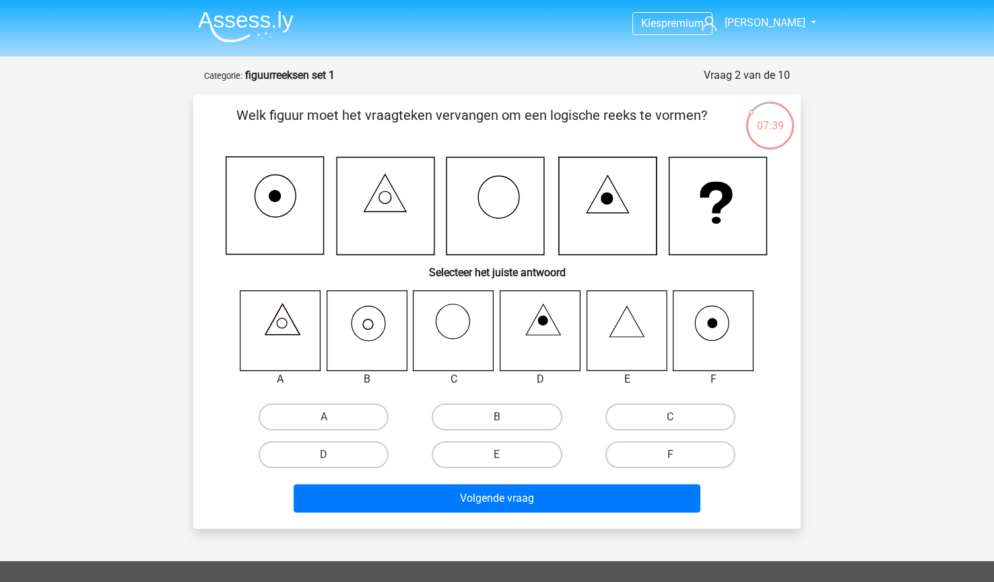
click at [354, 330] on icon at bounding box center [367, 330] width 80 height 80
click at [383, 333] on icon at bounding box center [367, 330] width 80 height 80
click at [502, 418] on input "B" at bounding box center [501, 421] width 9 height 9
radio input "true"
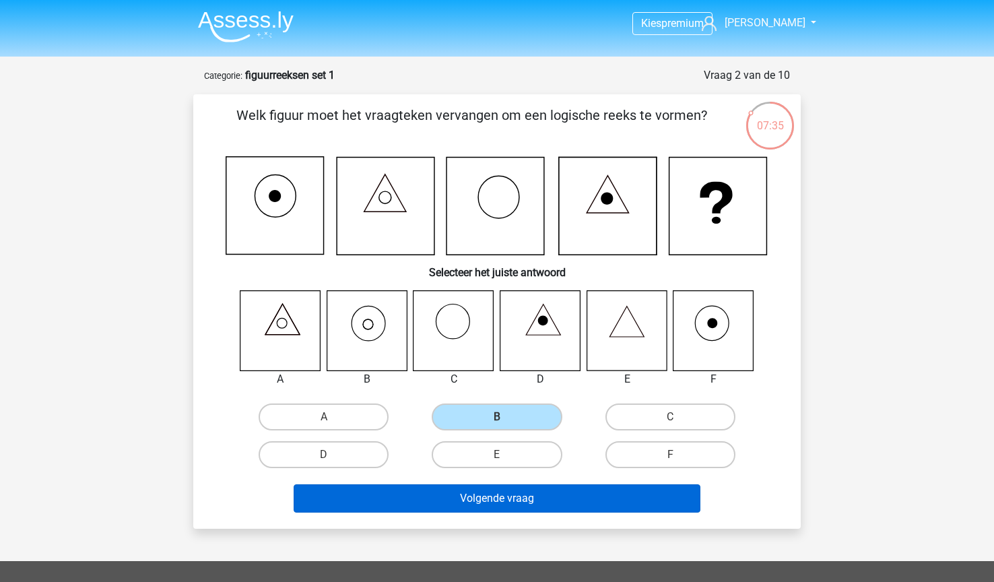
click at [523, 507] on button "Volgende vraag" at bounding box center [498, 498] width 408 height 28
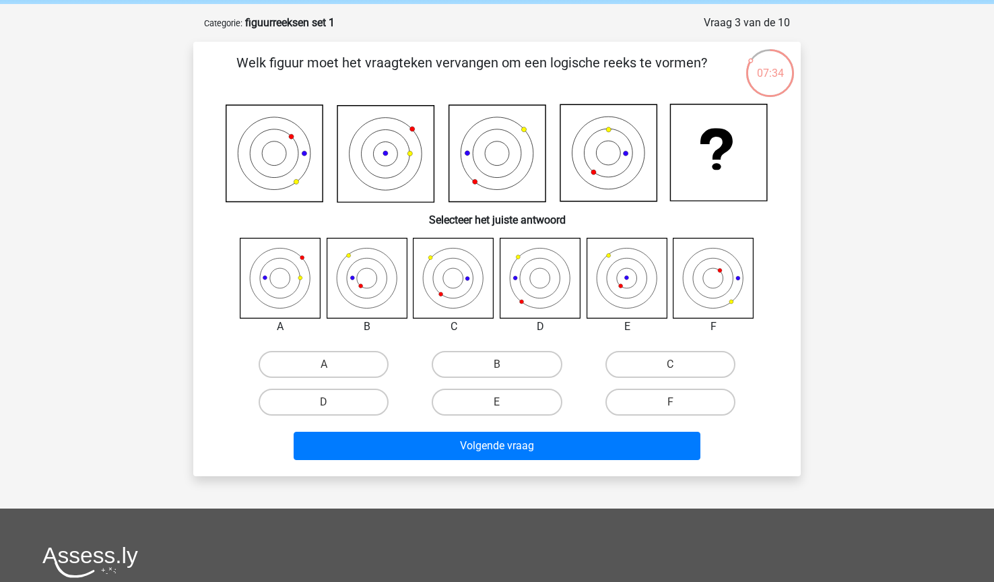
scroll to position [48, 0]
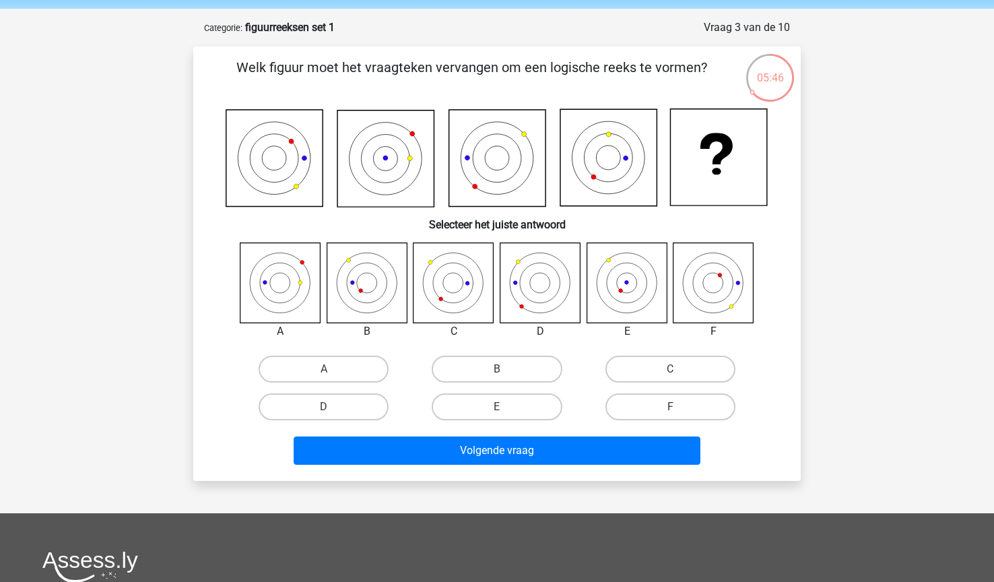
click at [457, 279] on icon at bounding box center [454, 283] width 80 height 80
click at [657, 369] on label "C" at bounding box center [671, 369] width 130 height 27
click at [670, 369] on input "C" at bounding box center [674, 373] width 9 height 9
radio input "true"
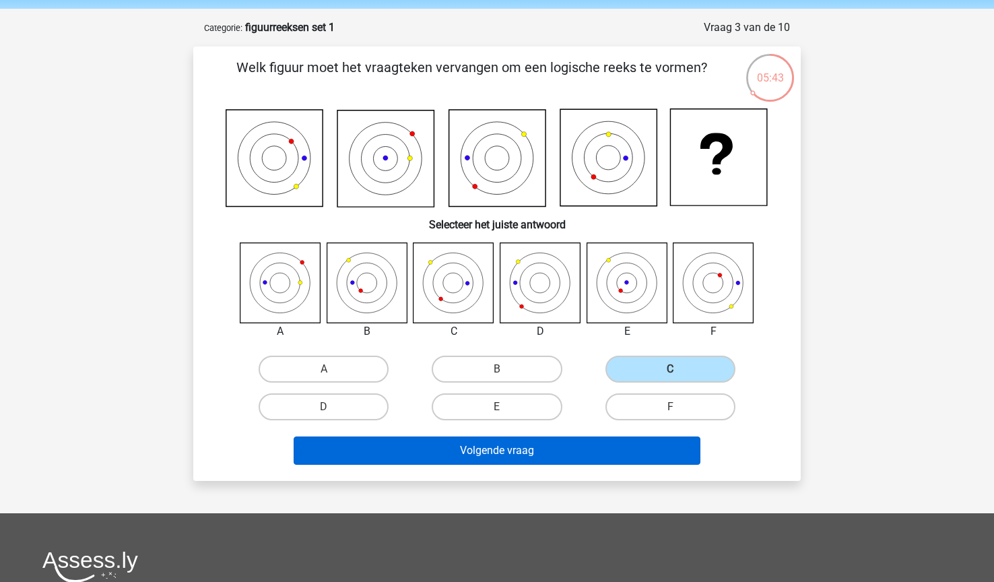
click at [571, 456] on button "Volgende vraag" at bounding box center [498, 451] width 408 height 28
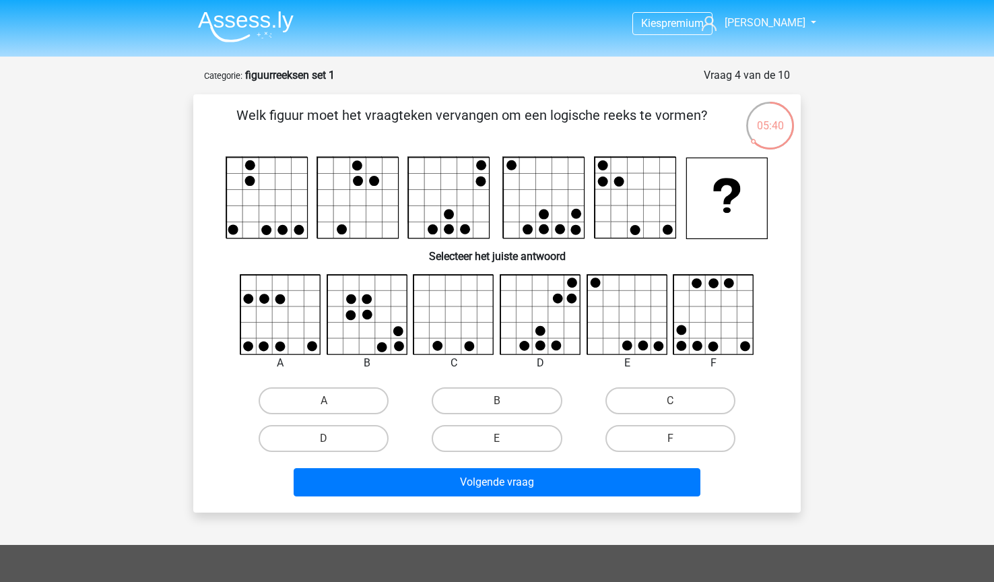
scroll to position [0, 0]
click at [450, 326] on icon at bounding box center [454, 315] width 80 height 80
click at [632, 397] on label "C" at bounding box center [671, 400] width 130 height 27
click at [670, 401] on input "C" at bounding box center [674, 405] width 9 height 9
radio input "true"
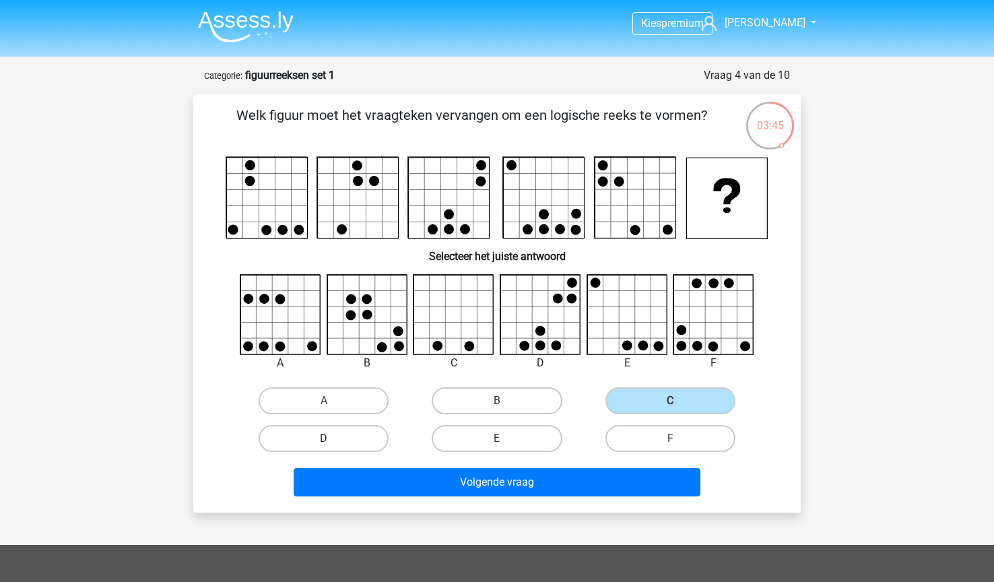
click at [366, 449] on label "D" at bounding box center [324, 438] width 130 height 27
click at [333, 447] on input "D" at bounding box center [328, 443] width 9 height 9
radio input "true"
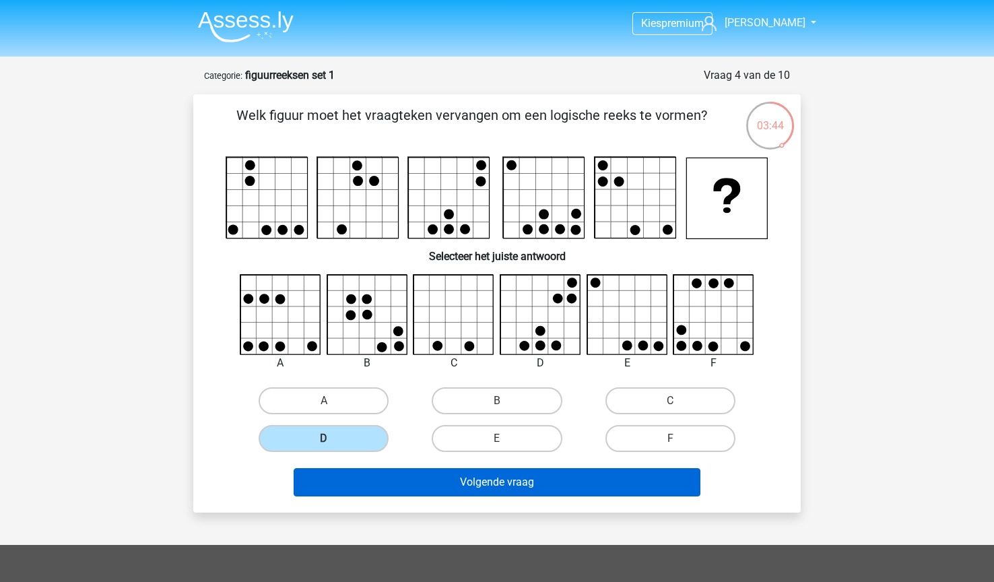
click at [478, 482] on button "Volgende vraag" at bounding box center [498, 482] width 408 height 28
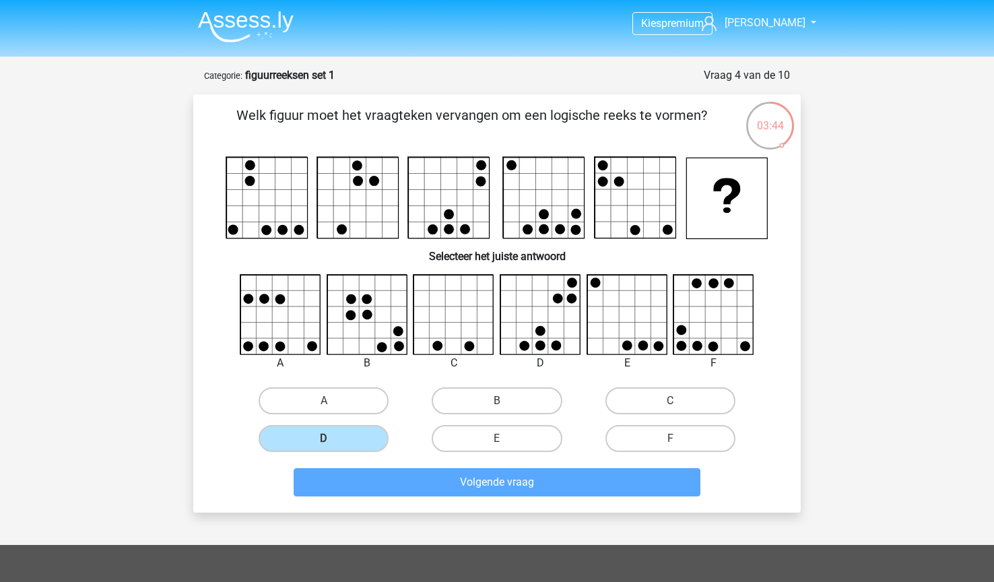
scroll to position [67, 0]
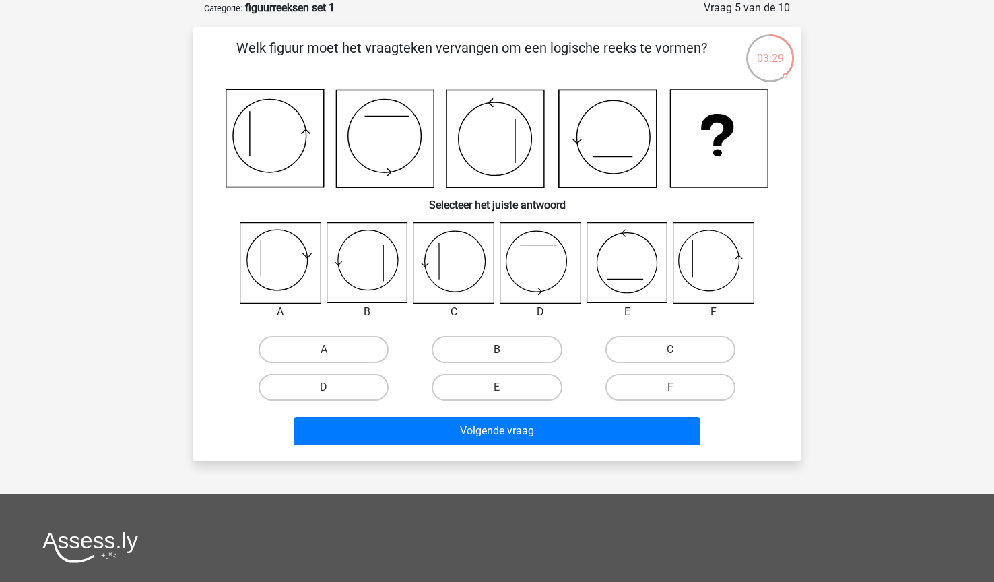
click at [497, 339] on label "B" at bounding box center [497, 349] width 130 height 27
click at [497, 350] on input "B" at bounding box center [501, 354] width 9 height 9
radio input "true"
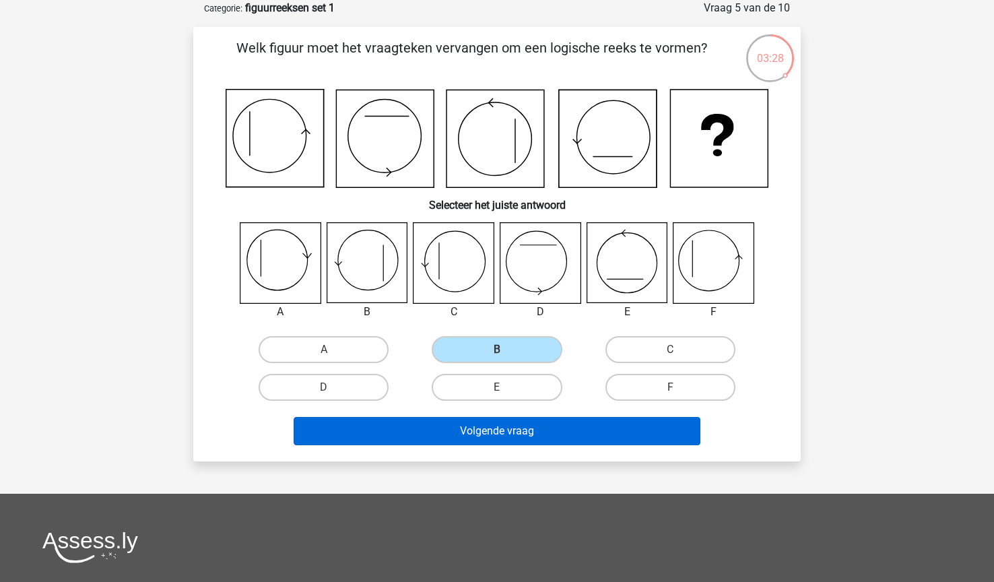
click at [528, 428] on button "Volgende vraag" at bounding box center [498, 431] width 408 height 28
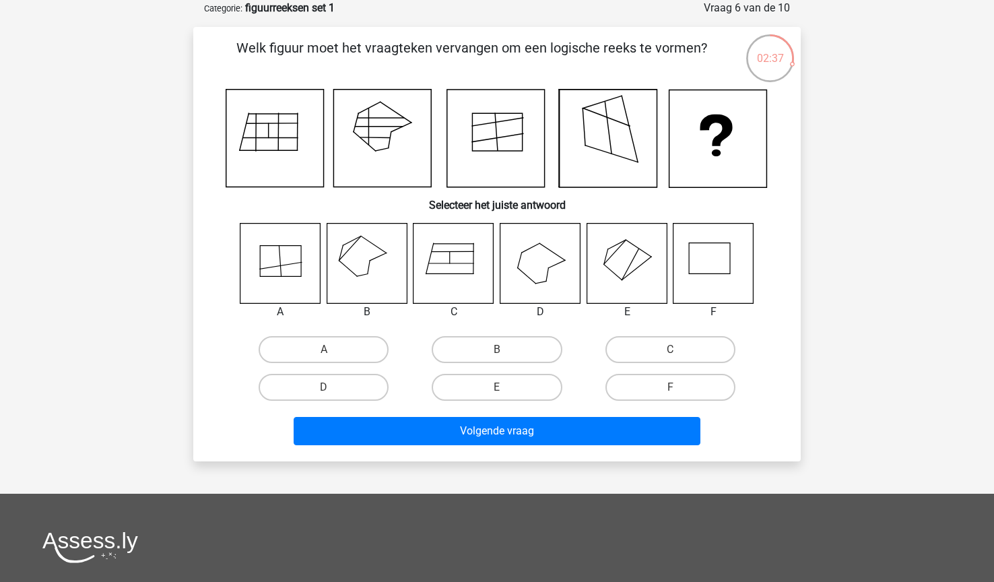
click at [681, 262] on icon at bounding box center [714, 263] width 80 height 80
click at [307, 265] on icon at bounding box center [280, 263] width 80 height 80
click at [301, 263] on icon at bounding box center [280, 263] width 80 height 80
click at [632, 383] on label "F" at bounding box center [671, 387] width 130 height 27
click at [670, 387] on input "F" at bounding box center [674, 391] width 9 height 9
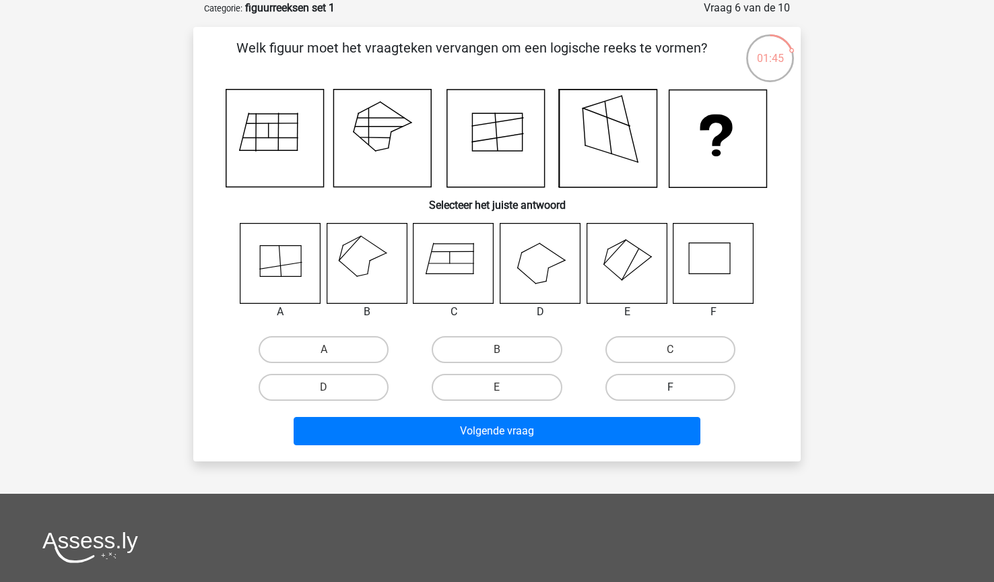
radio input "true"
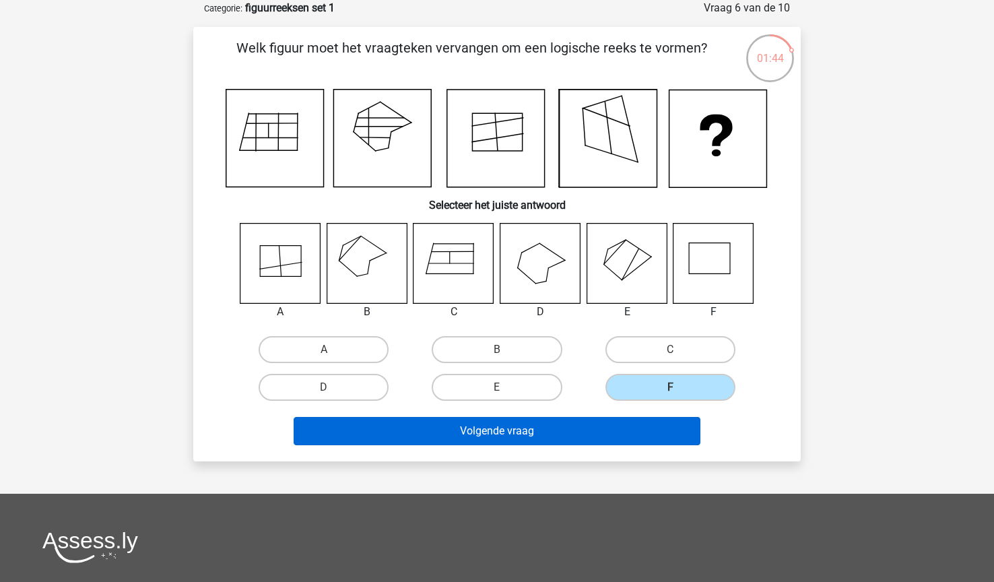
click at [585, 439] on button "Volgende vraag" at bounding box center [498, 431] width 408 height 28
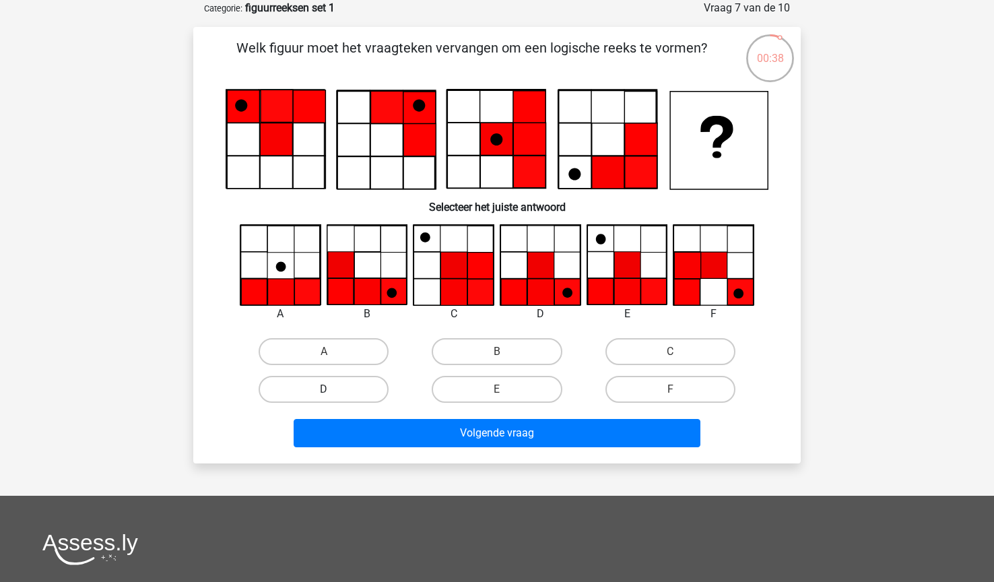
click at [358, 387] on label "D" at bounding box center [324, 389] width 130 height 27
click at [333, 389] on input "D" at bounding box center [328, 393] width 9 height 9
radio input "true"
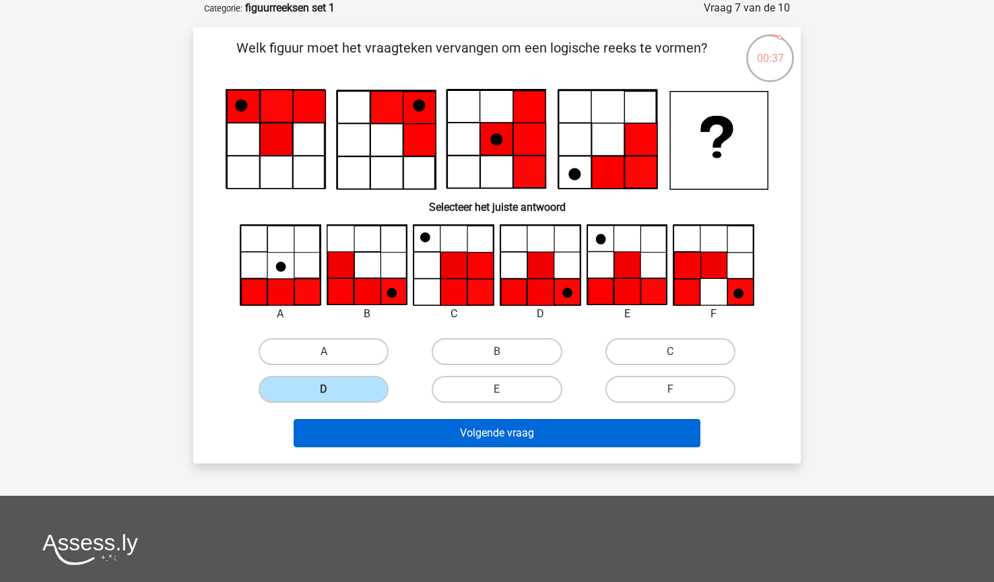
click at [523, 436] on button "Volgende vraag" at bounding box center [498, 433] width 408 height 28
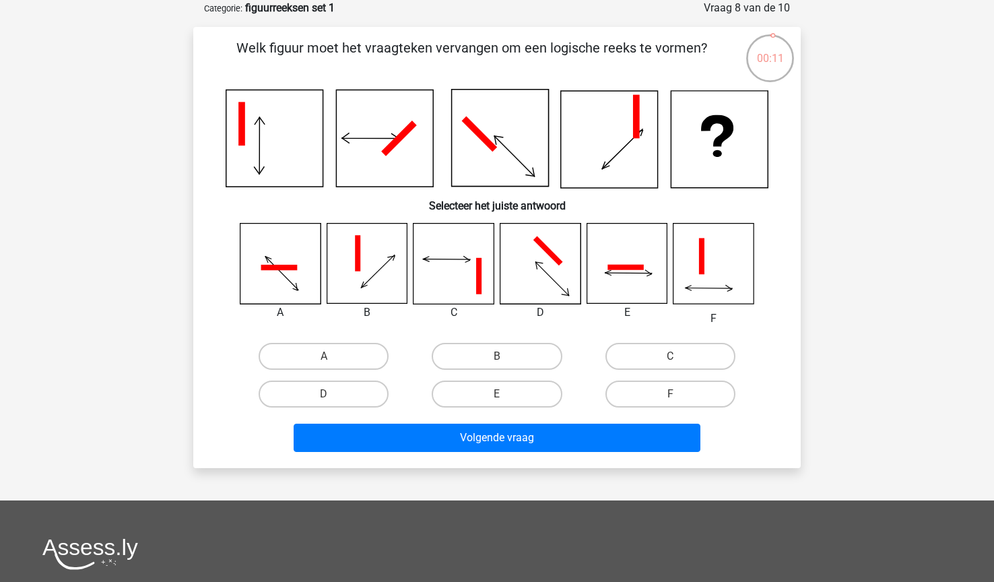
click at [501, 278] on icon at bounding box center [541, 264] width 80 height 80
click at [495, 398] on label "E" at bounding box center [497, 394] width 130 height 27
click at [497, 398] on input "E" at bounding box center [501, 398] width 9 height 9
radio input "true"
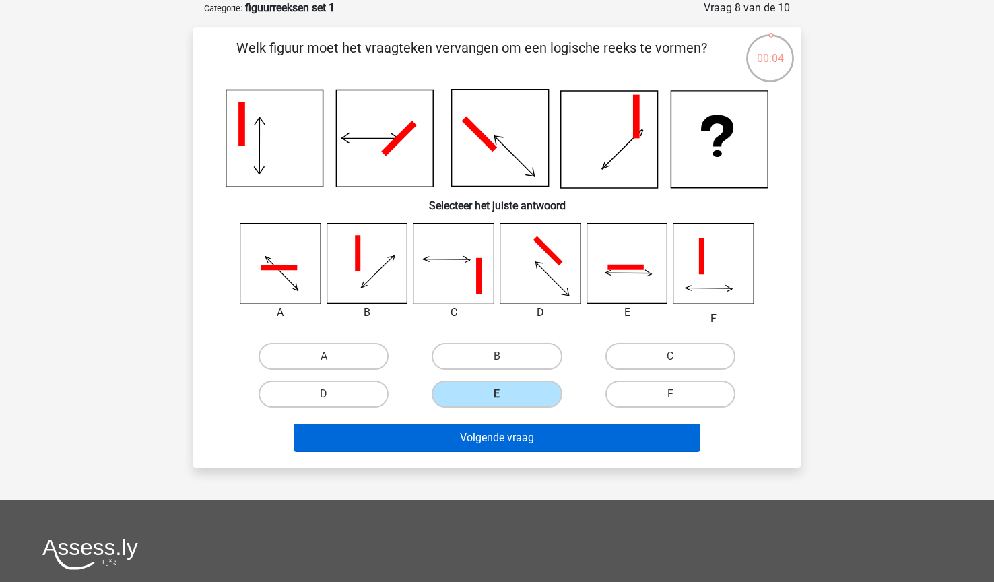
click at [495, 435] on button "Volgende vraag" at bounding box center [498, 438] width 408 height 28
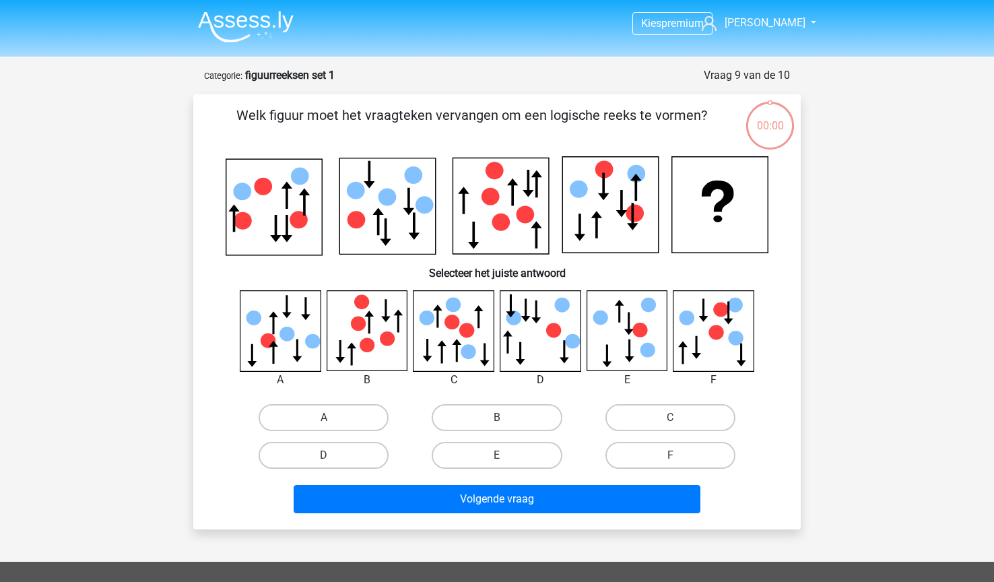
scroll to position [67, 0]
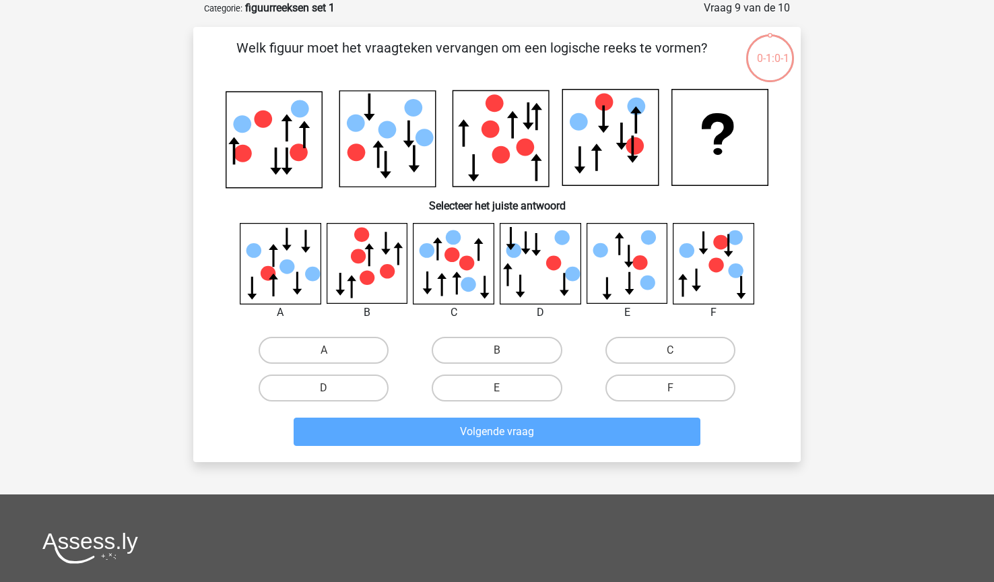
click at [553, 143] on icon at bounding box center [497, 139] width 543 height 100
click at [542, 342] on label "B" at bounding box center [497, 350] width 130 height 27
click at [506, 350] on input "B" at bounding box center [501, 354] width 9 height 9
radio input "true"
click div "B"
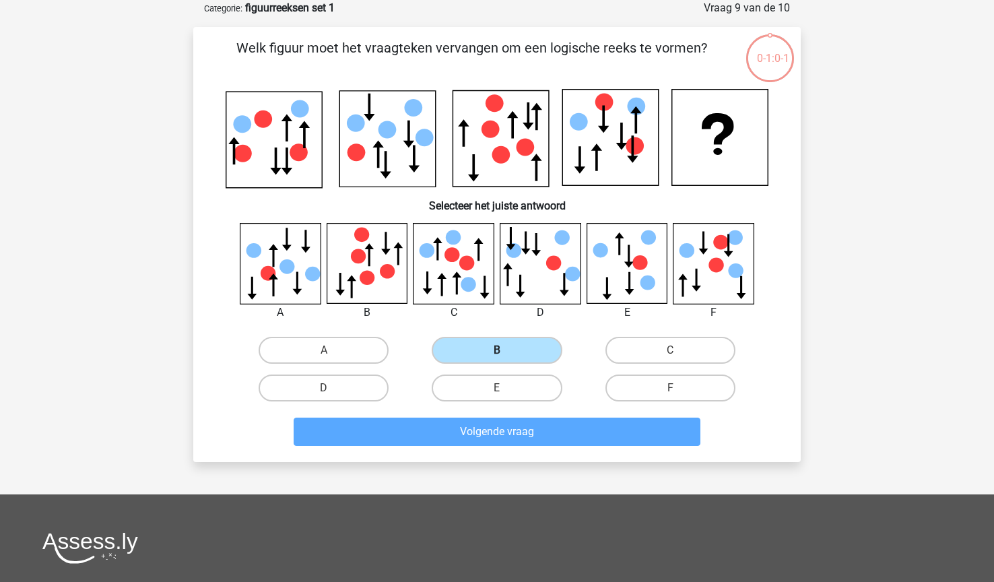
click label "B"
click input "B"
click label "B"
click input "B"
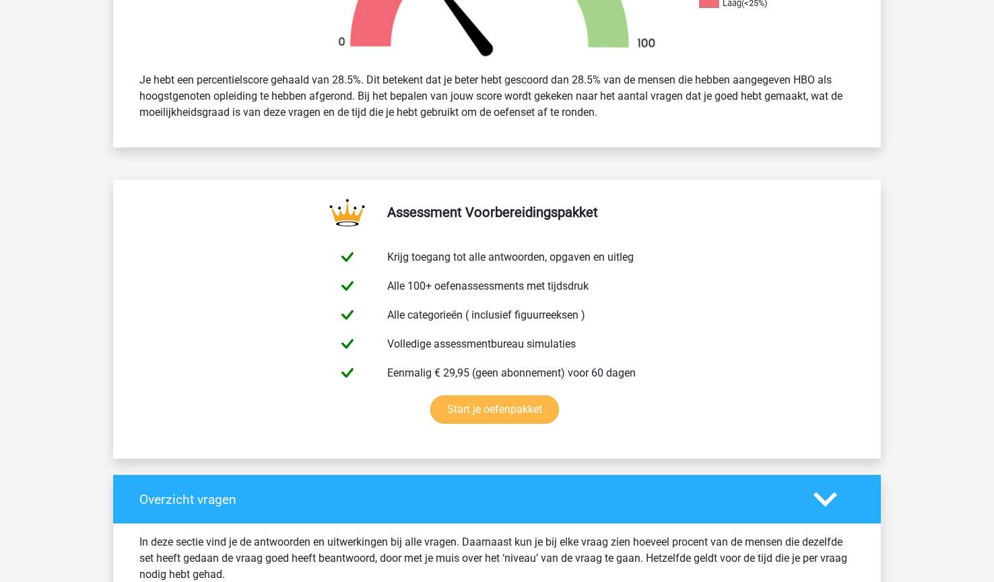
scroll to position [661, 0]
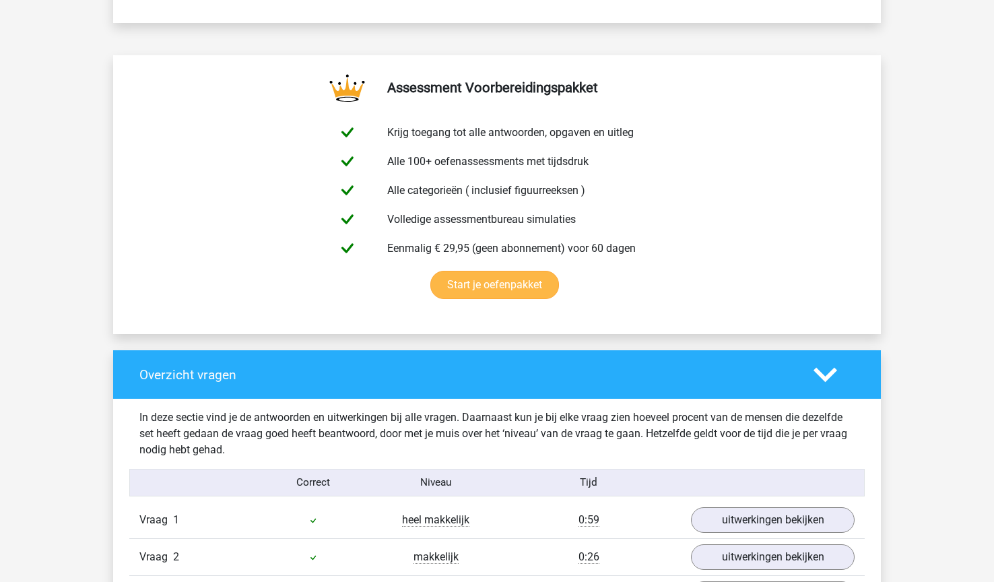
click at [504, 284] on link "Start je oefenpakket" at bounding box center [494, 285] width 129 height 28
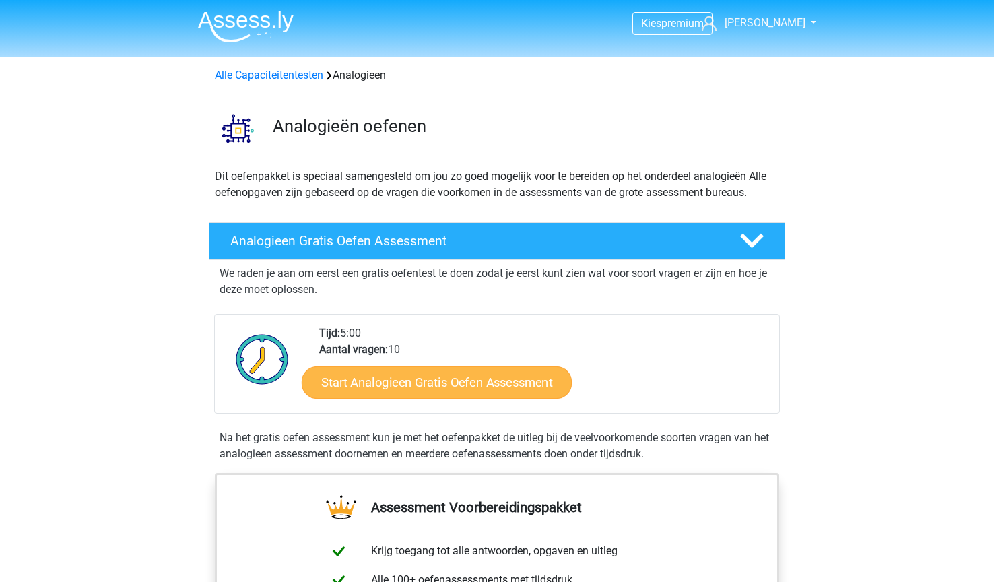
click at [488, 395] on link "Start Analogieen Gratis Oefen Assessment" at bounding box center [437, 382] width 270 height 32
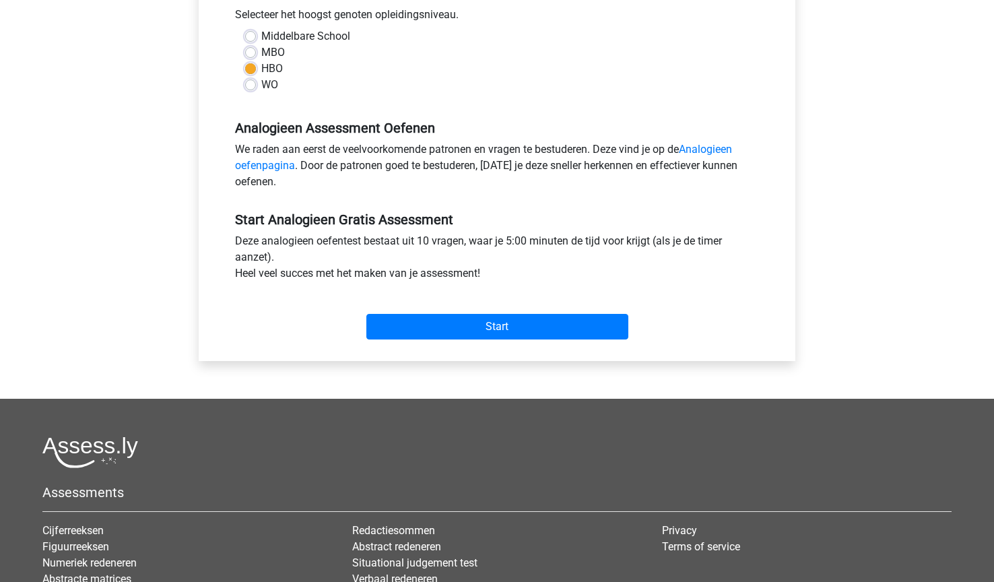
scroll to position [393, 0]
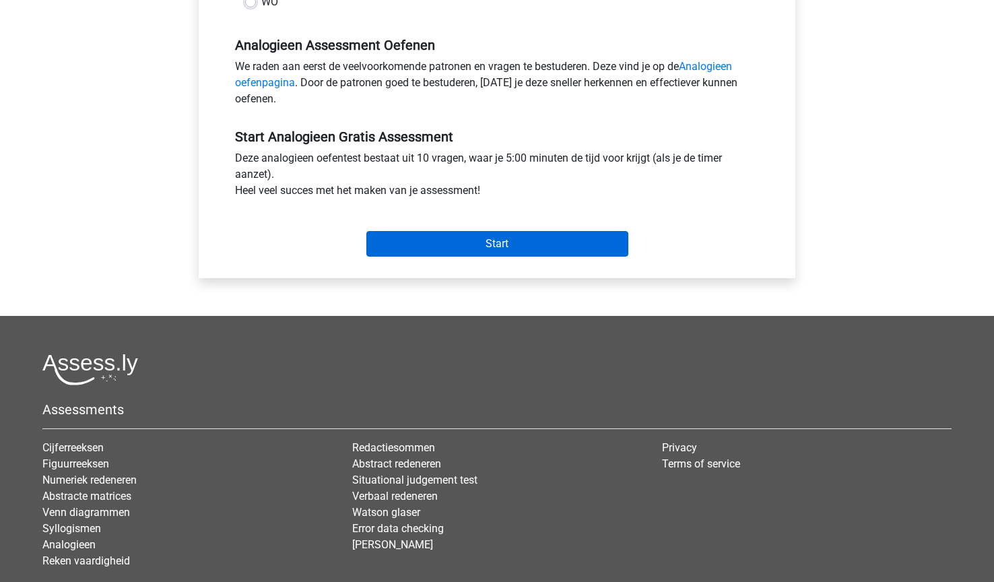
click at [500, 252] on input "Start" at bounding box center [497, 244] width 262 height 26
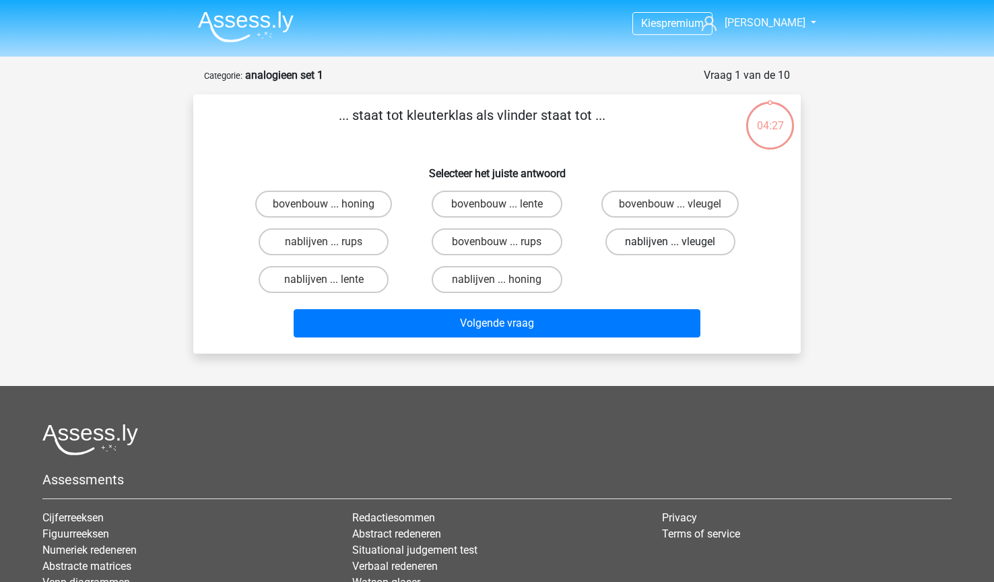
click at [632, 245] on label "nablijven ... vleugel" at bounding box center [671, 241] width 130 height 27
click at [670, 245] on input "nablijven ... vleugel" at bounding box center [674, 246] width 9 height 9
radio input "true"
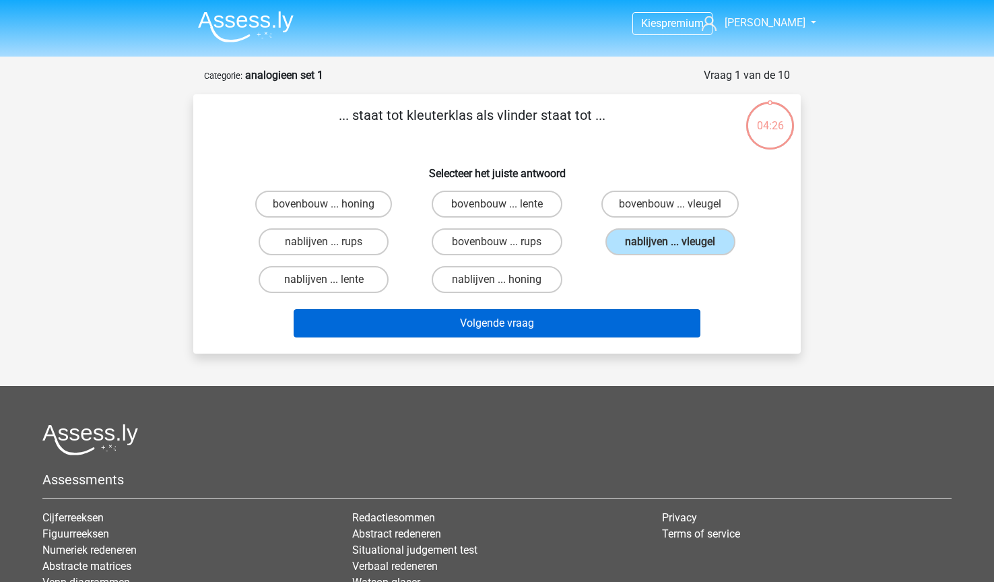
click at [496, 323] on button "Volgende vraag" at bounding box center [498, 323] width 408 height 28
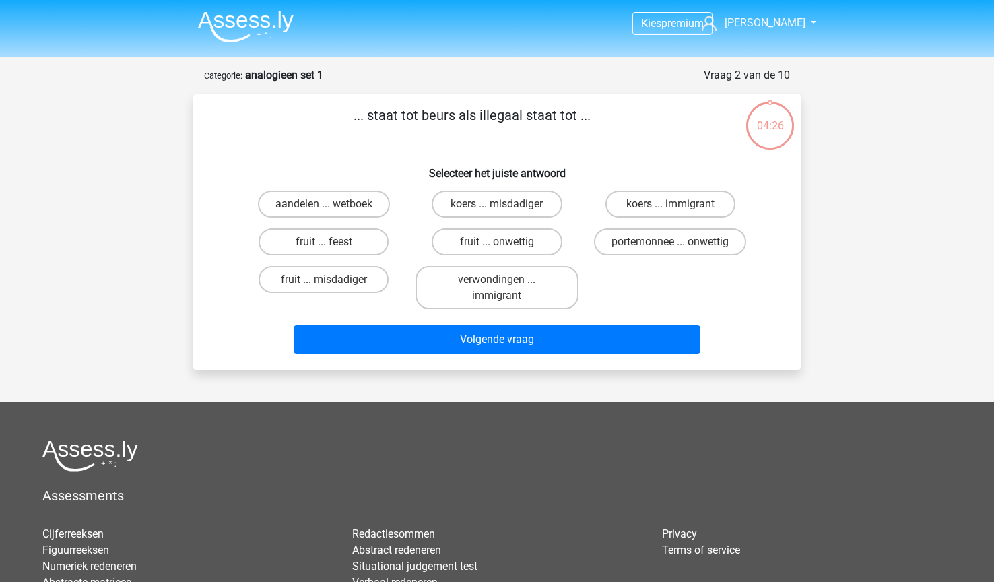
scroll to position [67, 0]
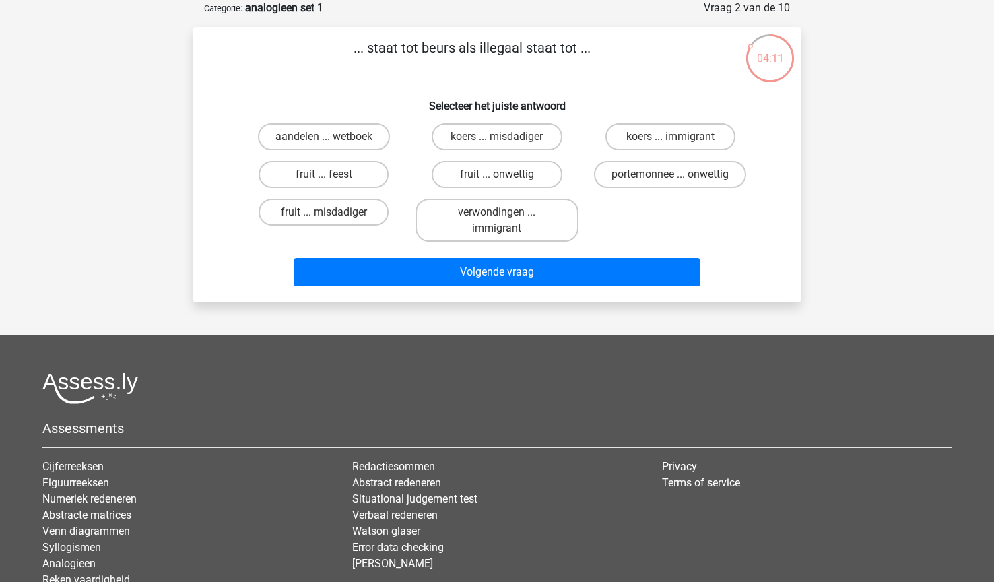
drag, startPoint x: 350, startPoint y: 47, endPoint x: 597, endPoint y: 53, distance: 246.6
click at [597, 53] on p "... staat tot beurs als illegaal staat tot ..." at bounding box center [472, 58] width 514 height 40
copy p "... staat tot beurs als illegaal staat tot ..."
click at [505, 210] on label "verwondingen ... immigrant" at bounding box center [497, 220] width 162 height 43
click at [505, 212] on input "verwondingen ... immigrant" at bounding box center [501, 216] width 9 height 9
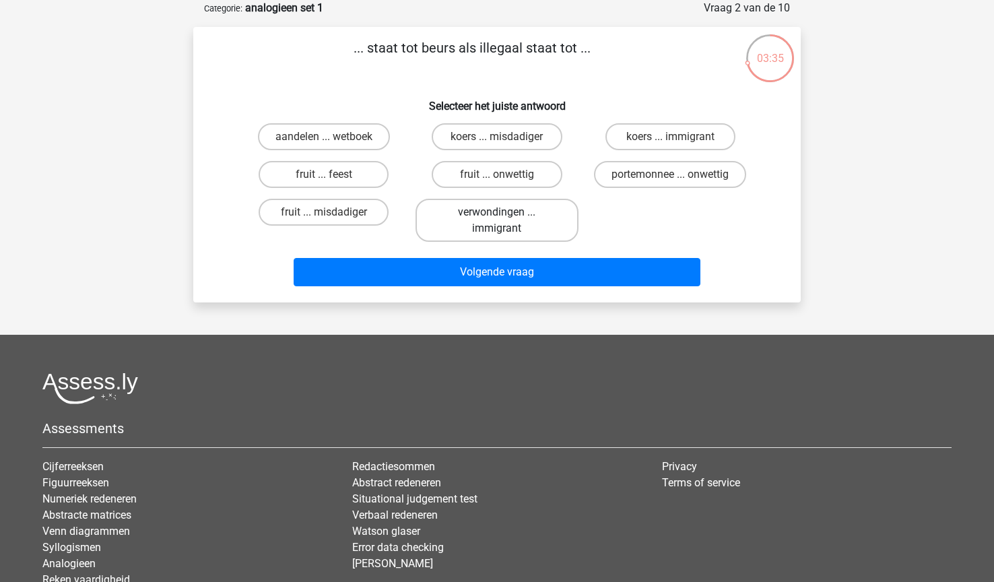
radio input "true"
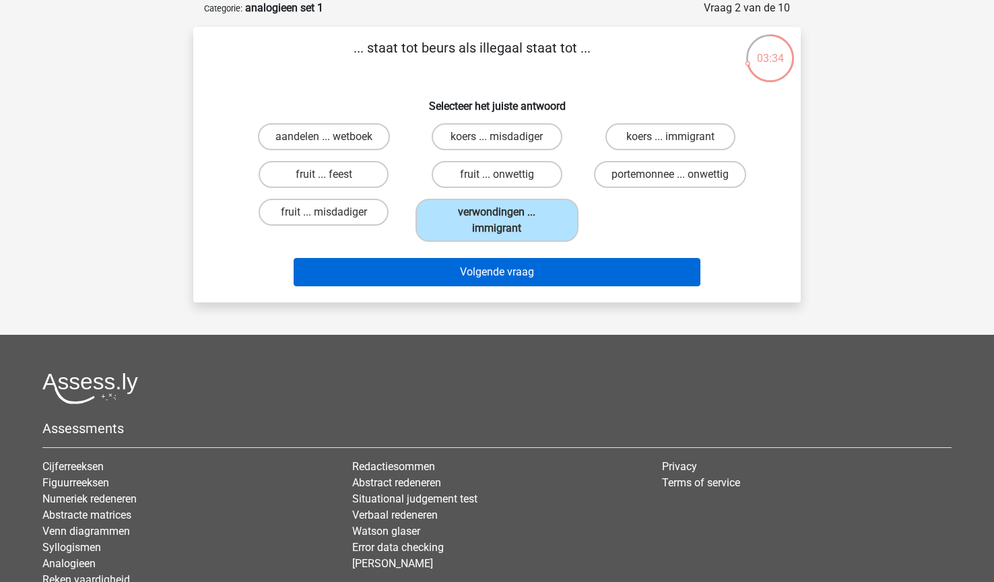
click at [544, 280] on button "Volgende vraag" at bounding box center [498, 272] width 408 height 28
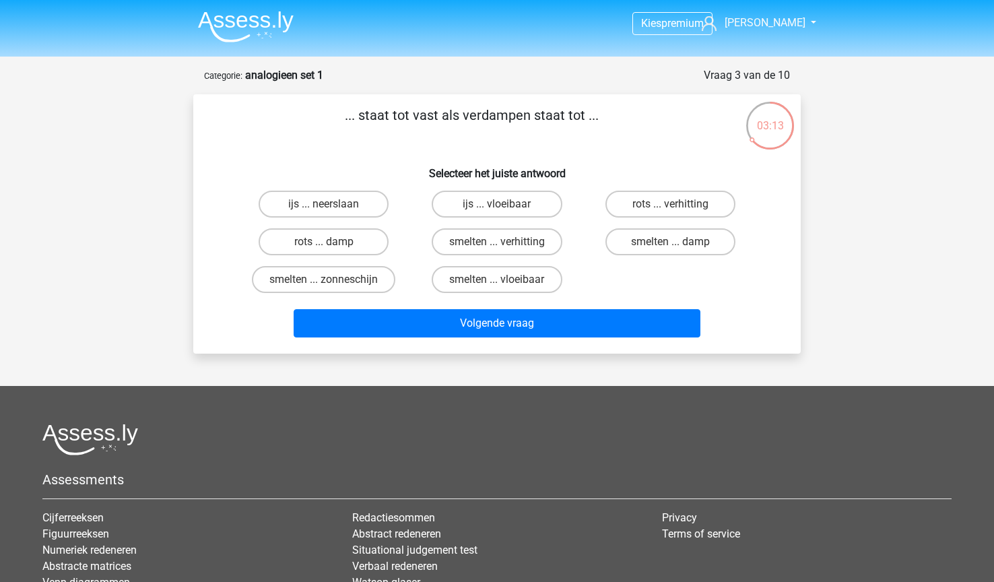
scroll to position [0, 0]
click at [656, 205] on label "rots ... verhitting" at bounding box center [671, 204] width 130 height 27
click at [670, 205] on input "rots ... verhitting" at bounding box center [674, 208] width 9 height 9
radio input "true"
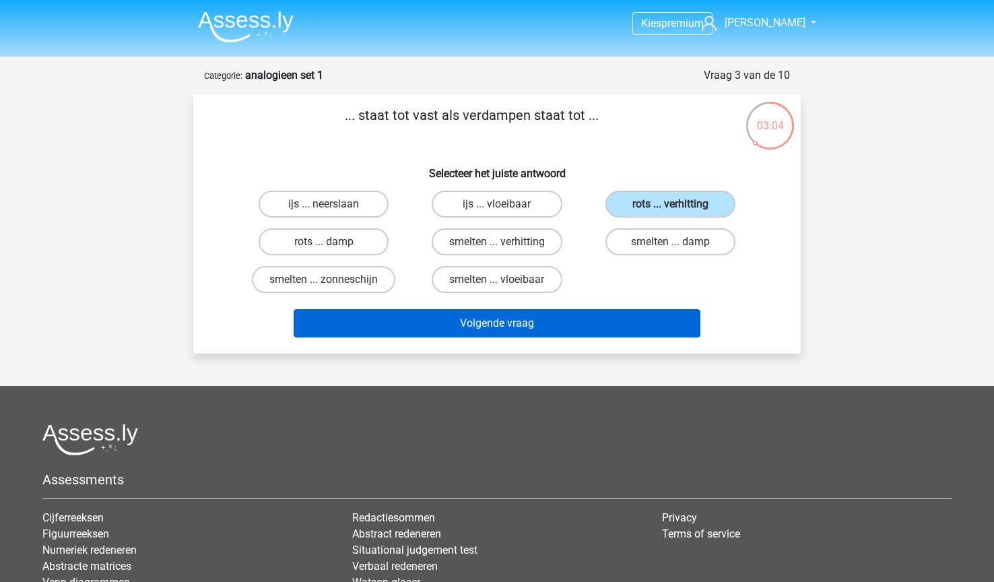
click at [602, 336] on button "Volgende vraag" at bounding box center [498, 323] width 408 height 28
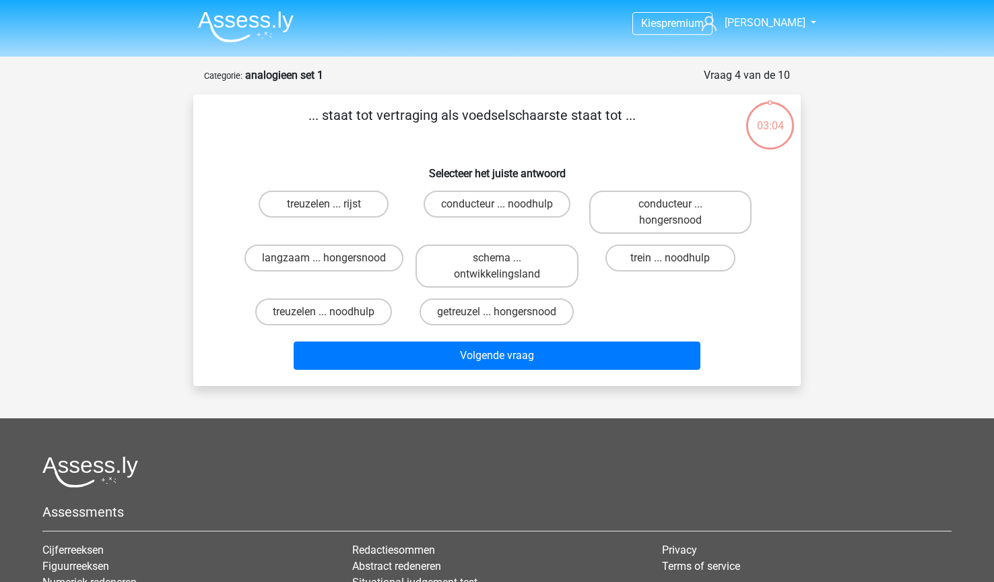
scroll to position [67, 0]
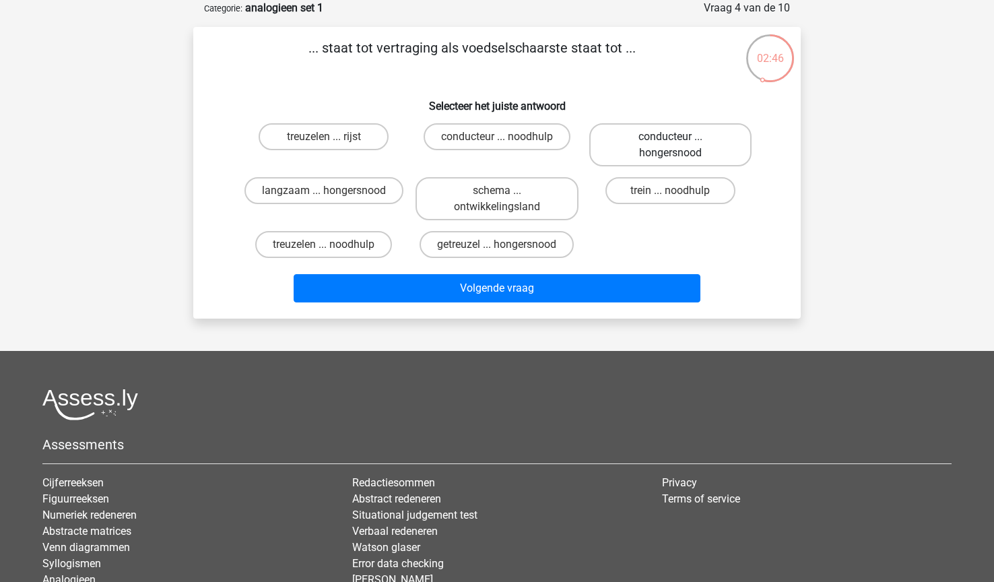
click at [683, 146] on label "conducteur ... hongersnood" at bounding box center [670, 144] width 162 height 43
click at [679, 146] on input "conducteur ... hongersnood" at bounding box center [674, 141] width 9 height 9
radio input "true"
click at [635, 263] on div "treuzelen ... rijst conducteur ... noodhulp conducteur ... hongersnood langzaam…" at bounding box center [497, 191] width 520 height 146
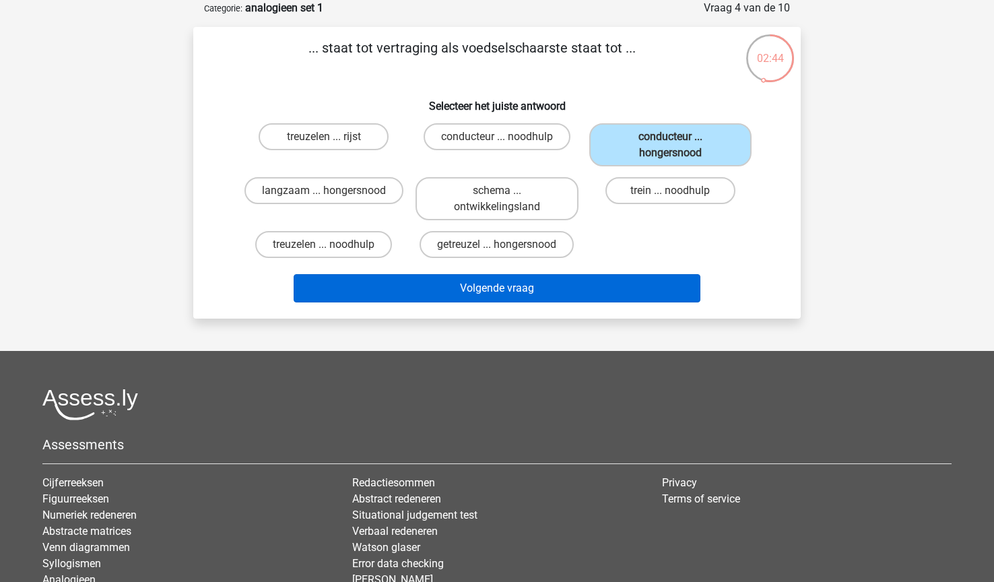
click at [620, 284] on button "Volgende vraag" at bounding box center [498, 288] width 408 height 28
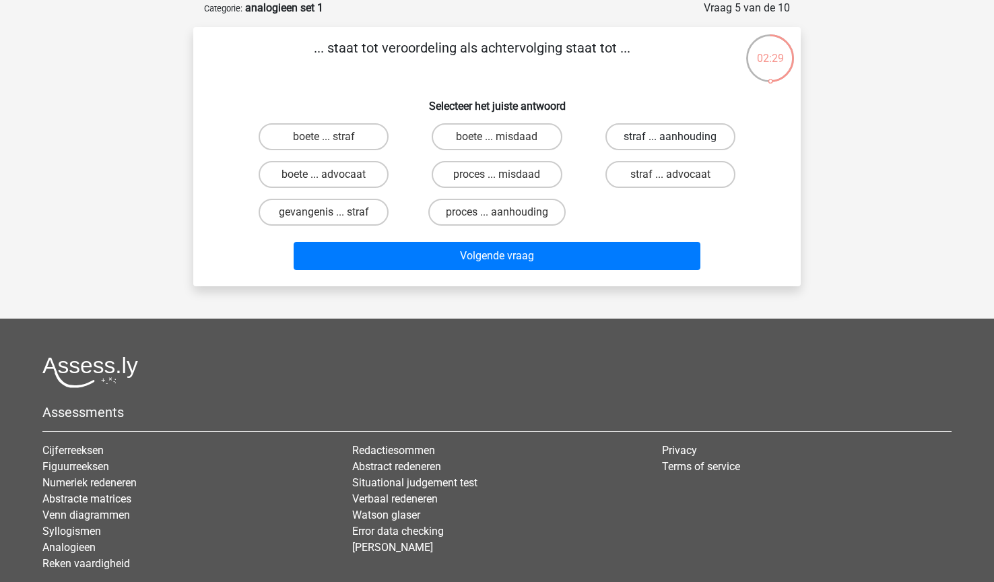
click at [684, 127] on label "straf ... aanhouding" at bounding box center [671, 136] width 130 height 27
click at [679, 137] on input "straf ... aanhouding" at bounding box center [674, 141] width 9 height 9
radio input "true"
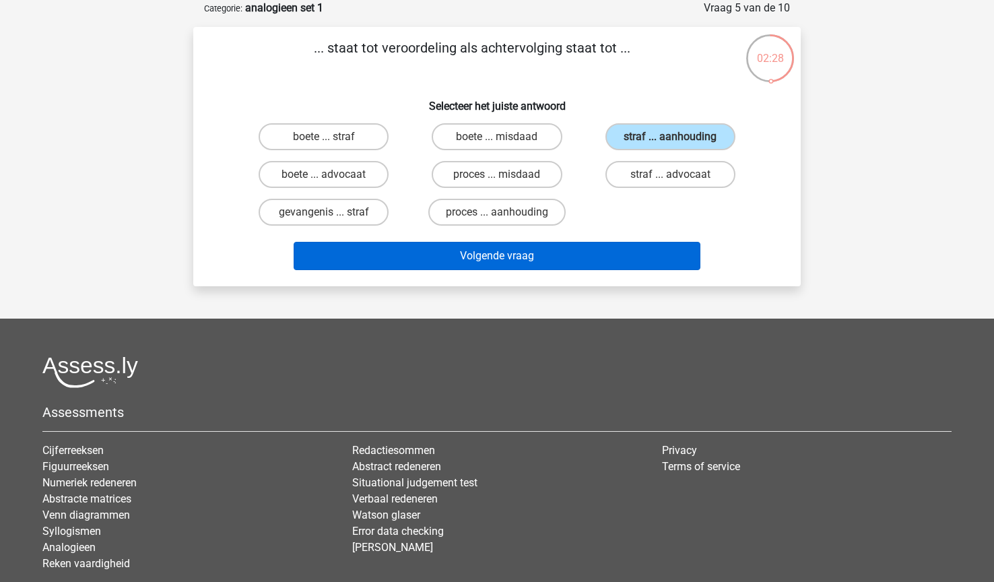
click at [604, 266] on button "Volgende vraag" at bounding box center [498, 256] width 408 height 28
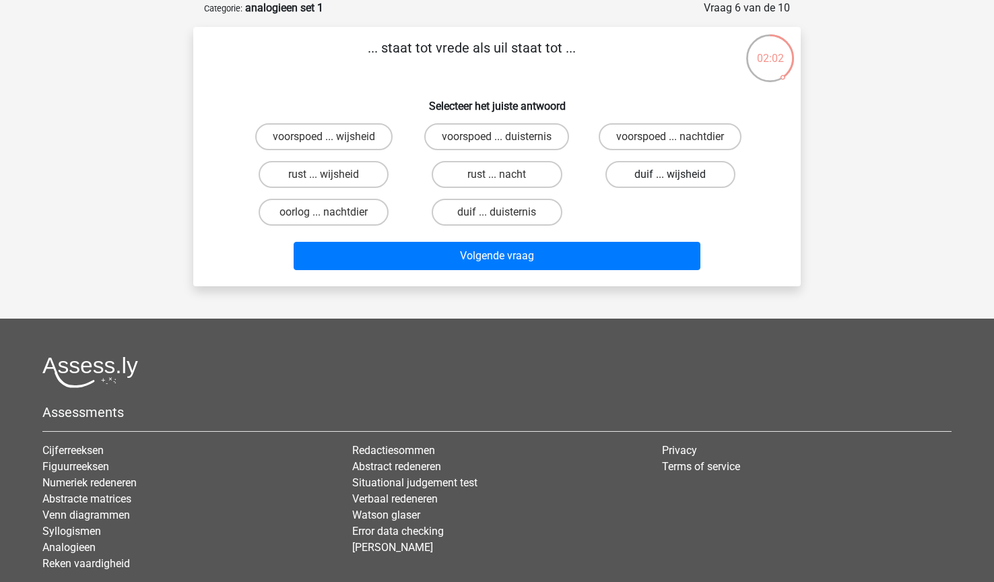
click at [629, 172] on label "duif ... wijsheid" at bounding box center [671, 174] width 130 height 27
click at [670, 174] on input "duif ... wijsheid" at bounding box center [674, 178] width 9 height 9
radio input "true"
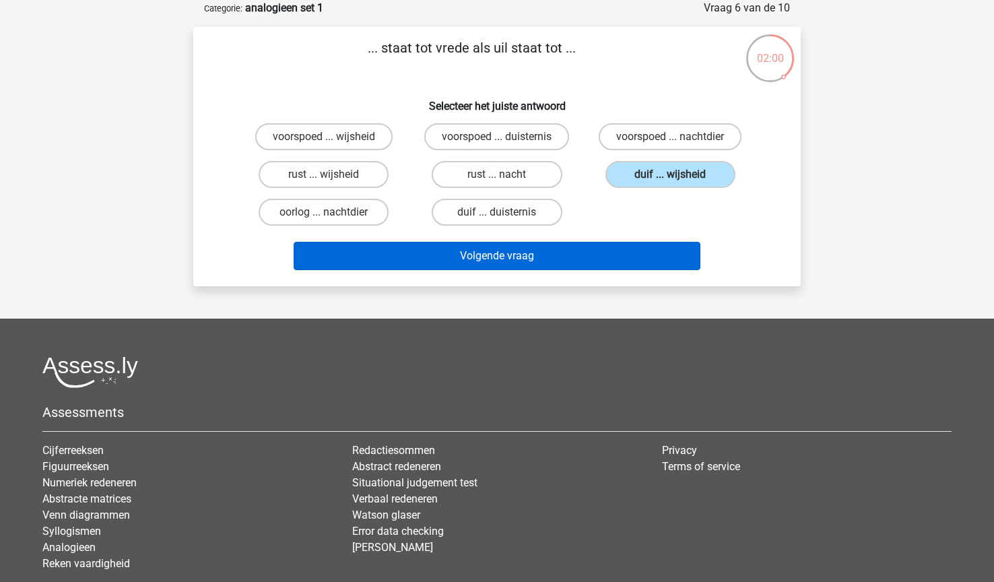
click at [589, 269] on button "Volgende vraag" at bounding box center [498, 256] width 408 height 28
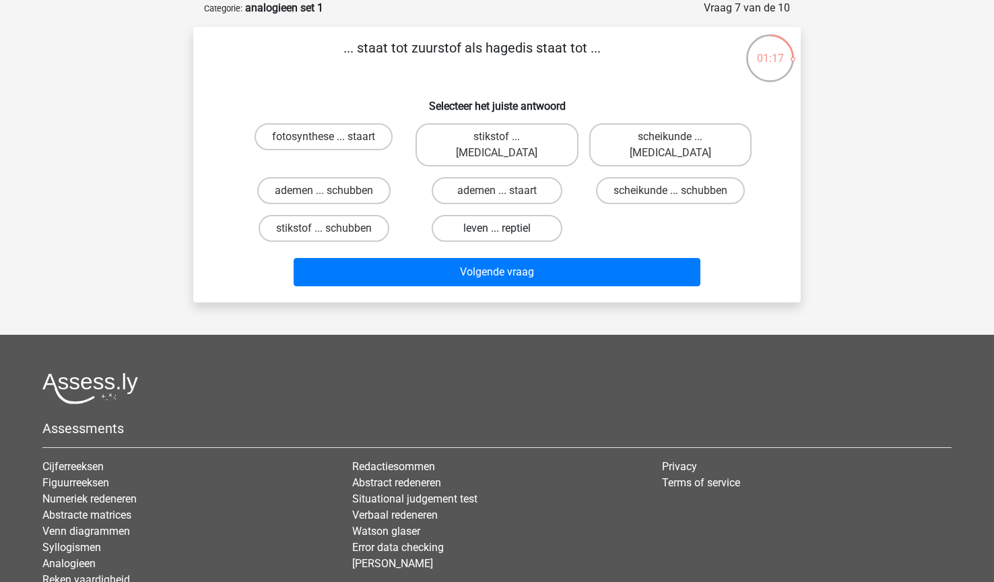
click at [524, 218] on label "leven ... reptiel" at bounding box center [497, 228] width 130 height 27
click at [506, 228] on input "leven ... reptiel" at bounding box center [501, 232] width 9 height 9
radio input "true"
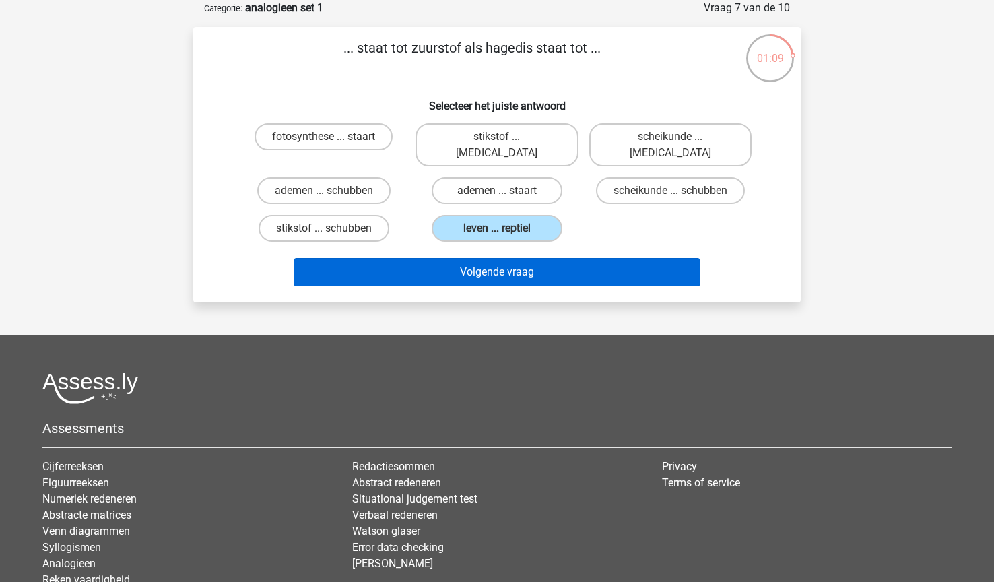
click at [537, 258] on button "Volgende vraag" at bounding box center [498, 272] width 408 height 28
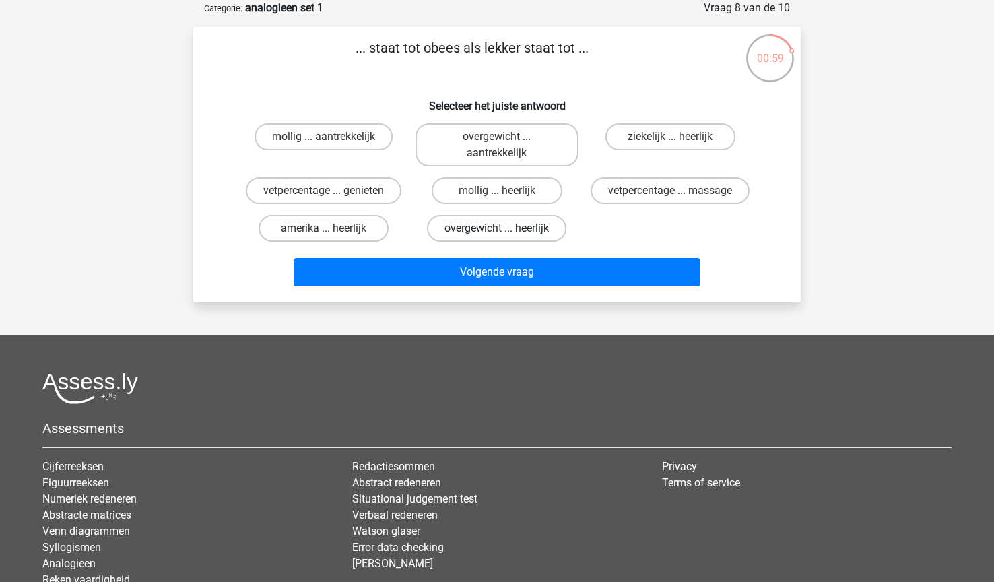
click at [515, 232] on label "overgewicht ... heerlijk" at bounding box center [496, 228] width 139 height 27
click at [506, 232] on input "overgewicht ... heerlijk" at bounding box center [501, 232] width 9 height 9
radio input "true"
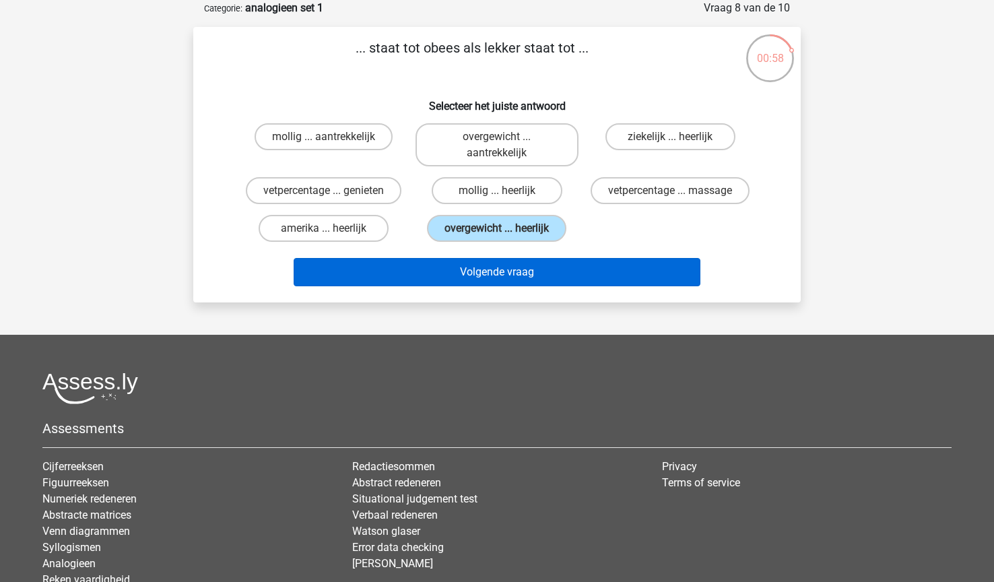
click at [511, 267] on button "Volgende vraag" at bounding box center [498, 272] width 408 height 28
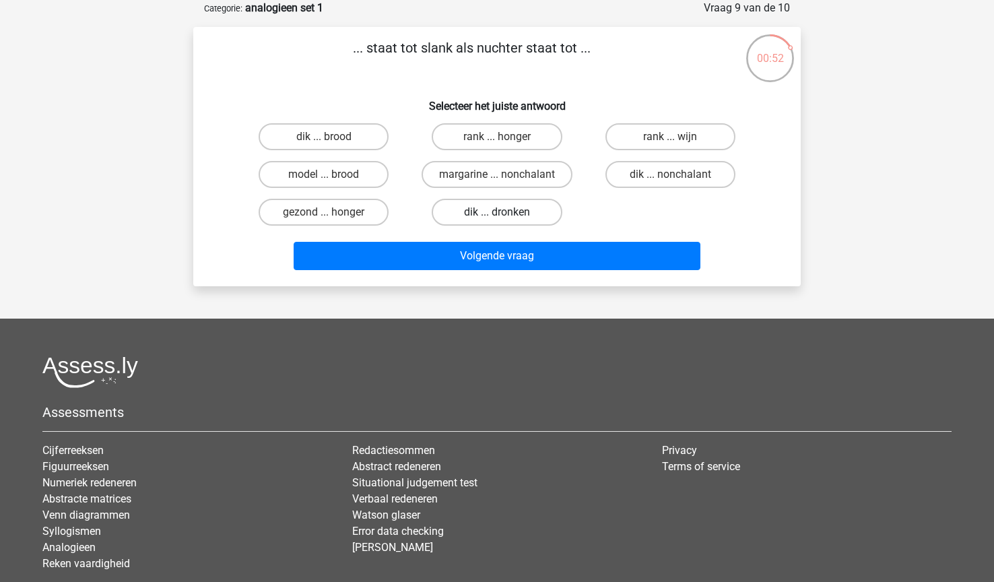
click at [523, 210] on label "dik ... dronken" at bounding box center [497, 212] width 130 height 27
click at [506, 212] on input "dik ... dronken" at bounding box center [501, 216] width 9 height 9
radio input "true"
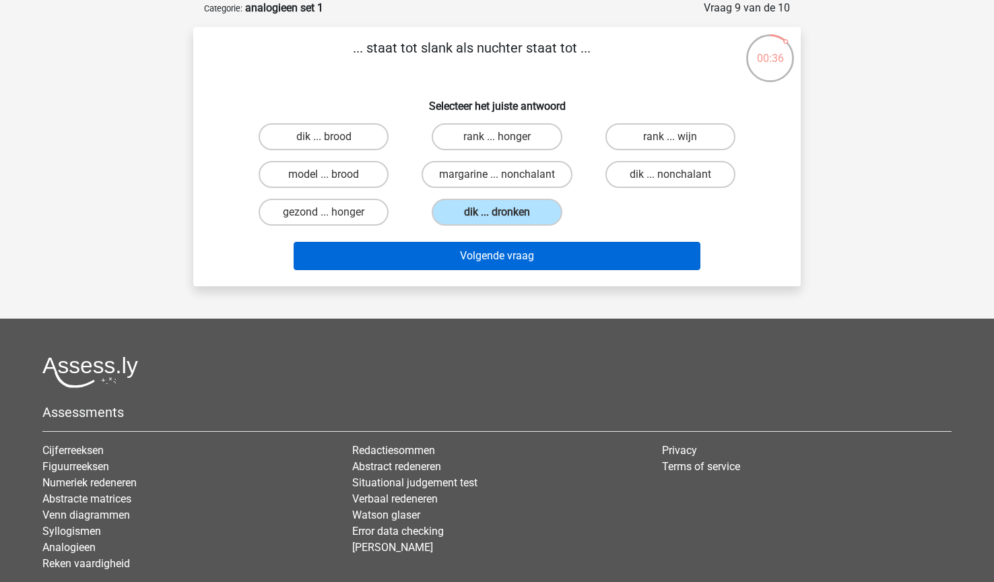
click at [537, 251] on button "Volgende vraag" at bounding box center [498, 256] width 408 height 28
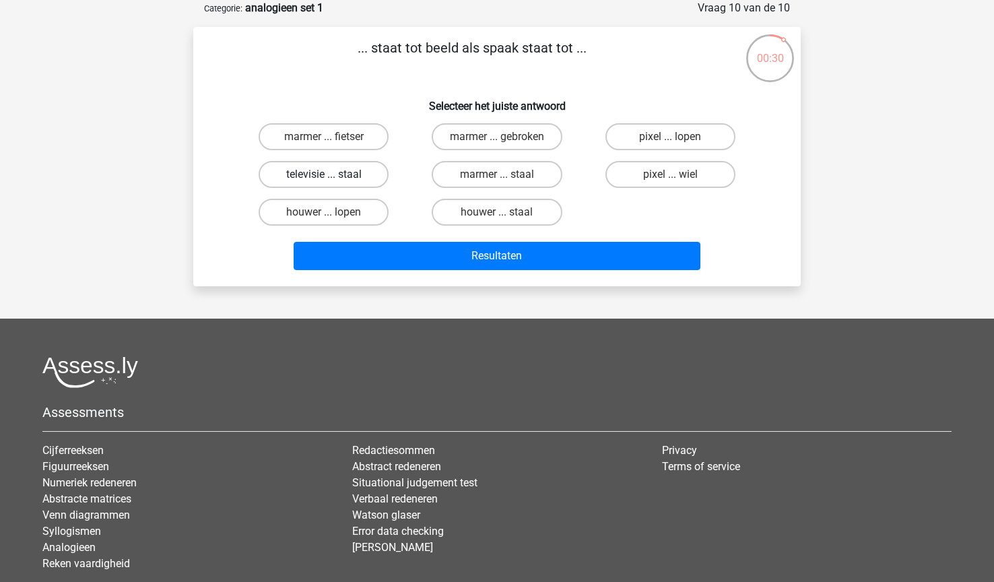
click at [336, 177] on label "televisie ... staal" at bounding box center [324, 174] width 130 height 27
click at [333, 177] on input "televisie ... staal" at bounding box center [328, 178] width 9 height 9
radio input "true"
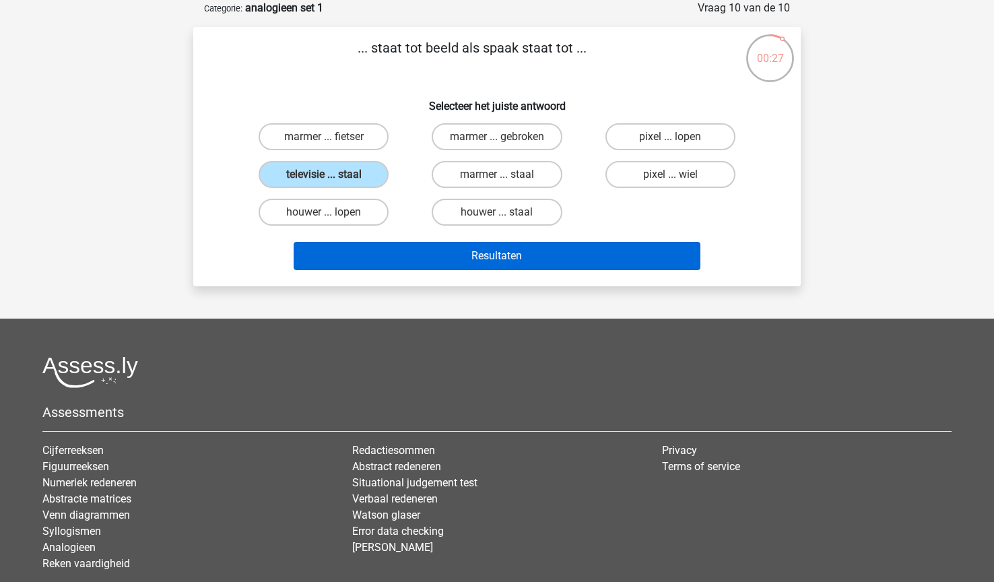
click at [519, 263] on button "Resultaten" at bounding box center [498, 256] width 408 height 28
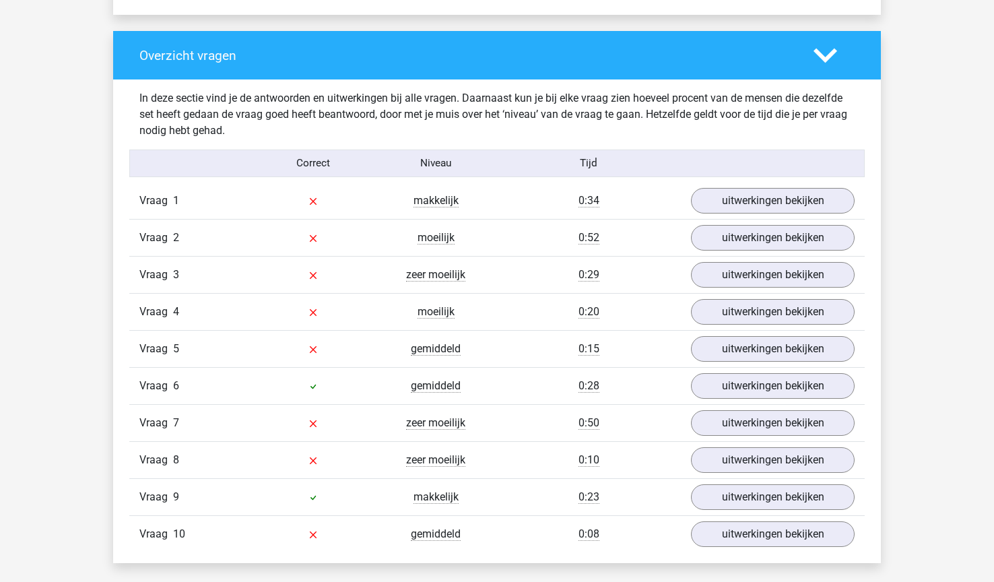
scroll to position [1007, 0]
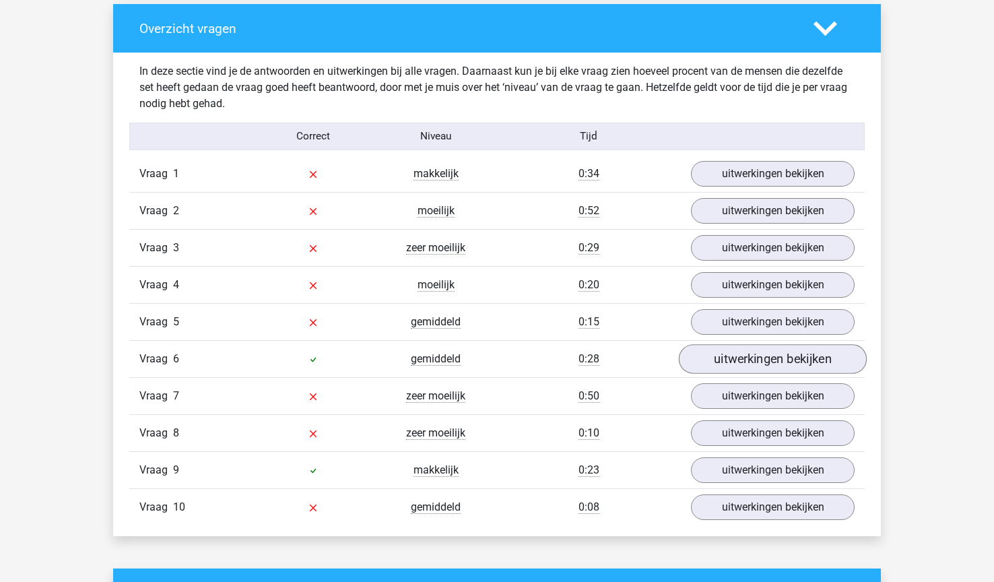
click at [741, 362] on link "uitwerkingen bekijken" at bounding box center [773, 359] width 188 height 30
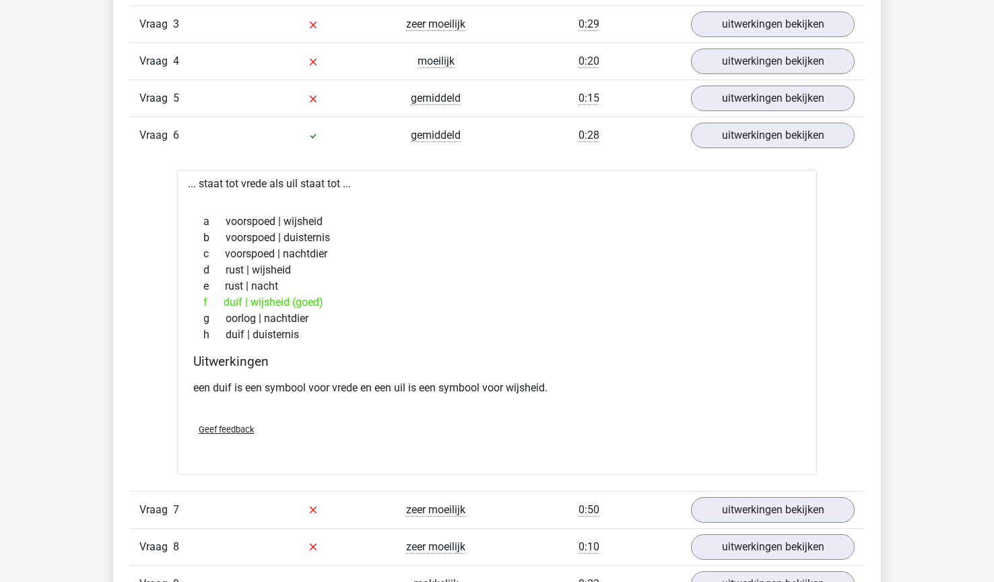
scroll to position [1245, 0]
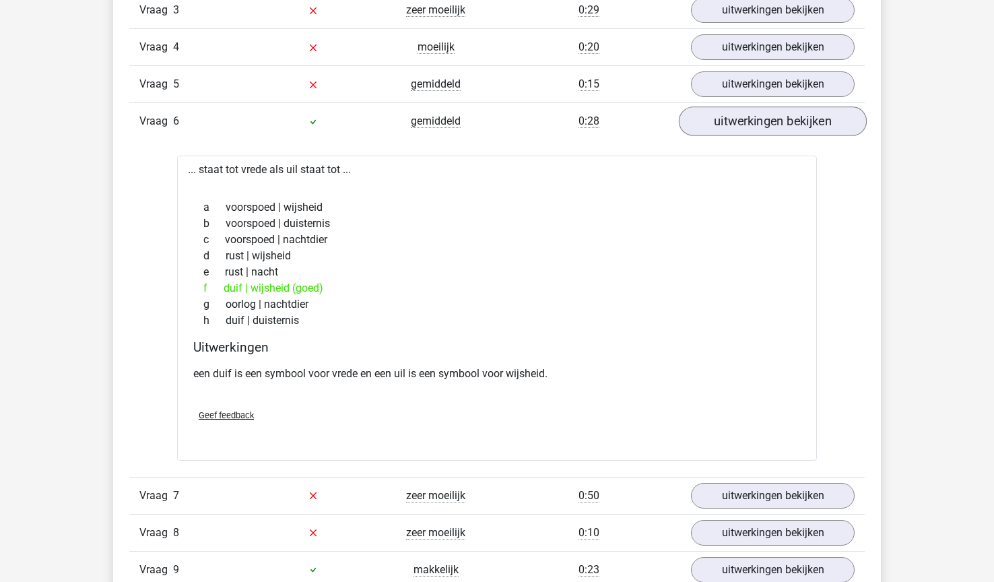
click at [766, 131] on link "uitwerkingen bekijken" at bounding box center [773, 121] width 188 height 30
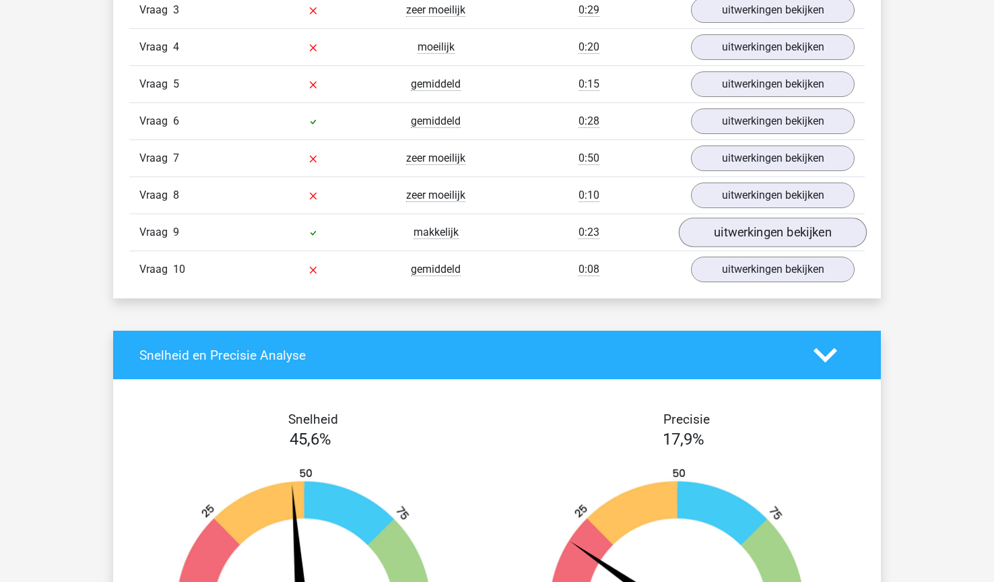
click at [742, 243] on link "uitwerkingen bekijken" at bounding box center [773, 233] width 188 height 30
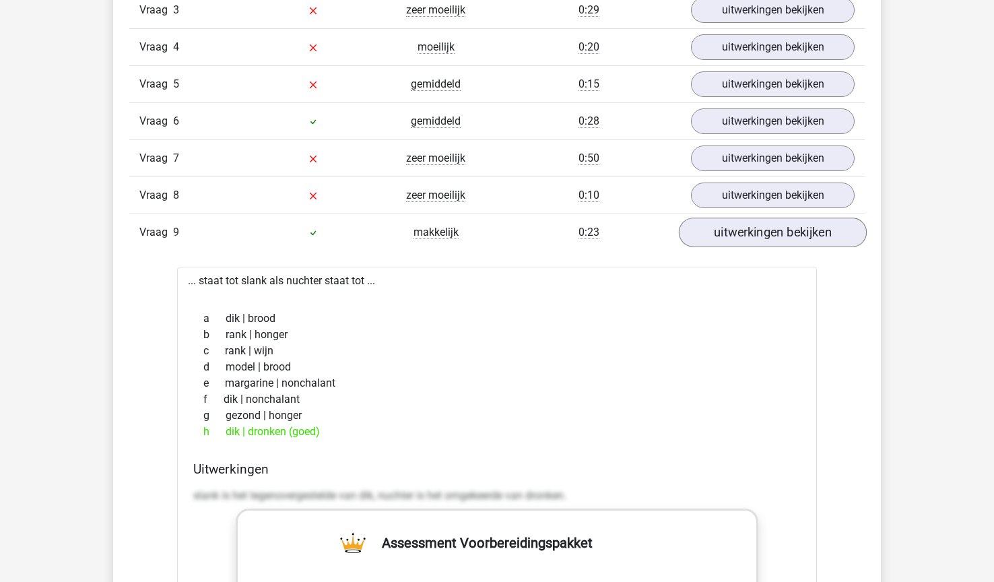
click at [819, 233] on link "uitwerkingen bekijken" at bounding box center [773, 233] width 188 height 30
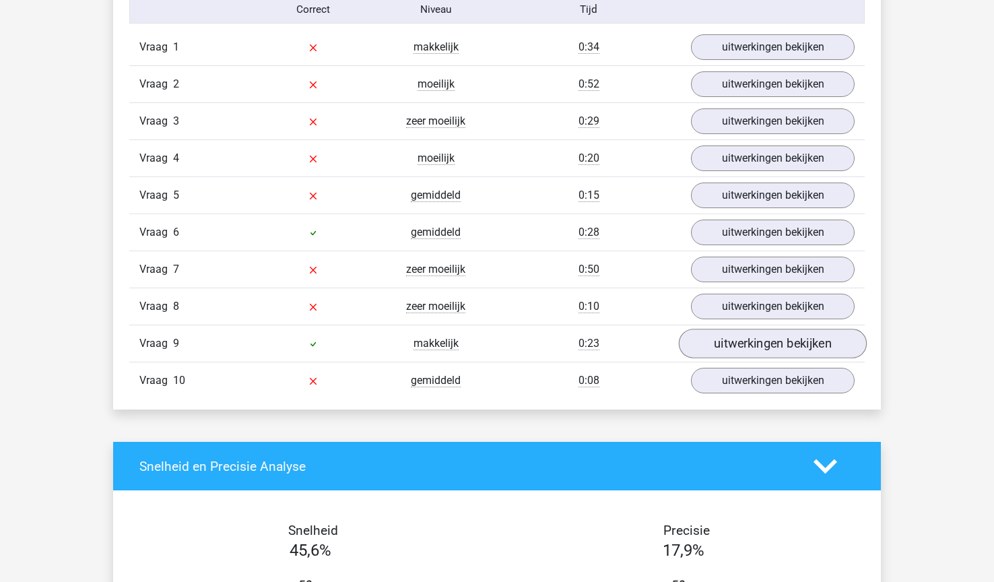
scroll to position [1116, 0]
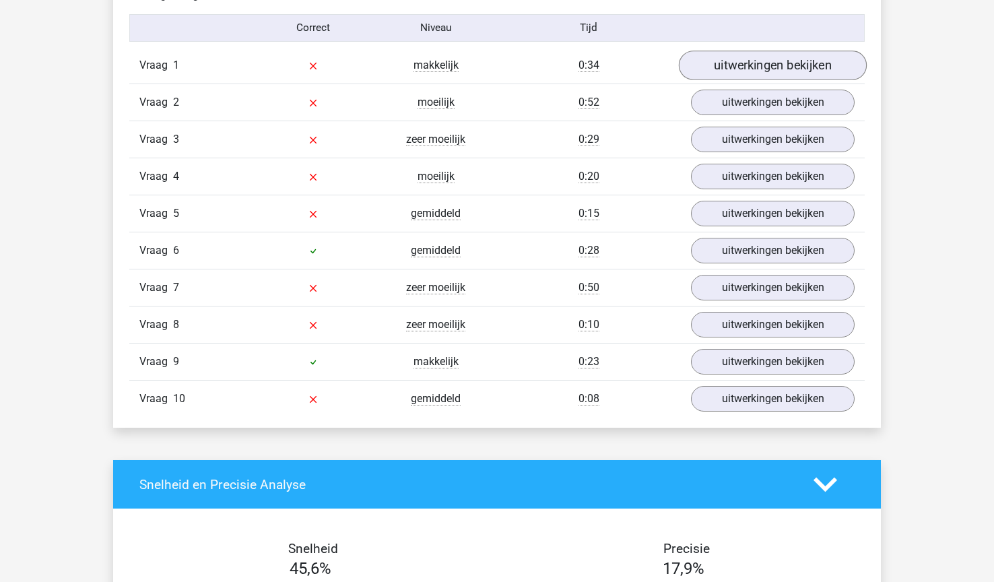
click at [777, 63] on link "uitwerkingen bekijken" at bounding box center [773, 66] width 188 height 30
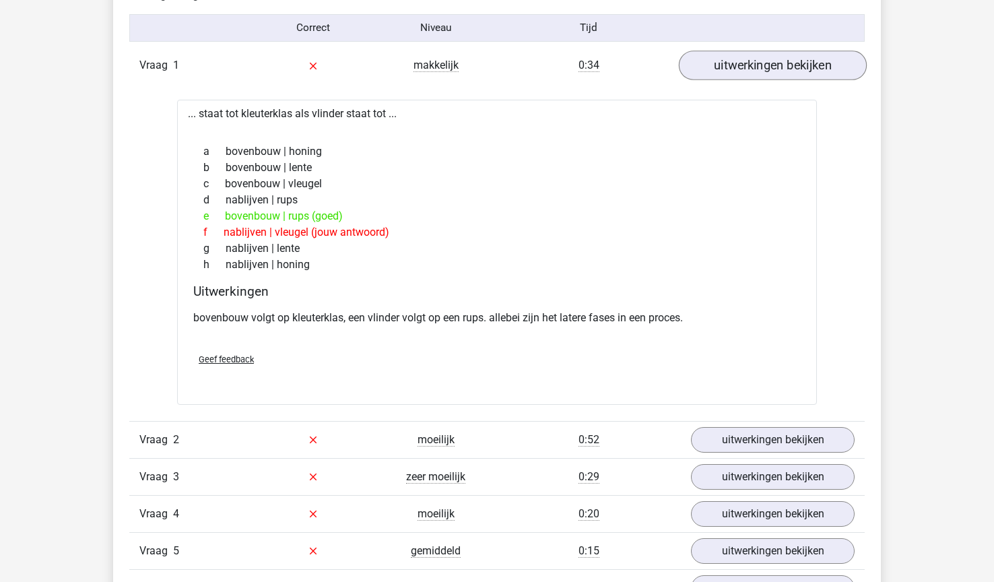
click at [777, 63] on link "uitwerkingen bekijken" at bounding box center [773, 66] width 188 height 30
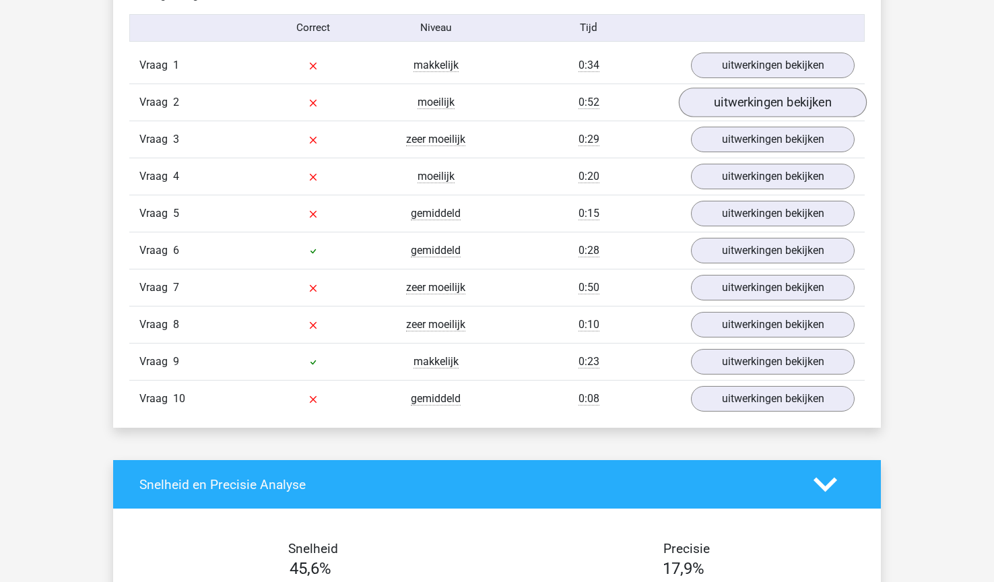
click at [777, 102] on link "uitwerkingen bekijken" at bounding box center [773, 103] width 188 height 30
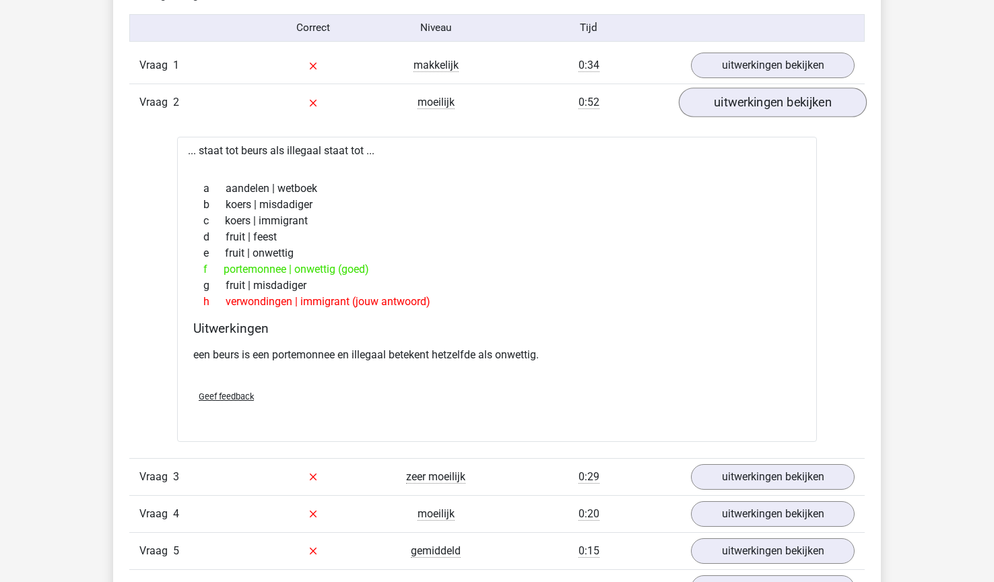
click at [777, 102] on link "uitwerkingen bekijken" at bounding box center [773, 103] width 188 height 30
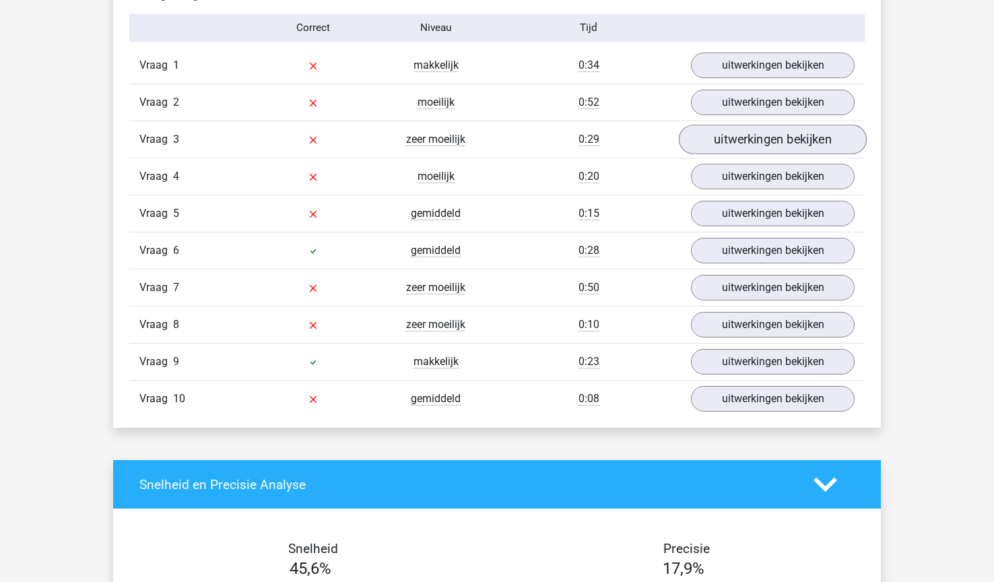
click at [767, 139] on link "uitwerkingen bekijken" at bounding box center [773, 140] width 188 height 30
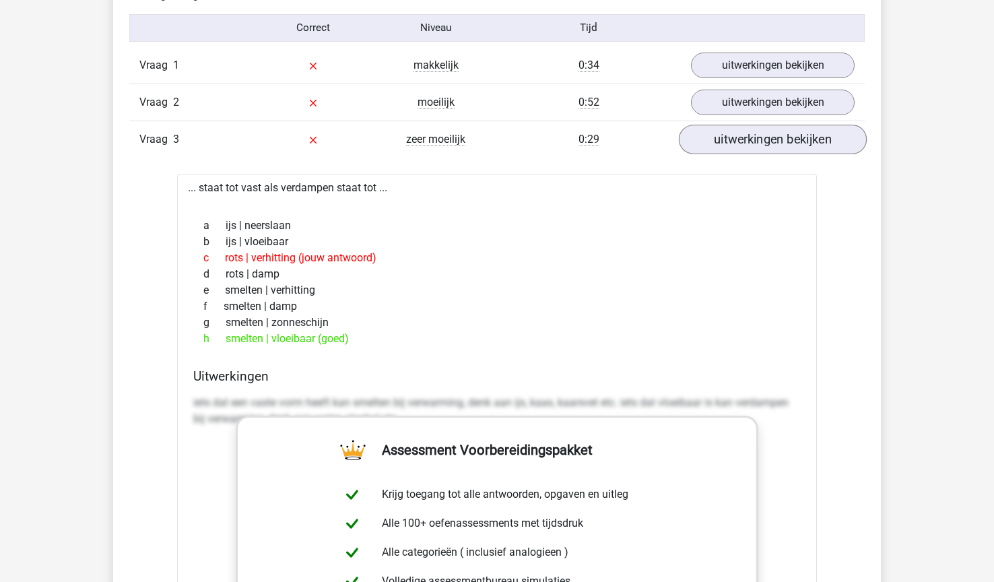
click at [767, 139] on link "uitwerkingen bekijken" at bounding box center [773, 140] width 188 height 30
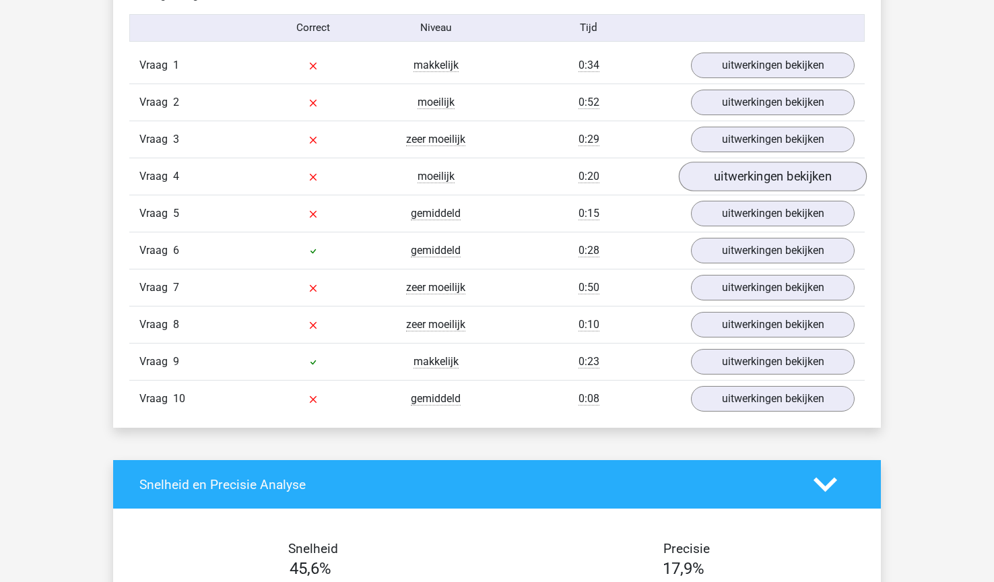
click at [751, 174] on link "uitwerkingen bekijken" at bounding box center [773, 177] width 188 height 30
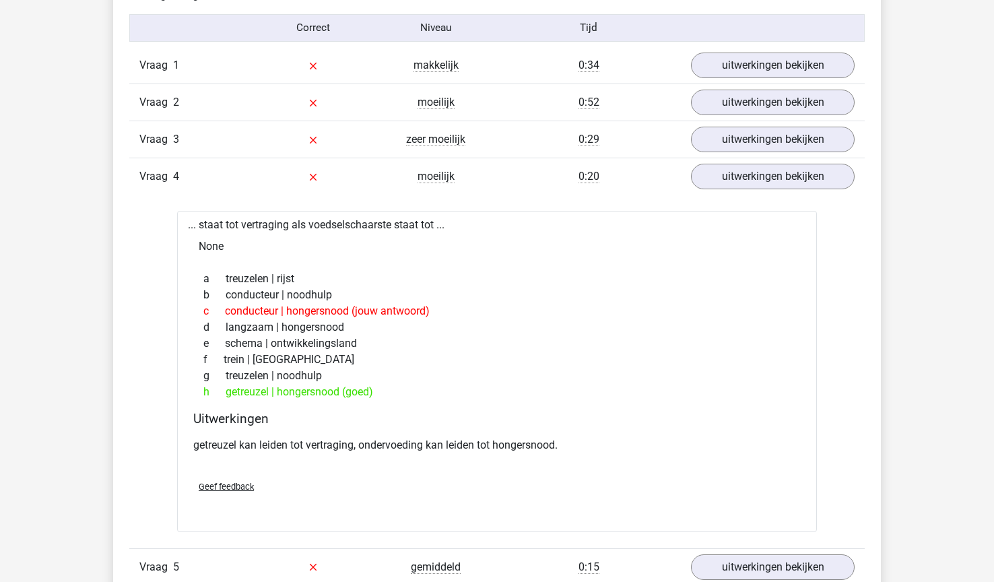
click at [760, 190] on div "Vraag 4 moeilijk 0:20 uitwerkingen bekijken" at bounding box center [497, 176] width 736 height 37
click at [769, 179] on link "uitwerkingen bekijken" at bounding box center [773, 177] width 188 height 30
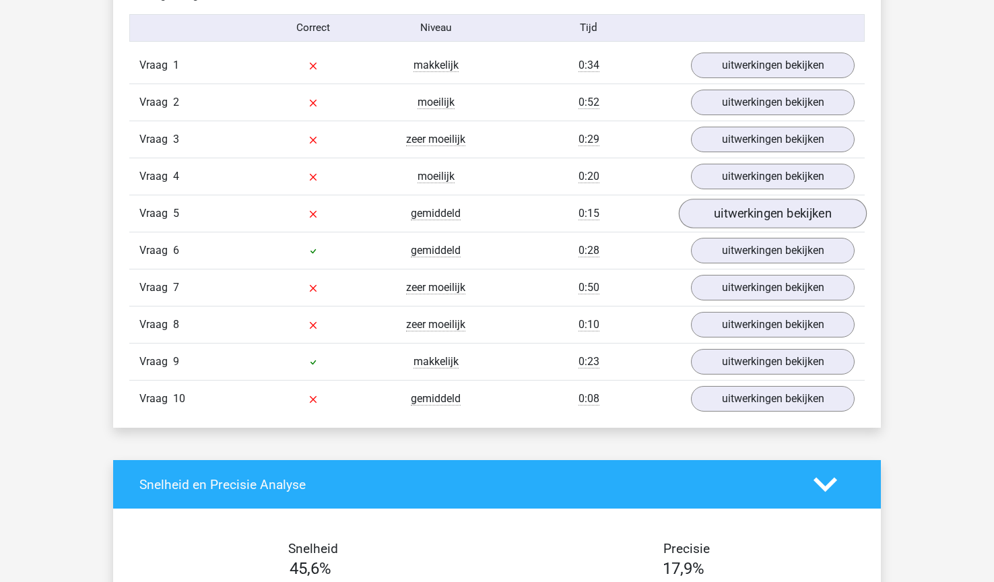
click at [744, 222] on link "uitwerkingen bekijken" at bounding box center [773, 214] width 188 height 30
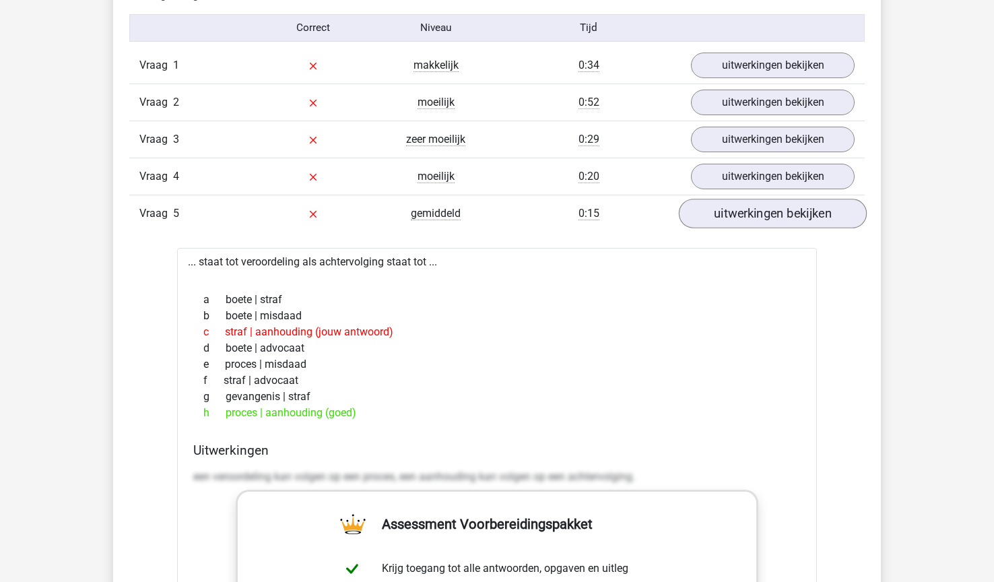
click at [754, 215] on link "uitwerkingen bekijken" at bounding box center [773, 214] width 188 height 30
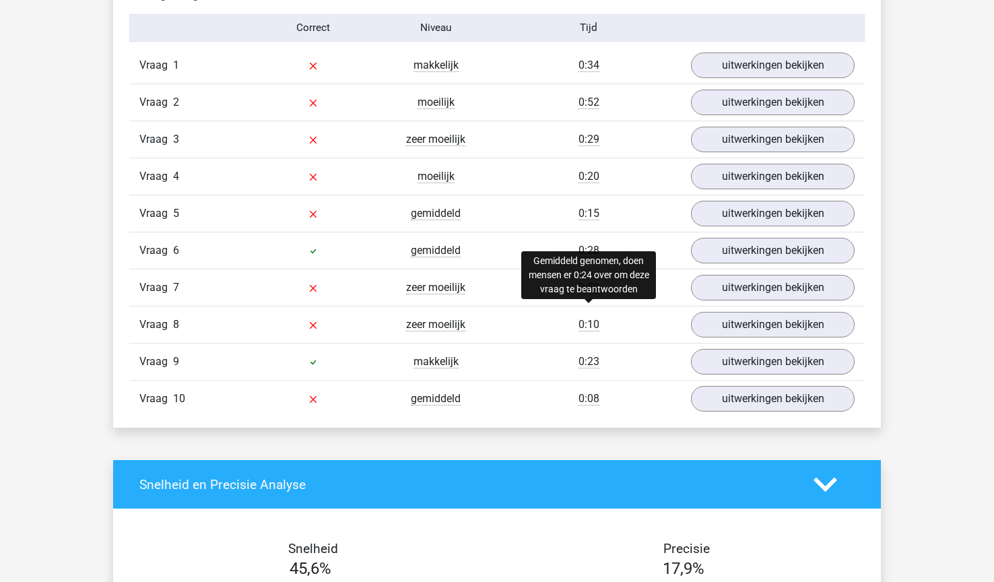
scroll to position [1142, 0]
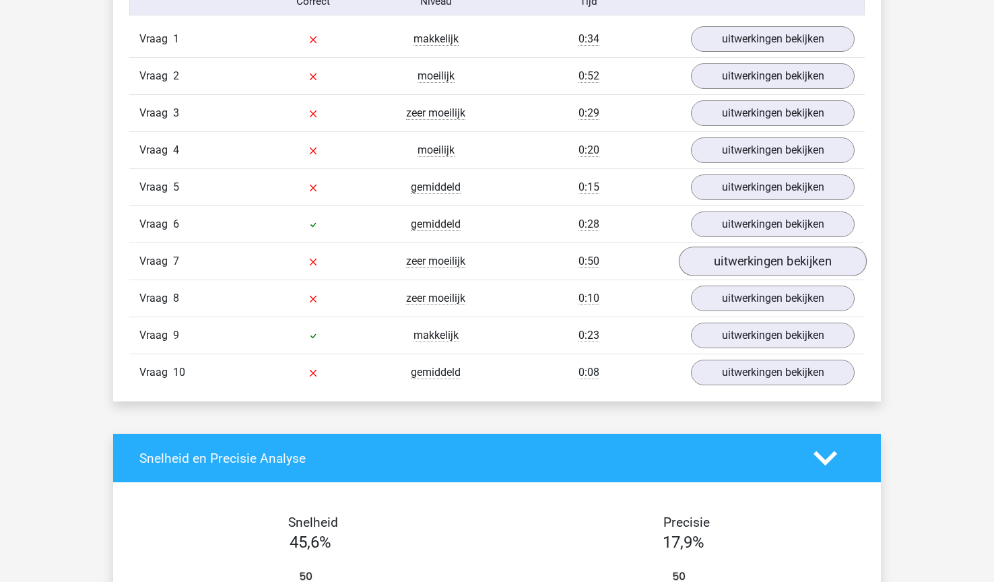
click at [751, 265] on link "uitwerkingen bekijken" at bounding box center [773, 262] width 188 height 30
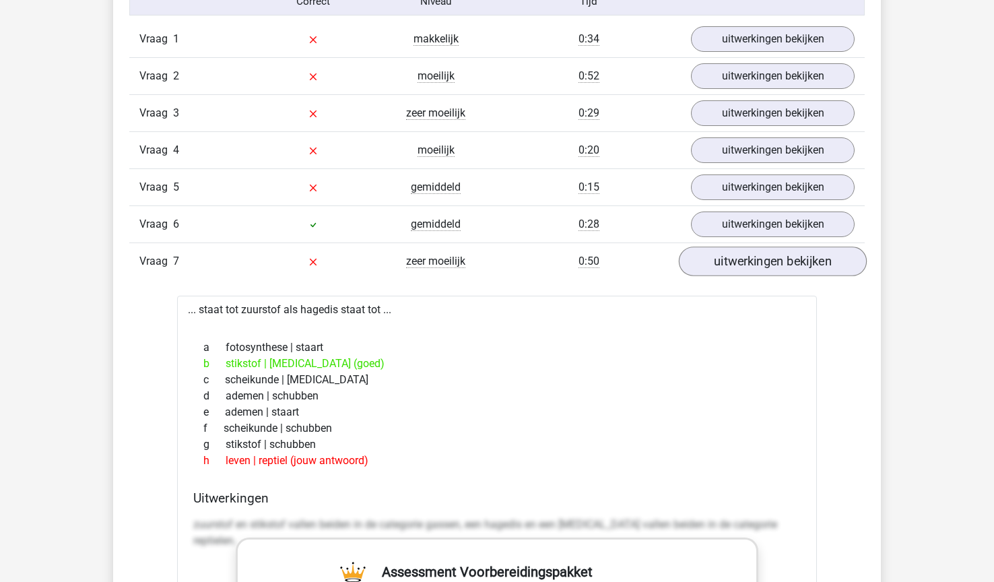
click at [751, 265] on link "uitwerkingen bekijken" at bounding box center [773, 262] width 188 height 30
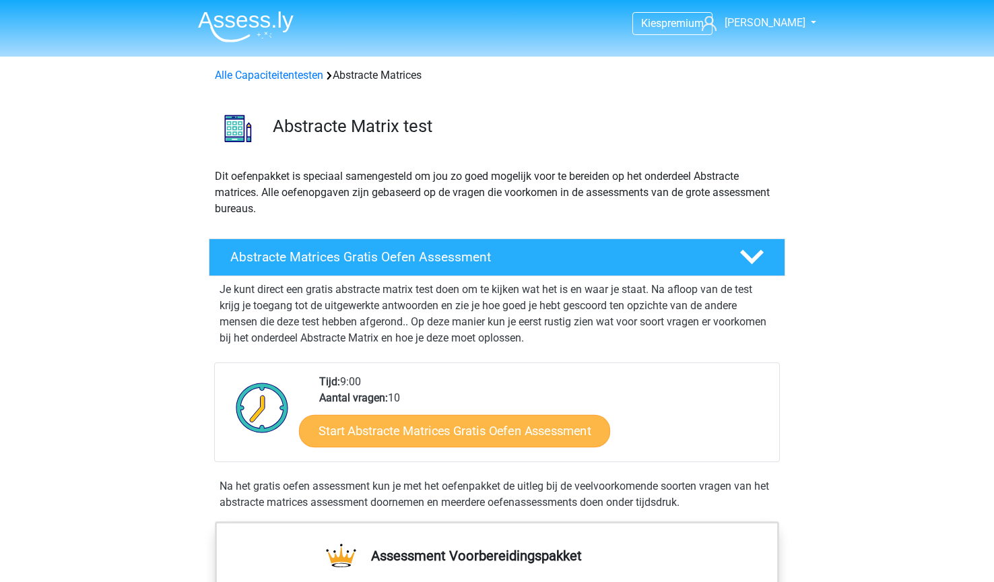
click at [525, 435] on link "Start Abstracte Matrices Gratis Oefen Assessment" at bounding box center [454, 430] width 311 height 32
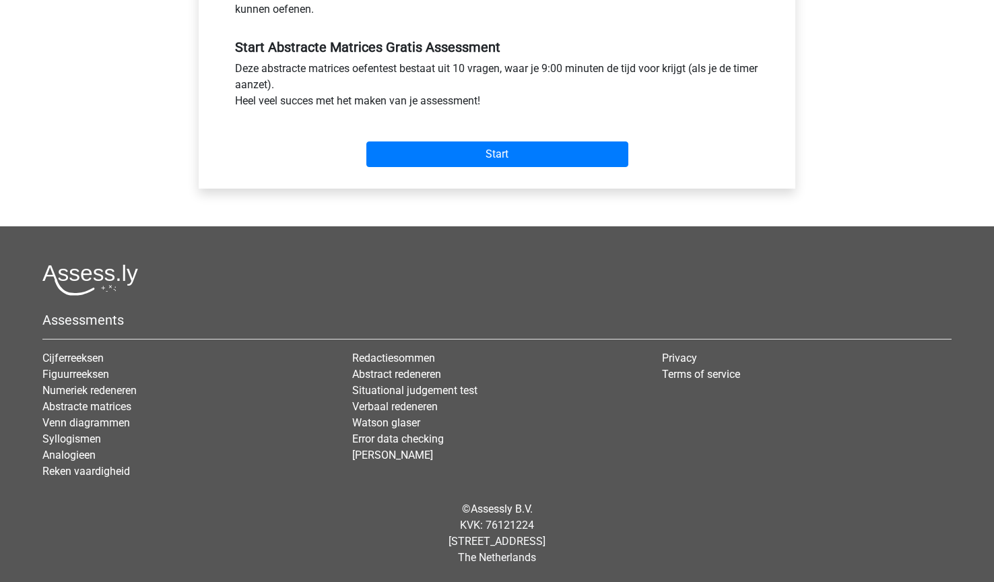
scroll to position [482, 0]
click at [459, 152] on input "Start" at bounding box center [497, 154] width 262 height 26
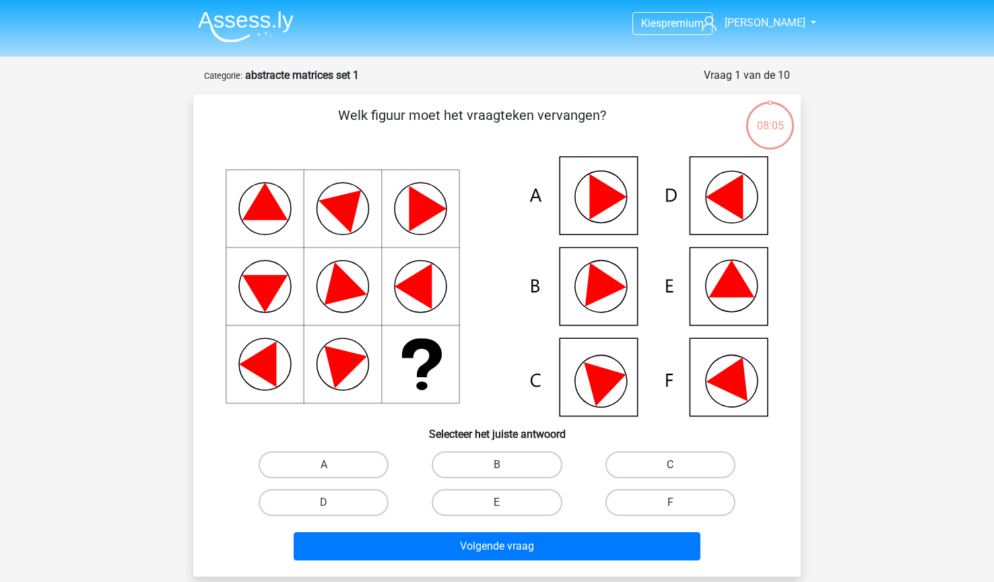
click at [614, 385] on icon at bounding box center [608, 379] width 48 height 54
click at [649, 461] on label "C" at bounding box center [671, 464] width 130 height 27
click at [670, 465] on input "C" at bounding box center [674, 469] width 9 height 9
radio input "true"
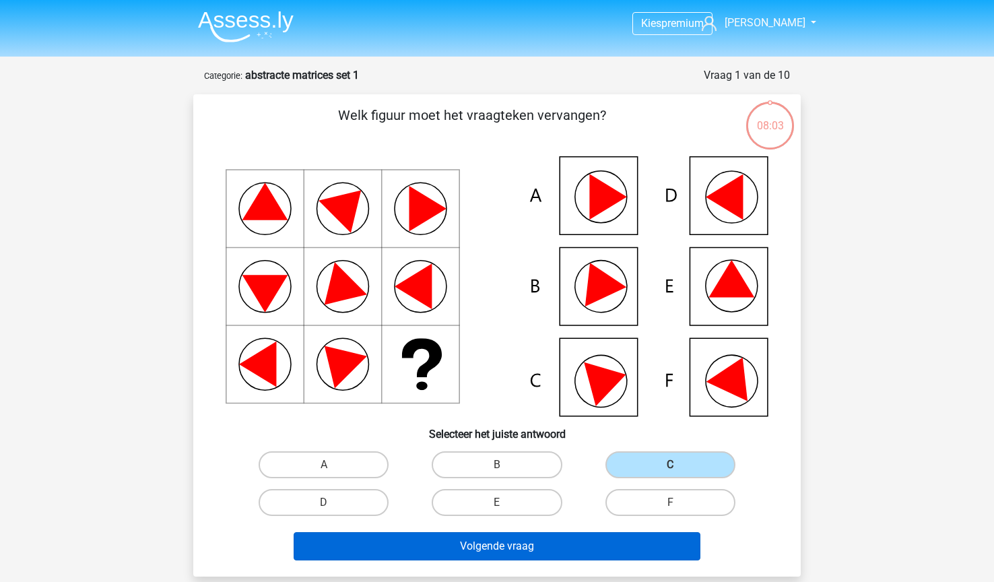
click at [581, 544] on button "Volgende vraag" at bounding box center [498, 546] width 408 height 28
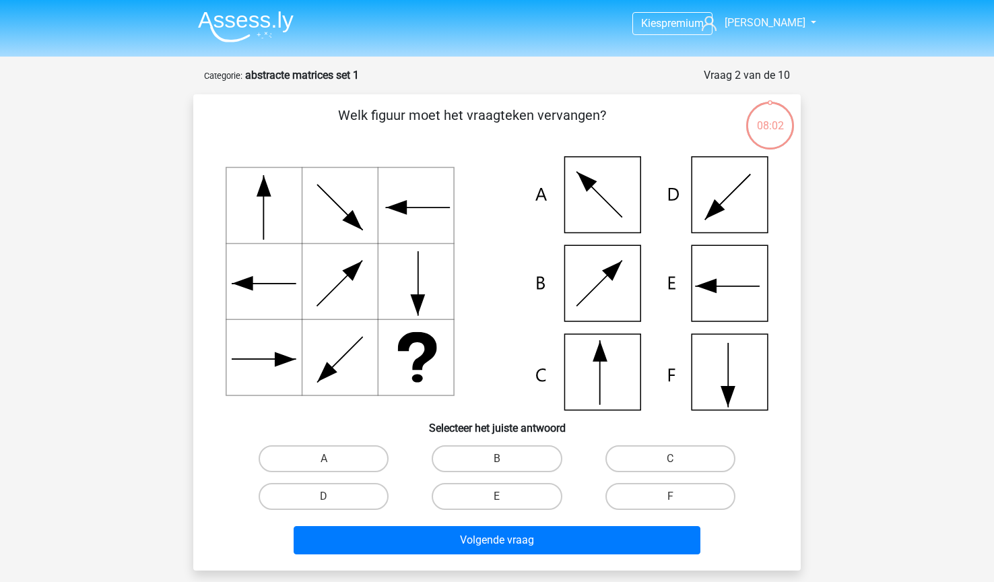
scroll to position [67, 0]
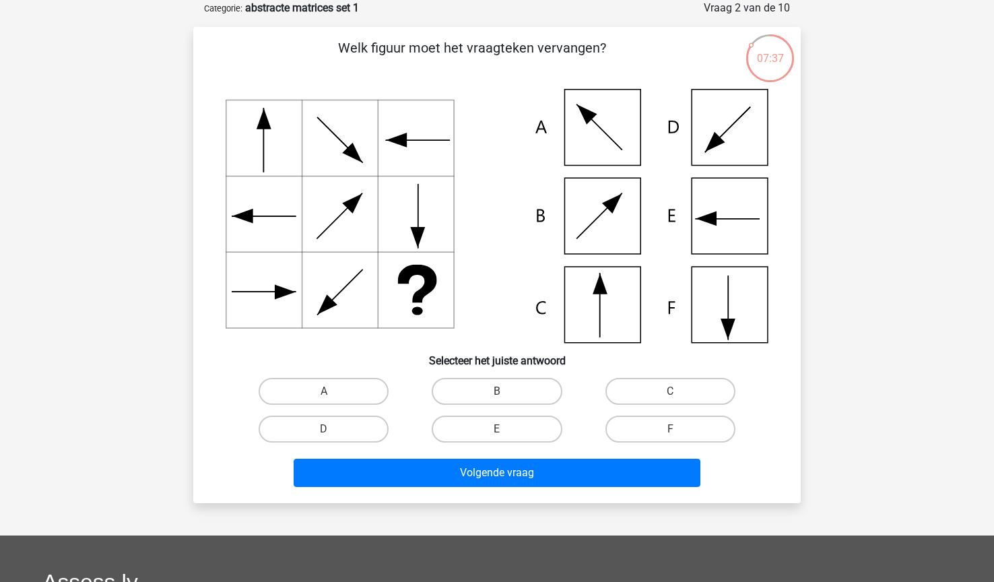
click at [691, 125] on icon at bounding box center [497, 216] width 543 height 254
click at [319, 435] on label "D" at bounding box center [324, 429] width 130 height 27
click at [324, 435] on input "D" at bounding box center [328, 433] width 9 height 9
radio input "true"
click at [370, 375] on div "A" at bounding box center [323, 392] width 173 height 38
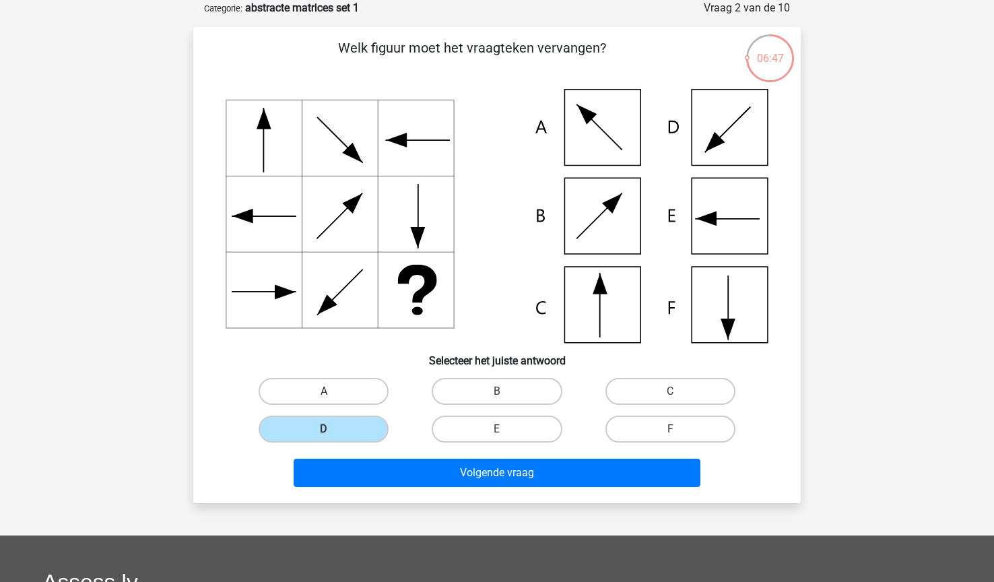
click at [358, 391] on label "A" at bounding box center [324, 391] width 130 height 27
click at [333, 391] on input "A" at bounding box center [328, 395] width 9 height 9
radio input "true"
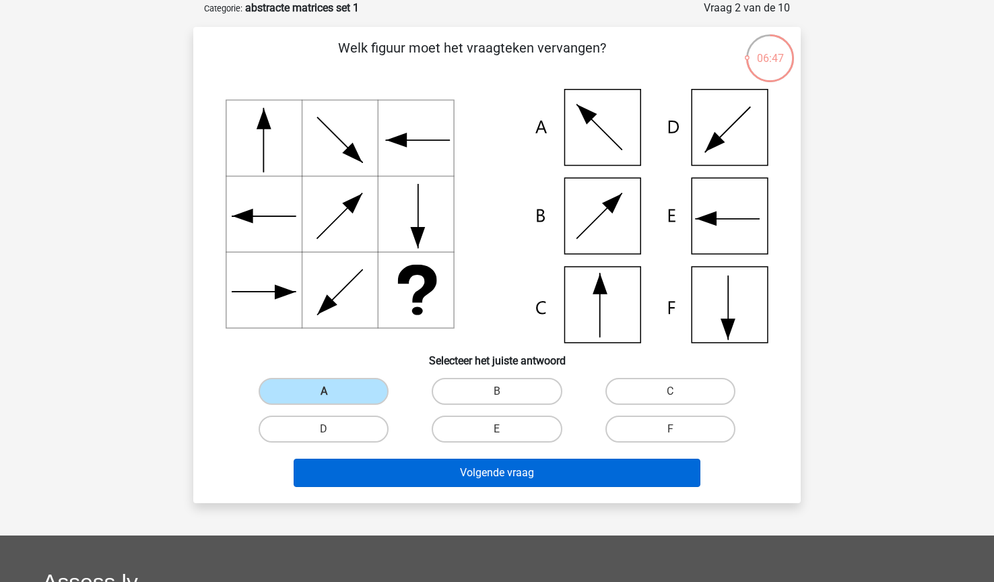
click at [492, 486] on button "Volgende vraag" at bounding box center [498, 473] width 408 height 28
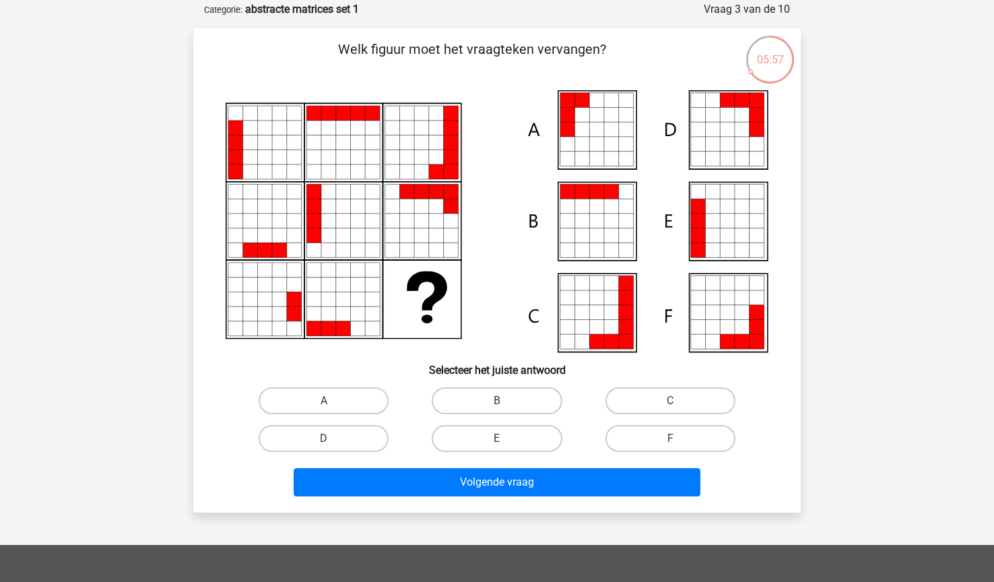
scroll to position [66, 0]
click at [486, 397] on label "B" at bounding box center [497, 400] width 130 height 27
click at [497, 401] on input "B" at bounding box center [501, 405] width 9 height 9
radio input "true"
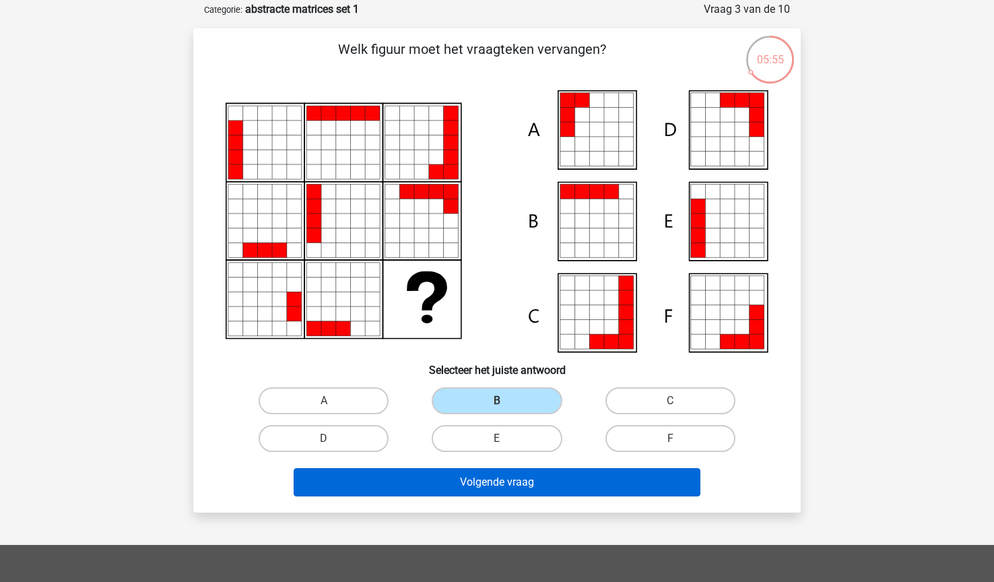
click at [523, 488] on button "Volgende vraag" at bounding box center [498, 482] width 408 height 28
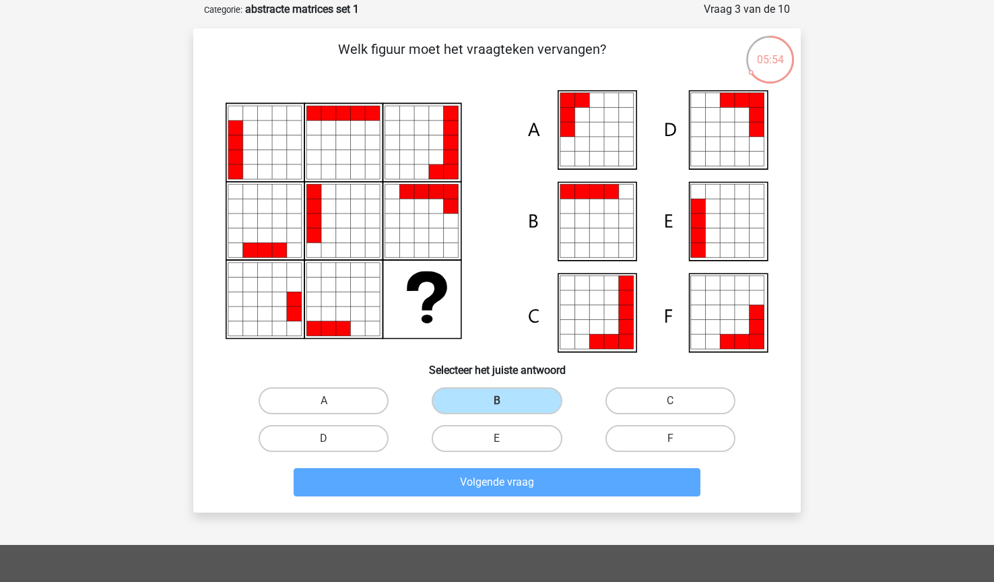
scroll to position [67, 0]
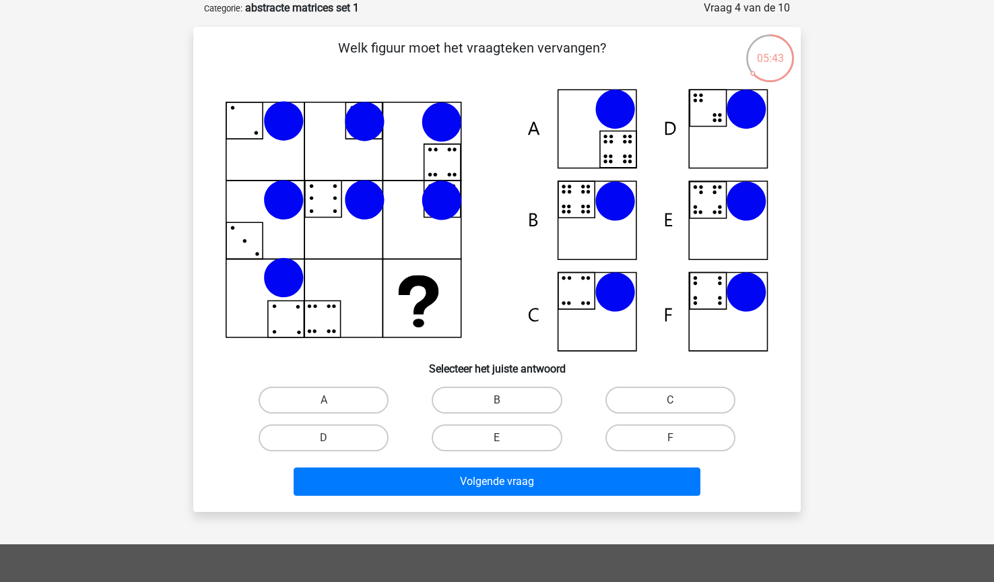
click at [742, 117] on icon at bounding box center [746, 109] width 40 height 40
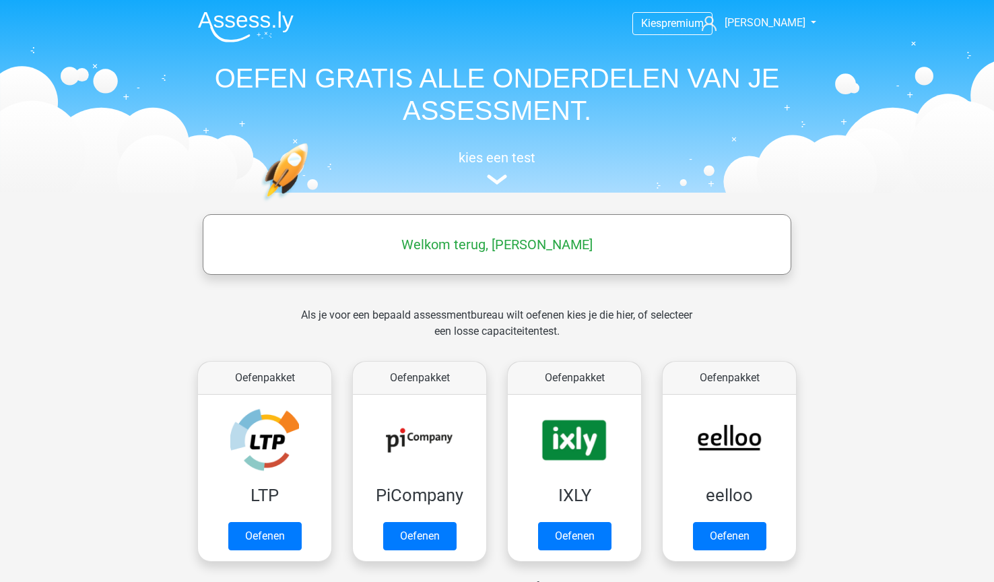
scroll to position [-1, 0]
click at [574, 327] on div "Als je voor een bepaald assessmentbureau wilt oefenen kies je die hier, of sele…" at bounding box center [496, 331] width 413 height 49
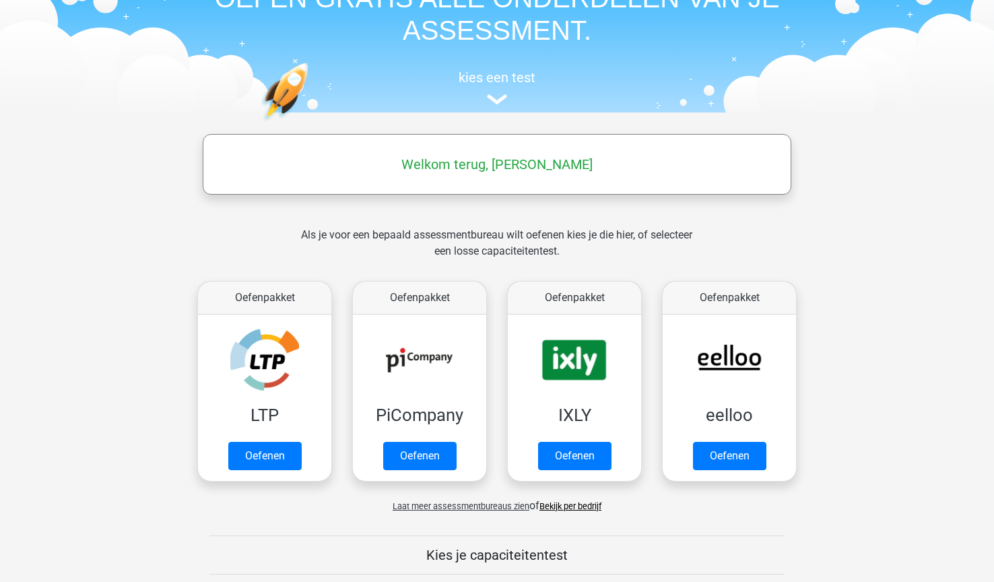
scroll to position [141, 0]
